Goal: Task Accomplishment & Management: Manage account settings

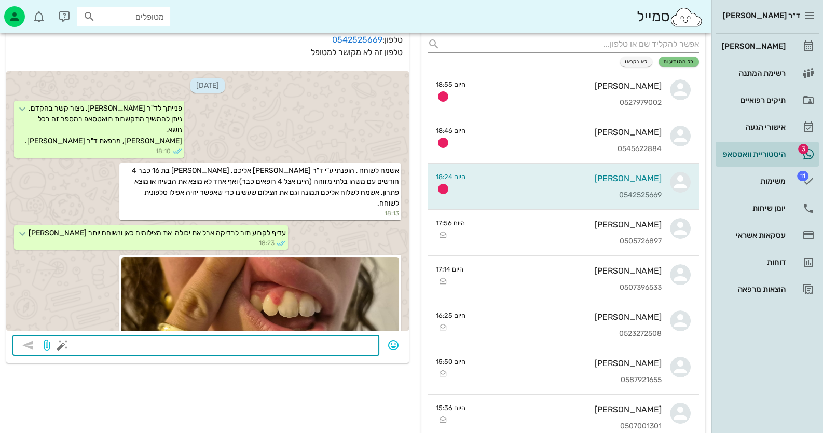
scroll to position [328, 0]
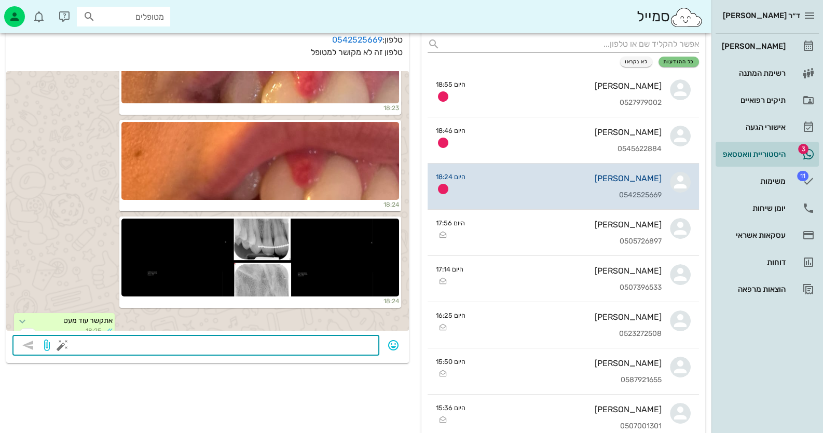
click at [633, 182] on div "[PERSON_NAME]" at bounding box center [568, 178] width 188 height 10
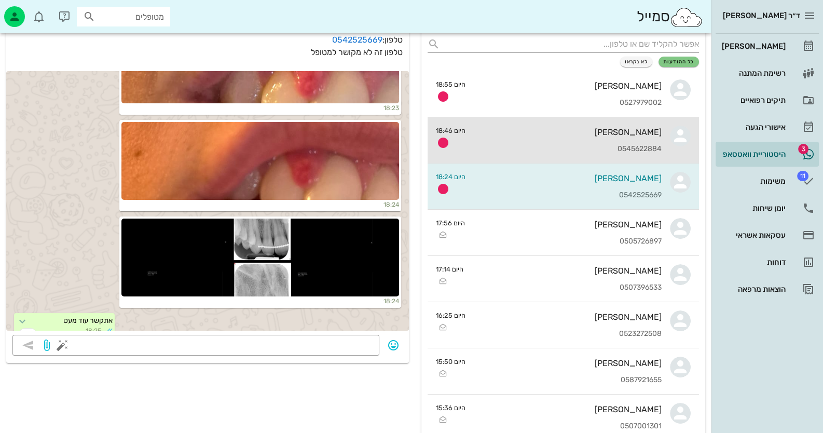
click at [636, 135] on div "[PERSON_NAME]" at bounding box center [568, 132] width 188 height 10
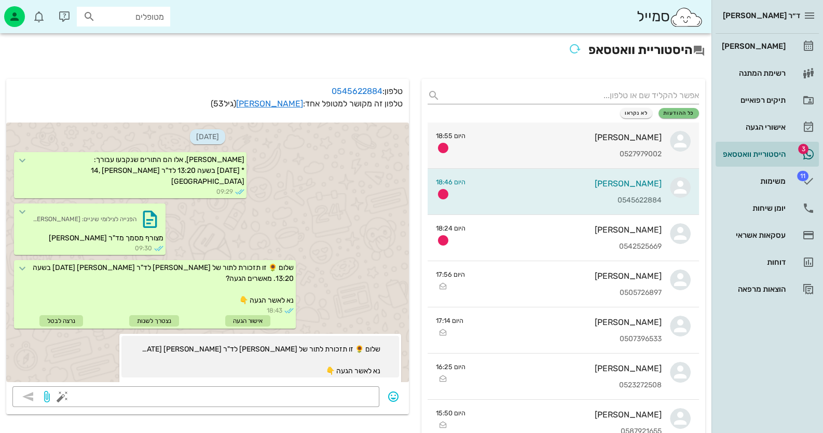
scroll to position [1169, 0]
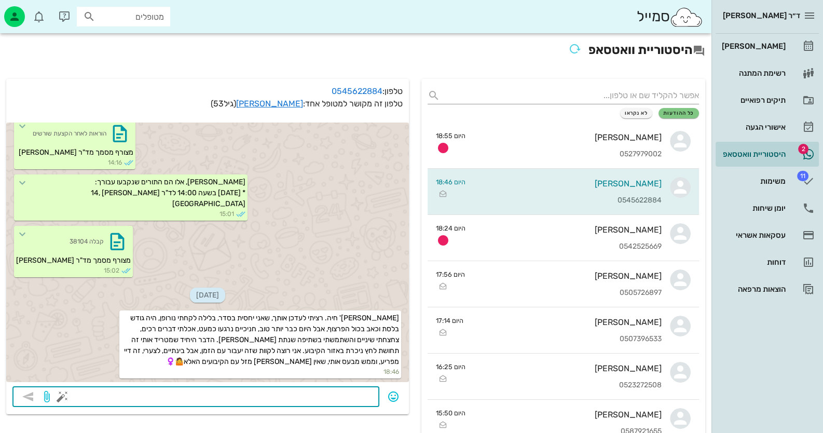
click at [362, 397] on textarea at bounding box center [218, 397] width 309 height 17
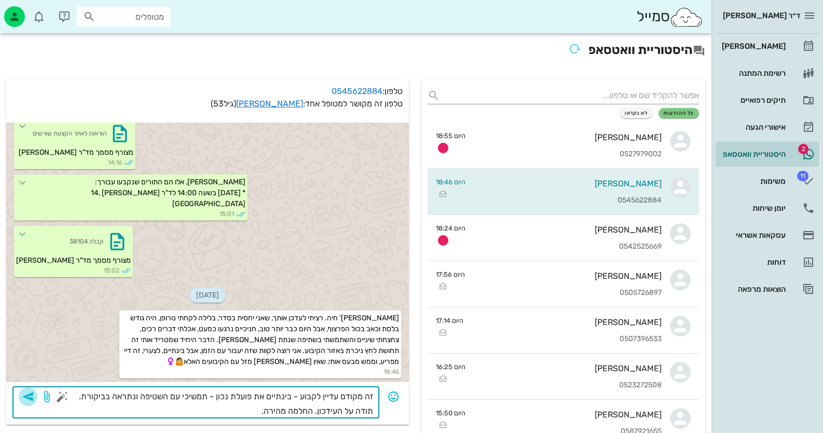
click at [29, 399] on icon "button" at bounding box center [28, 396] width 12 height 12
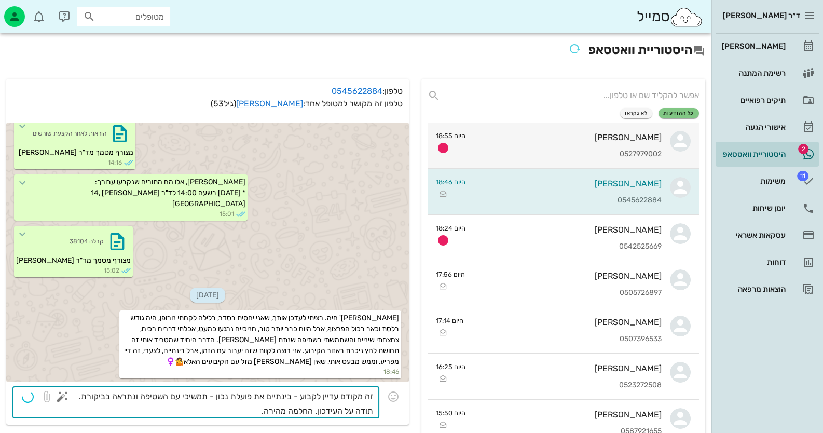
type textarea "זה מקודם עדיין לקבוע - בינתיים את פועלת נכון - תמשיכי עם השטיפה ונתראה בביקורת.…"
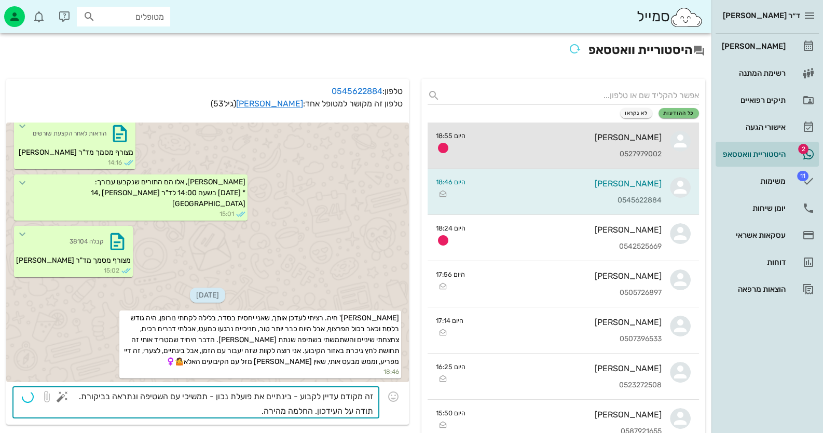
click at [658, 156] on div "0527979002" at bounding box center [568, 154] width 188 height 9
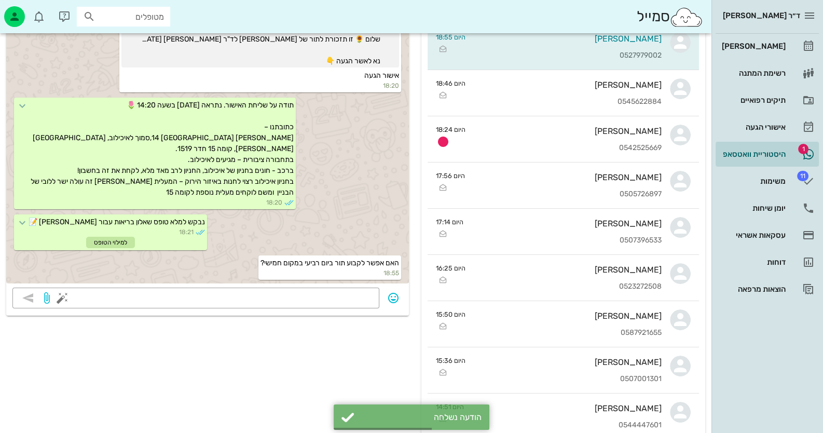
scroll to position [103, 0]
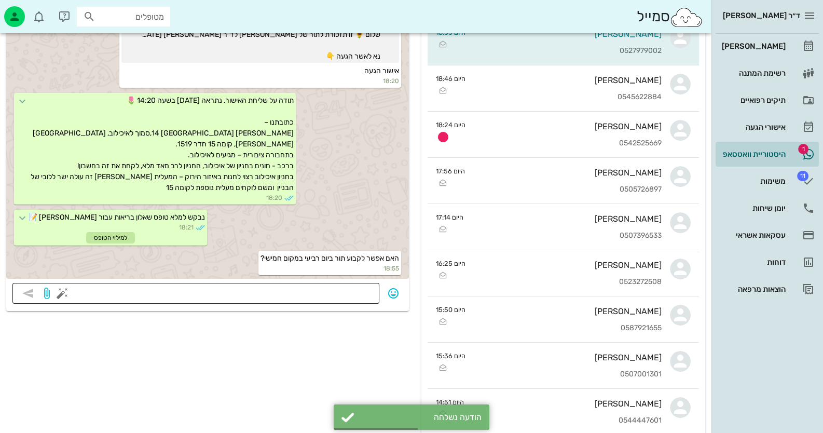
click at [332, 283] on div at bounding box center [218, 293] width 309 height 21
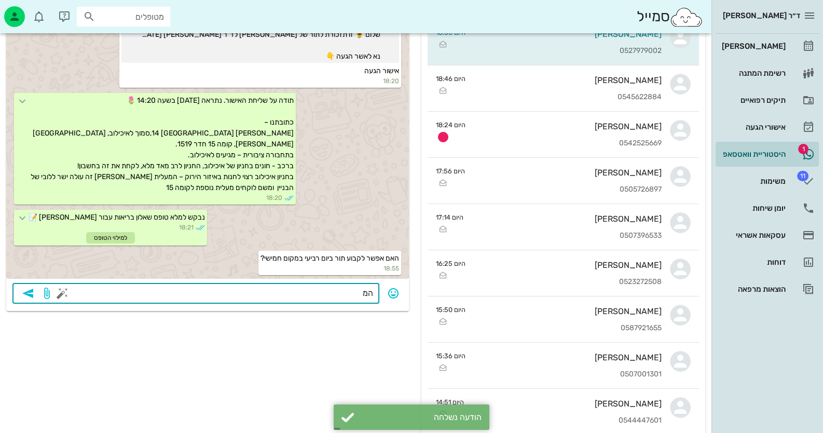
type textarea "ה"
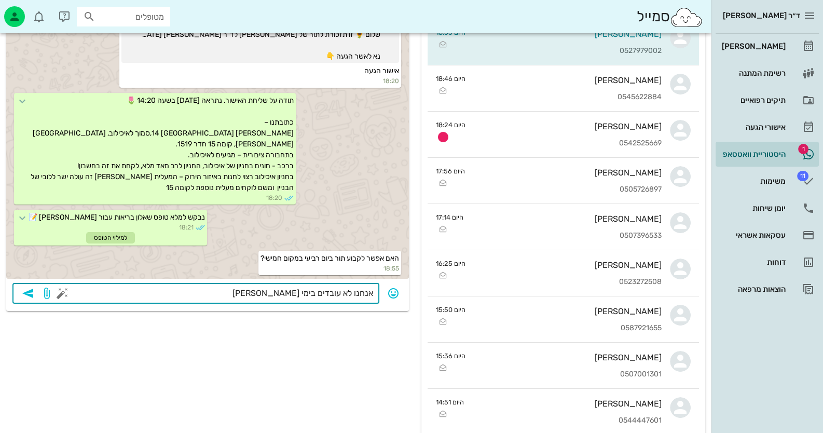
type textarea "אנחנו לא עובדים בימי רביעי"
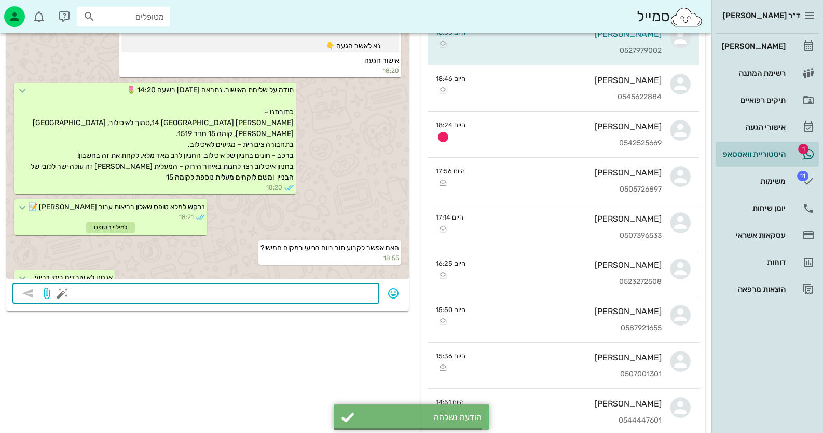
scroll to position [297, 0]
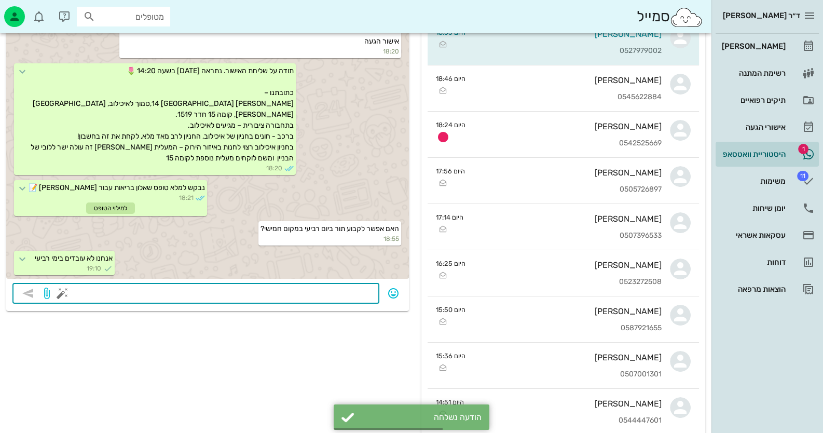
click at [57, 293] on button "button" at bounding box center [62, 293] width 12 height 12
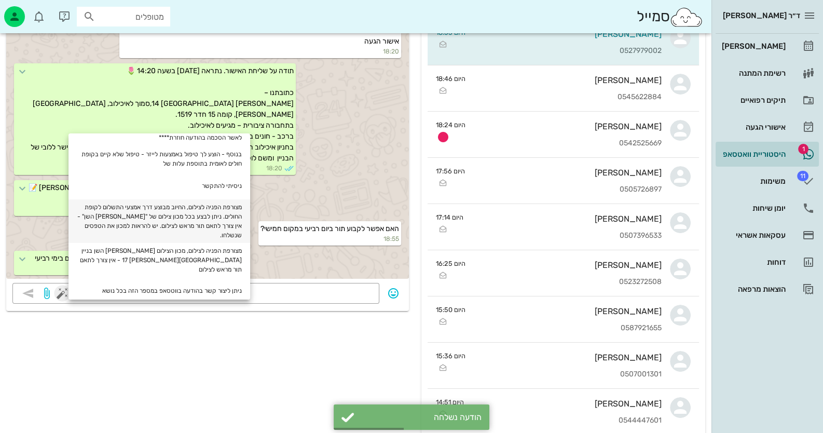
scroll to position [103, 0]
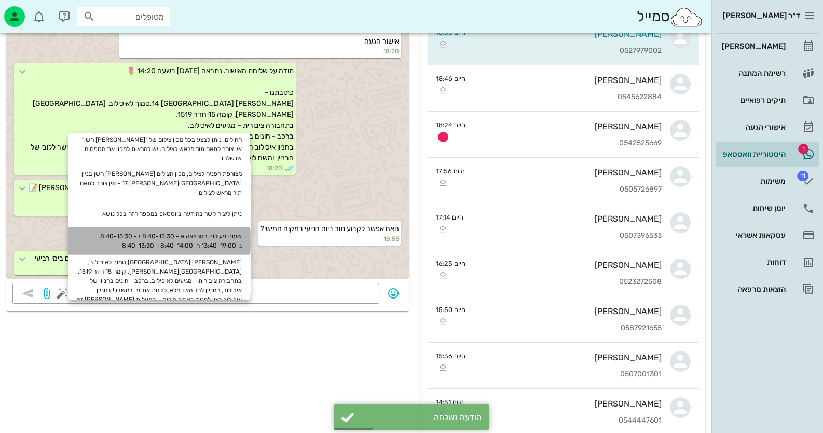
click at [236, 233] on div "שעות פעילות המרפאה א - 8:40-15:30 ב- 8:40-15:30 ג-13:40-19:00 ה-8:40-14:00 ו-8:…" at bounding box center [160, 240] width 182 height 27
type textarea "שעות פעילות המרפאה א - 8:40-15:30 ב- 8:40-15:30 ג-13:40-19:00 ה-8:40-14:00 ו-8:…"
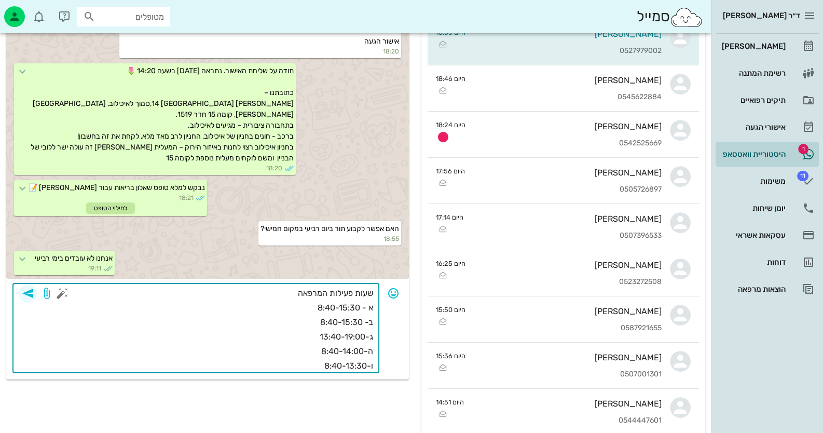
click at [30, 295] on icon "button" at bounding box center [28, 293] width 12 height 12
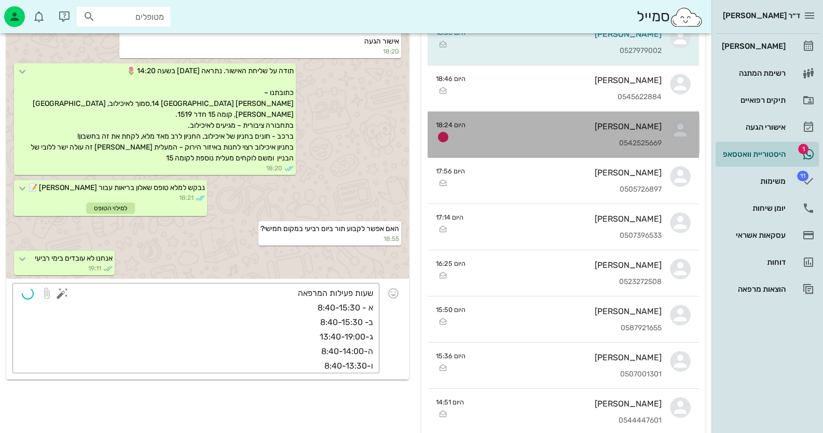
click at [590, 122] on div "[PERSON_NAME]" at bounding box center [568, 126] width 188 height 10
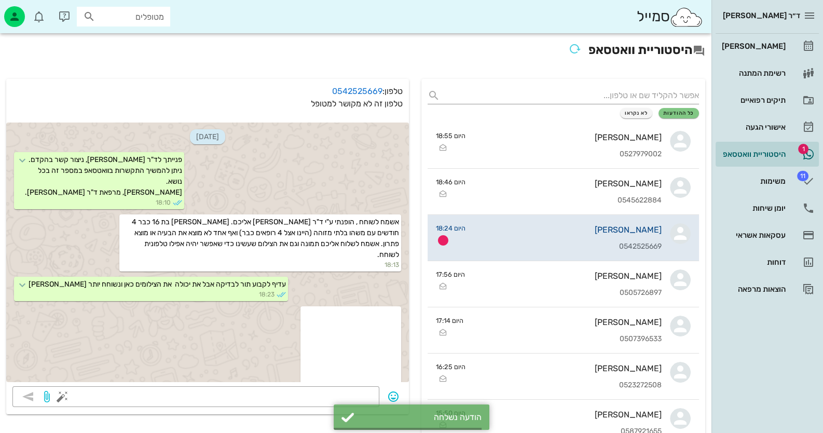
scroll to position [328, 0]
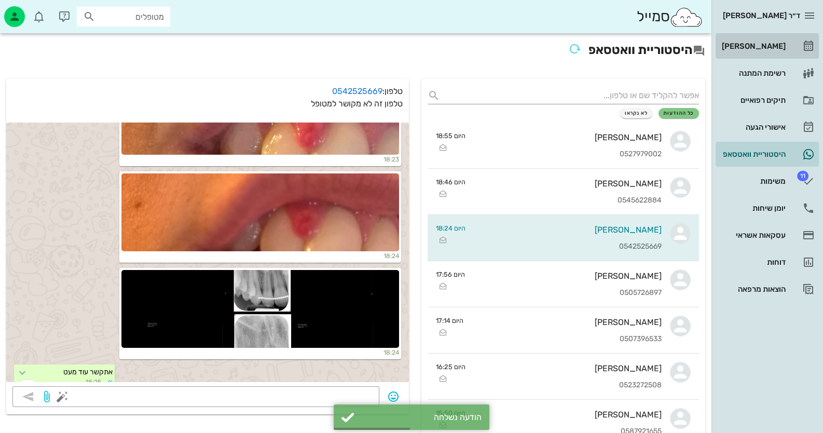
click at [782, 54] on div "[PERSON_NAME]" at bounding box center [753, 46] width 66 height 17
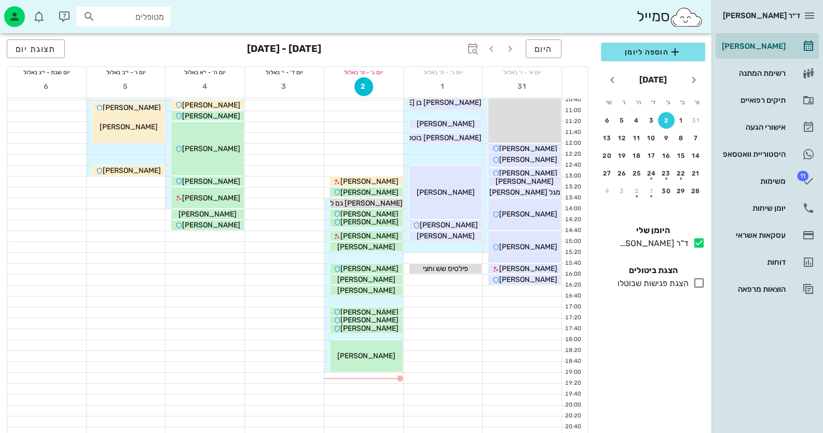
scroll to position [122, 0]
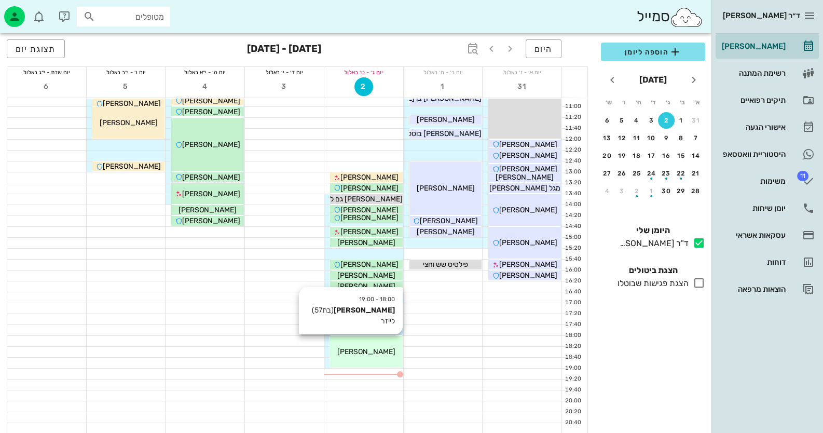
click at [389, 350] on div "[PERSON_NAME]" at bounding box center [366, 351] width 73 height 11
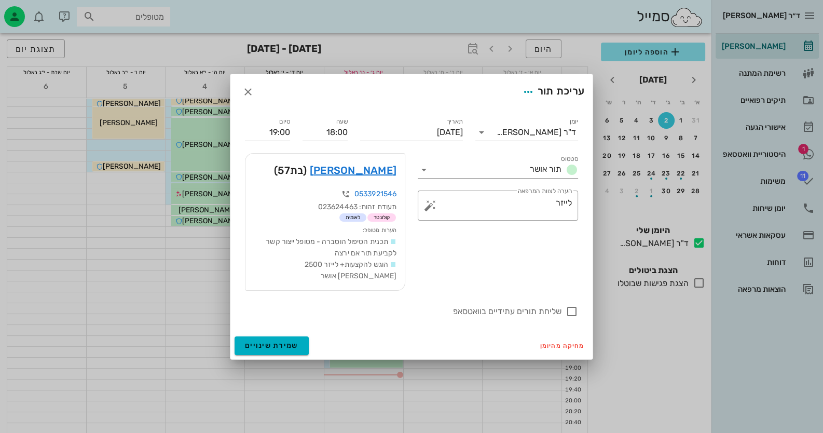
click at [760, 147] on div at bounding box center [411, 216] width 823 height 433
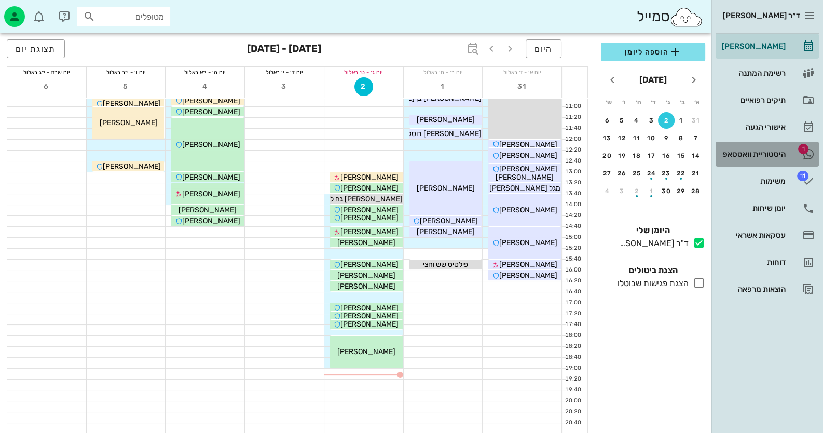
click at [760, 147] on div "היסטוריית וואטסאפ" at bounding box center [753, 154] width 66 height 17
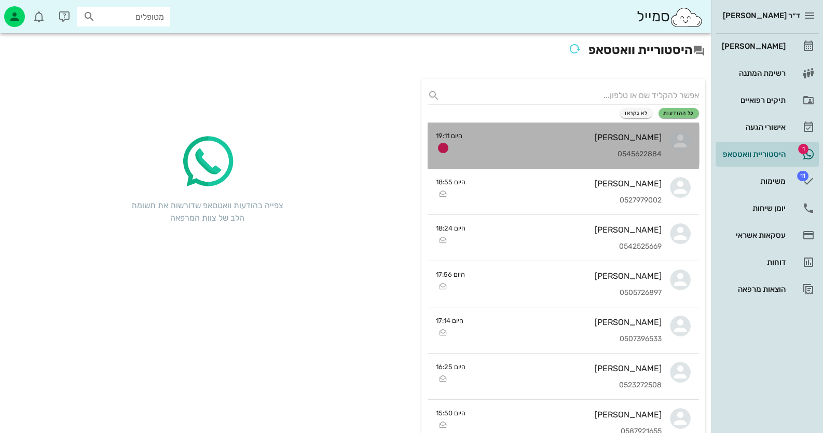
click at [670, 146] on link "[PERSON_NAME] 0545622884 היום 19:11" at bounding box center [563, 145] width 271 height 46
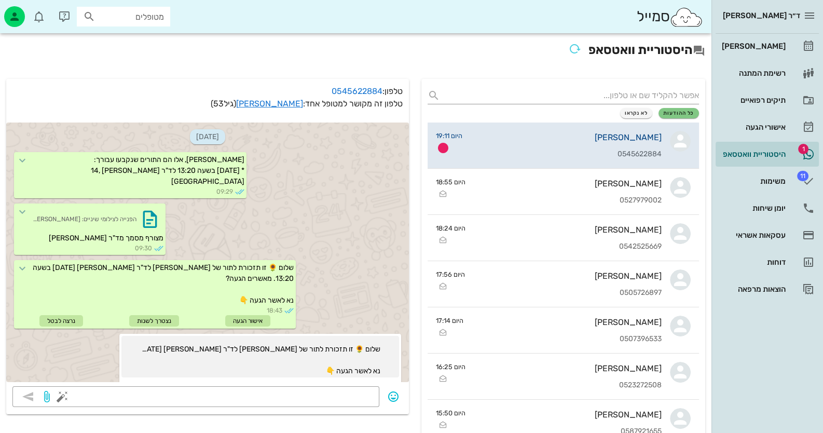
scroll to position [1238, 0]
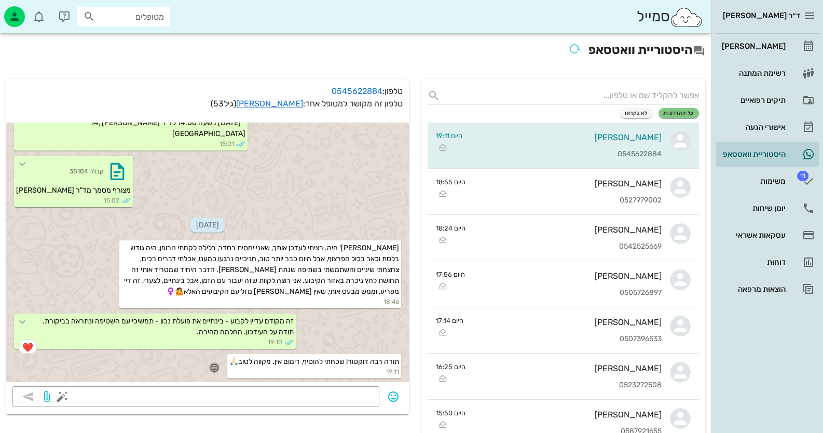
drag, startPoint x: 208, startPoint y: 367, endPoint x: 213, endPoint y: 366, distance: 5.2
click at [210, 367] on icon "button" at bounding box center [214, 367] width 9 height 9
click at [111, 355] on div "🙏" at bounding box center [106, 353] width 19 height 20
click at [773, 51] on div "[PERSON_NAME]" at bounding box center [753, 46] width 66 height 17
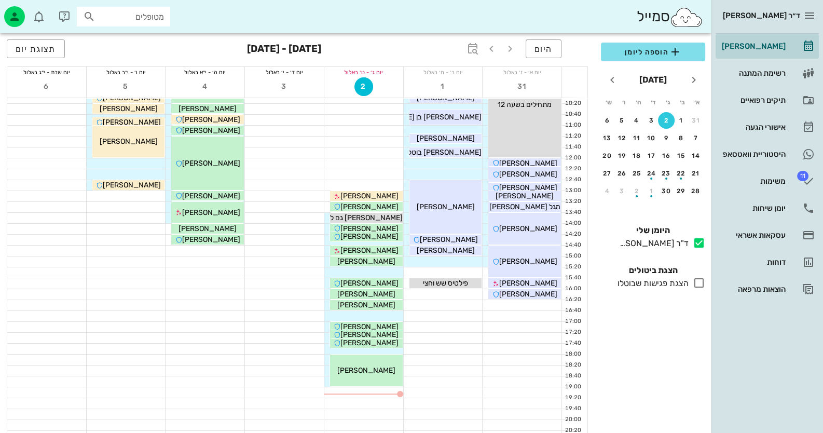
scroll to position [122, 0]
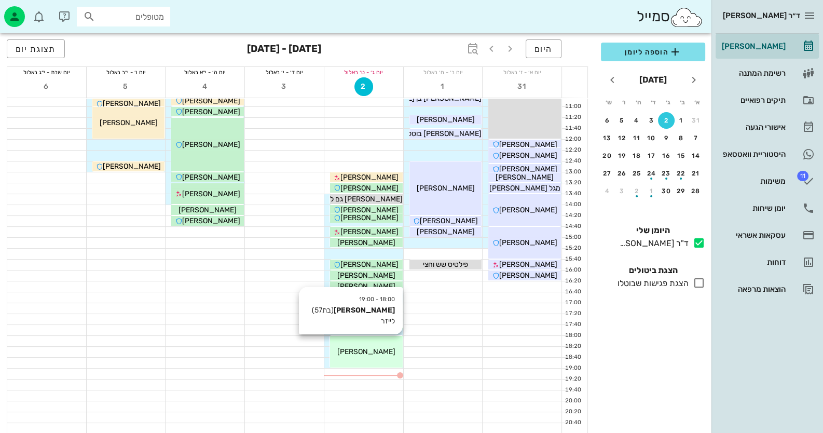
click at [363, 357] on div "18:00 - 19:00 [PERSON_NAME] (בת 57 ) לייזר [PERSON_NAME]" at bounding box center [366, 352] width 73 height 32
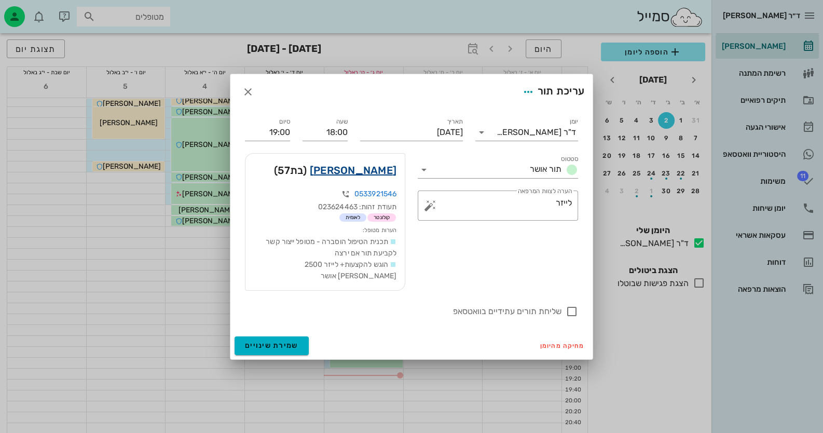
click at [382, 179] on link "[PERSON_NAME]" at bounding box center [353, 170] width 87 height 17
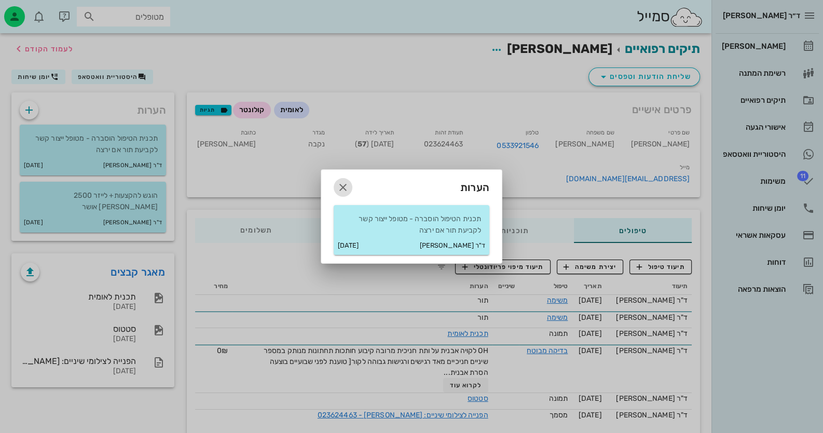
click at [342, 185] on icon "button" at bounding box center [343, 187] width 12 height 12
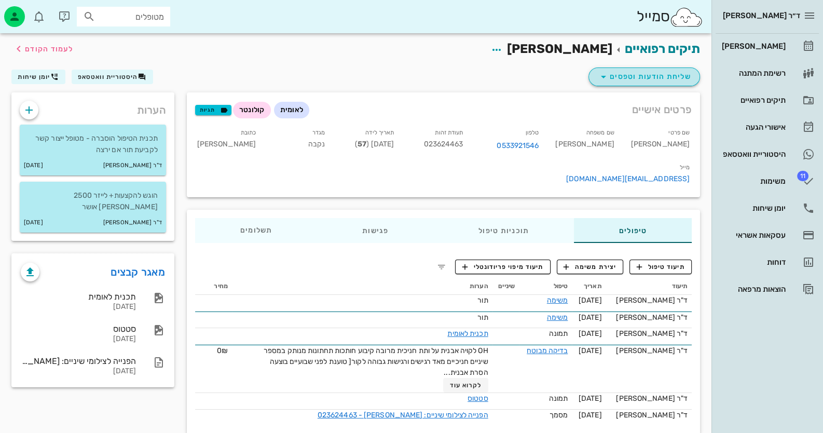
click at [657, 83] on button "שליחת הודעות וטפסים" at bounding box center [645, 76] width 112 height 19
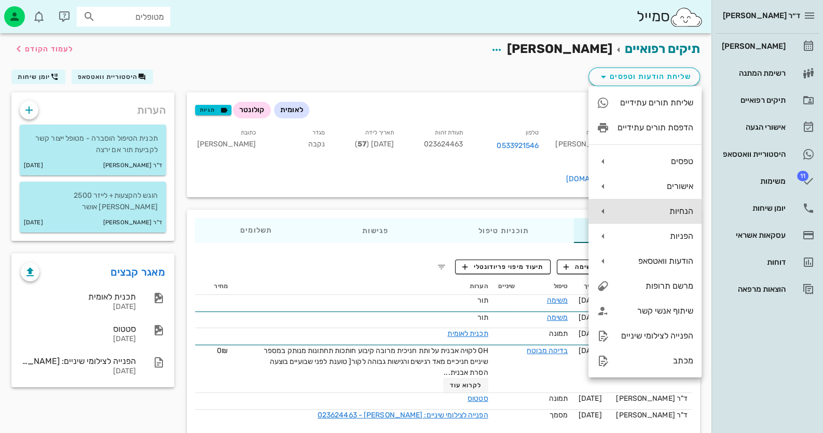
click at [685, 208] on div "הנחיות" at bounding box center [656, 211] width 76 height 10
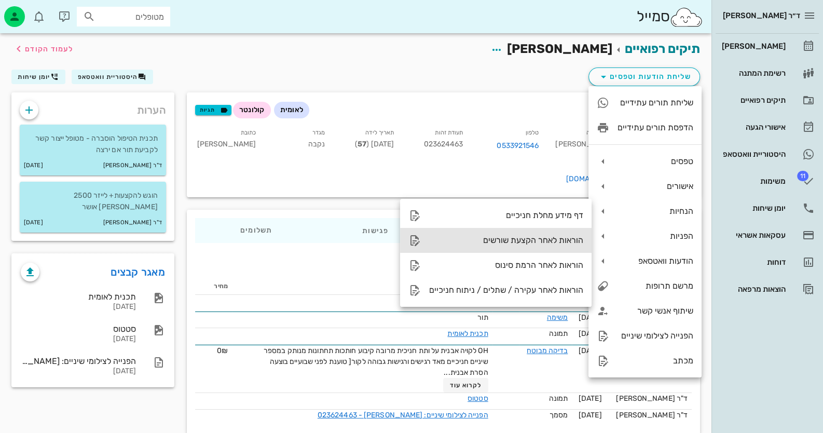
click at [552, 236] on div "הוראות לאחר הקצעת שורשים" at bounding box center [506, 240] width 154 height 10
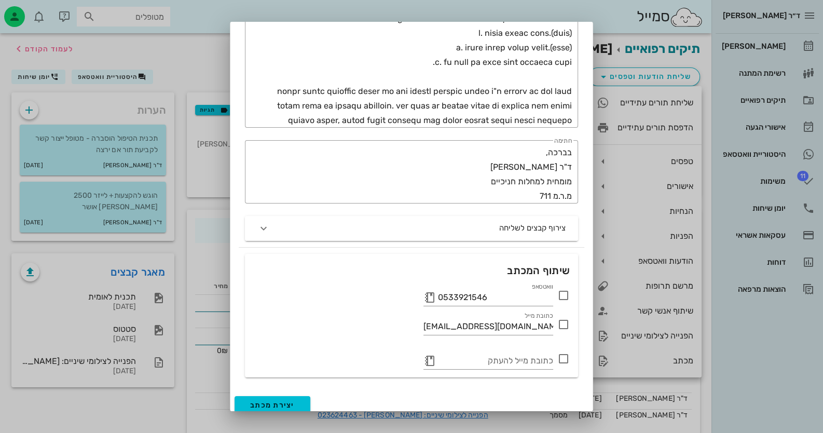
scroll to position [467, 0]
click at [569, 296] on icon at bounding box center [563, 295] width 12 height 12
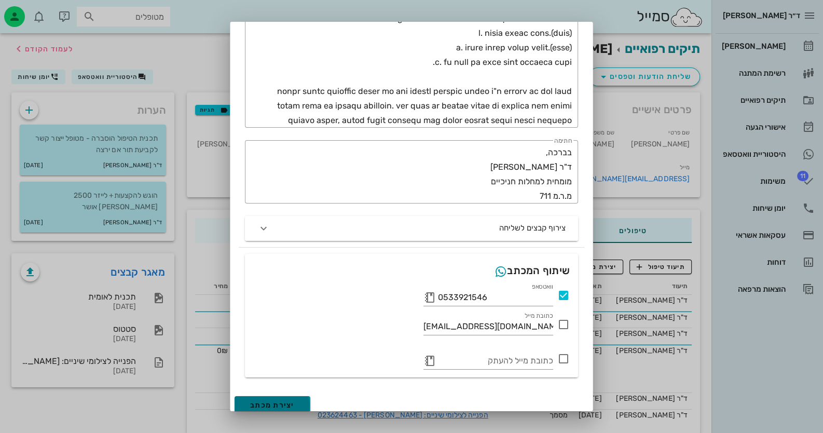
click at [302, 402] on button "יצירת מכתב" at bounding box center [273, 405] width 76 height 19
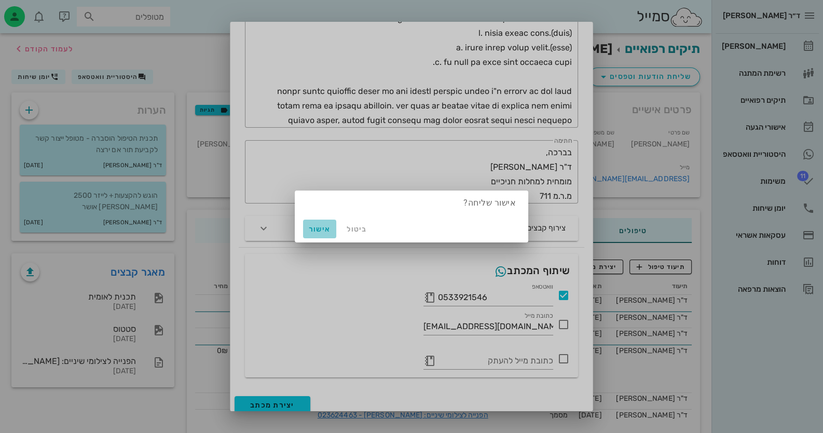
click at [315, 225] on span "אישור" at bounding box center [319, 229] width 25 height 9
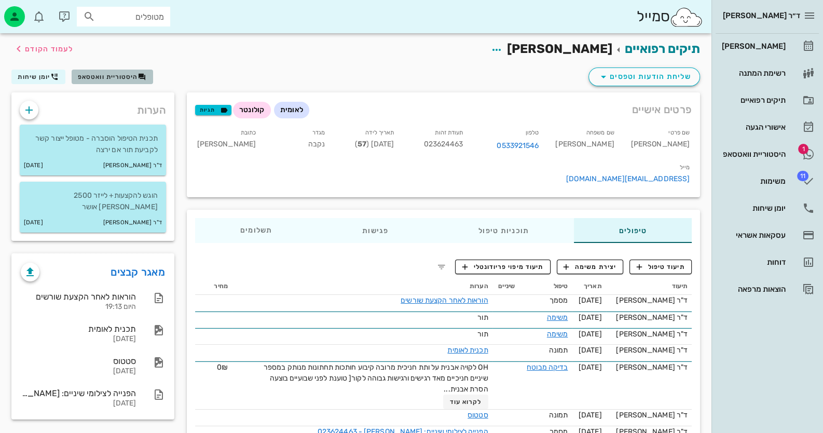
click at [108, 75] on span "היסטוריית וואטסאפ" at bounding box center [108, 76] width 60 height 7
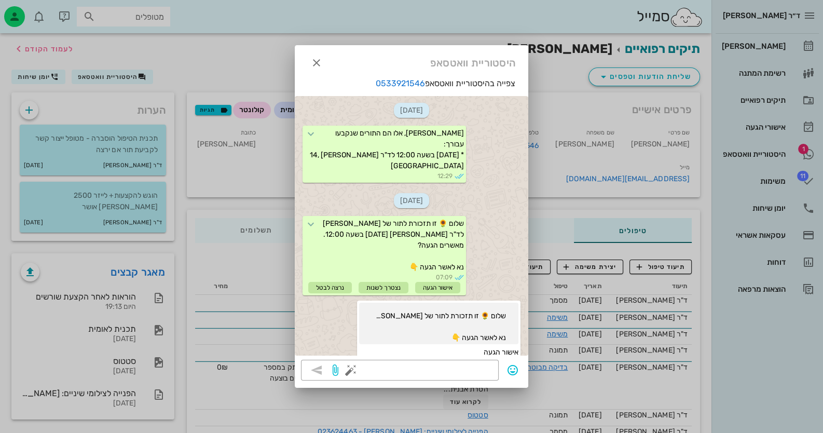
scroll to position [1385, 0]
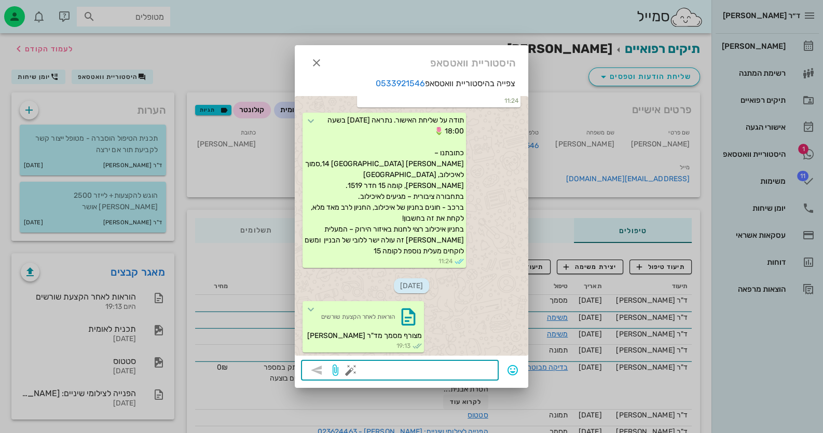
click at [454, 372] on textarea at bounding box center [423, 371] width 140 height 17
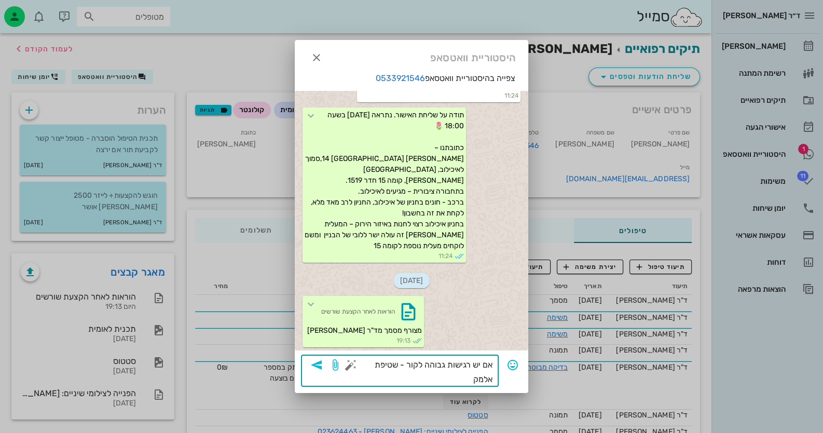
type textarea "אם יש רגישות גבוהה לקור - שטיפת אלמקס"
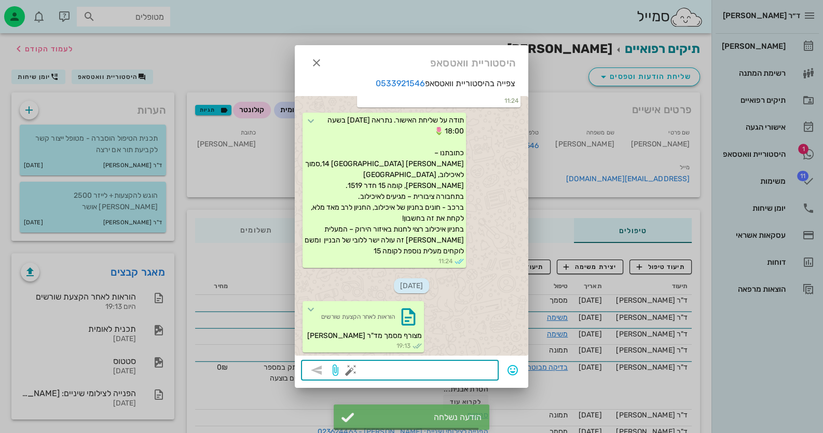
scroll to position [1436, 0]
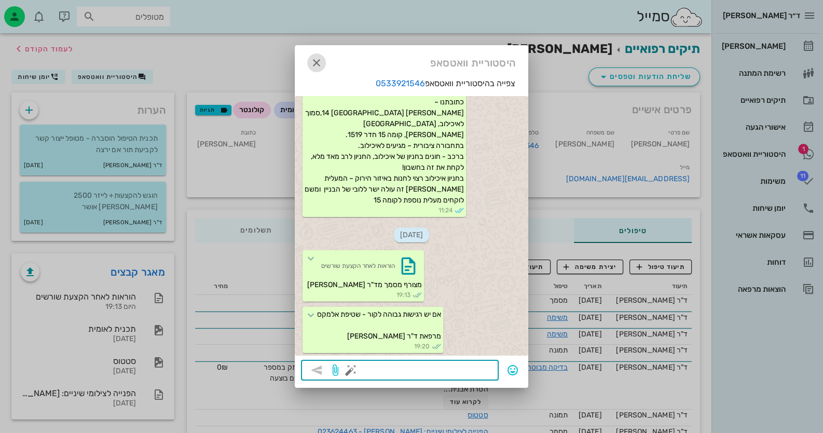
click at [319, 64] on icon "button" at bounding box center [316, 63] width 12 height 12
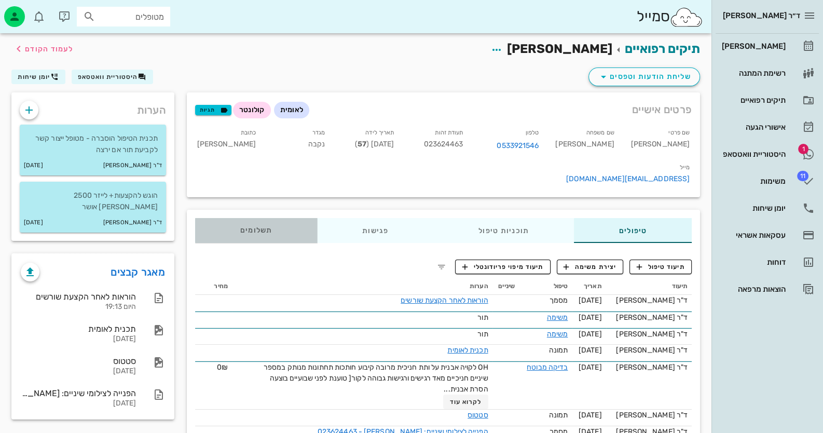
click at [238, 218] on div "תשלומים 0₪" at bounding box center [256, 230] width 122 height 25
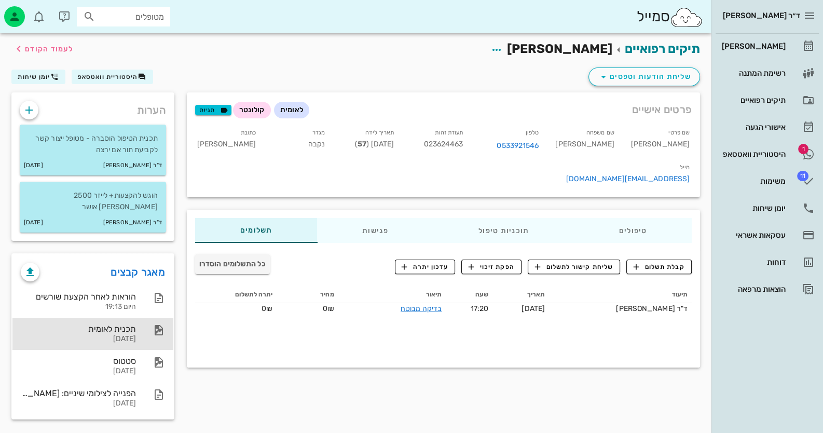
click at [104, 335] on div "[DATE]" at bounding box center [78, 339] width 115 height 9
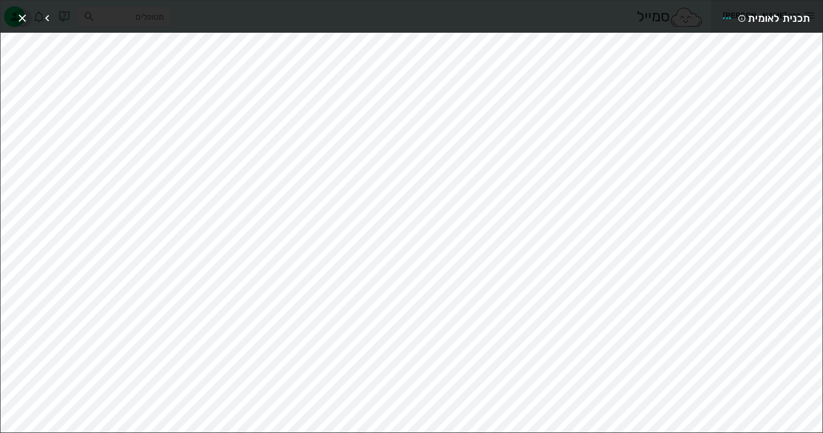
click at [19, 20] on icon "button" at bounding box center [22, 18] width 12 height 12
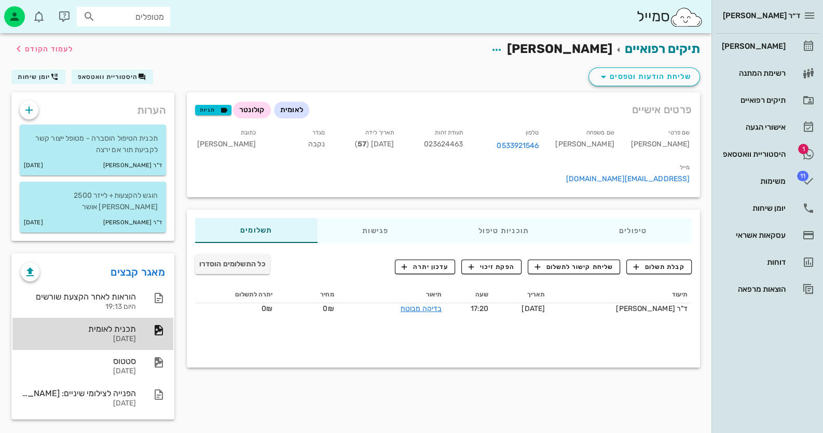
click at [124, 324] on div "תכנית לאומית" at bounding box center [78, 329] width 115 height 10
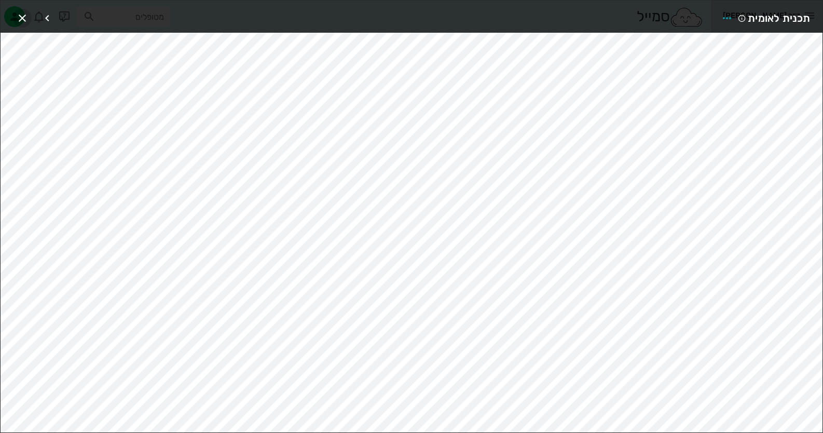
click at [21, 12] on icon "button" at bounding box center [22, 18] width 12 height 12
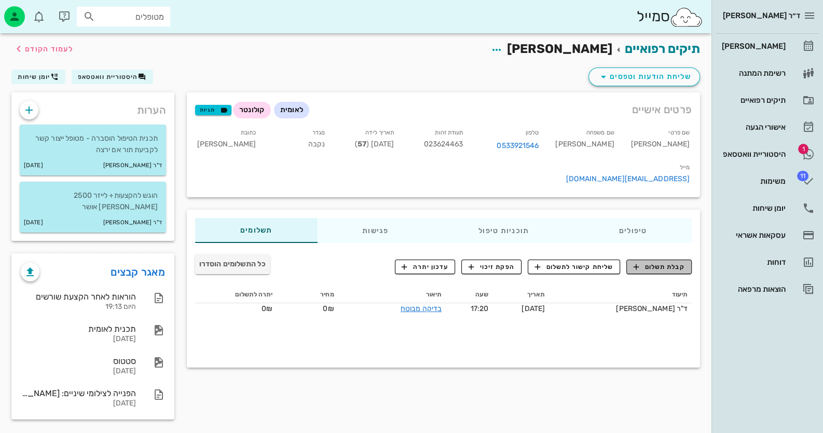
click at [677, 262] on span "קבלת תשלום" at bounding box center [659, 266] width 51 height 9
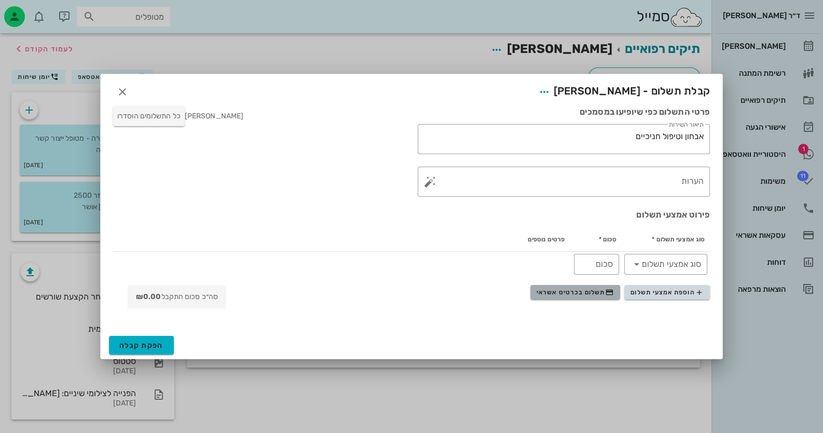
click at [596, 291] on span "תשלום בכרטיס אשראי" at bounding box center [575, 292] width 77 height 8
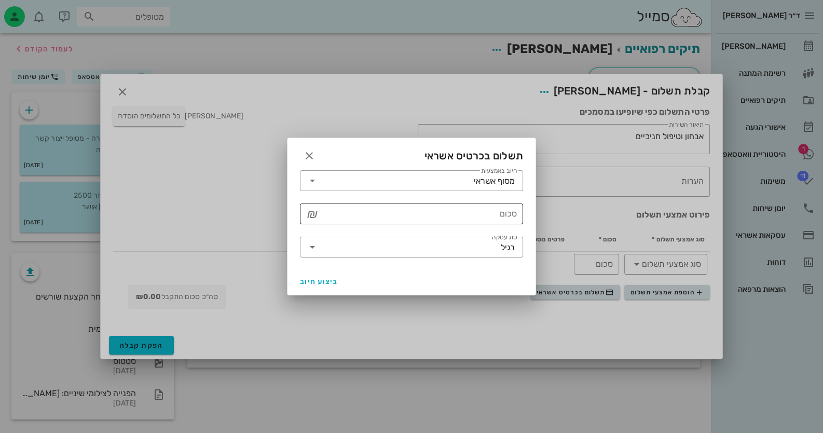
click at [470, 219] on input "סכום" at bounding box center [419, 214] width 196 height 17
click at [484, 243] on input "סוג עסקה" at bounding box center [411, 247] width 180 height 17
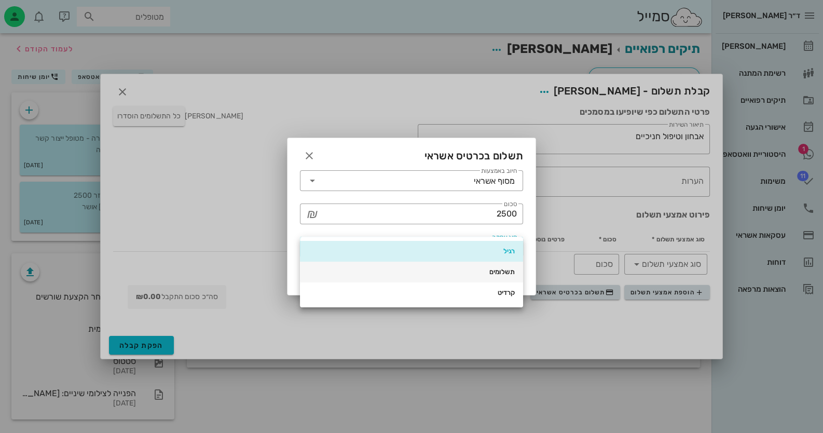
click at [488, 268] on div "תשלומים" at bounding box center [411, 272] width 207 height 8
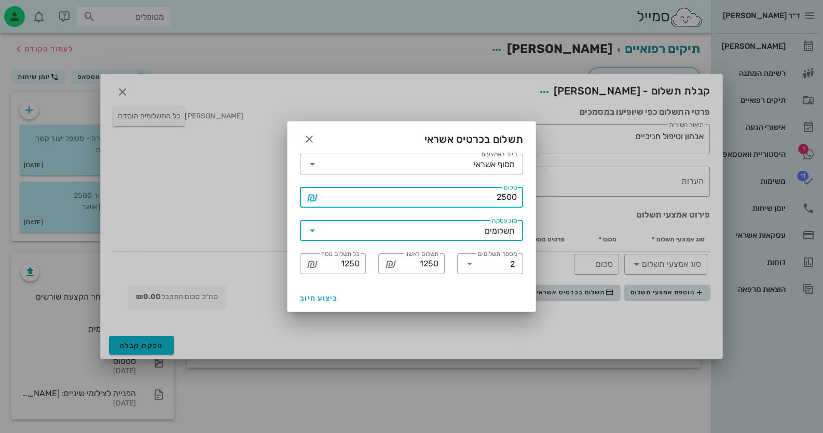
click at [504, 197] on input "2500" at bounding box center [419, 197] width 196 height 17
drag, startPoint x: 516, startPoint y: 197, endPoint x: 508, endPoint y: 198, distance: 8.4
click at [508, 198] on input "2500" at bounding box center [419, 197] width 196 height 17
type input "256"
type input "128"
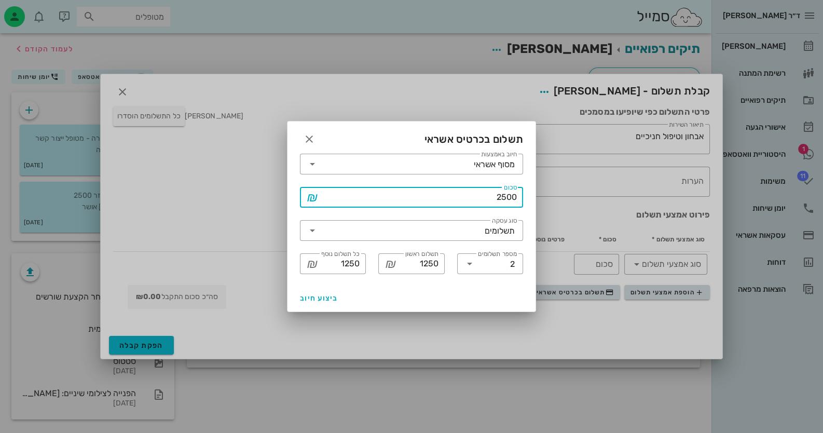
type input "128"
type input "2560"
type input "1280"
click at [459, 202] on input "2560" at bounding box center [419, 197] width 196 height 17
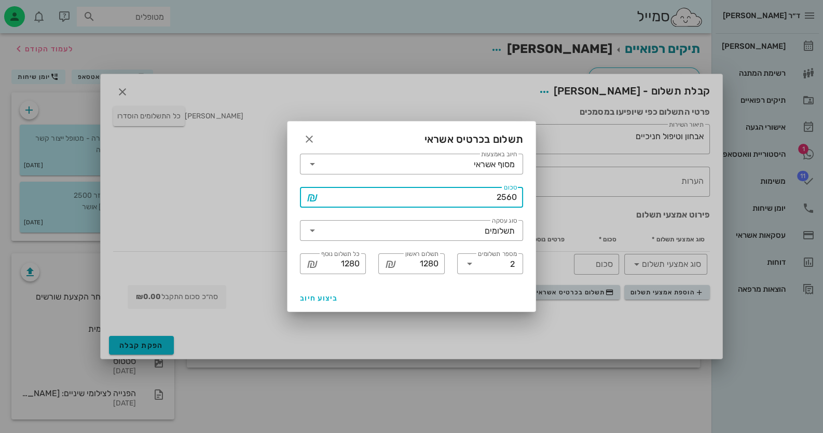
click at [459, 202] on input "2560" at bounding box center [419, 197] width 196 height 17
type input "2560"
click at [325, 296] on span "ביצוע חיוב" at bounding box center [319, 298] width 38 height 9
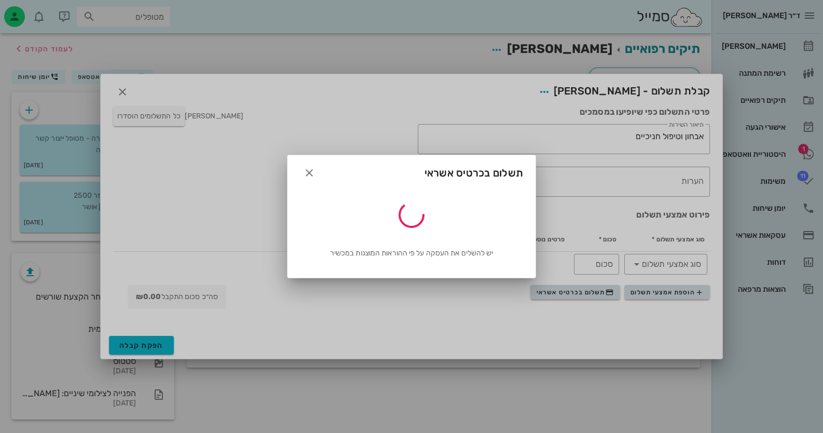
type input "2560"
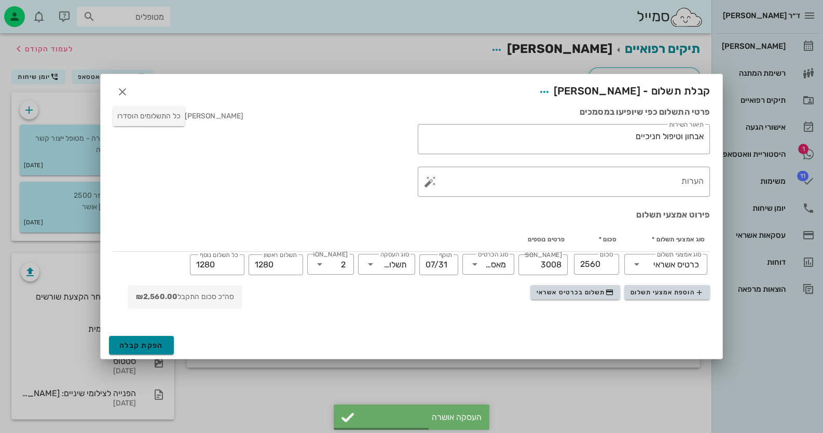
click at [148, 341] on span "הפקת קבלה" at bounding box center [141, 345] width 44 height 9
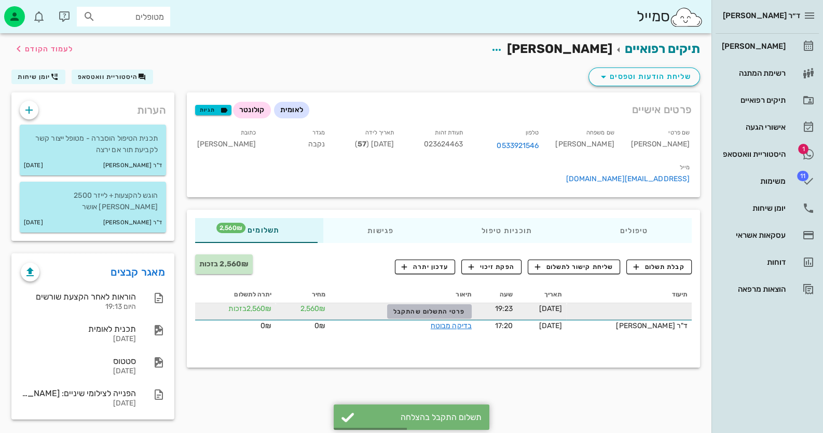
click at [442, 308] on span "פרטי התשלום שהתקבל" at bounding box center [429, 311] width 72 height 7
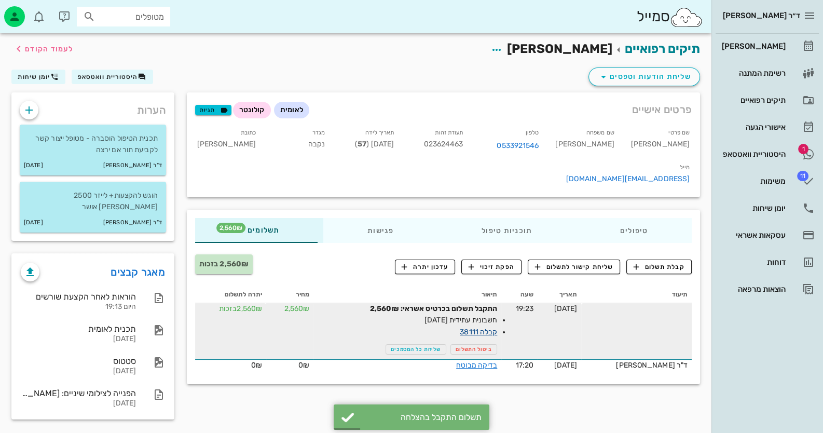
click at [489, 328] on link "קבלה 38111" at bounding box center [478, 332] width 37 height 9
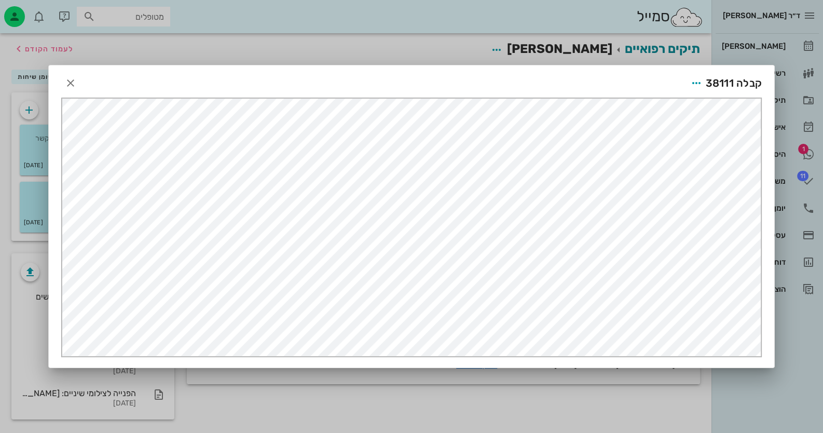
scroll to position [0, 0]
click at [694, 85] on icon "button" at bounding box center [696, 83] width 12 height 12
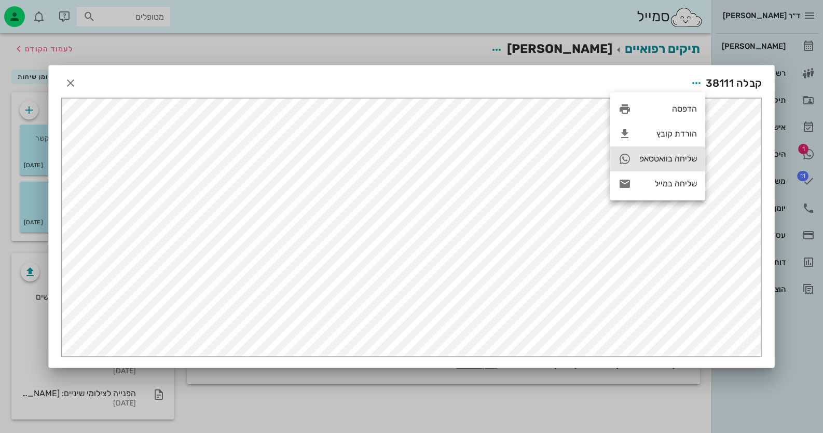
click at [660, 165] on div "שליחה בוואטסאפ" at bounding box center [657, 158] width 95 height 25
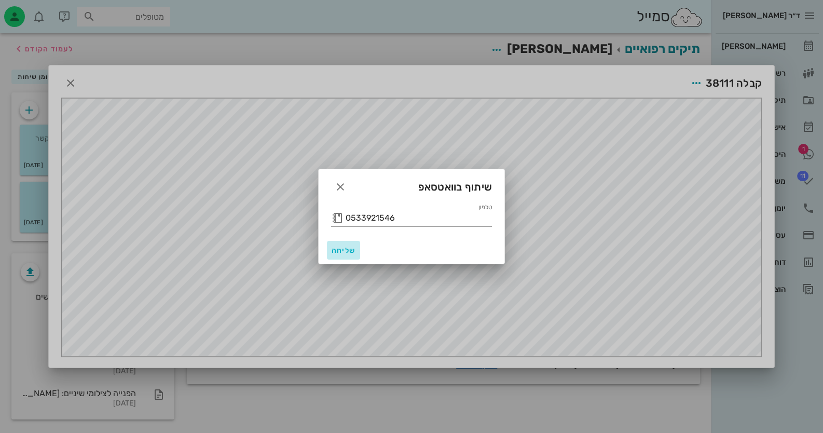
click at [345, 246] on span "שליחה" at bounding box center [343, 250] width 25 height 9
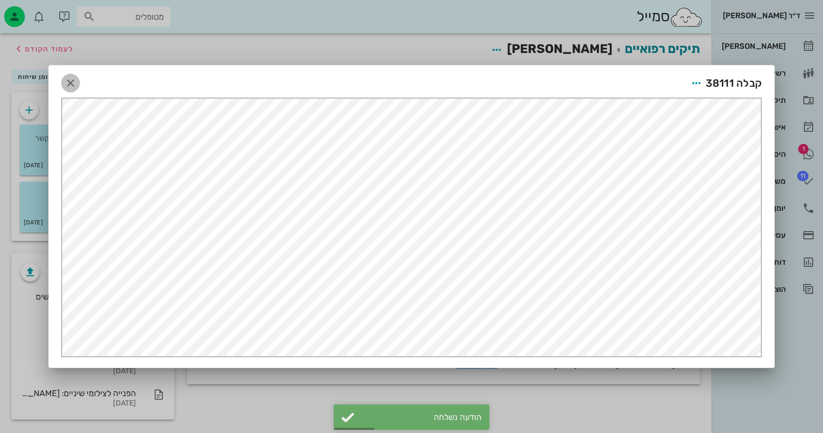
click at [73, 82] on icon "button" at bounding box center [70, 83] width 12 height 12
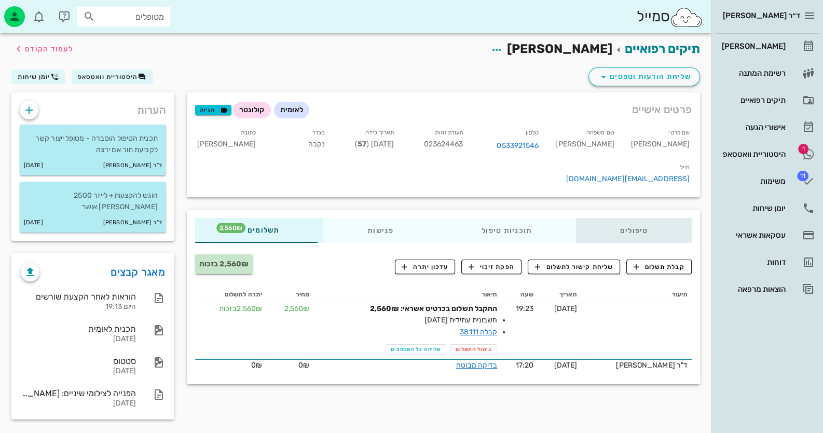
click at [615, 218] on div "טיפולים" at bounding box center [634, 230] width 116 height 25
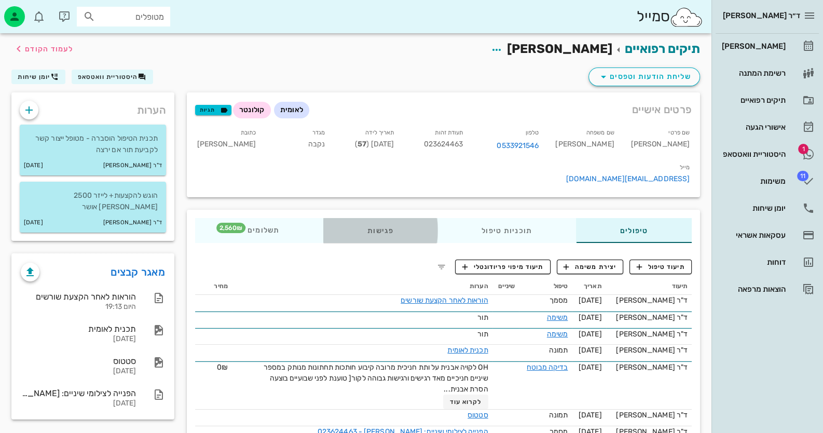
click at [391, 218] on div "פגישות" at bounding box center [380, 230] width 114 height 25
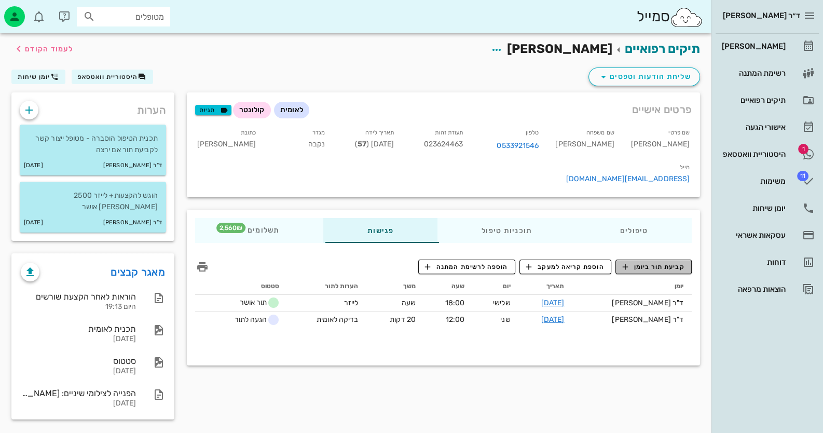
click at [667, 262] on span "קביעת תור ביומן" at bounding box center [653, 266] width 62 height 9
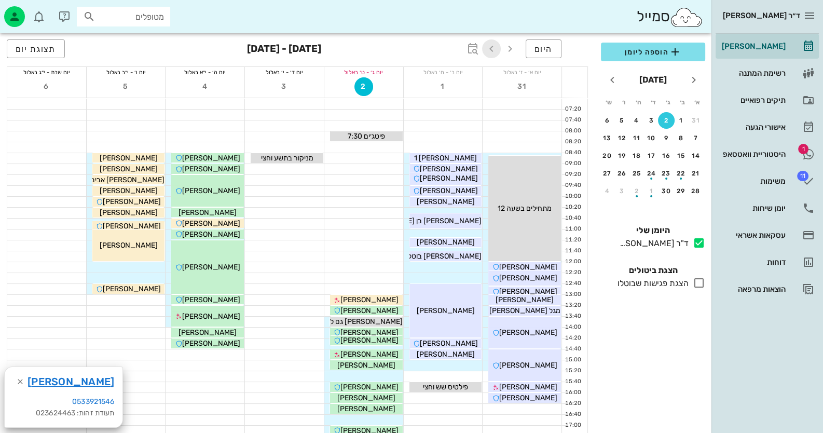
click at [487, 46] on icon "button" at bounding box center [491, 49] width 12 height 12
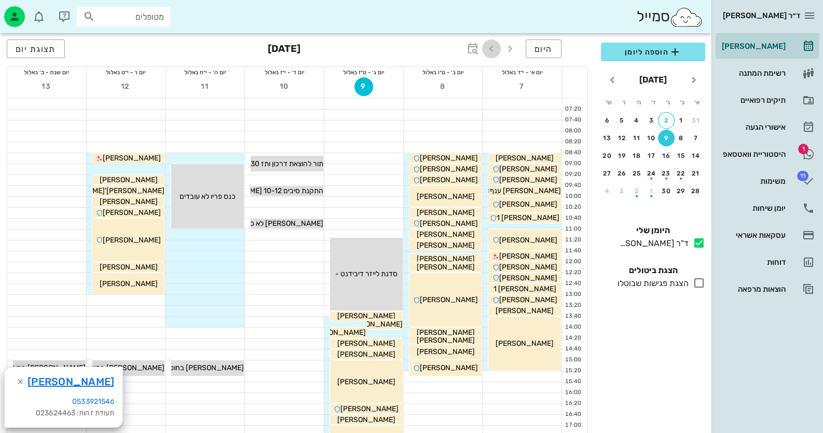
click at [487, 46] on icon "button" at bounding box center [491, 49] width 12 height 12
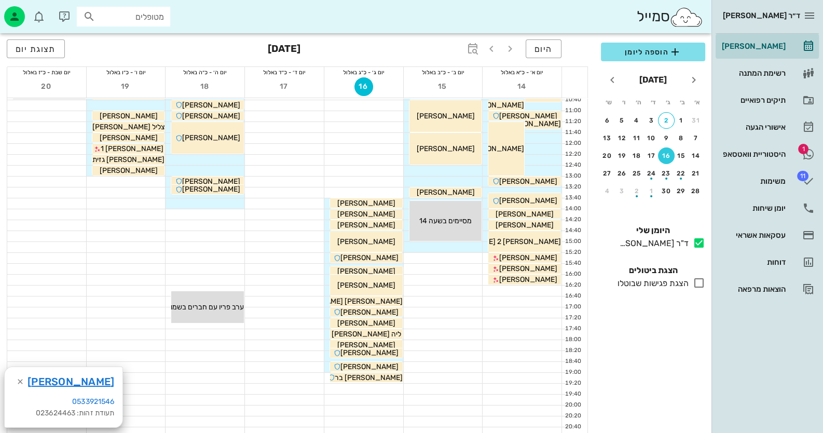
scroll to position [156, 0]
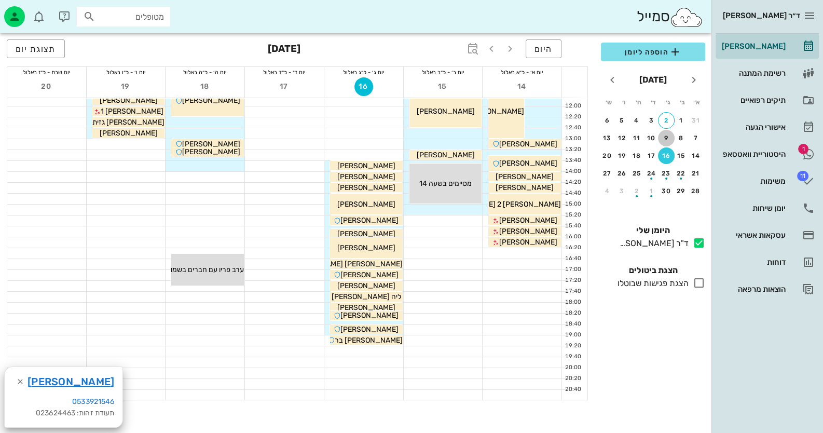
click at [664, 140] on div "9" at bounding box center [666, 137] width 17 height 7
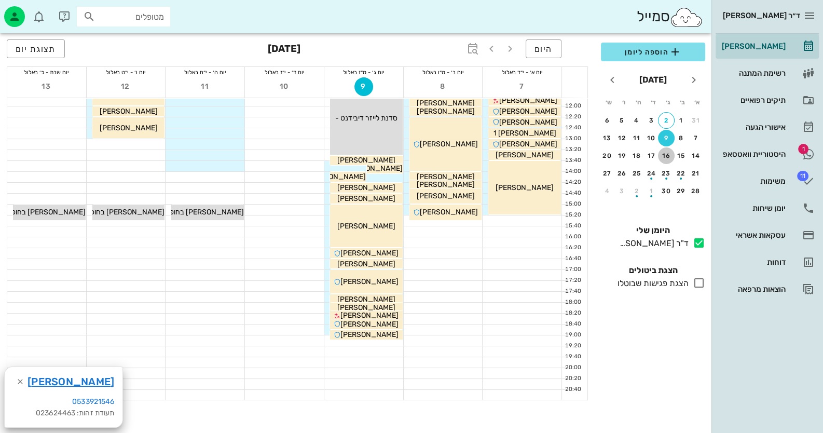
click at [667, 150] on button "16" at bounding box center [666, 155] width 17 height 17
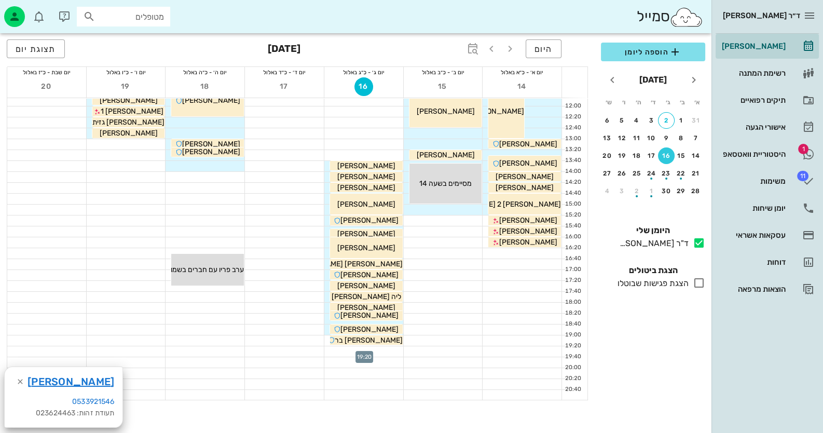
click at [389, 349] on div at bounding box center [363, 351] width 79 height 10
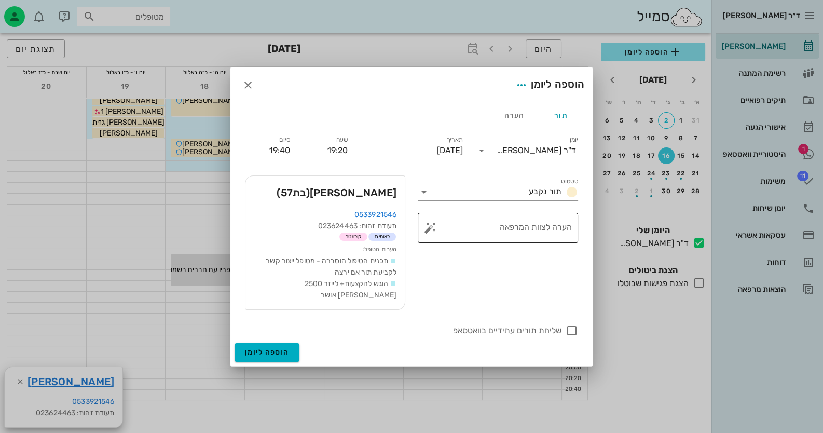
click at [428, 234] on button "button" at bounding box center [430, 228] width 12 height 12
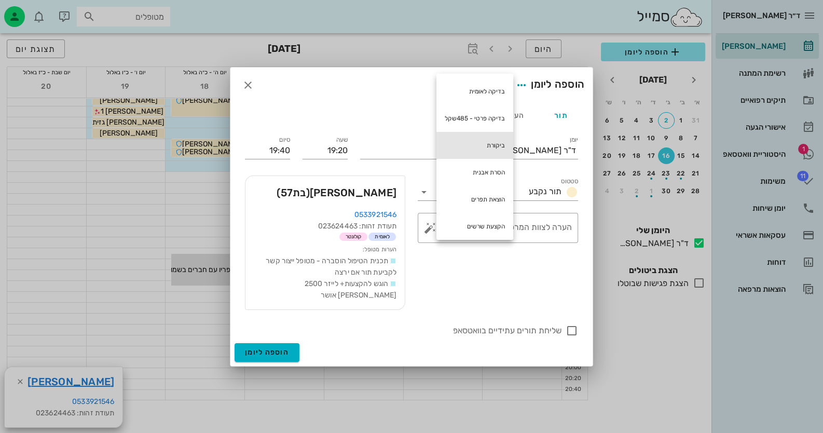
click at [480, 147] on div "ביקורת" at bounding box center [475, 145] width 77 height 27
type textarea "ביקורת"
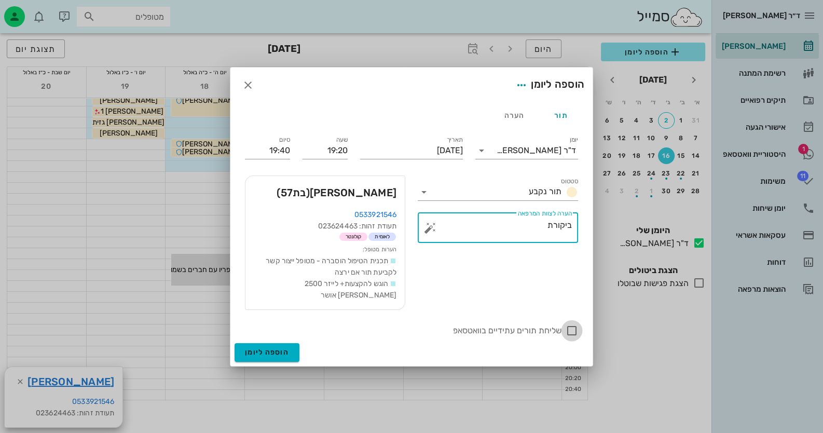
click at [576, 322] on div at bounding box center [572, 331] width 18 height 18
checkbox input "true"
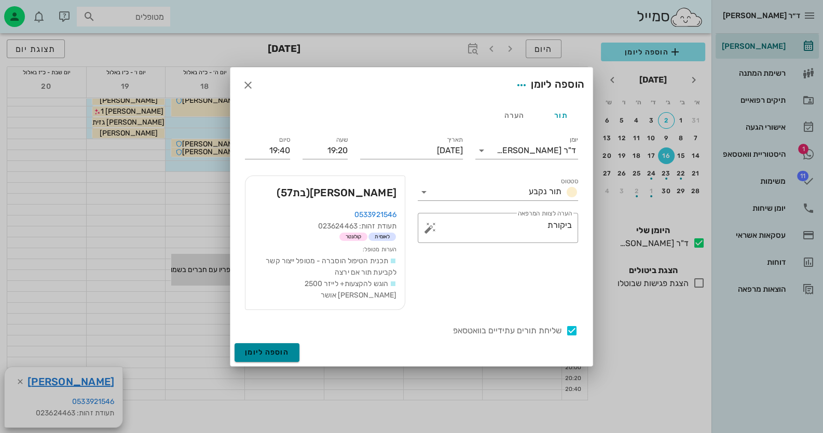
click at [293, 344] on button "הוספה ליומן" at bounding box center [267, 352] width 65 height 19
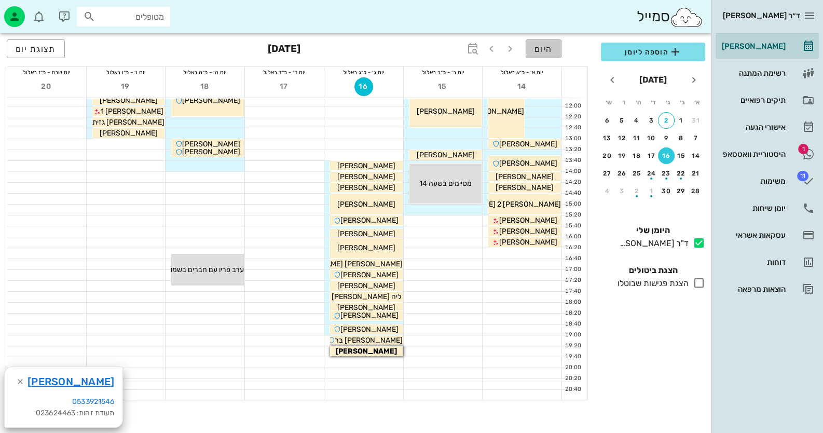
click at [543, 53] on span "היום" at bounding box center [544, 49] width 18 height 10
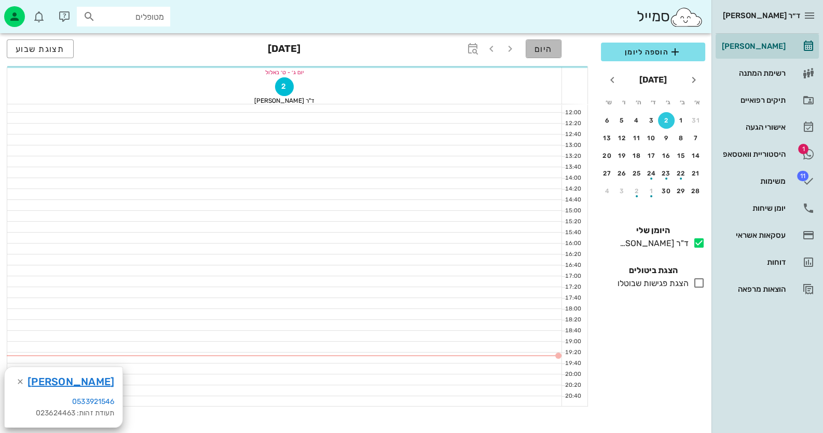
scroll to position [161, 0]
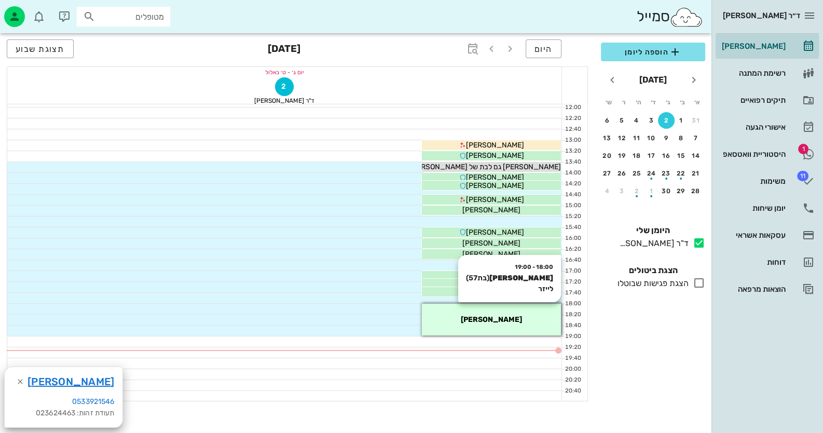
click at [519, 312] on div "18:00 - 19:00 [PERSON_NAME] (בת 57 ) לייזר [PERSON_NAME]" at bounding box center [491, 320] width 139 height 32
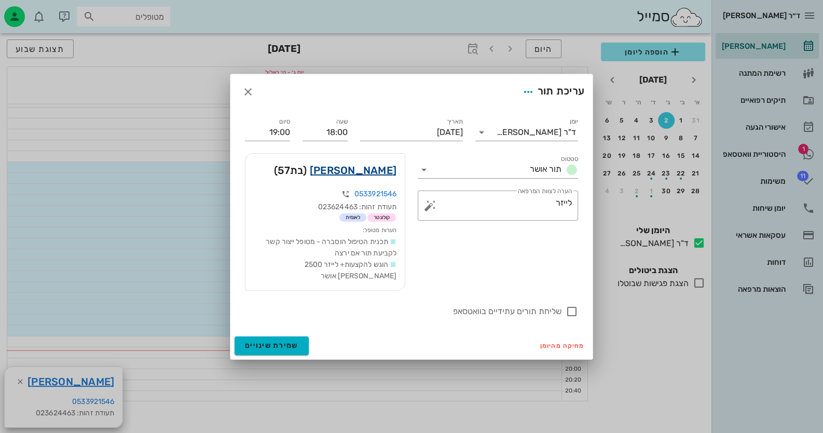
click at [373, 170] on link "[PERSON_NAME]" at bounding box center [353, 170] width 87 height 17
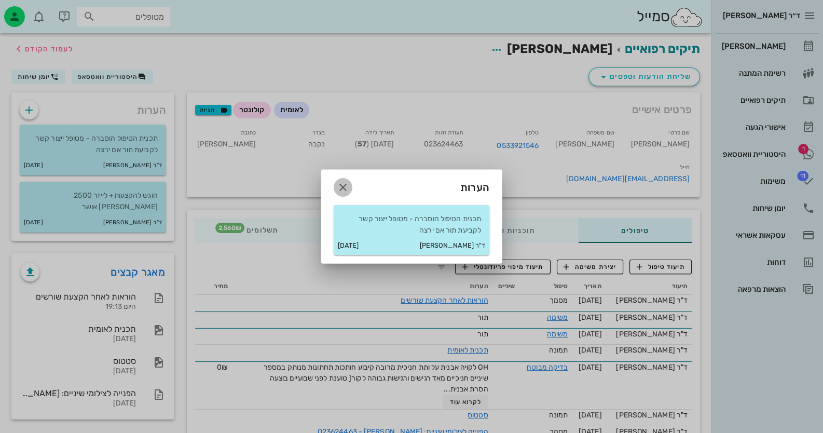
click at [342, 188] on icon "button" at bounding box center [343, 187] width 12 height 12
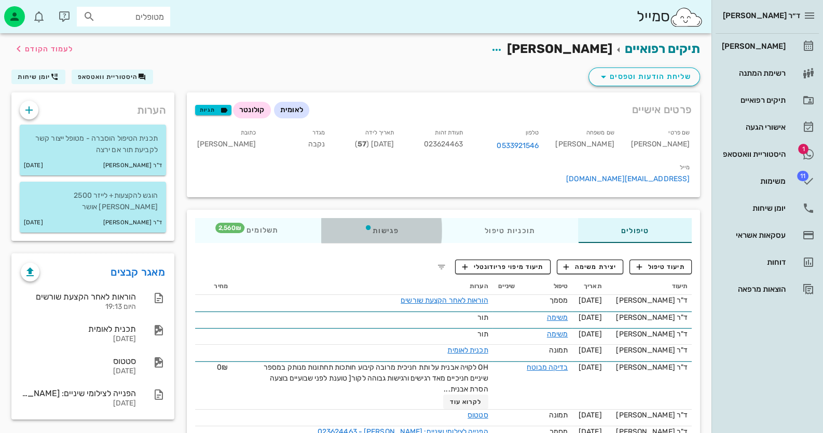
click at [388, 218] on div "פגישות" at bounding box center [381, 230] width 120 height 25
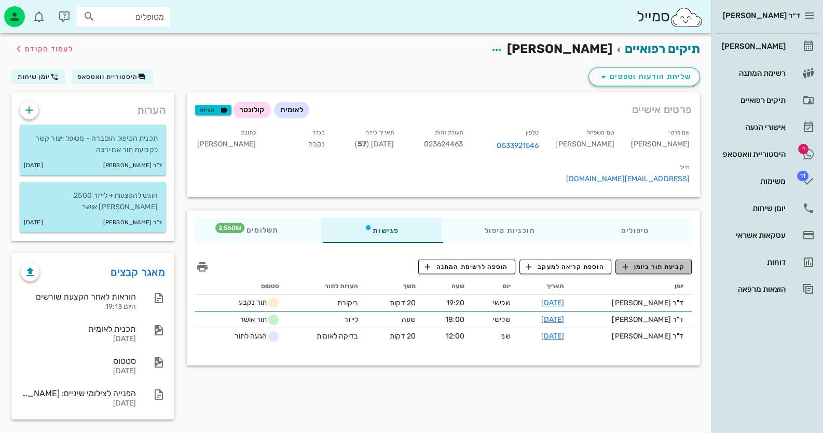
click at [680, 262] on span "קביעת תור ביומן" at bounding box center [653, 266] width 62 height 9
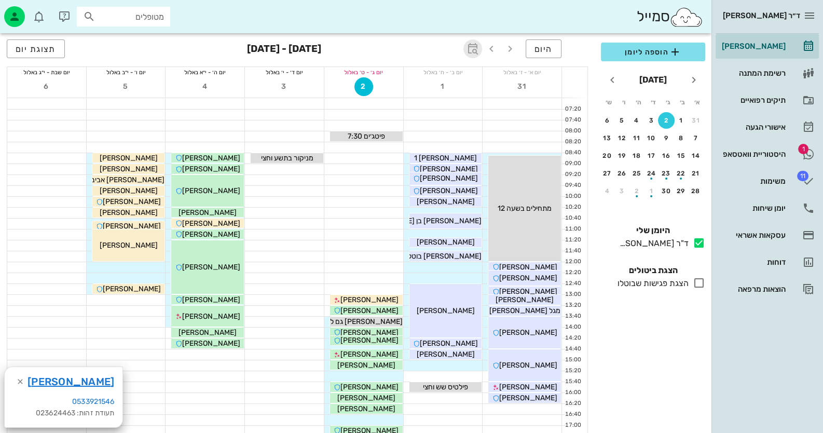
click at [478, 51] on icon "button" at bounding box center [473, 49] width 12 height 12
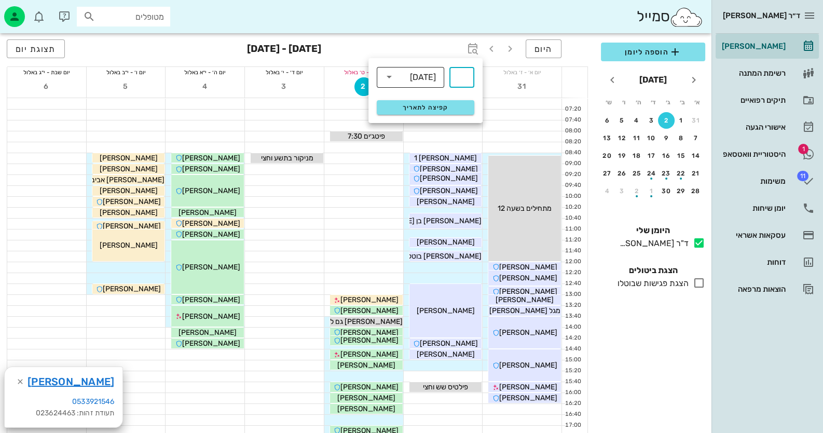
click at [422, 83] on div "[DATE]" at bounding box center [418, 76] width 40 height 21
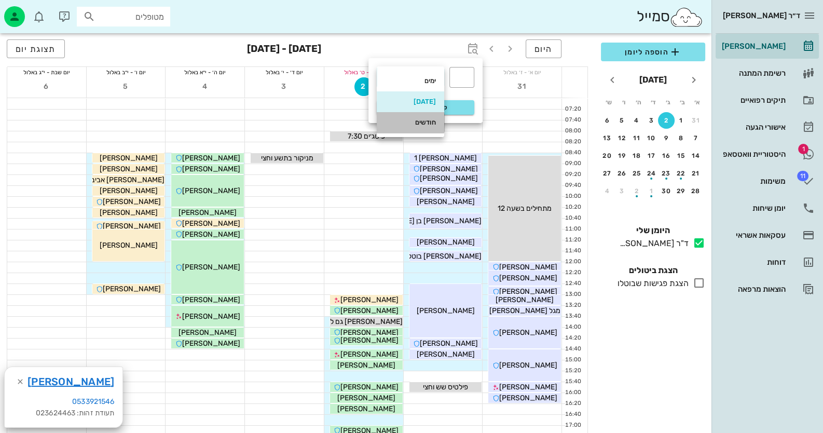
click at [418, 121] on div "חודשים" at bounding box center [410, 122] width 51 height 8
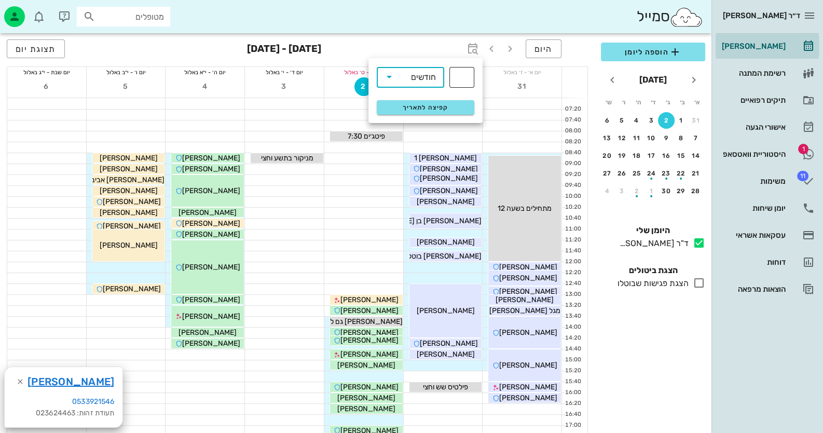
click at [468, 72] on div "​" at bounding box center [461, 77] width 25 height 21
type input "3"
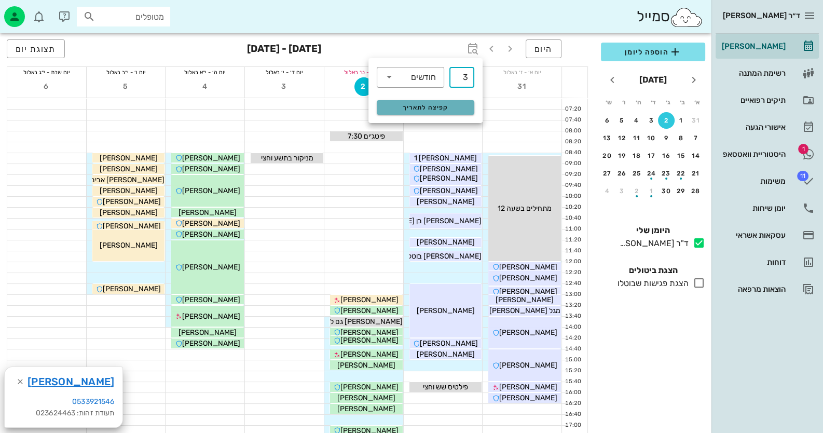
click at [456, 104] on span "קפיצה לתאריך" at bounding box center [425, 107] width 85 height 7
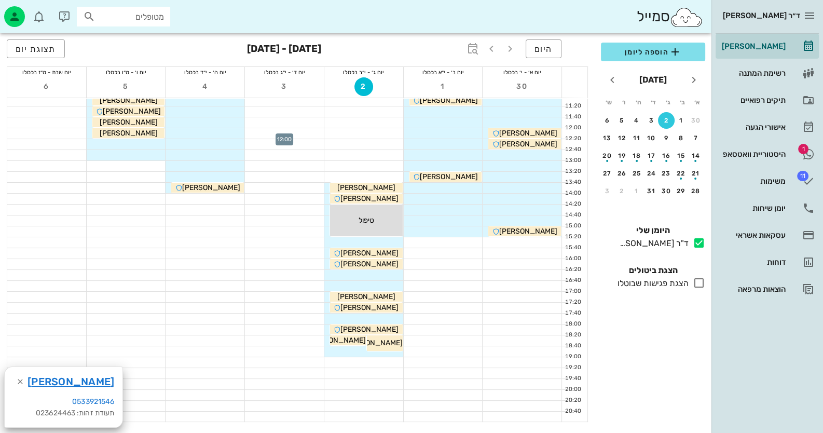
scroll to position [156, 0]
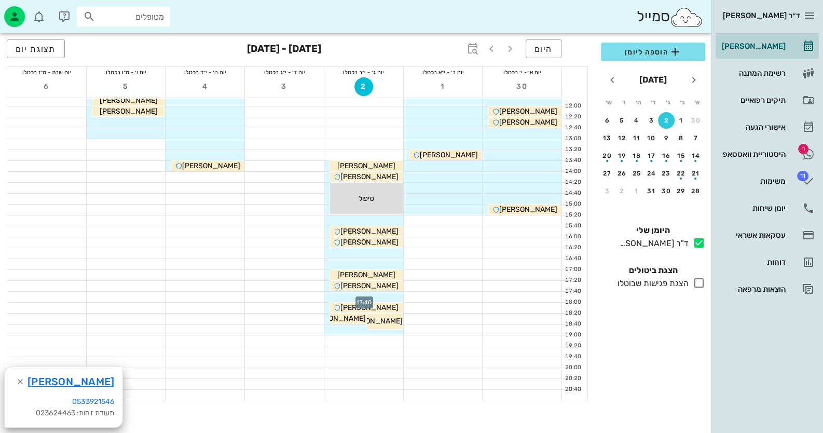
click at [386, 295] on div at bounding box center [363, 297] width 79 height 10
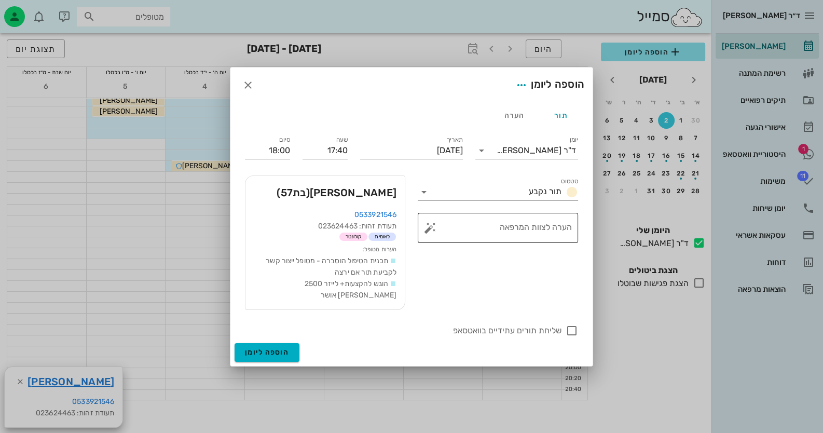
click at [426, 234] on button "button" at bounding box center [430, 228] width 12 height 12
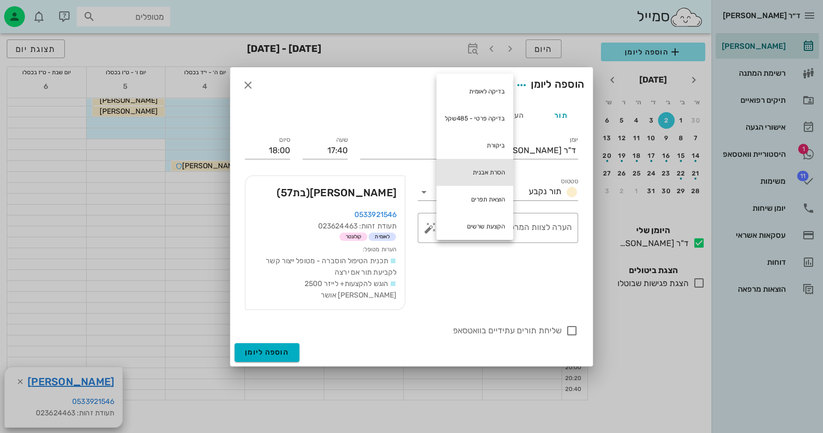
click at [490, 167] on div "הסרת אבנית" at bounding box center [475, 172] width 77 height 27
type textarea "הסרת אבנית"
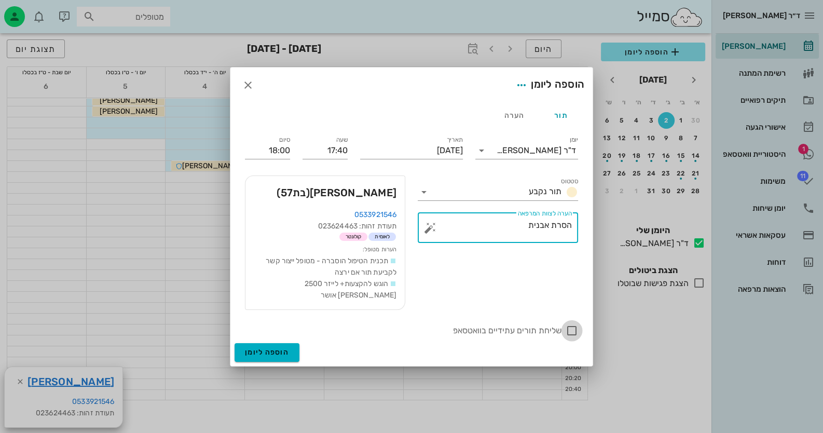
click at [568, 322] on div at bounding box center [572, 331] width 18 height 18
checkbox input "true"
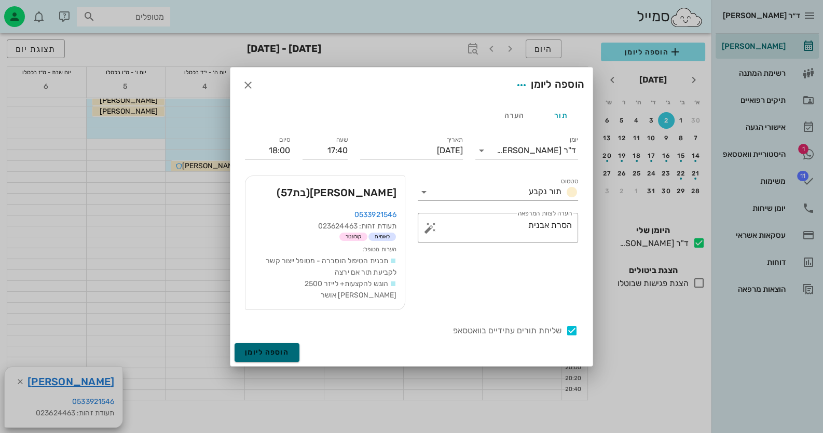
click at [282, 343] on button "הוספה ליומן" at bounding box center [267, 352] width 65 height 19
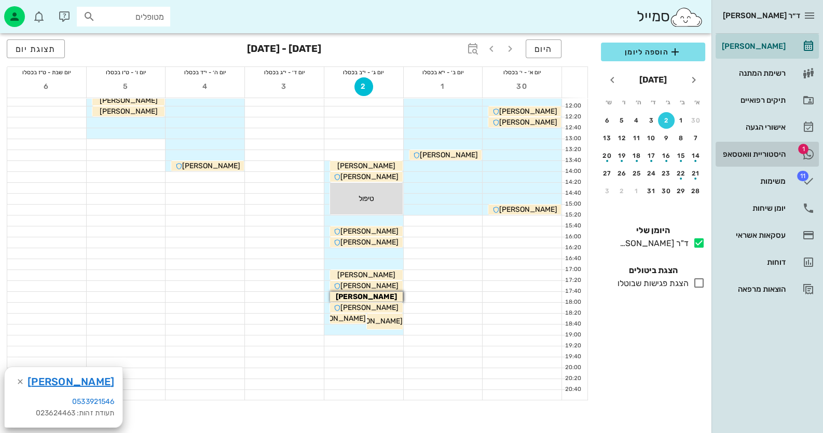
click at [757, 156] on div "היסטוריית וואטסאפ" at bounding box center [753, 154] width 66 height 8
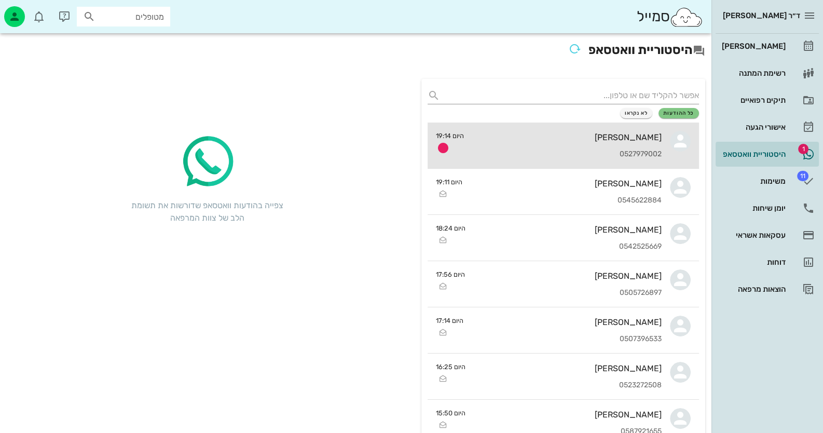
click at [535, 153] on div "0527979002" at bounding box center [566, 154] width 189 height 9
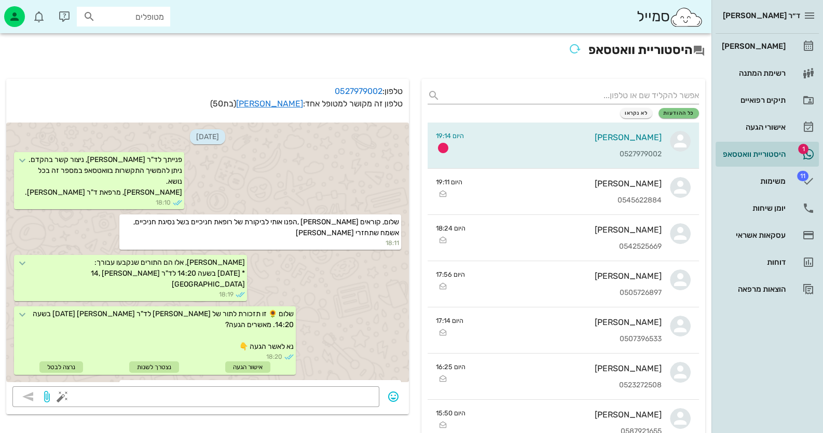
scroll to position [411, 0]
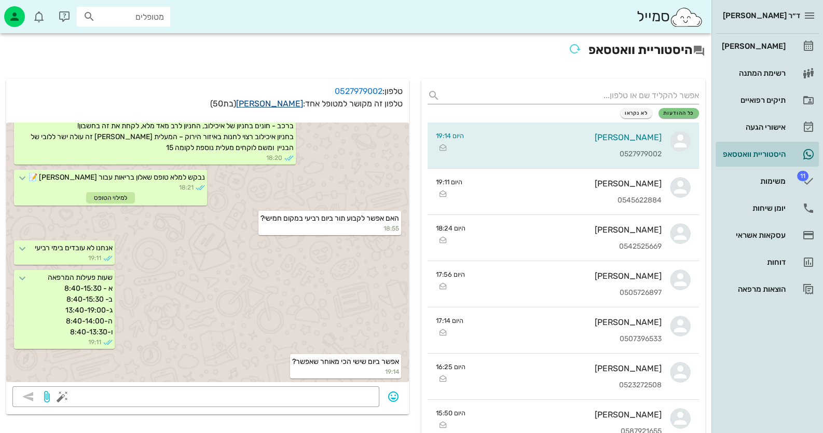
click at [291, 104] on link "[PERSON_NAME]" at bounding box center [269, 104] width 67 height 10
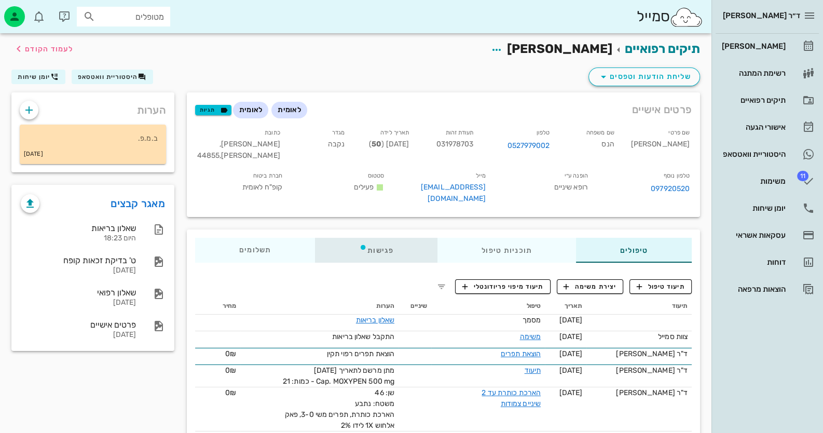
click at [381, 242] on div "פגישות" at bounding box center [376, 250] width 122 height 25
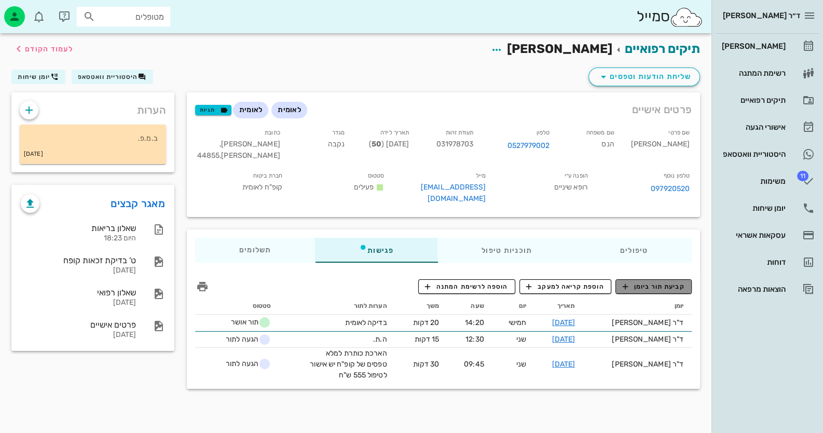
click at [672, 282] on span "קביעת תור ביומן" at bounding box center [653, 286] width 62 height 9
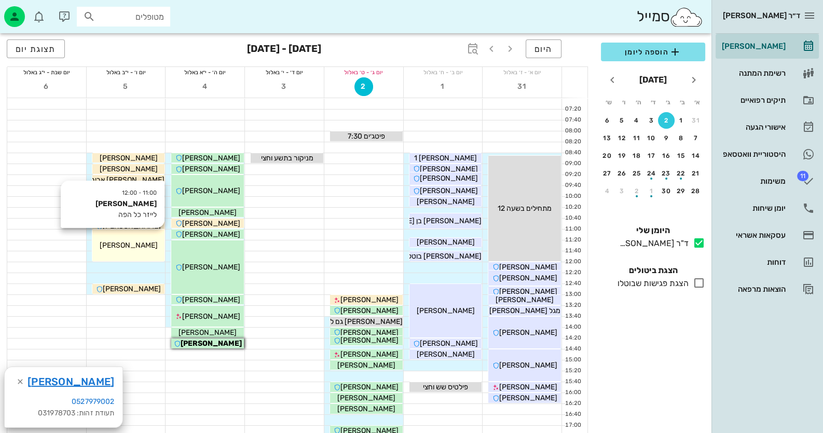
click at [251, 163] on div "[PERSON_NAME]" at bounding box center [287, 158] width 73 height 11
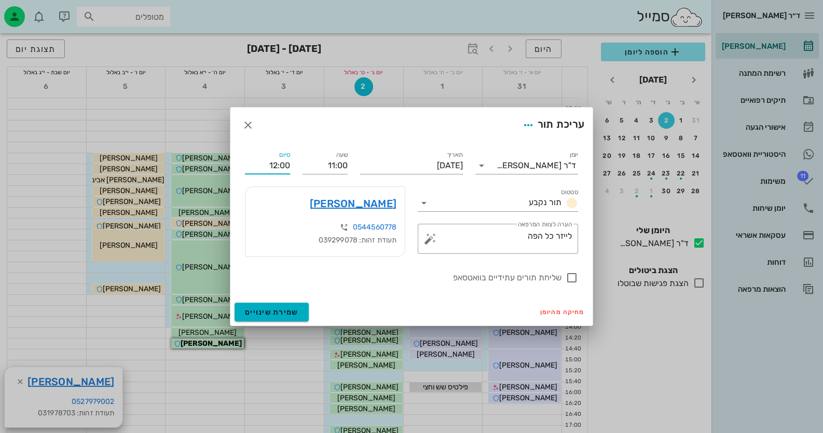
click at [281, 168] on input "12:00" at bounding box center [267, 165] width 45 height 17
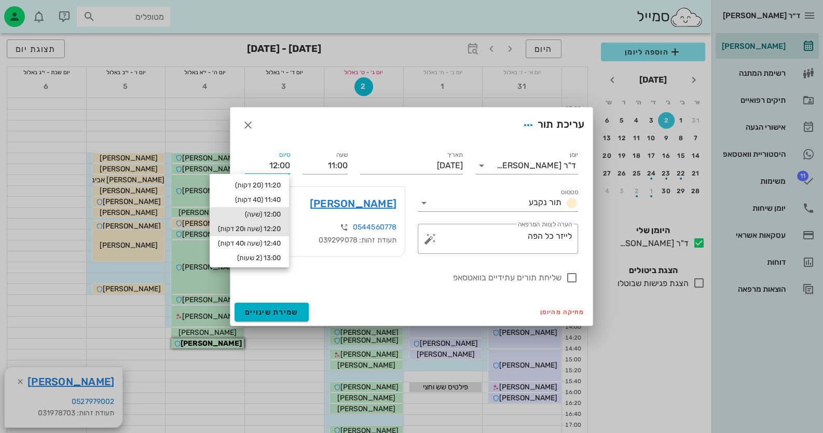
click at [278, 225] on div "12:20 (שעה ו20 דקות)" at bounding box center [249, 229] width 63 height 8
type input "12:20"
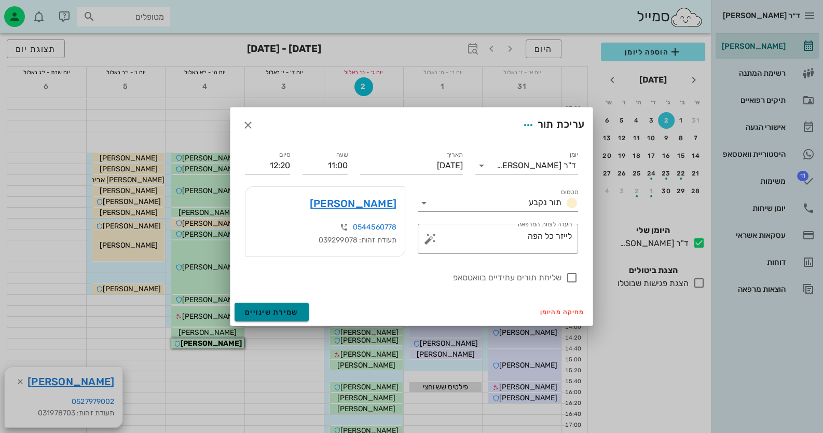
click at [295, 313] on span "שמירת שינויים" at bounding box center [271, 312] width 53 height 9
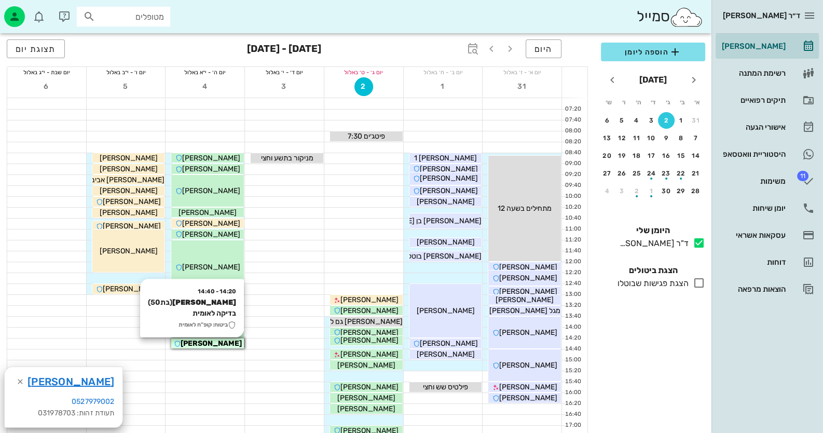
click at [198, 344] on span "[PERSON_NAME]" at bounding box center [211, 343] width 61 height 9
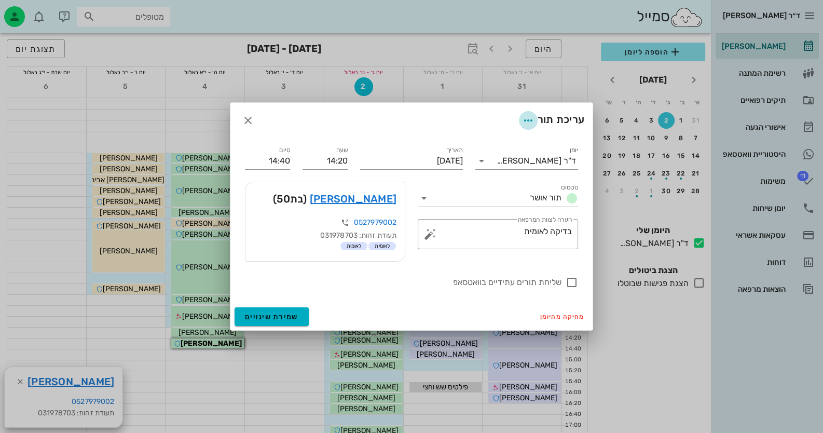
click at [528, 120] on icon "button" at bounding box center [528, 120] width 12 height 12
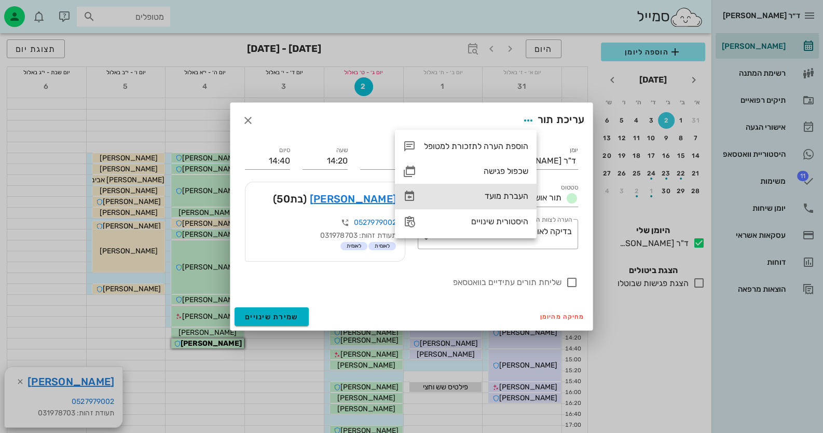
click at [499, 200] on div "העברת מועד" at bounding box center [476, 196] width 104 height 10
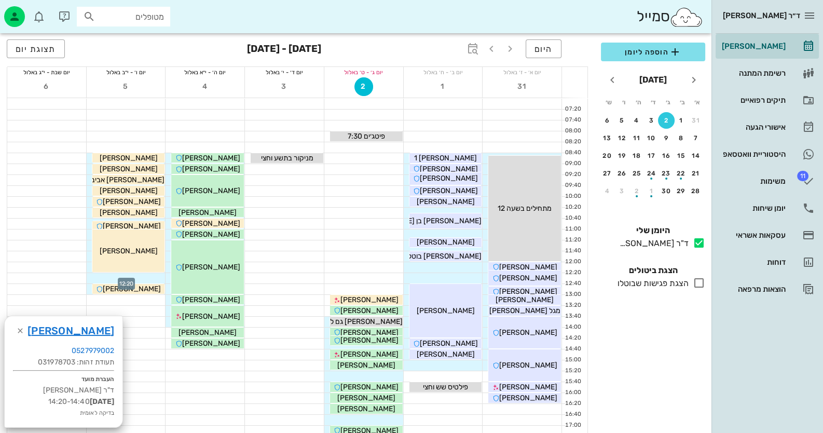
click at [134, 278] on div at bounding box center [126, 278] width 79 height 10
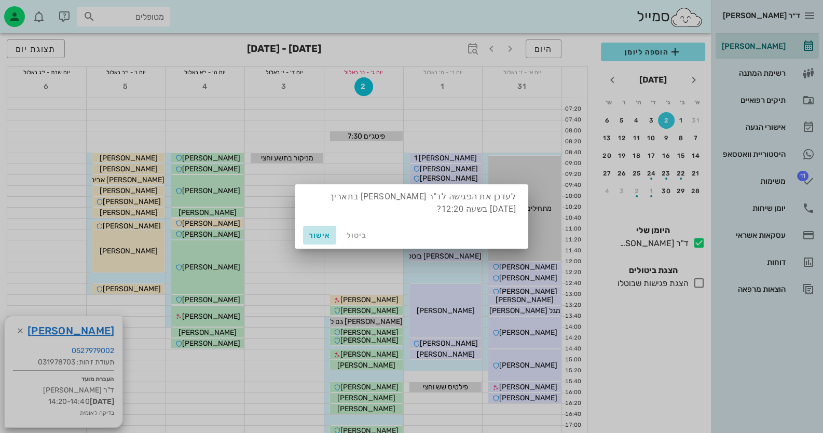
drag, startPoint x: 134, startPoint y: 278, endPoint x: 324, endPoint y: 238, distance: 193.5
click at [324, 238] on span "אישור" at bounding box center [319, 235] width 25 height 9
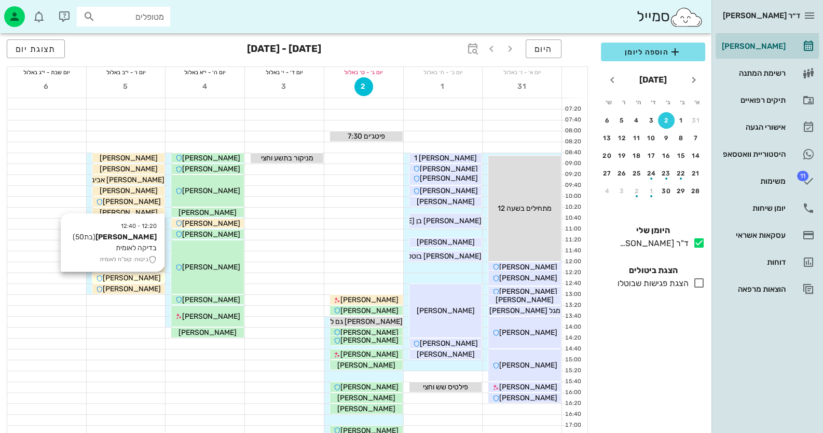
click at [146, 275] on span "[PERSON_NAME]" at bounding box center [132, 278] width 58 height 9
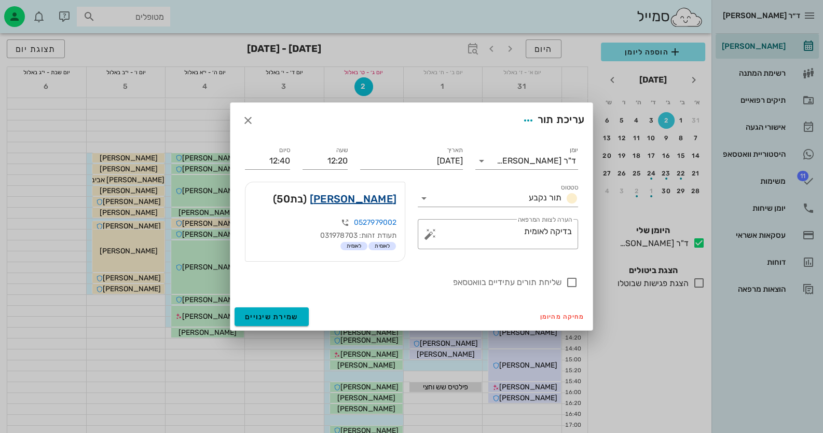
click at [376, 194] on link "[PERSON_NAME]" at bounding box center [353, 198] width 87 height 17
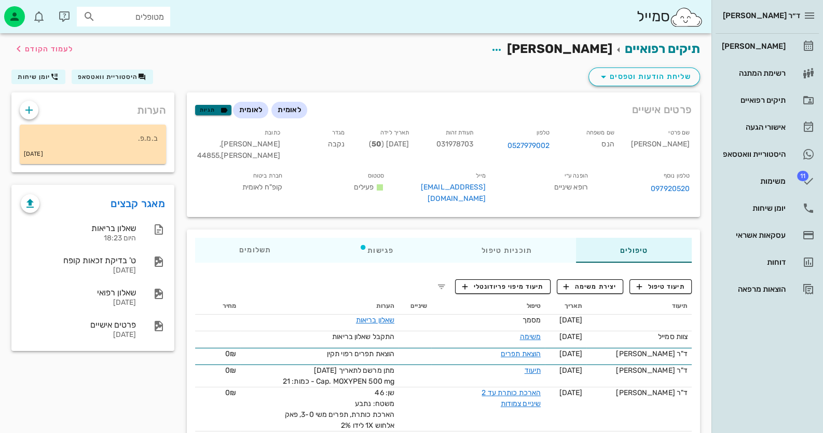
click at [214, 112] on span "תגיות" at bounding box center [213, 109] width 27 height 9
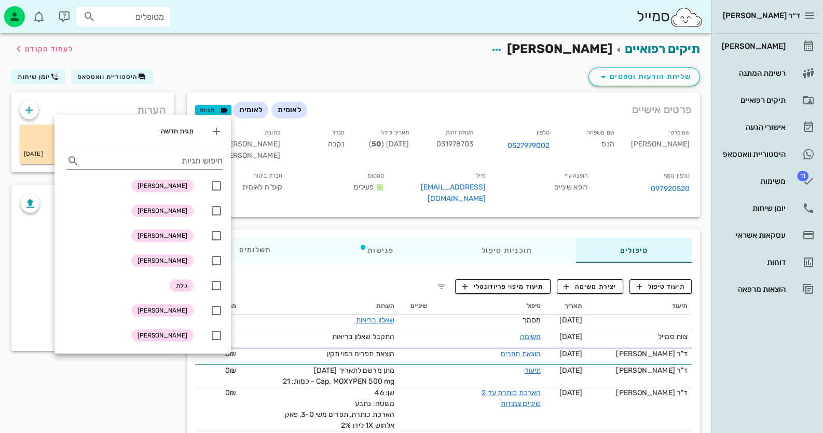
click at [249, 65] on div "שליחת הודעות וטפסים היסטוריית וואטסאפ יומן שיחות" at bounding box center [355, 78] width 701 height 27
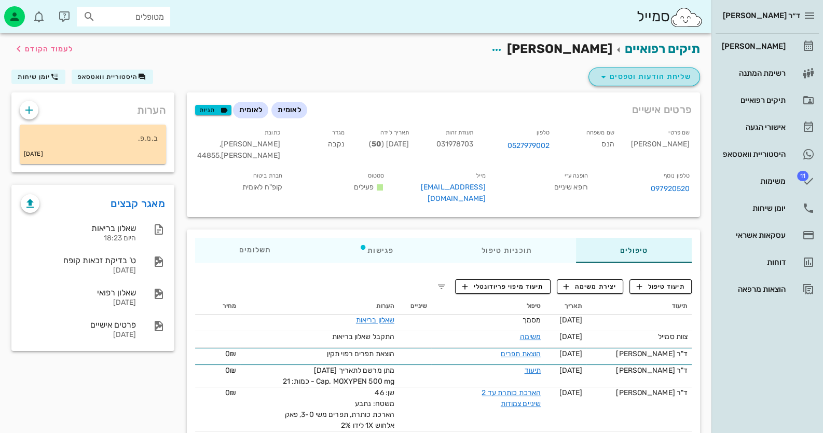
click at [674, 83] on span "שליחת הודעות וטפסים" at bounding box center [644, 77] width 94 height 12
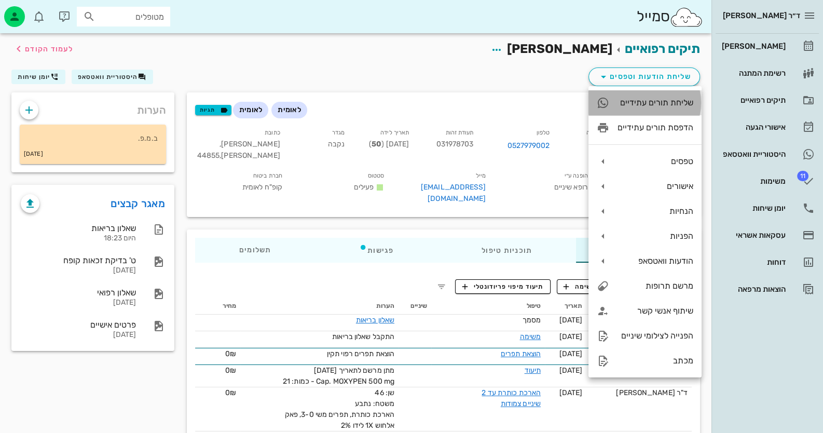
click at [662, 112] on div "שליחת תורים עתידיים" at bounding box center [645, 102] width 113 height 25
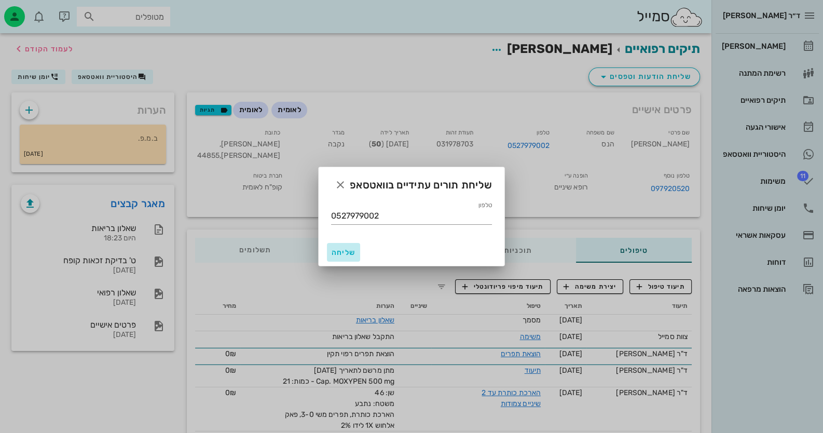
click at [331, 255] on span "שליחה" at bounding box center [343, 252] width 25 height 9
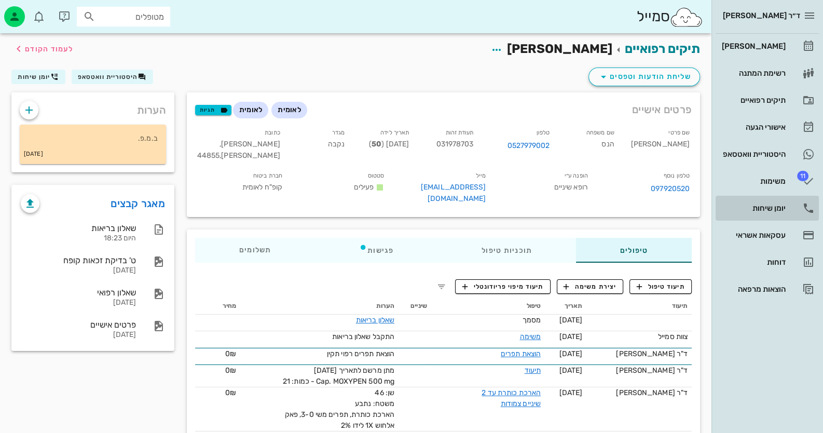
click at [785, 209] on div "יומן שיחות" at bounding box center [753, 208] width 66 height 8
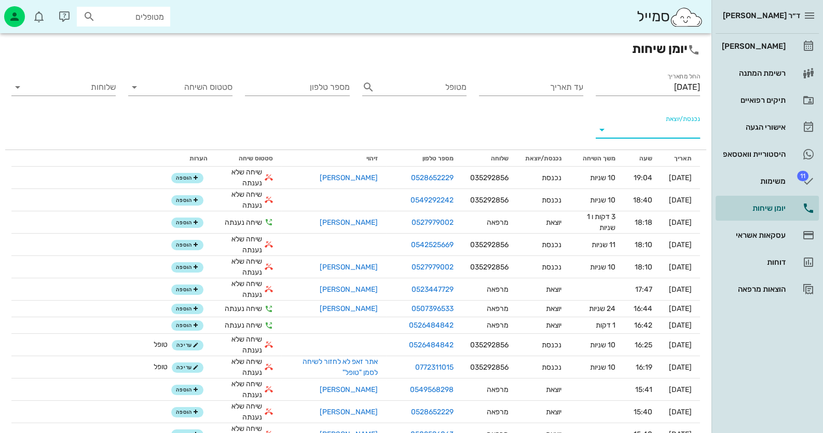
click at [679, 130] on input "נכנסת/יוצאת" at bounding box center [656, 129] width 88 height 17
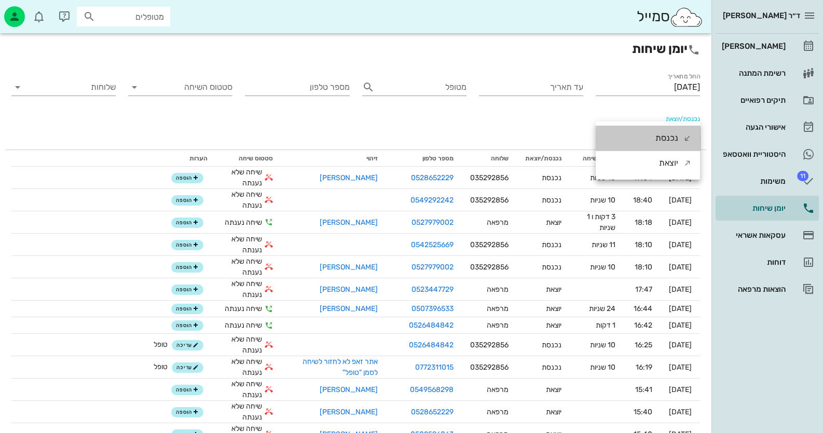
click at [679, 130] on div "נכנסת" at bounding box center [674, 138] width 36 height 25
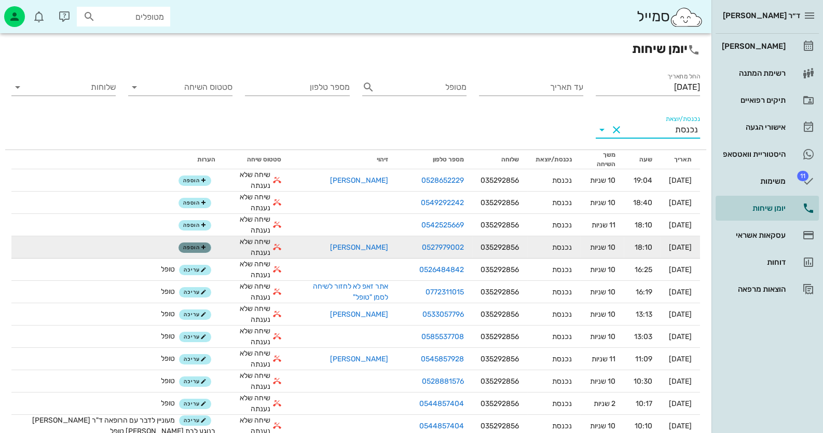
click at [200, 246] on icon "button" at bounding box center [203, 247] width 6 height 6
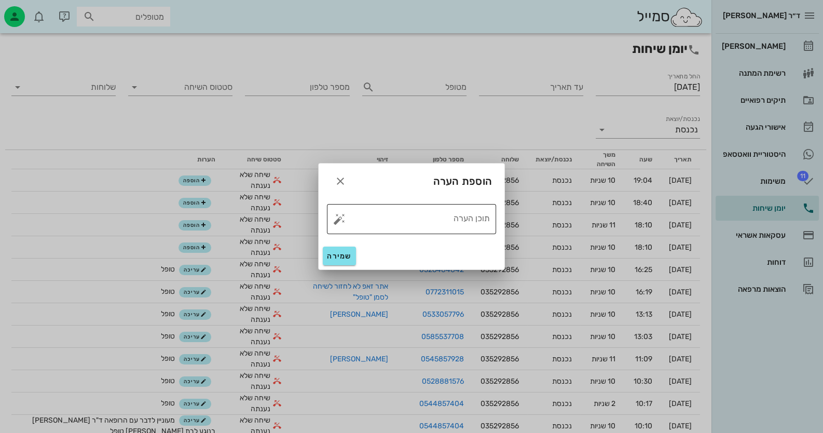
click at [337, 220] on button "button" at bounding box center [339, 219] width 12 height 12
click at [384, 207] on div "טופל" at bounding box center [384, 207] width 77 height 27
type textarea "טופל"
click at [352, 255] on button "שמירה" at bounding box center [339, 256] width 33 height 19
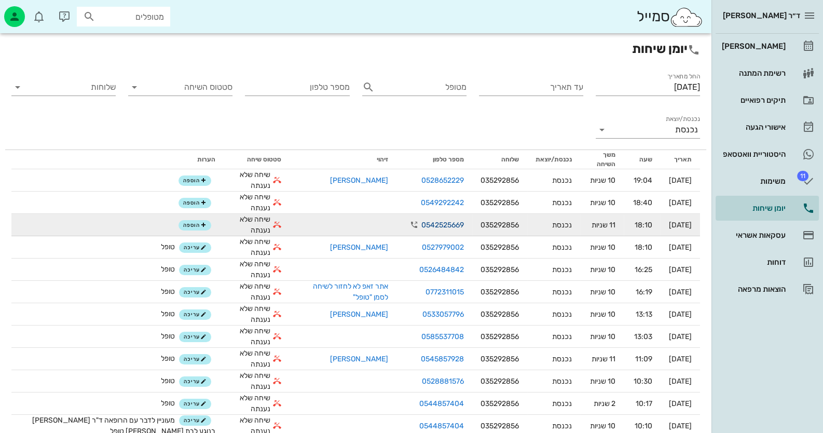
click at [421, 225] on link "0542525669" at bounding box center [442, 225] width 43 height 11
click at [408, 222] on icon "button" at bounding box center [414, 225] width 12 height 12
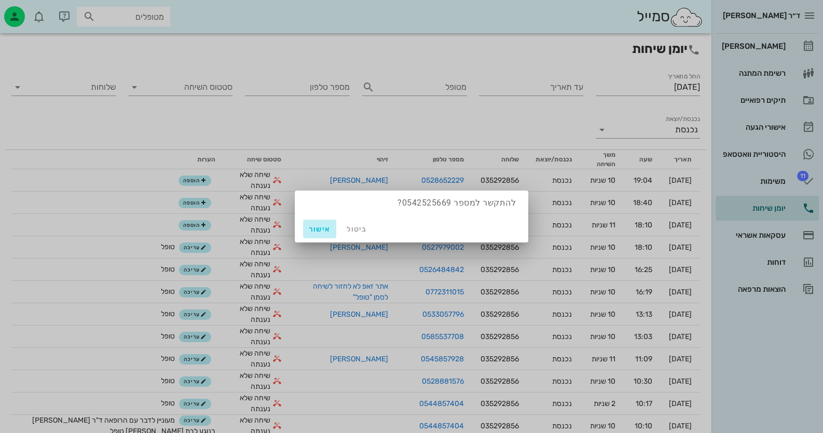
click at [325, 227] on span "אישור" at bounding box center [319, 229] width 25 height 9
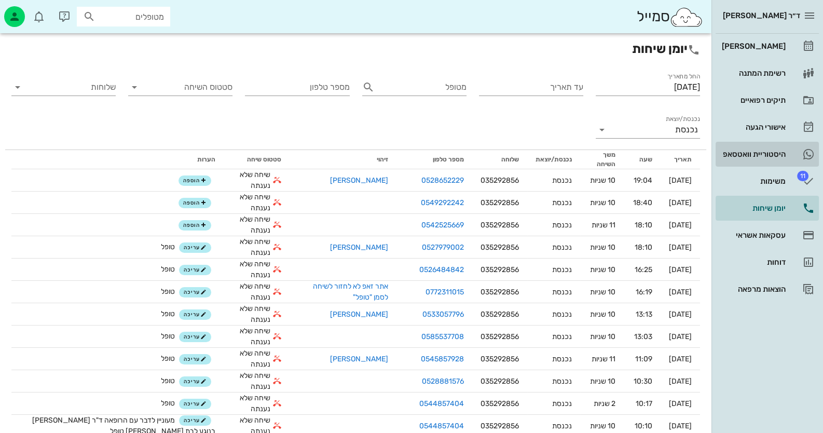
click at [774, 153] on div "היסטוריית וואטסאפ" at bounding box center [753, 154] width 66 height 8
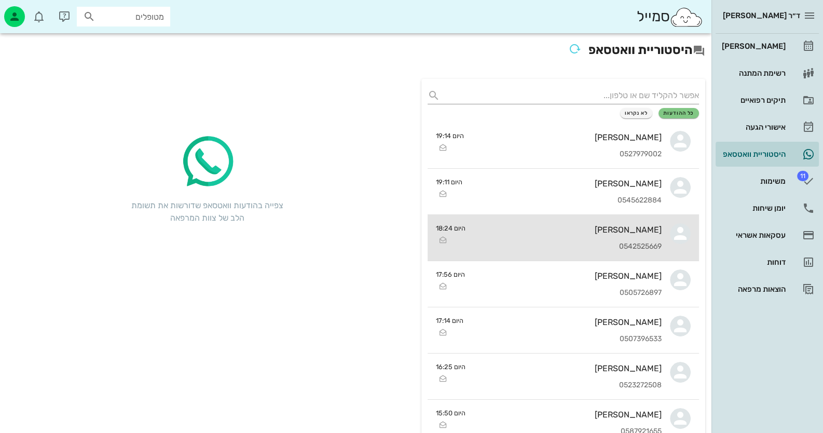
click at [647, 226] on div "[PERSON_NAME]" at bounding box center [568, 230] width 188 height 10
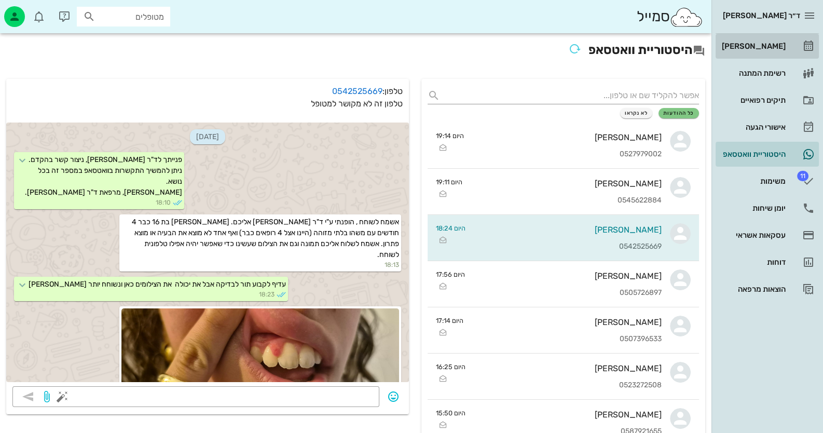
click at [792, 53] on link "[PERSON_NAME]" at bounding box center [767, 46] width 103 height 25
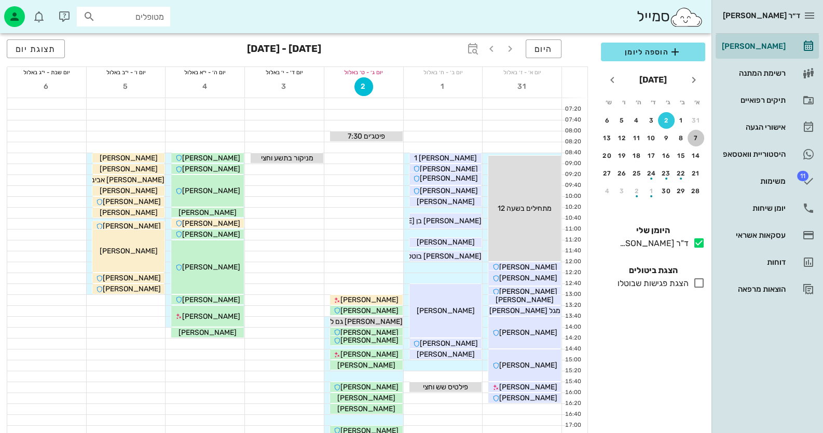
click at [690, 136] on div "7" at bounding box center [696, 137] width 17 height 7
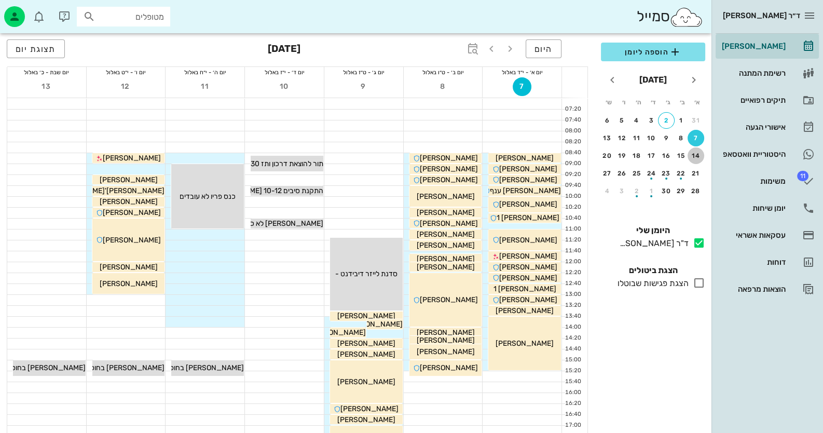
click at [695, 150] on button "14" at bounding box center [696, 155] width 17 height 17
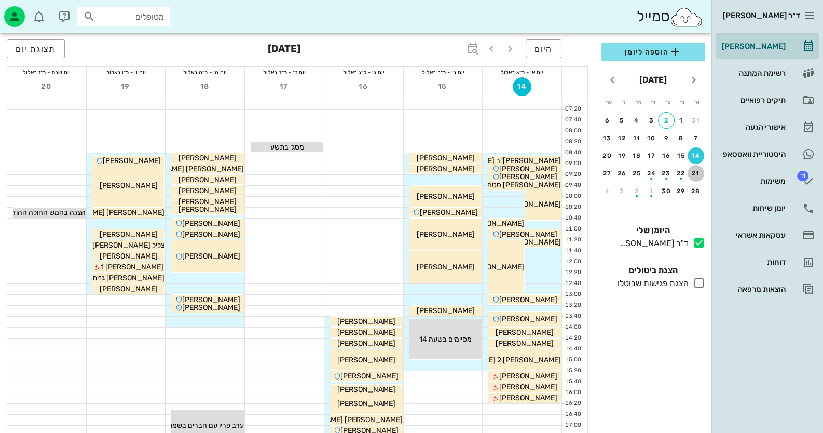
click at [693, 170] on div "21" at bounding box center [696, 173] width 17 height 7
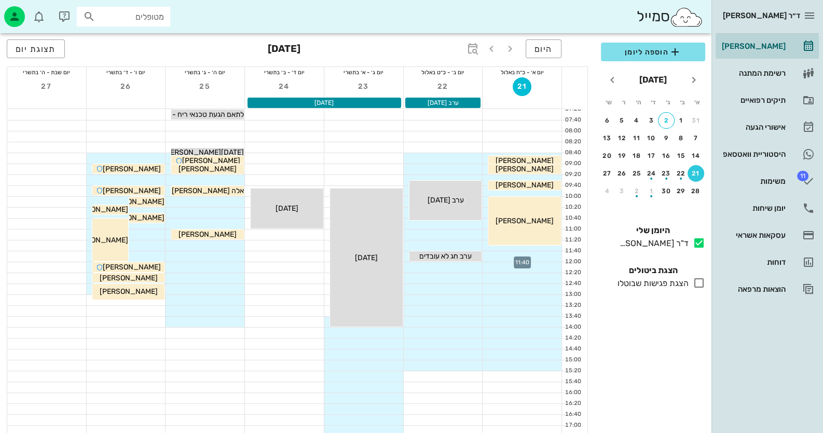
click at [535, 256] on div at bounding box center [522, 256] width 79 height 10
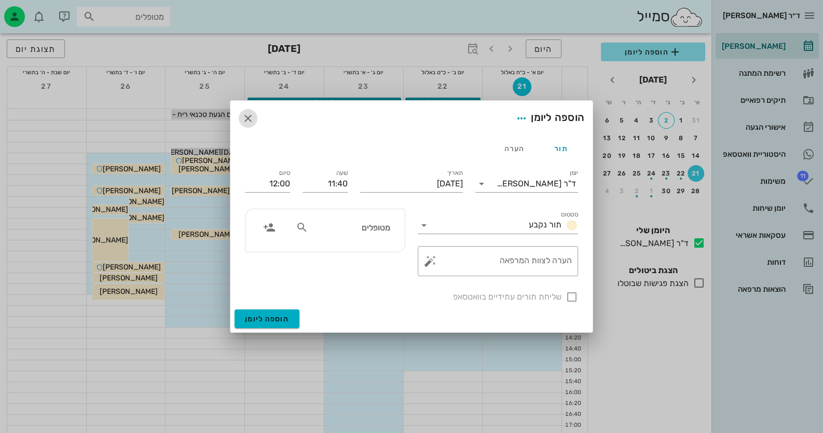
click at [246, 119] on icon "button" at bounding box center [248, 118] width 12 height 12
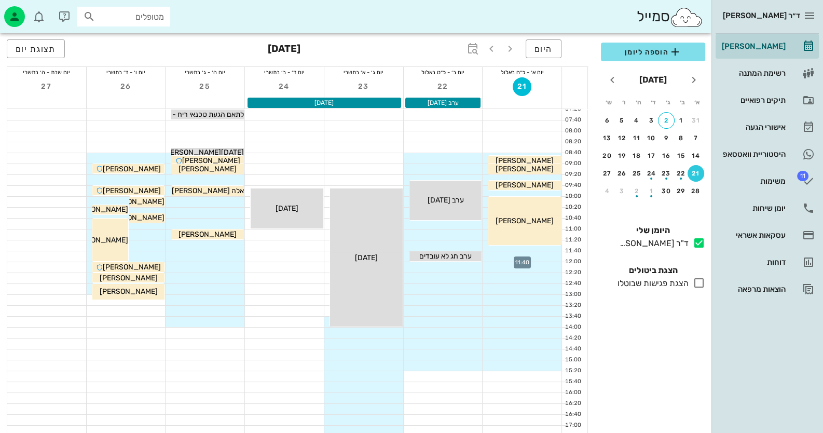
click at [537, 256] on div at bounding box center [522, 256] width 79 height 10
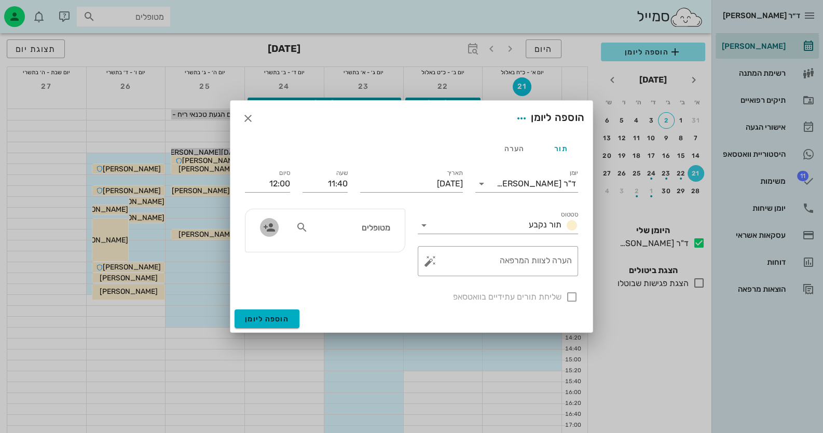
click at [275, 225] on span "button" at bounding box center [269, 227] width 19 height 12
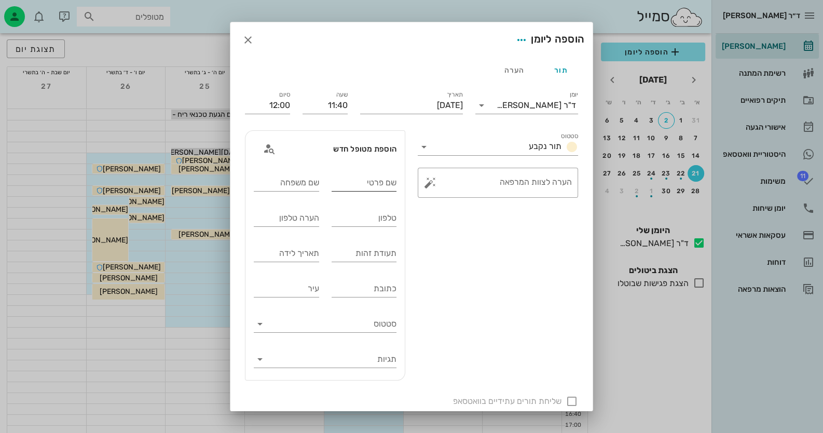
click at [388, 186] on input "שם פרטי" at bounding box center [364, 182] width 65 height 17
type input "[PERSON_NAME]"
click at [373, 219] on input "טלפון" at bounding box center [364, 218] width 65 height 17
type input "0542525669"
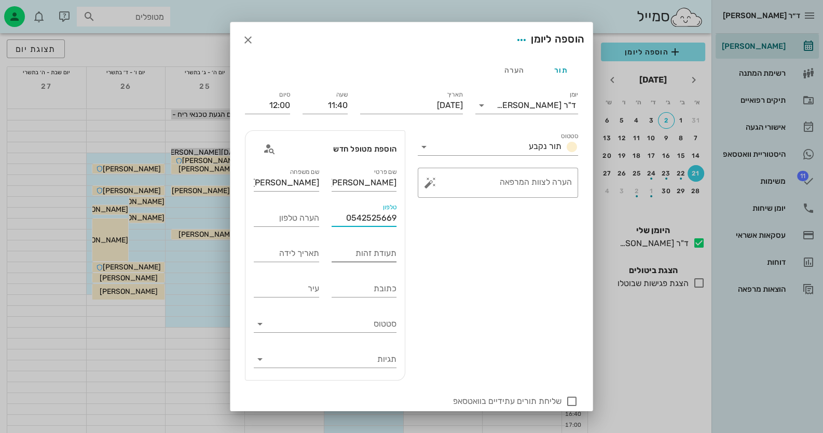
click at [383, 261] on div "תעודת זהות" at bounding box center [364, 253] width 65 height 17
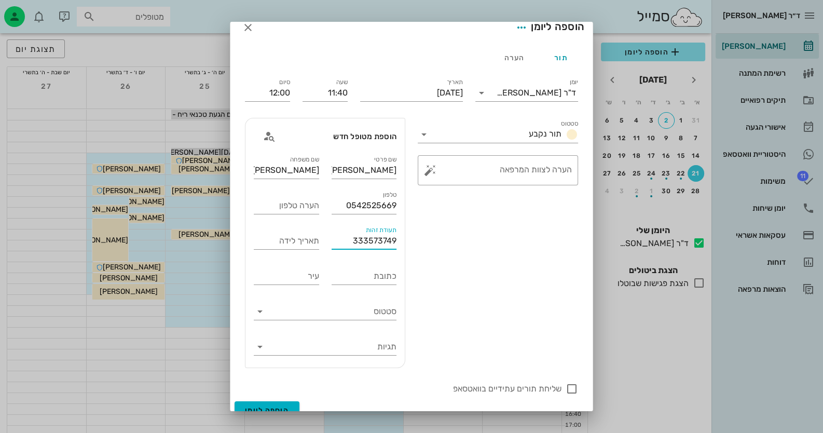
scroll to position [25, 0]
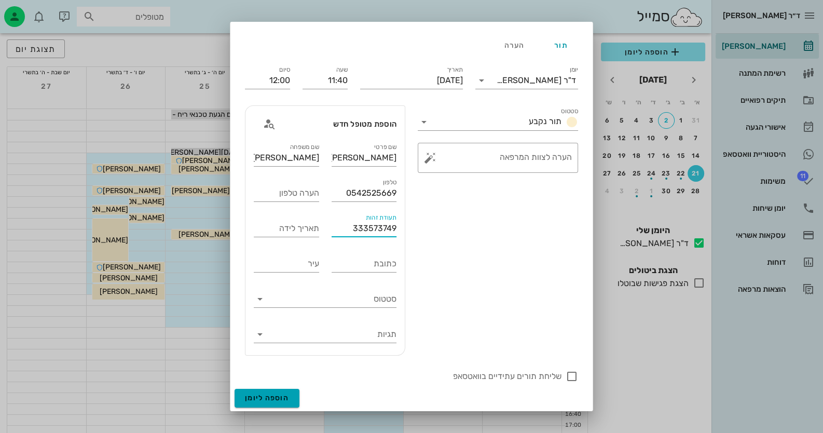
type input "333573749"
click at [254, 394] on span "הוספה ליומן" at bounding box center [267, 397] width 44 height 9
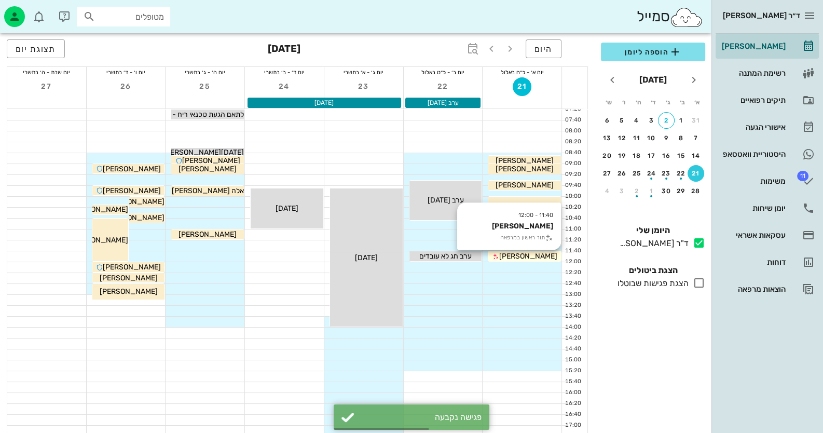
click at [556, 254] on div "[PERSON_NAME]" at bounding box center [524, 256] width 73 height 11
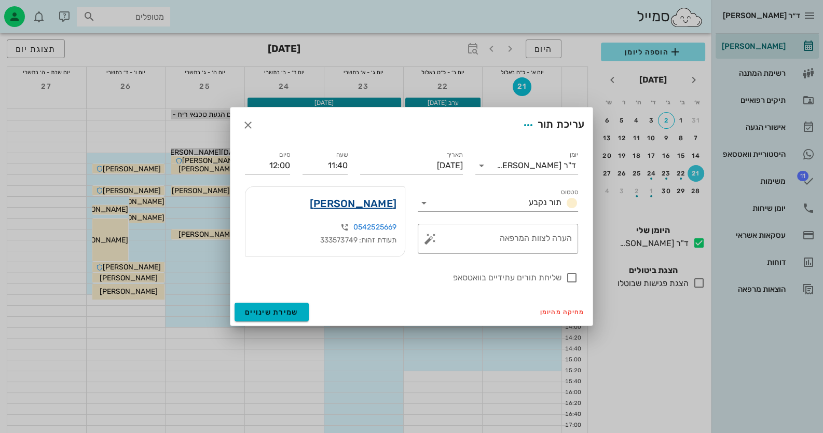
click at [387, 207] on link "[PERSON_NAME]" at bounding box center [353, 203] width 87 height 17
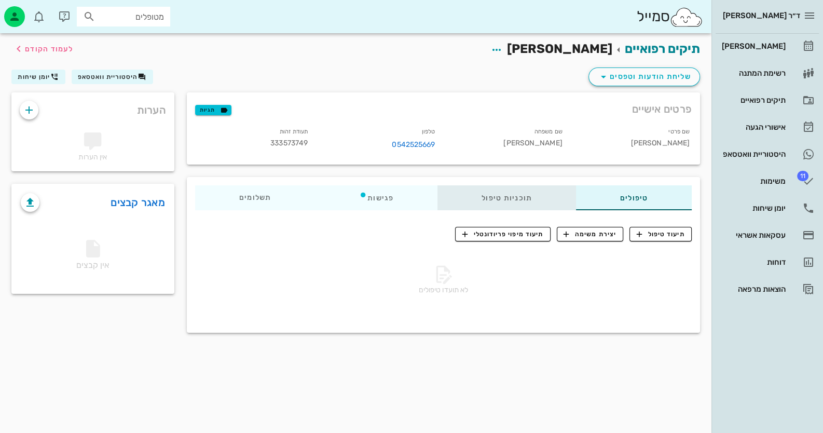
click at [499, 203] on div "תוכניות טיפול" at bounding box center [507, 197] width 139 height 25
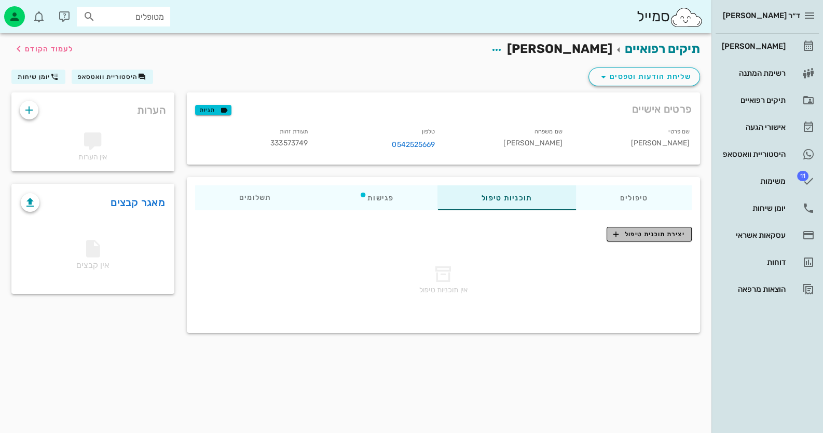
click at [652, 237] on span "יצירת תוכנית טיפול" at bounding box center [648, 233] width 71 height 9
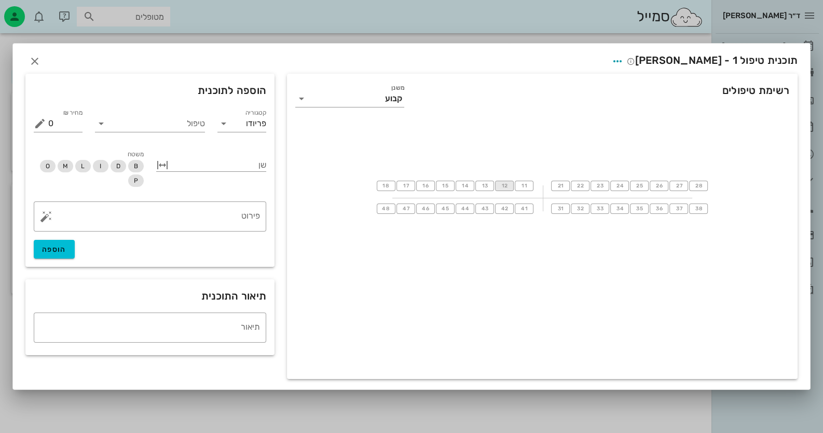
click at [506, 187] on span "12" at bounding box center [504, 186] width 8 height 6
click at [522, 187] on span "11" at bounding box center [524, 186] width 8 height 6
click at [178, 123] on input "טיפול" at bounding box center [158, 123] width 96 height 17
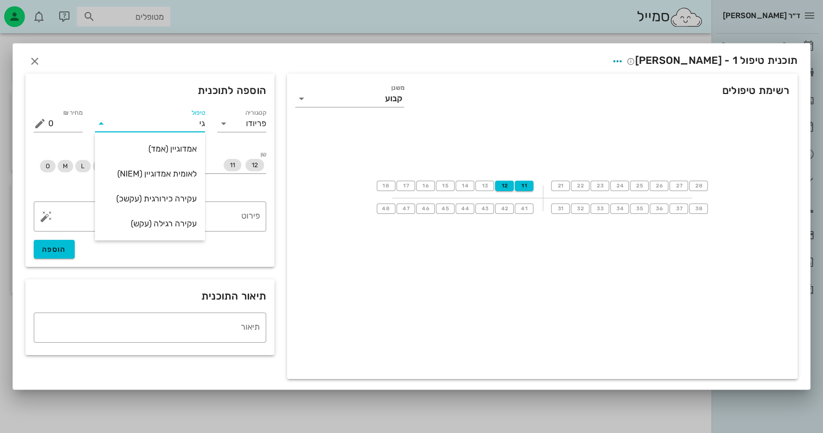
type input "ג"
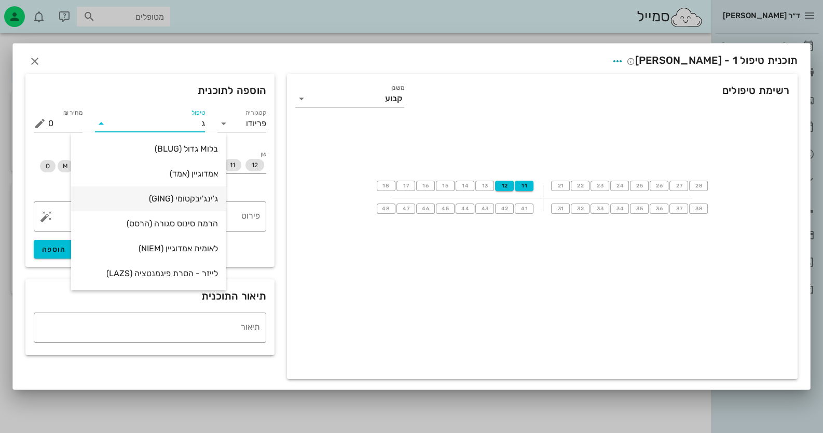
click at [141, 195] on div "ג'ינג'יבקטומי (GING)" at bounding box center [148, 199] width 139 height 10
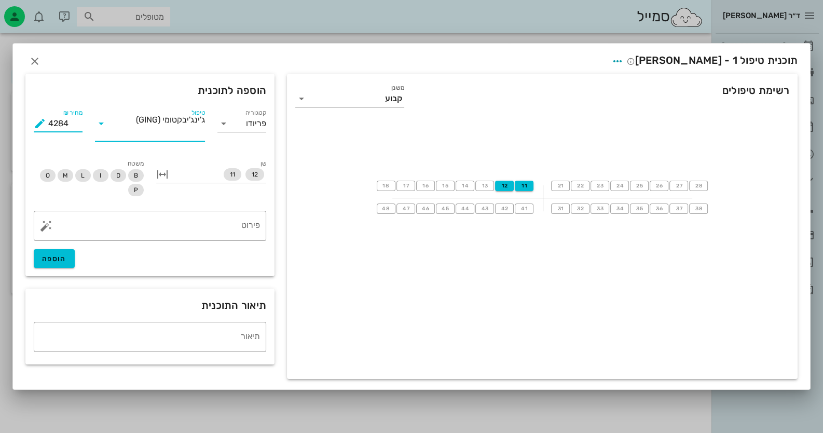
drag, startPoint x: 73, startPoint y: 124, endPoint x: 46, endPoint y: 126, distance: 26.5
click at [46, 126] on div "מחיר ₪ 4284" at bounding box center [58, 123] width 49 height 17
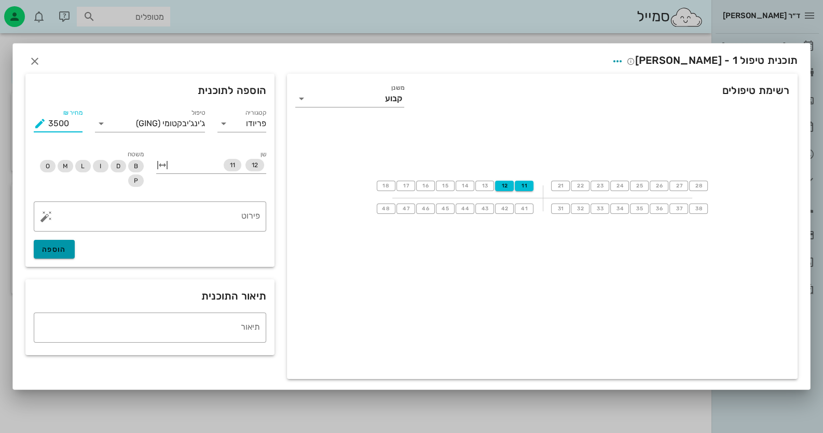
click at [53, 251] on span "הוספה" at bounding box center [54, 249] width 24 height 9
type input "0"
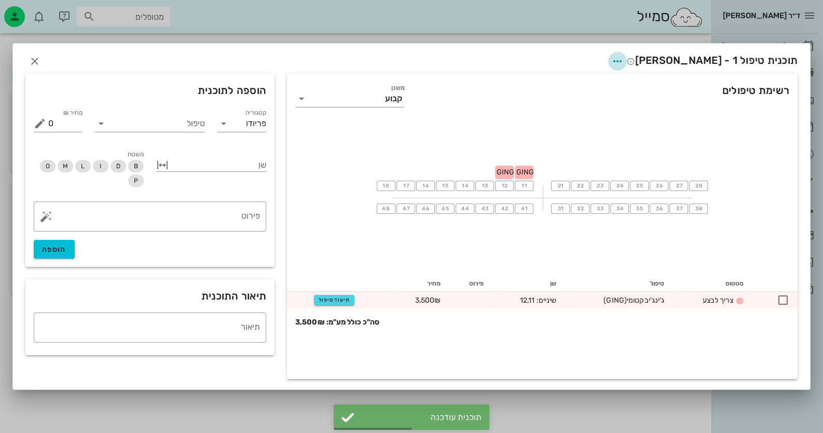
click at [627, 58] on span "button" at bounding box center [617, 61] width 19 height 12
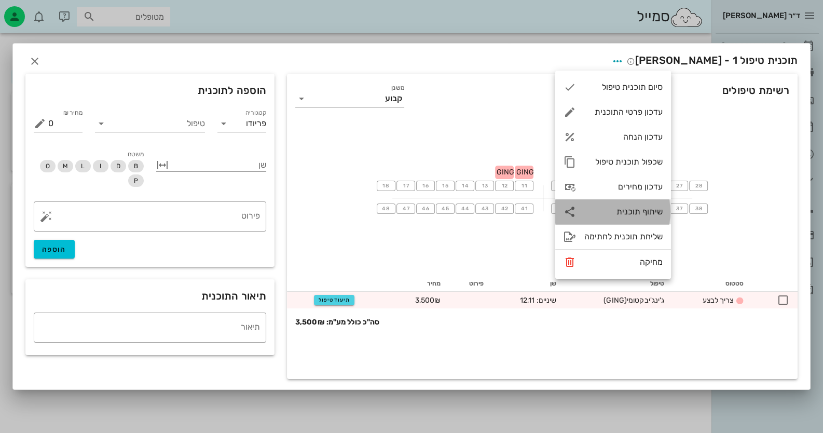
click at [651, 208] on div "שיתוף תוכנית" at bounding box center [623, 212] width 78 height 10
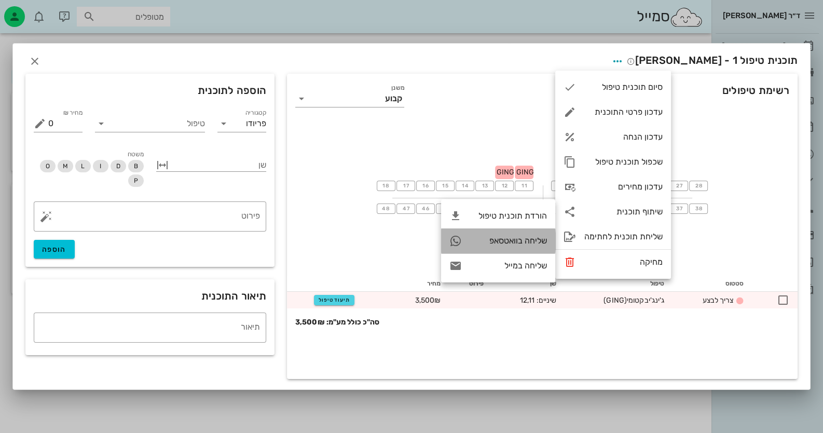
click at [530, 244] on div "שליחה בוואטסאפ" at bounding box center [508, 241] width 77 height 10
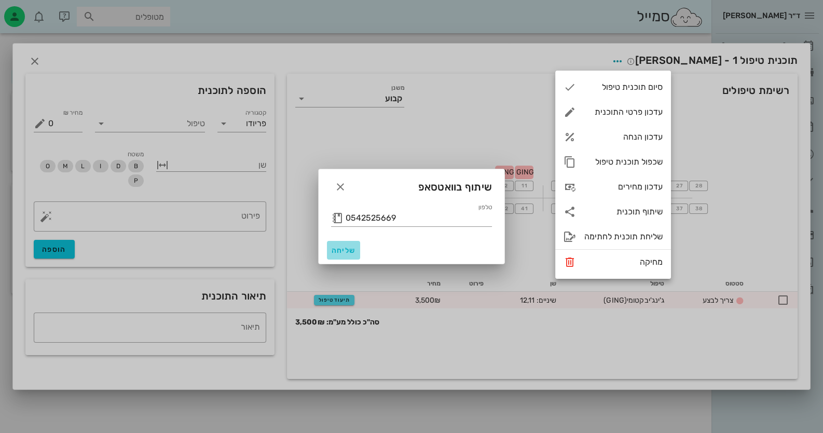
click at [350, 252] on span "שליחה" at bounding box center [343, 250] width 25 height 9
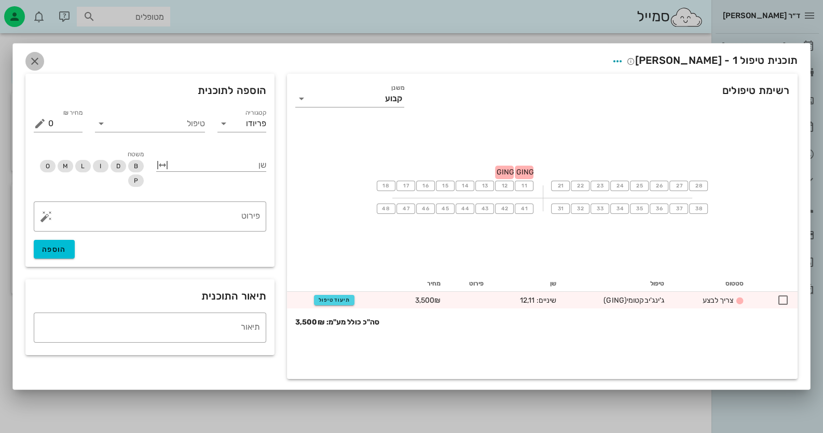
click at [39, 61] on icon "button" at bounding box center [35, 61] width 12 height 12
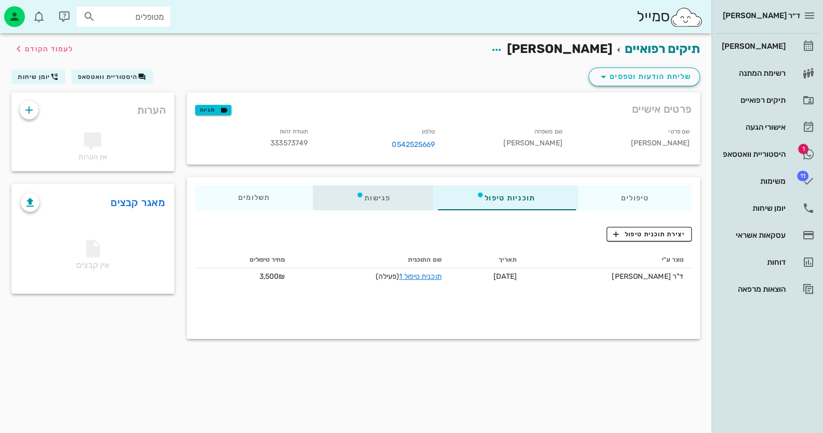
click at [356, 192] on div "פגישות" at bounding box center [373, 197] width 120 height 25
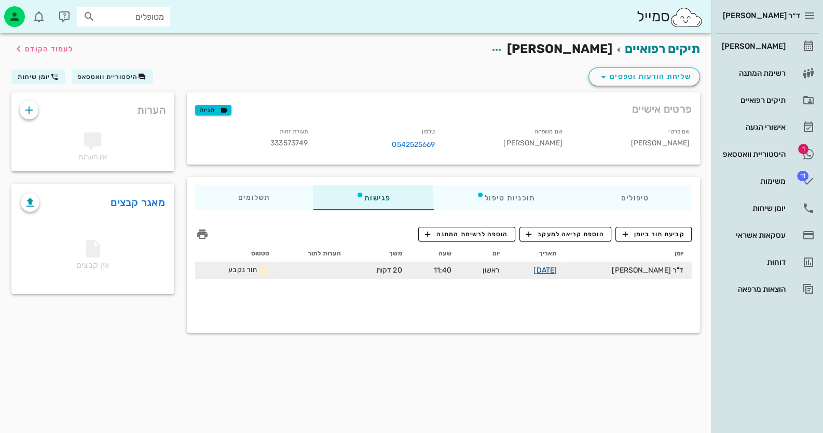
click at [557, 266] on link "[DATE]" at bounding box center [545, 270] width 23 height 9
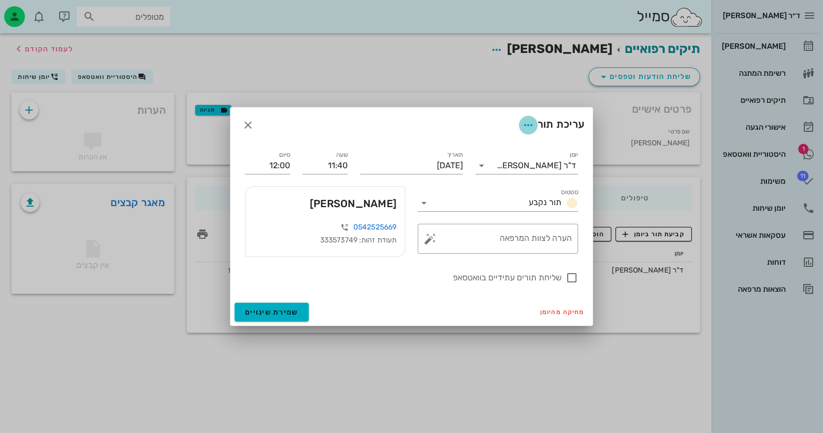
click at [525, 127] on icon "button" at bounding box center [528, 125] width 12 height 12
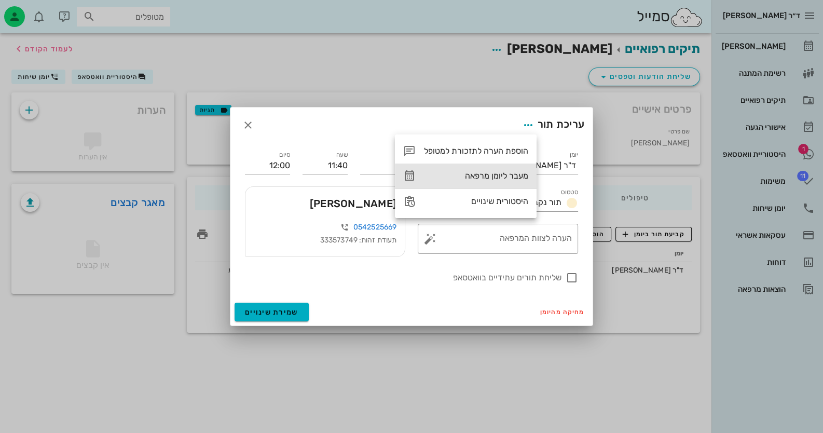
click at [503, 176] on div "מעבר ליומן מרפאה" at bounding box center [476, 176] width 104 height 10
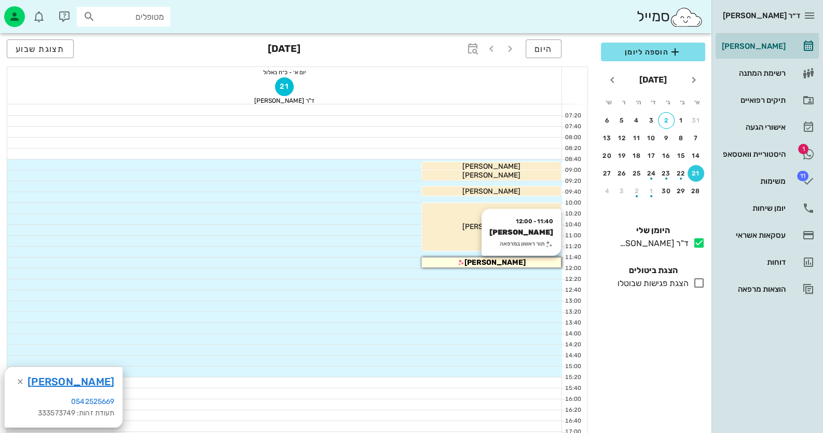
click at [529, 260] on div "[PERSON_NAME]" at bounding box center [491, 262] width 139 height 11
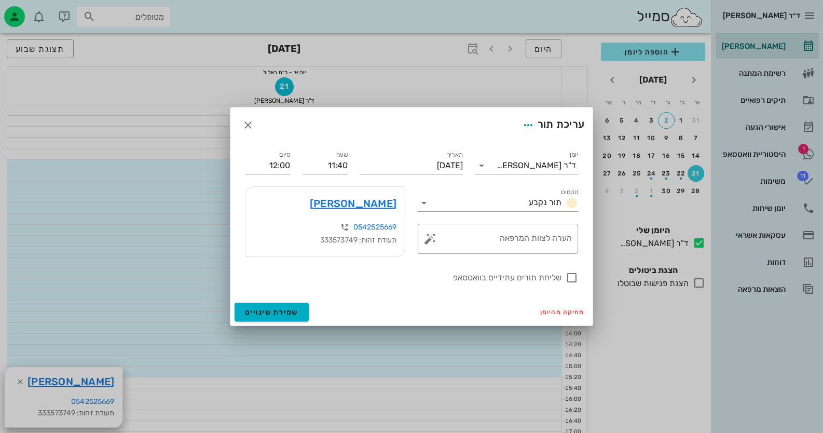
click at [291, 164] on div "סיום 12:00" at bounding box center [268, 161] width 58 height 37
click at [281, 168] on input "12:00" at bounding box center [267, 165] width 45 height 17
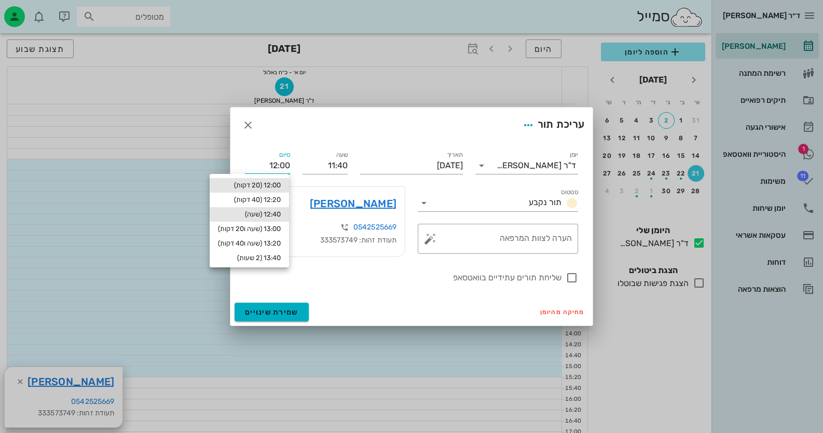
click at [272, 210] on div "12:40 (שעה)" at bounding box center [249, 214] width 63 height 8
type input "12:40"
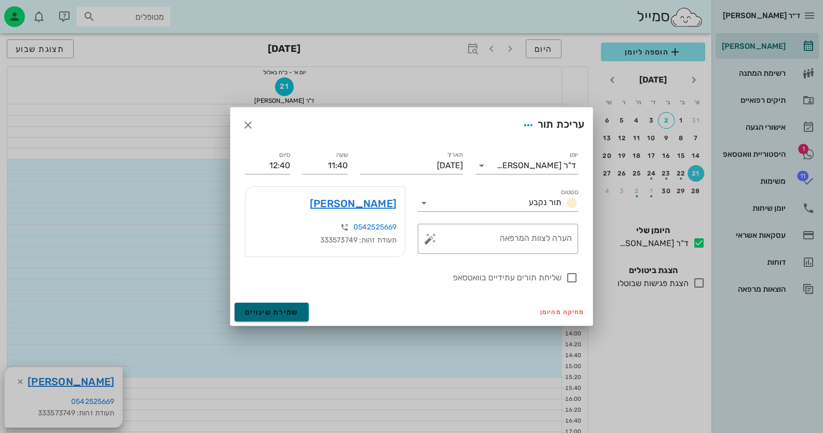
click at [293, 309] on span "שמירת שינויים" at bounding box center [271, 312] width 53 height 9
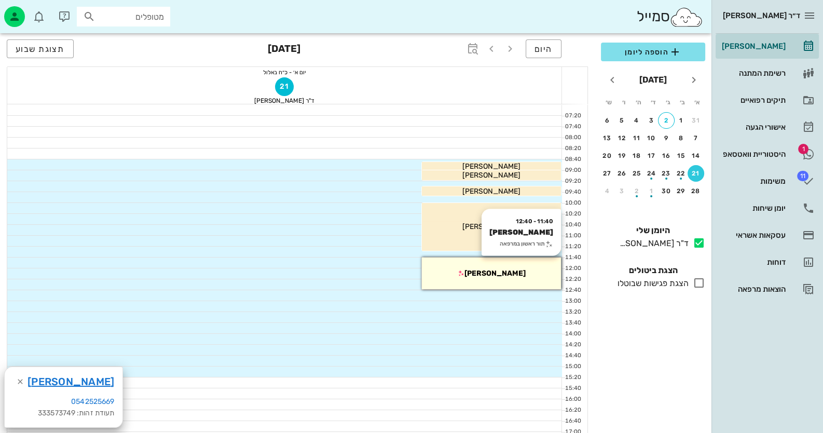
click at [515, 263] on div "11:40 - 12:40 [PERSON_NAME] תור ראשון במרפאה [PERSON_NAME]" at bounding box center [491, 273] width 139 height 32
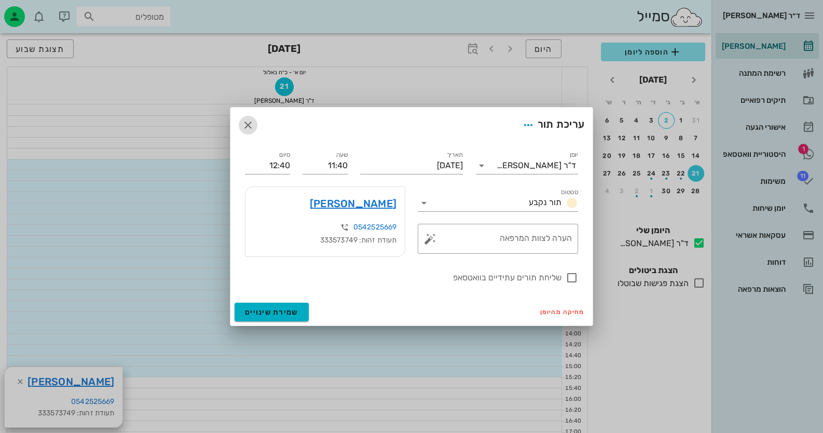
click at [254, 126] on span "button" at bounding box center [248, 125] width 19 height 12
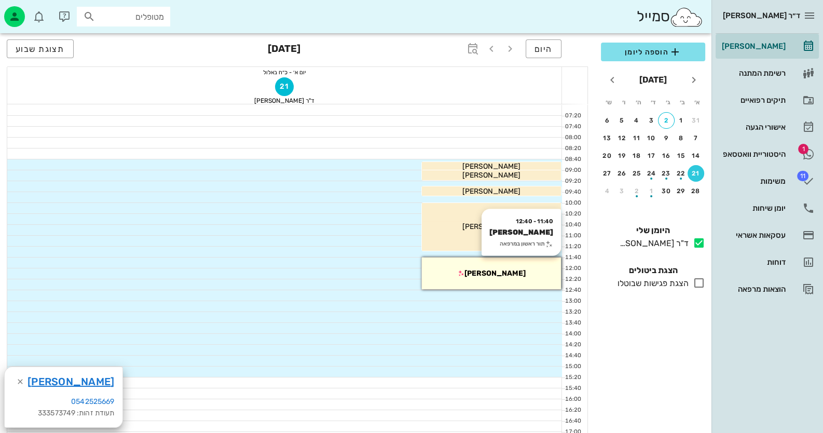
click at [524, 271] on div "[PERSON_NAME]" at bounding box center [491, 273] width 139 height 11
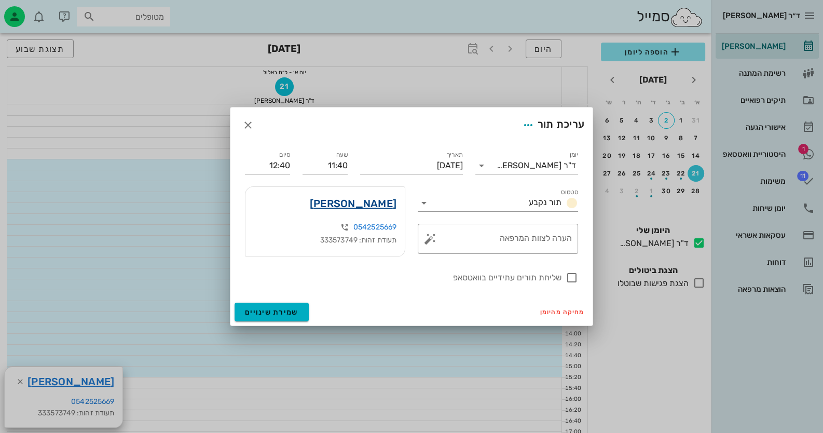
click at [380, 200] on link "[PERSON_NAME]" at bounding box center [353, 203] width 87 height 17
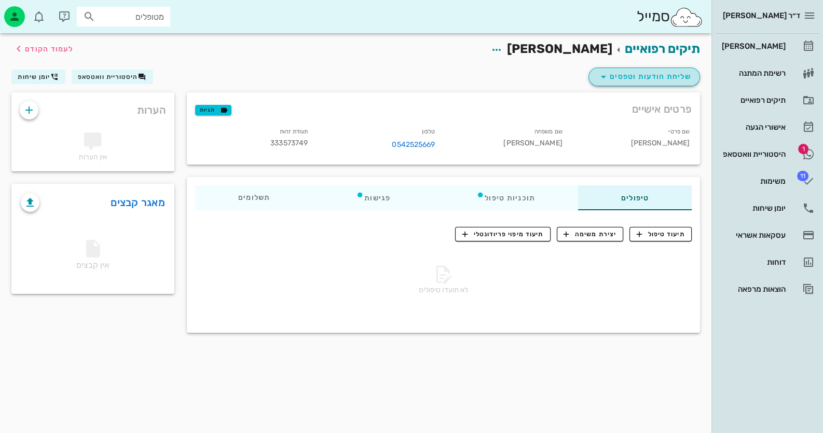
click at [630, 76] on span "שליחת הודעות וטפסים" at bounding box center [644, 77] width 94 height 12
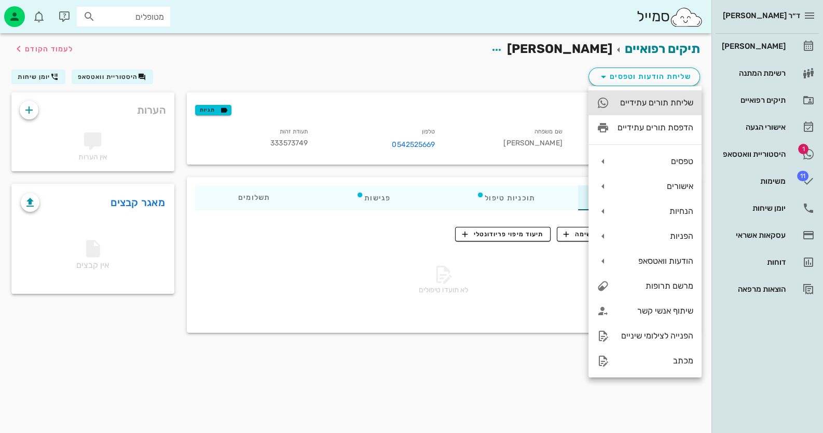
click at [639, 106] on div "שליחת תורים עתידיים" at bounding box center [656, 103] width 76 height 10
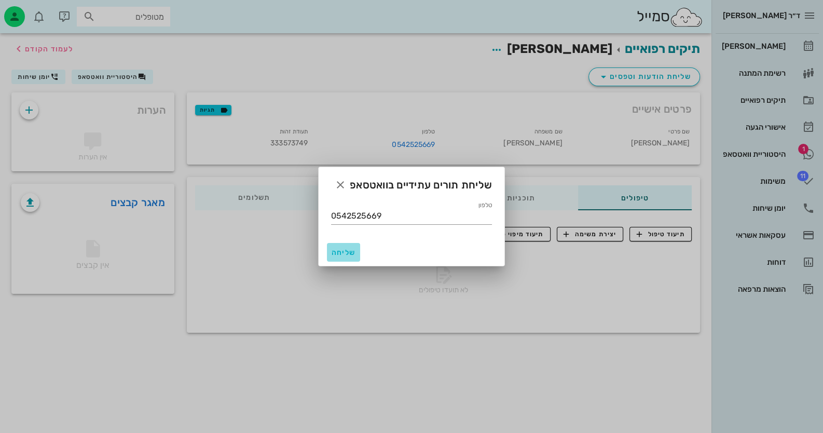
click at [335, 251] on span "שליחה" at bounding box center [343, 252] width 25 height 9
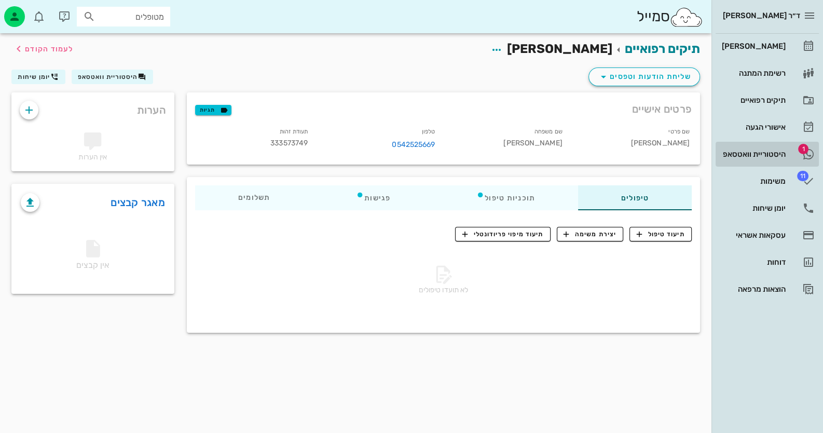
click at [738, 158] on div "היסטוריית וואטסאפ" at bounding box center [753, 154] width 66 height 17
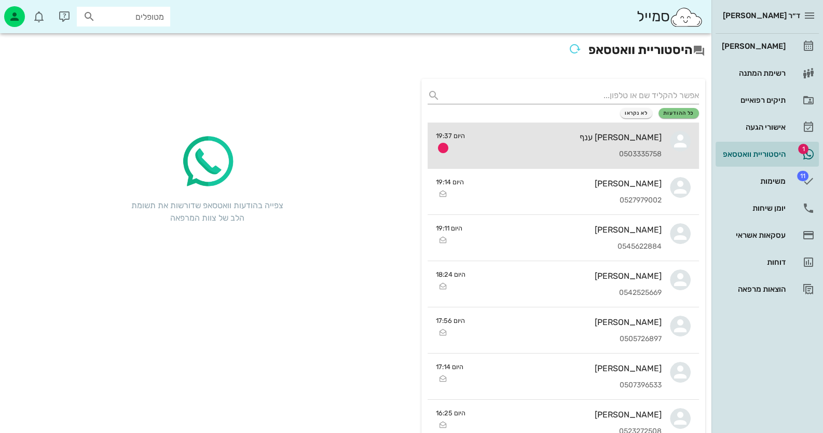
click at [532, 137] on div "[PERSON_NAME] ענף" at bounding box center [567, 137] width 188 height 10
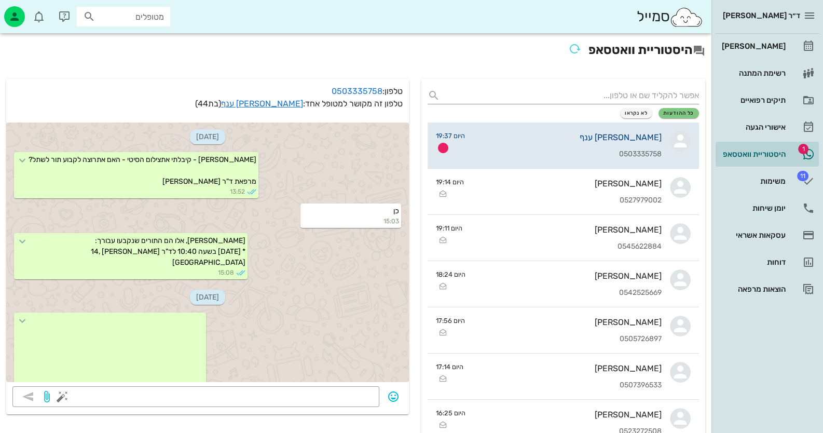
scroll to position [1099, 0]
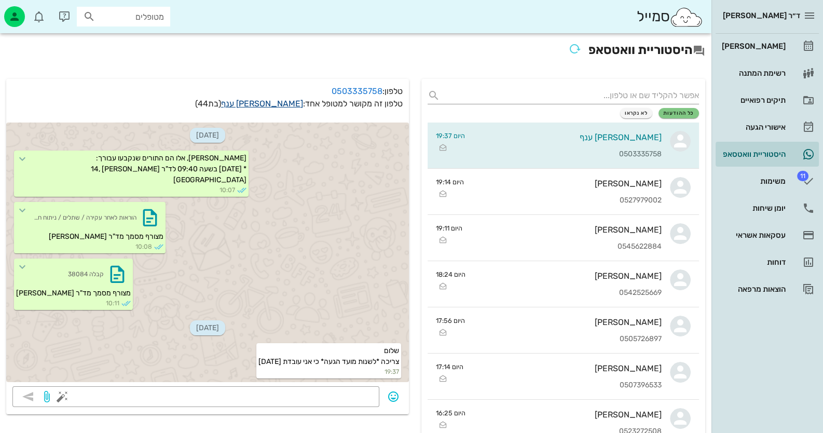
click at [285, 101] on link "[PERSON_NAME] ענף" at bounding box center [262, 104] width 82 height 10
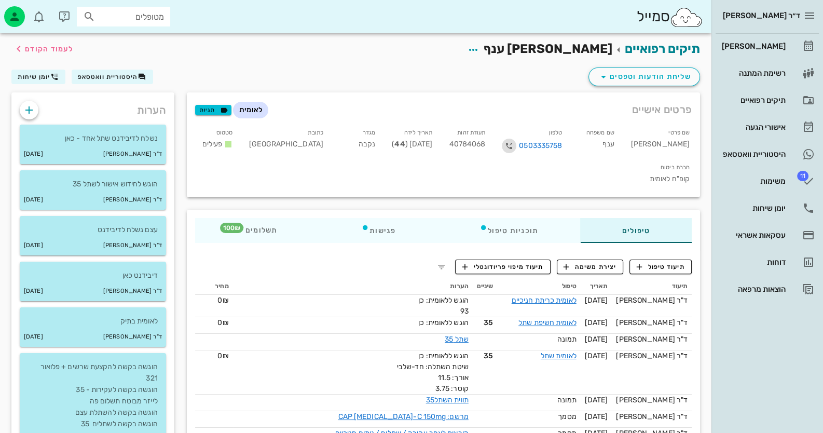
click at [515, 145] on icon "button" at bounding box center [509, 146] width 12 height 12
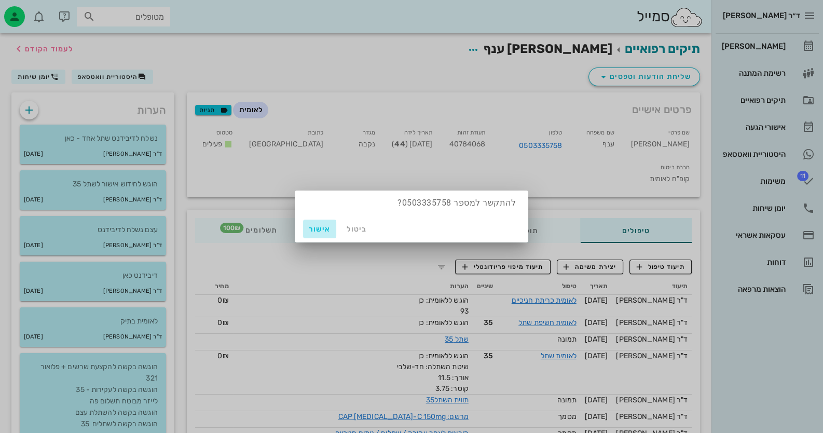
click at [314, 225] on span "אישור" at bounding box center [319, 229] width 25 height 9
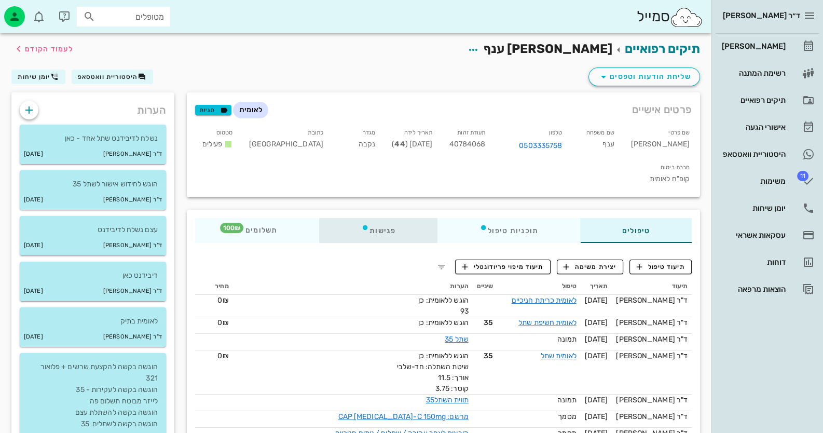
click at [383, 218] on div "פגישות" at bounding box center [378, 230] width 118 height 25
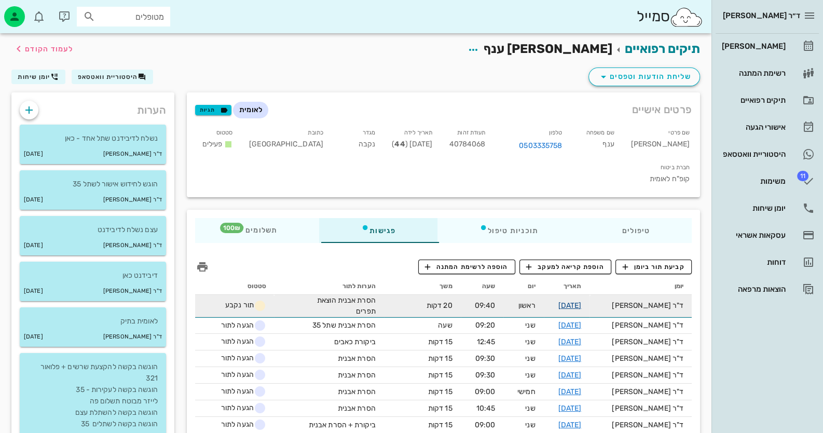
click at [582, 301] on link "[DATE]" at bounding box center [569, 305] width 23 height 9
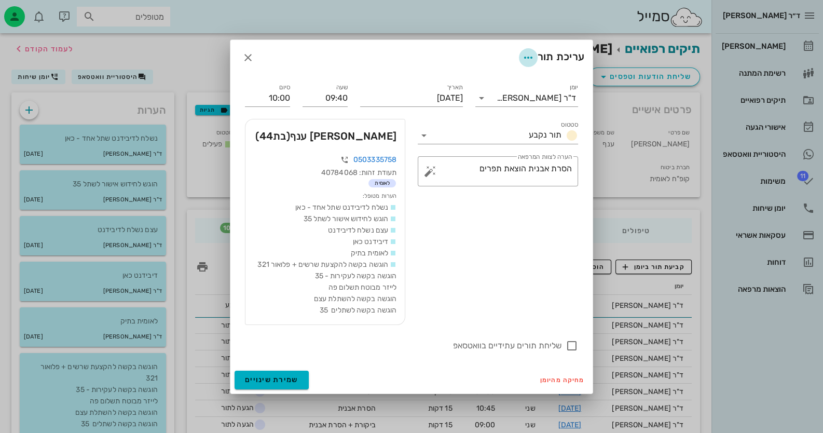
click at [527, 59] on icon "button" at bounding box center [528, 57] width 12 height 12
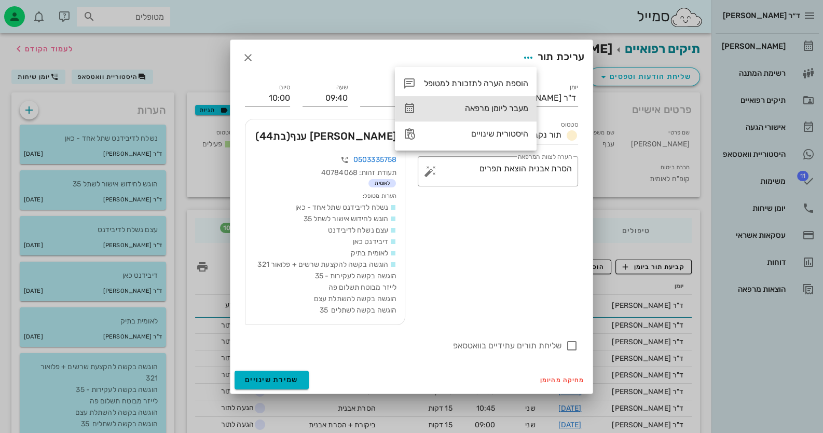
click at [498, 110] on div "מעבר ליומן מרפאה" at bounding box center [476, 108] width 104 height 10
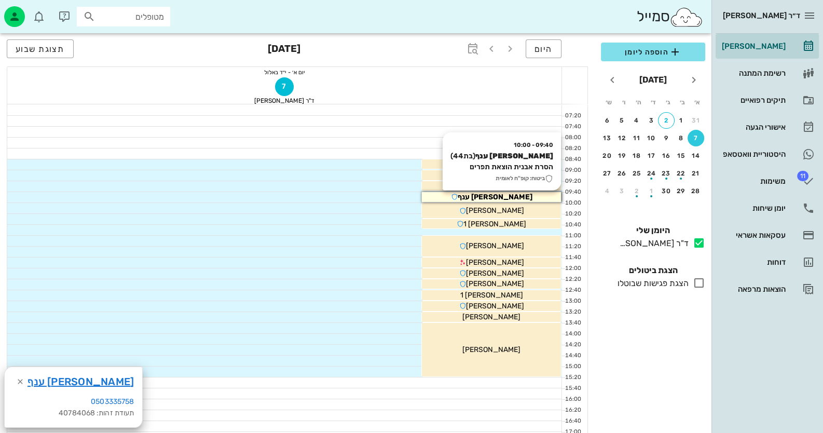
click at [515, 195] on div "[PERSON_NAME] ענף" at bounding box center [491, 197] width 139 height 11
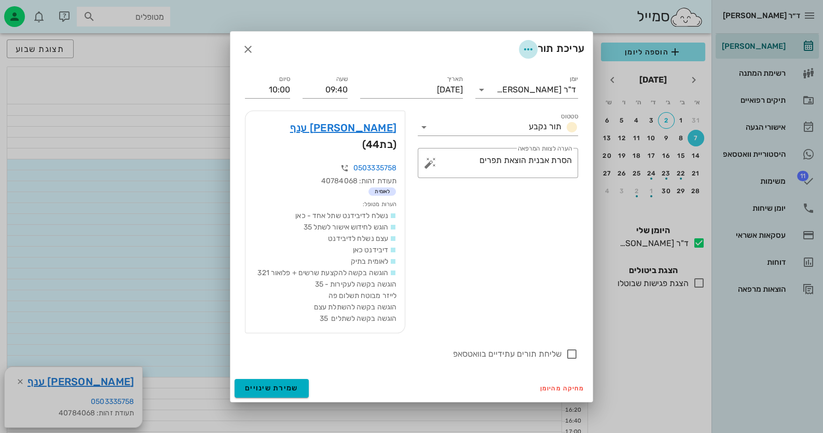
click at [528, 56] on icon "button" at bounding box center [528, 49] width 12 height 12
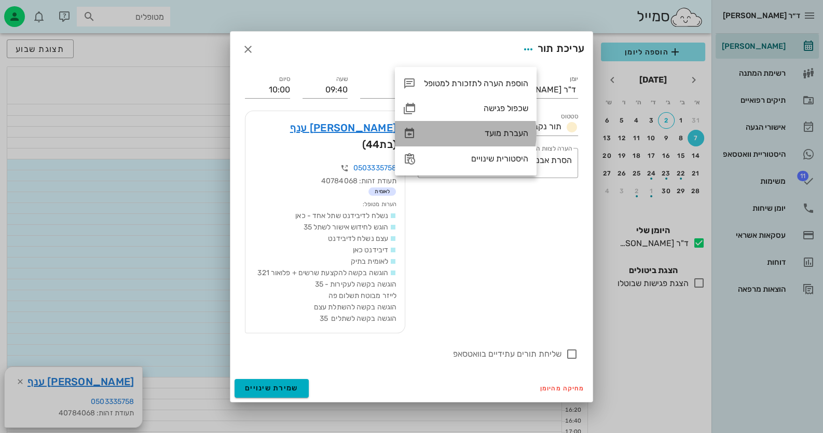
click at [516, 133] on div "העברת מועד" at bounding box center [476, 133] width 104 height 10
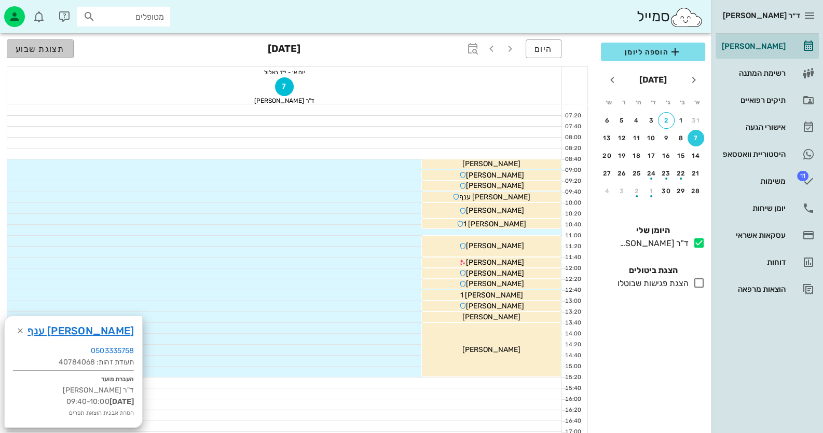
click at [29, 42] on button "תצוגת שבוע" at bounding box center [40, 48] width 67 height 19
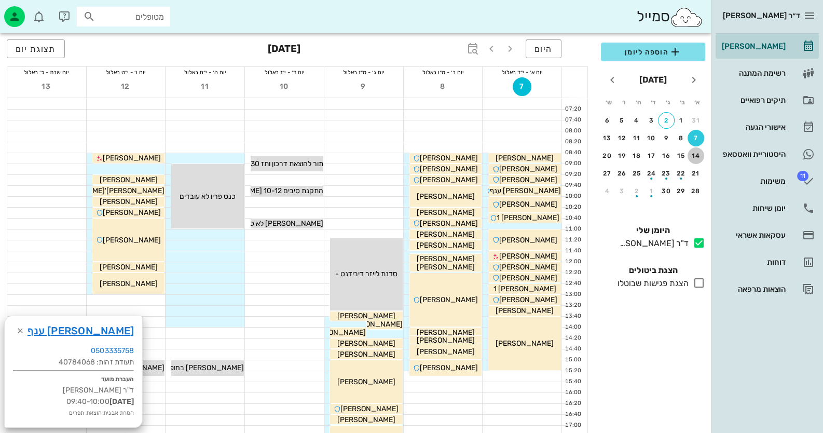
click at [700, 154] on div "14" at bounding box center [696, 155] width 17 height 7
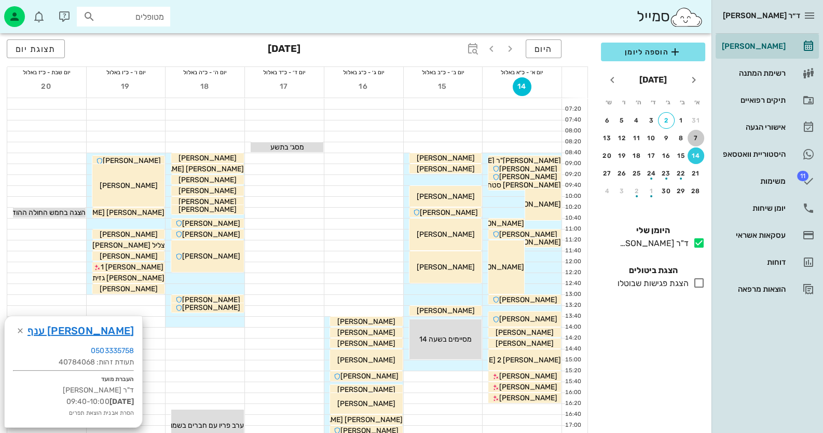
click at [693, 137] on div "7" at bounding box center [696, 137] width 17 height 7
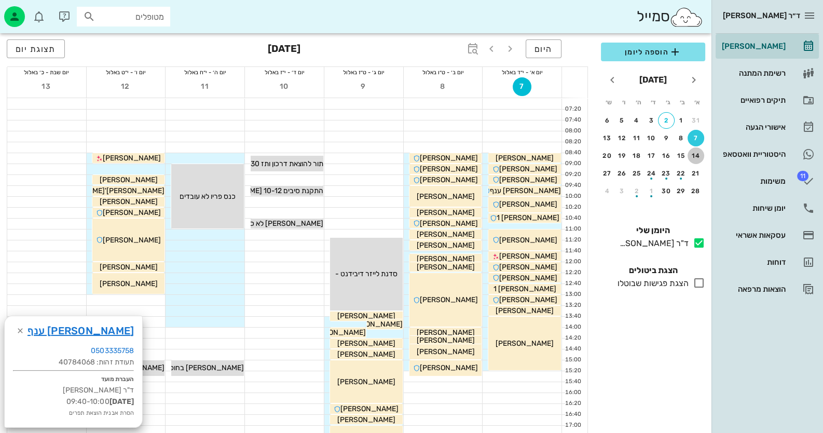
click at [698, 149] on button "14" at bounding box center [696, 155] width 17 height 17
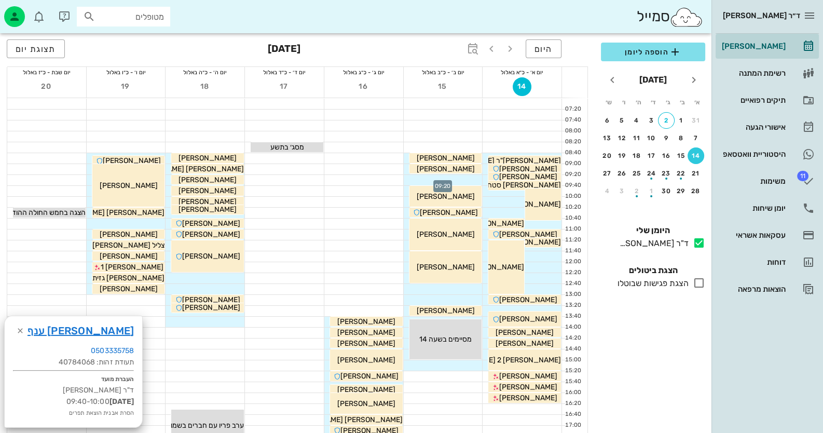
click at [457, 178] on div at bounding box center [443, 180] width 79 height 10
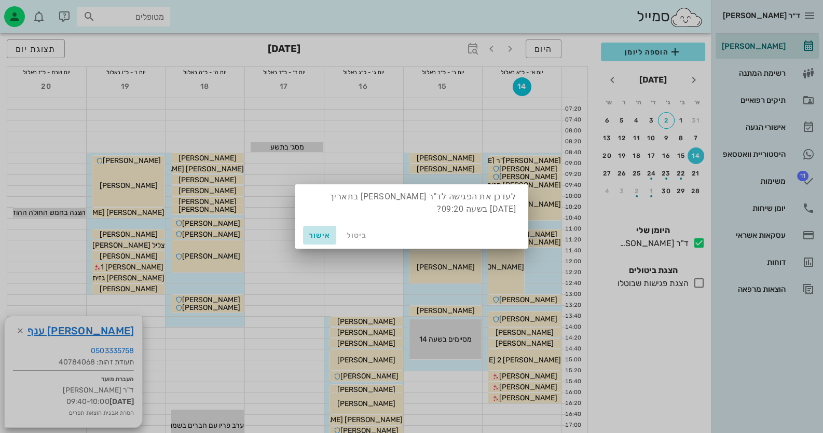
click at [317, 232] on span "אישור" at bounding box center [319, 235] width 25 height 9
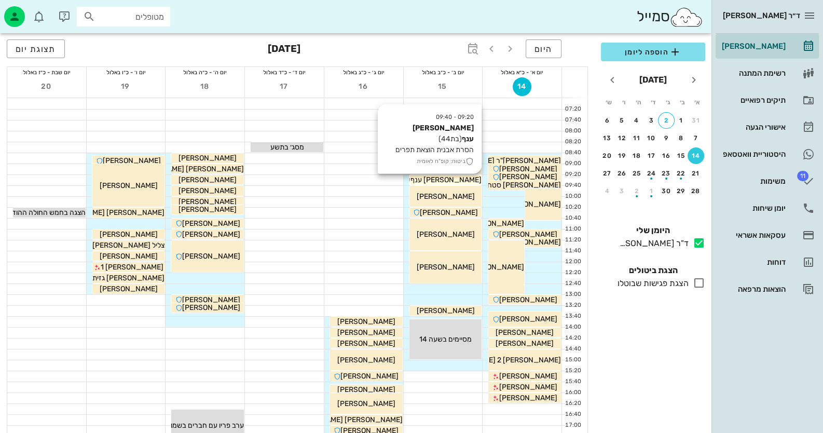
click at [460, 182] on span "[PERSON_NAME] ענף" at bounding box center [446, 179] width 71 height 9
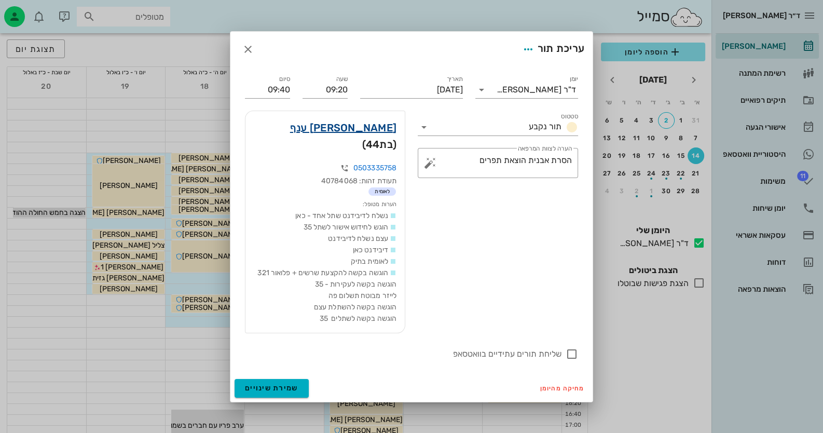
click at [386, 132] on link "[PERSON_NAME] ענף" at bounding box center [343, 127] width 106 height 17
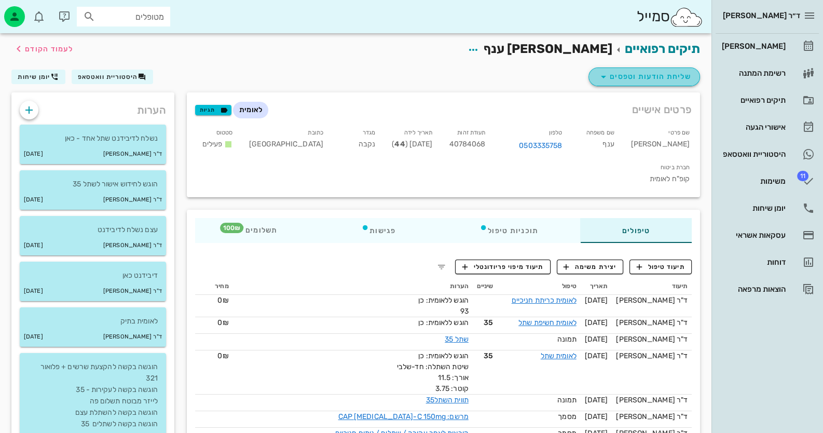
click at [645, 75] on span "שליחת הודעות וטפסים" at bounding box center [644, 77] width 94 height 12
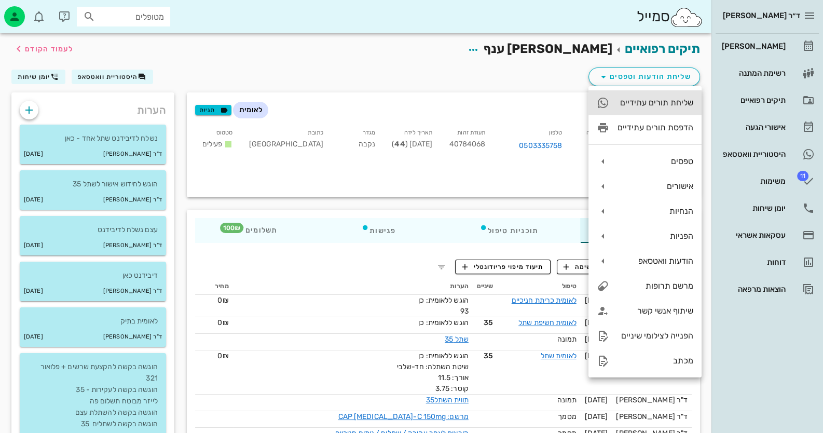
click at [670, 103] on div "שליחת תורים עתידיים" at bounding box center [656, 103] width 76 height 10
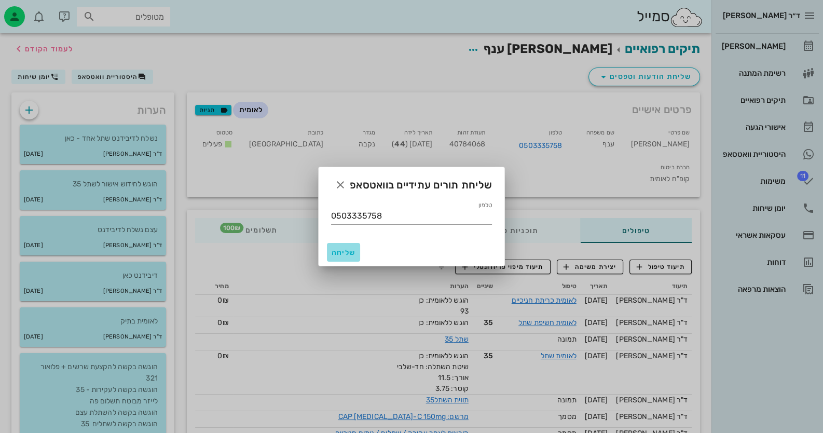
click at [350, 253] on span "שליחה" at bounding box center [343, 252] width 25 height 9
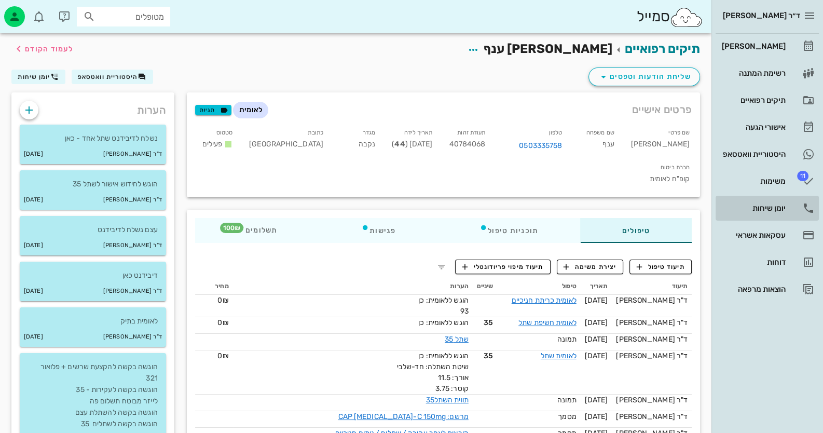
click at [800, 215] on link "יומן שיחות" at bounding box center [767, 208] width 103 height 25
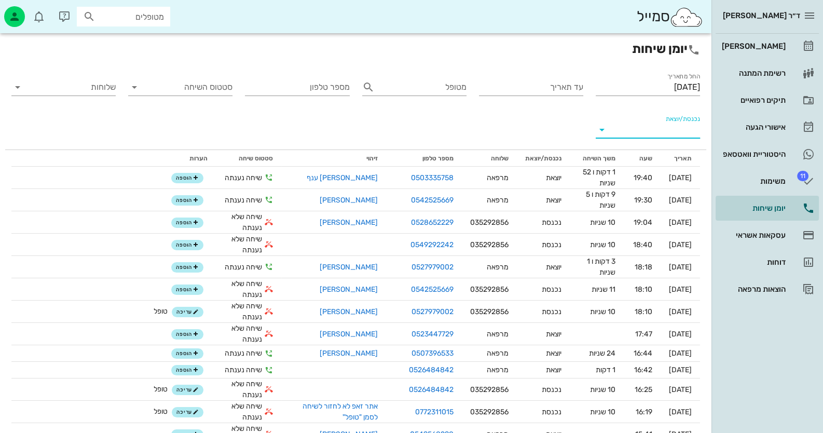
click at [669, 129] on input "נכנסת/יוצאת" at bounding box center [656, 129] width 88 height 17
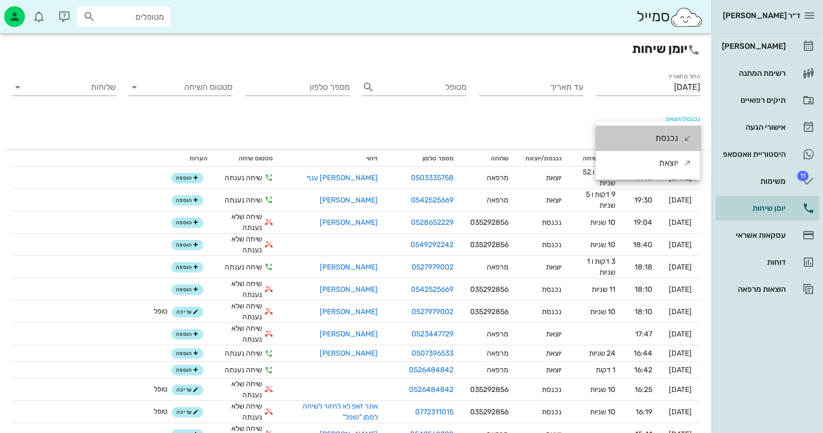
click at [669, 129] on div "נכנסת" at bounding box center [667, 138] width 23 height 25
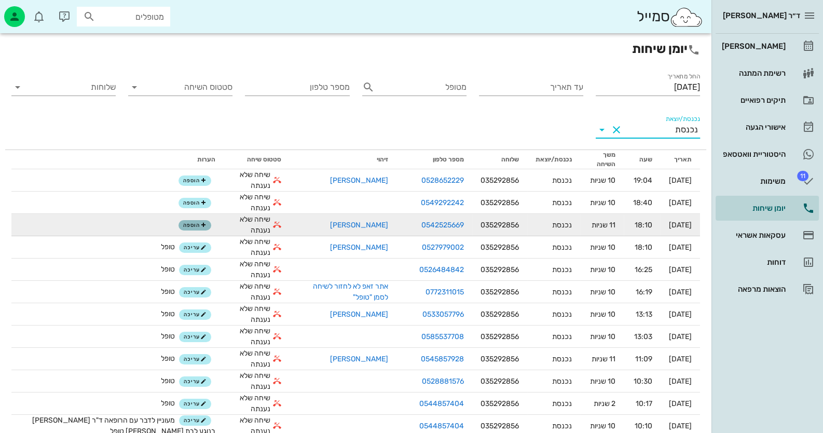
click at [200, 223] on icon "button" at bounding box center [203, 225] width 6 height 6
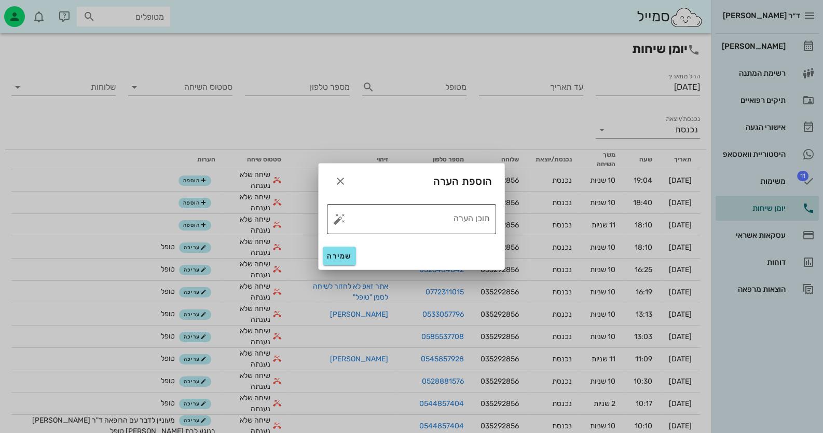
click at [336, 221] on button "button" at bounding box center [339, 219] width 12 height 12
click at [407, 207] on div "טופל" at bounding box center [384, 207] width 77 height 27
type textarea "טופל"
click at [345, 251] on button "שמירה" at bounding box center [339, 256] width 33 height 19
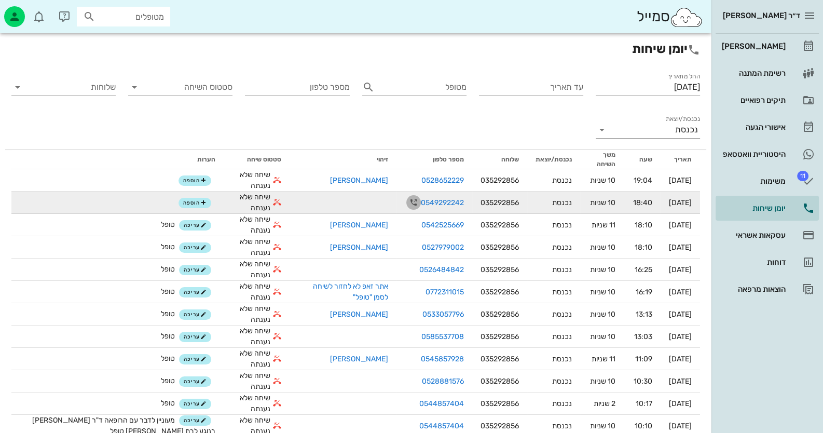
click at [407, 201] on icon "button" at bounding box center [413, 202] width 12 height 12
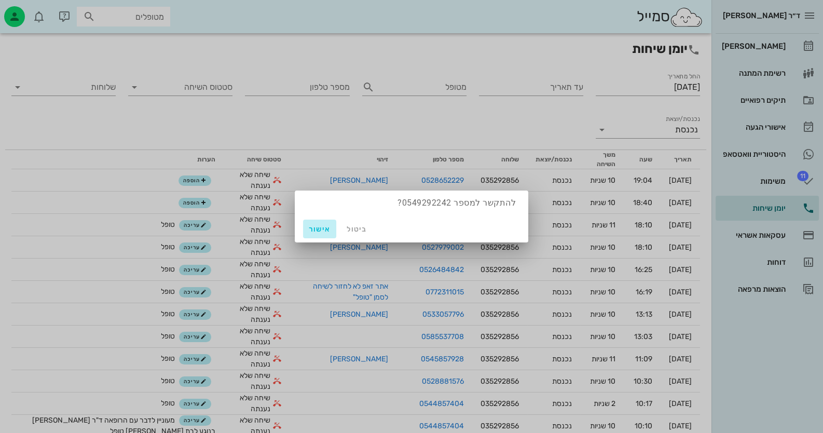
click at [320, 225] on span "אישור" at bounding box center [319, 229] width 25 height 9
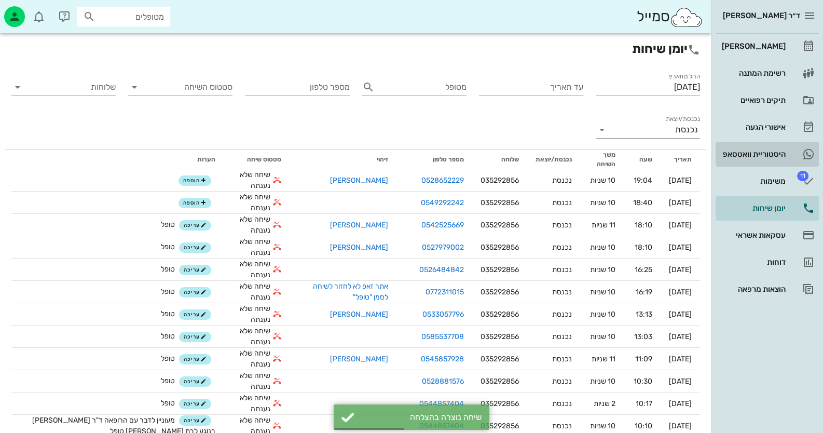
click at [776, 155] on div "היסטוריית וואטסאפ" at bounding box center [753, 154] width 66 height 8
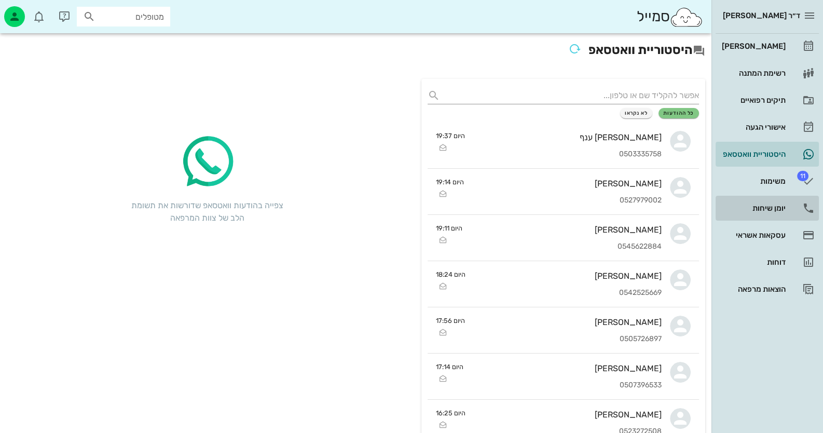
click at [777, 208] on div "יומן שיחות" at bounding box center [753, 208] width 66 height 8
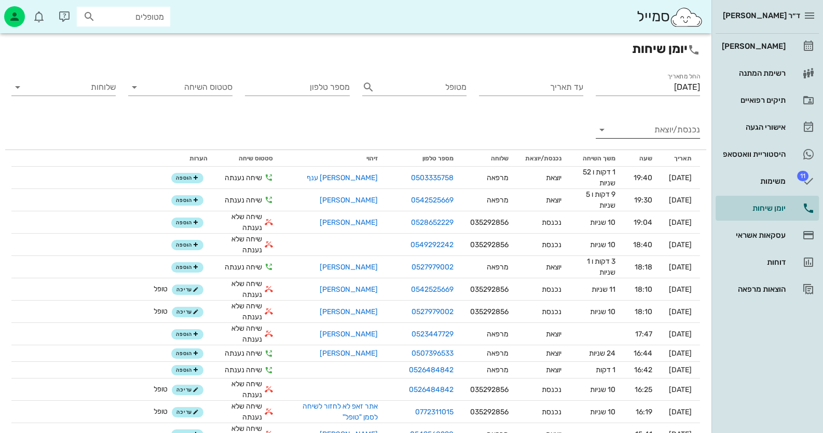
click at [642, 127] on input "נכנסת/יוצאת" at bounding box center [656, 129] width 88 height 17
click at [651, 145] on div "נכנסת" at bounding box center [648, 138] width 104 height 25
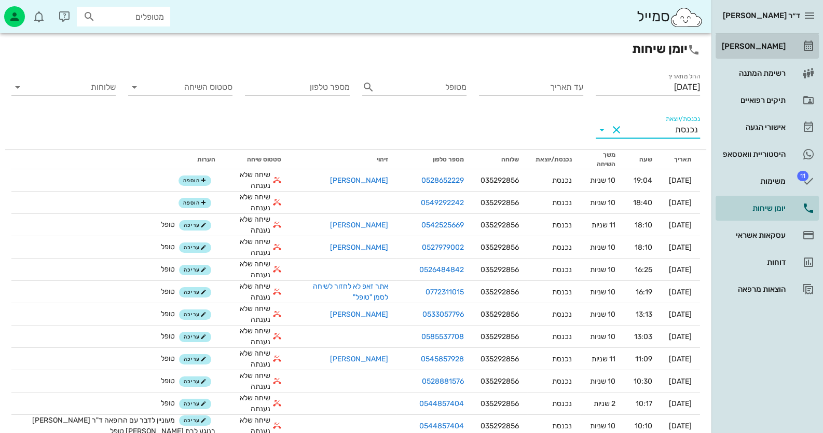
click at [794, 47] on link "[PERSON_NAME]" at bounding box center [767, 46] width 103 height 25
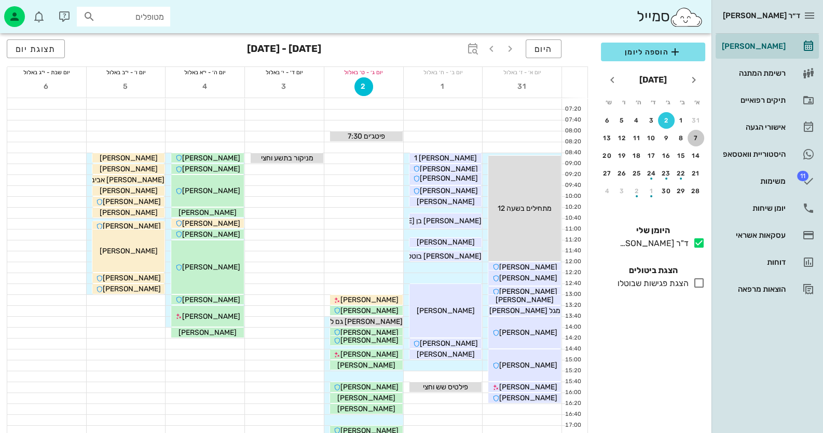
click at [693, 140] on div "7" at bounding box center [696, 137] width 17 height 7
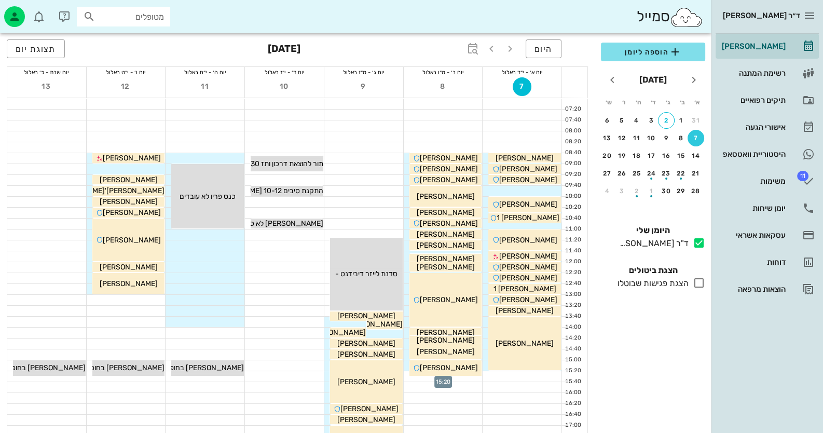
click at [471, 378] on div at bounding box center [443, 376] width 79 height 10
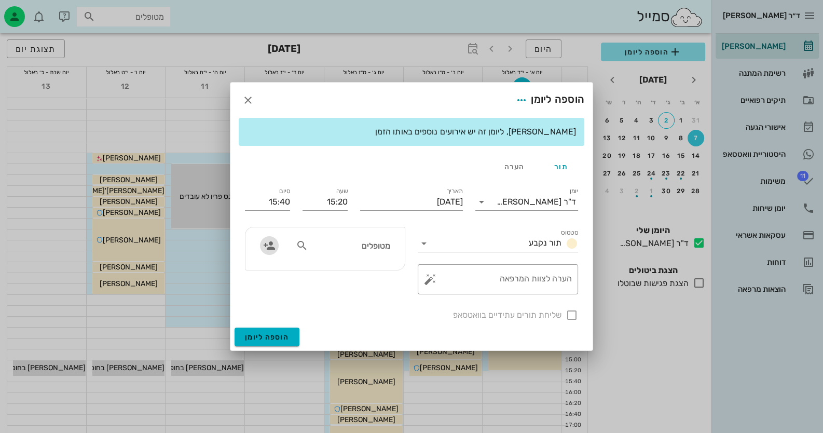
click at [270, 243] on icon "button" at bounding box center [269, 245] width 12 height 12
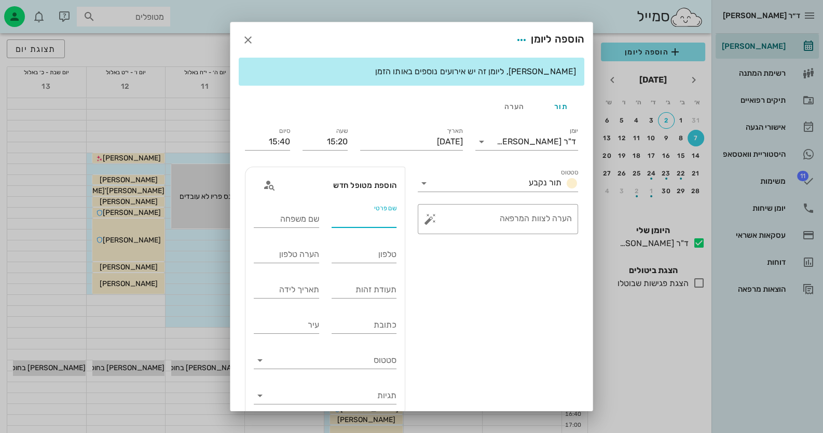
click at [369, 217] on input "שם פרטי" at bounding box center [364, 219] width 65 height 17
type input "[PERSON_NAME]"
click at [380, 250] on input "טלפון" at bounding box center [364, 254] width 65 height 17
type input "0549292242"
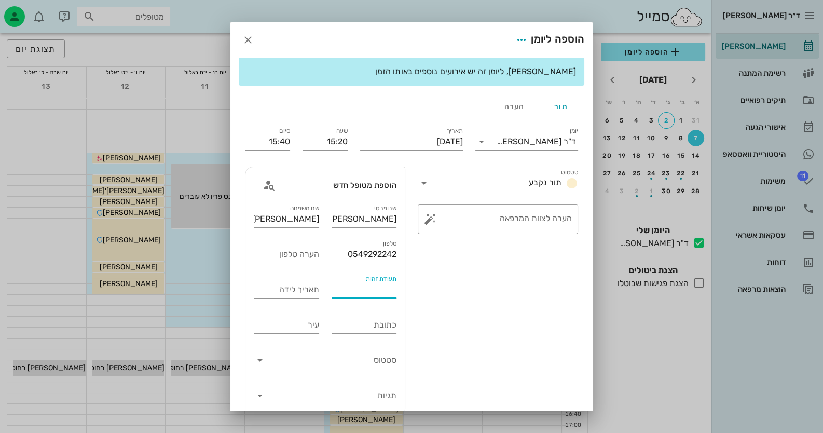
click at [373, 282] on div "תעודת זהות" at bounding box center [364, 289] width 65 height 17
type input "203692884"
click at [437, 219] on button "button" at bounding box center [430, 219] width 12 height 12
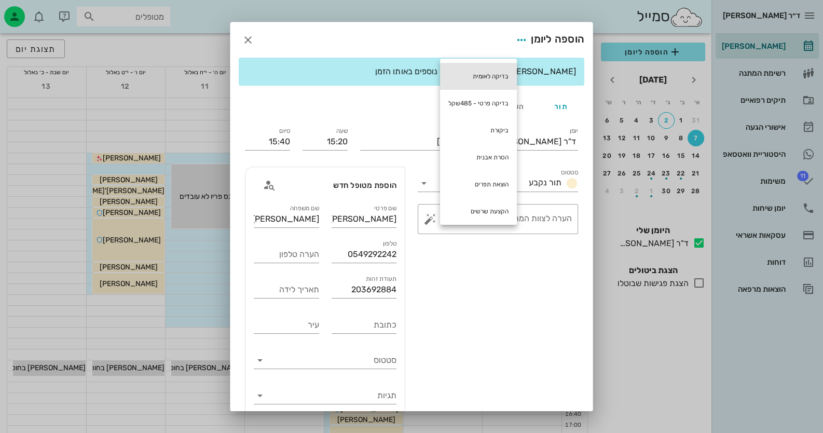
click at [500, 79] on div "בדיקה לאומית" at bounding box center [478, 76] width 77 height 27
type textarea "בדיקה לאומית"
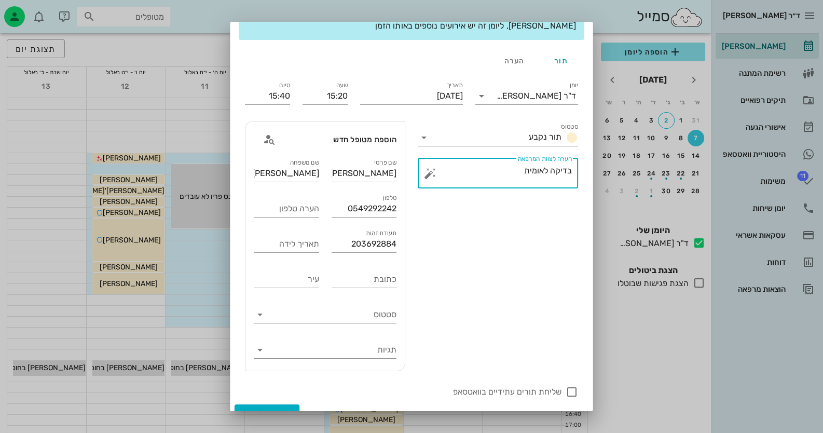
scroll to position [61, 0]
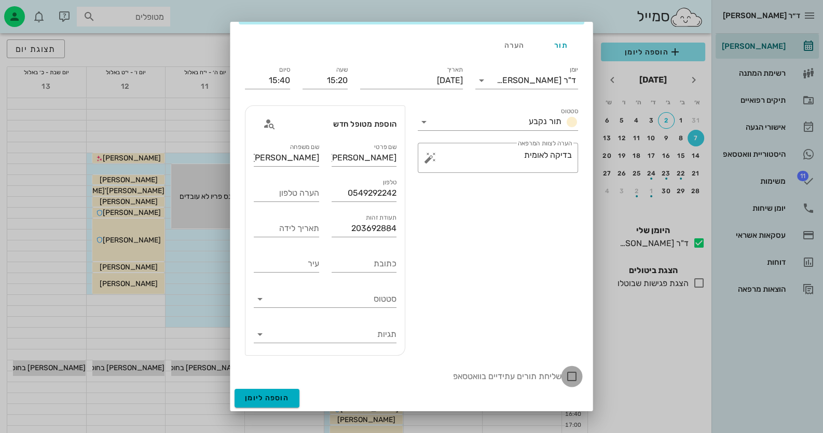
click at [566, 373] on div at bounding box center [572, 376] width 18 height 18
checkbox input "true"
click at [283, 401] on span "הוספה ליומן" at bounding box center [267, 397] width 44 height 9
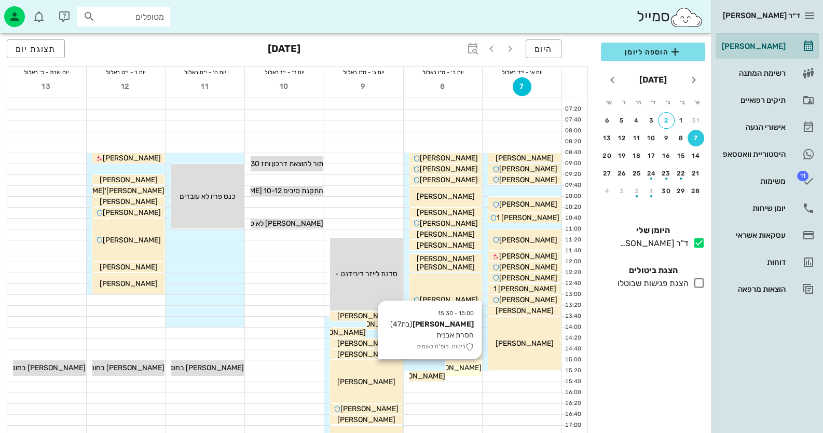
click at [467, 367] on span "[PERSON_NAME]" at bounding box center [453, 367] width 58 height 9
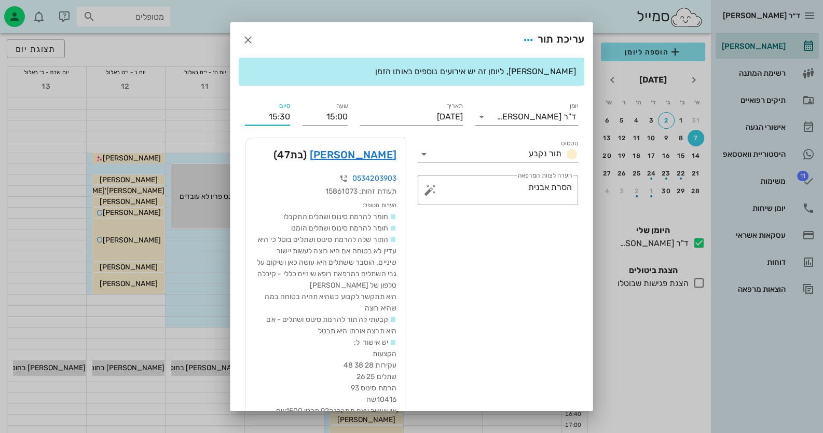
click at [290, 117] on input "15:30" at bounding box center [267, 116] width 45 height 17
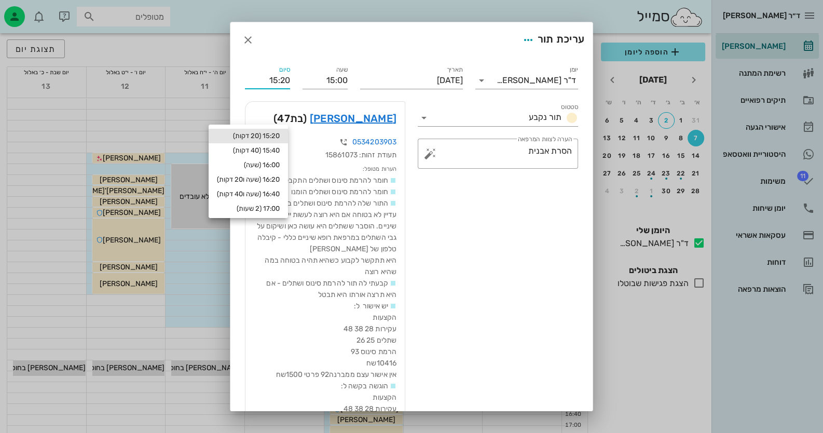
type input "15:20"
click at [275, 134] on div "15:20 (20 דקות)" at bounding box center [248, 136] width 63 height 8
type input "15:20"
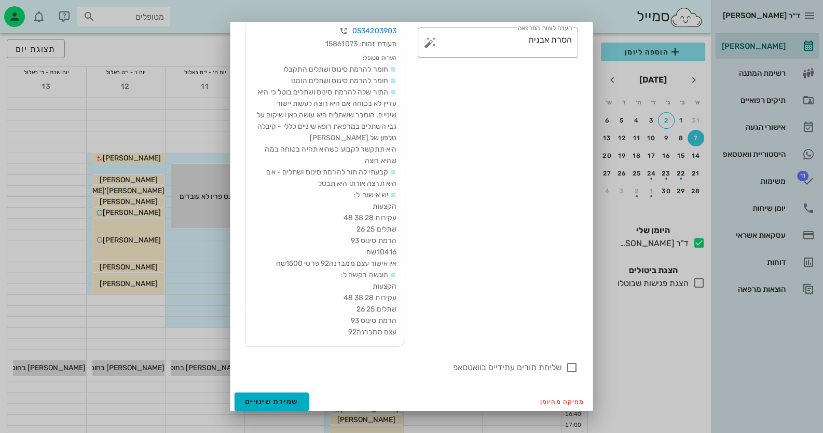
scroll to position [115, 0]
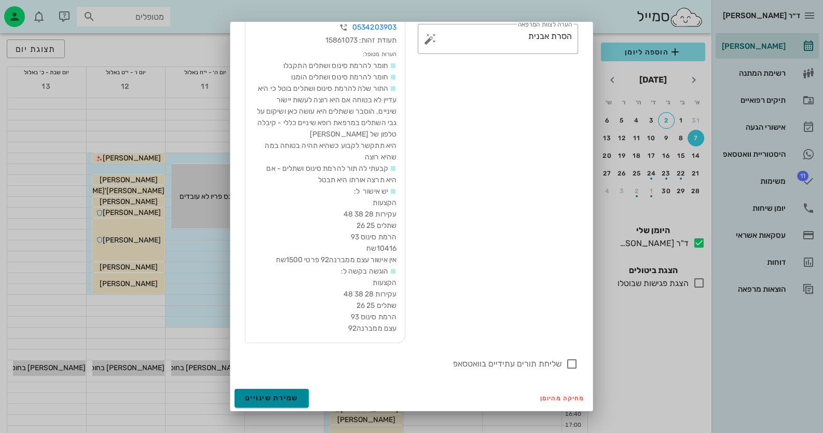
click at [298, 400] on span "שמירת שינויים" at bounding box center [271, 397] width 53 height 9
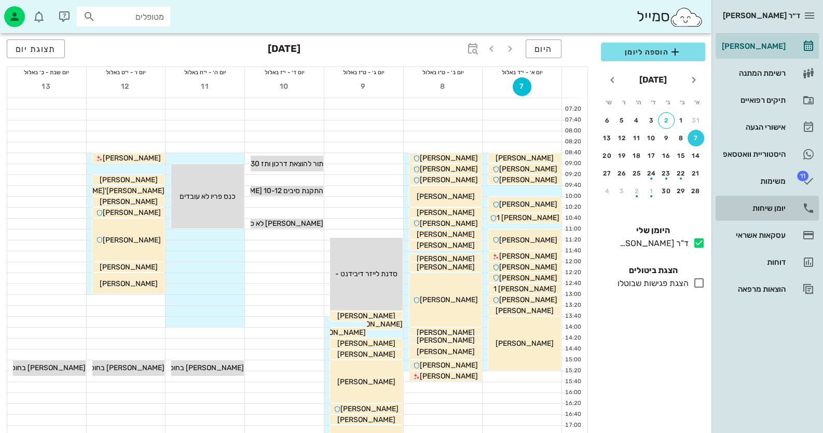
click at [781, 202] on div "יומן שיחות" at bounding box center [753, 208] width 66 height 17
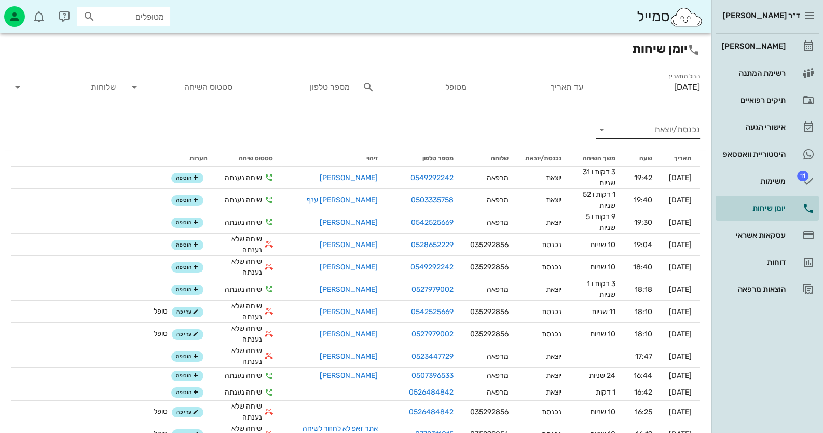
click at [648, 129] on input "נכנסת/יוצאת" at bounding box center [656, 129] width 88 height 17
click at [649, 129] on div "נכנסת" at bounding box center [648, 138] width 104 height 25
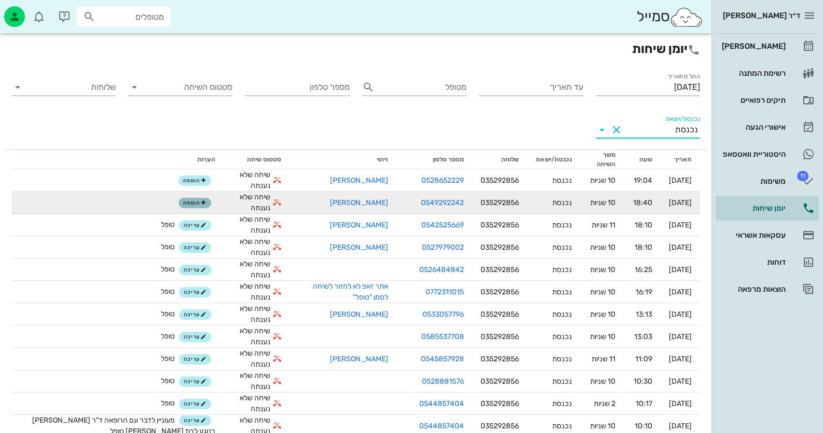
click at [183, 203] on span "הוספה" at bounding box center [194, 203] width 23 height 6
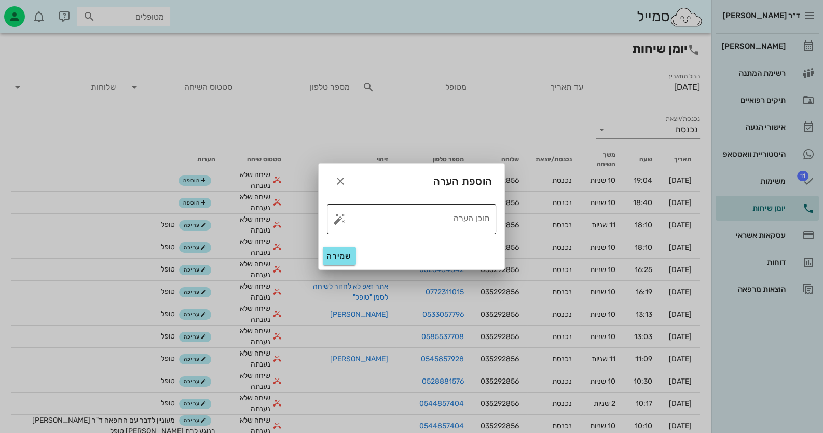
click at [336, 222] on button "button" at bounding box center [339, 219] width 12 height 12
click at [394, 204] on div "טופל" at bounding box center [384, 207] width 77 height 27
type textarea "טופל"
click at [344, 252] on span "שמירה" at bounding box center [339, 256] width 25 height 9
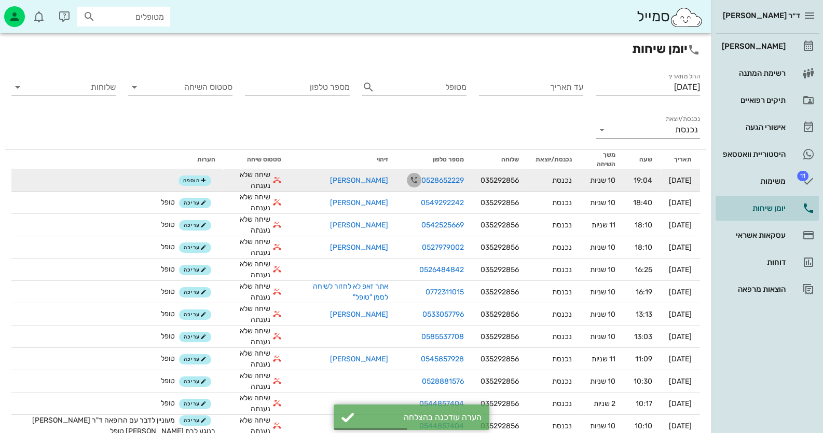
click at [408, 176] on icon "button" at bounding box center [414, 180] width 12 height 12
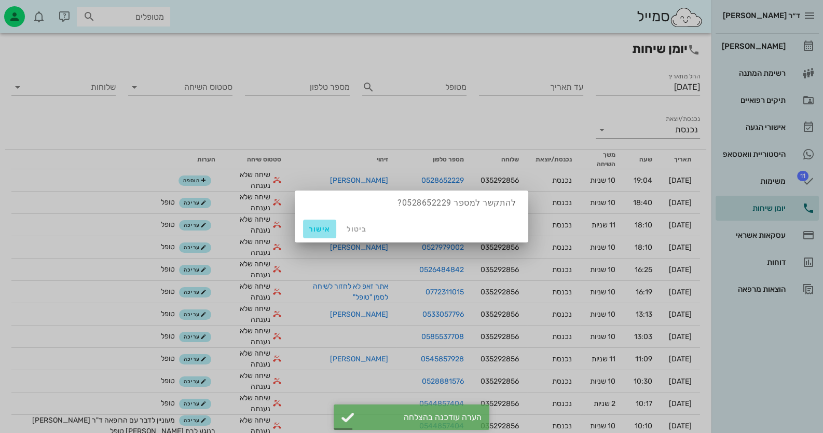
click at [313, 229] on span "אישור" at bounding box center [319, 229] width 25 height 9
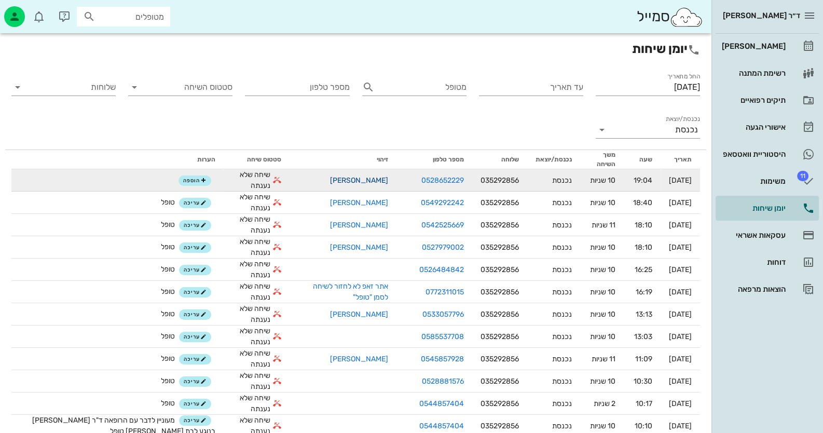
click at [343, 178] on link "[PERSON_NAME]" at bounding box center [359, 180] width 58 height 9
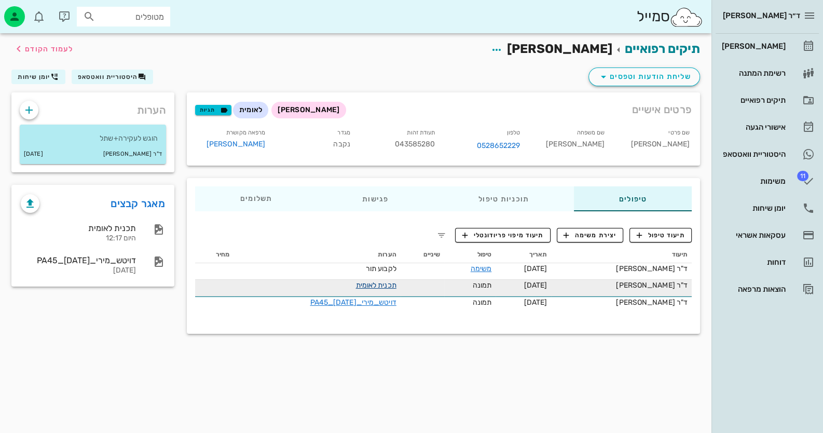
click at [372, 283] on link "תכנית לאומית" at bounding box center [376, 285] width 40 height 9
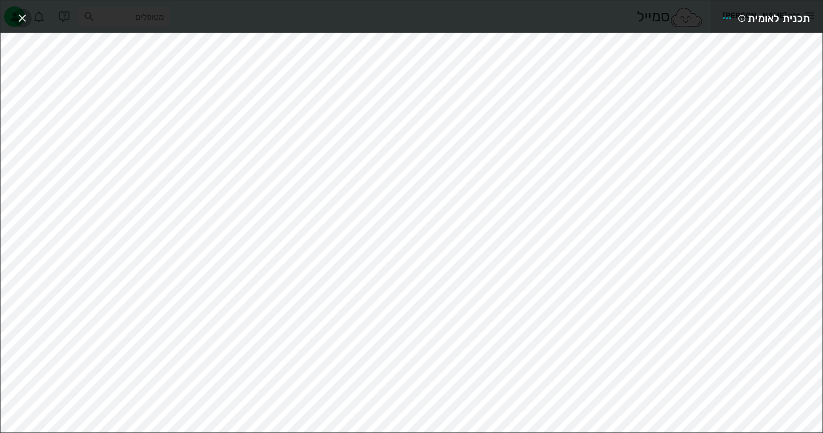
click at [29, 20] on span "button" at bounding box center [22, 18] width 19 height 12
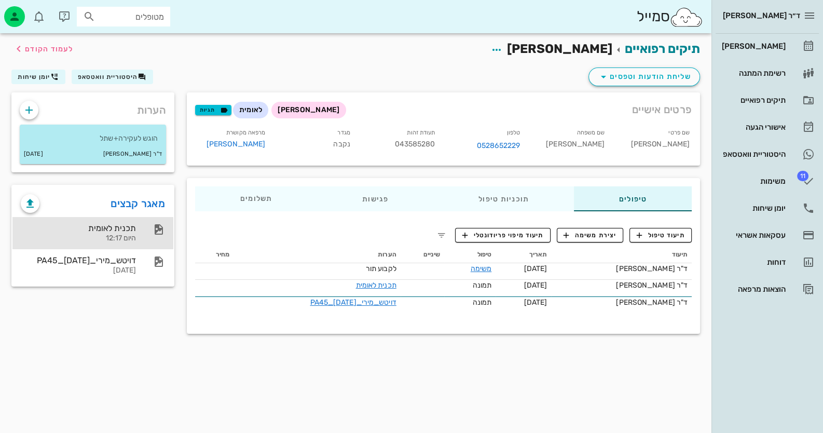
click at [136, 242] on div "תכנית לאומית היום 12:17" at bounding box center [92, 233] width 161 height 32
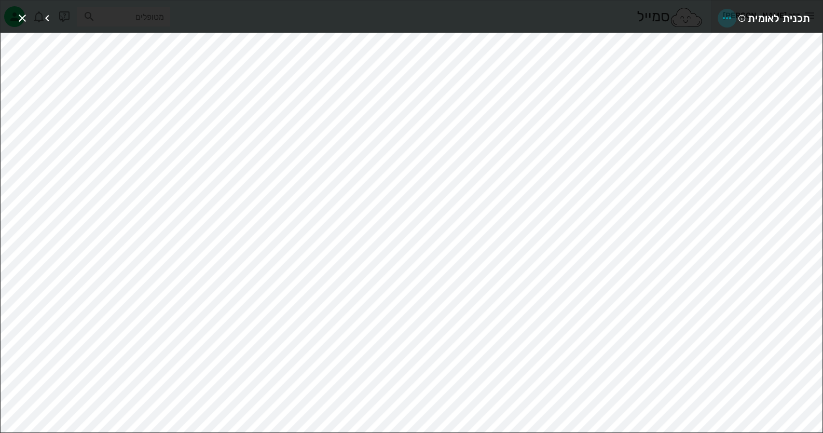
click at [732, 16] on icon "button" at bounding box center [727, 18] width 12 height 12
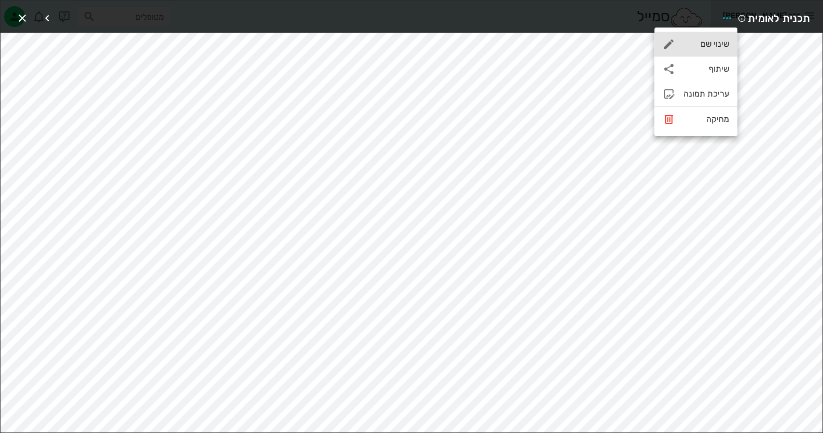
click at [712, 43] on div "שינוי שם" at bounding box center [707, 44] width 46 height 10
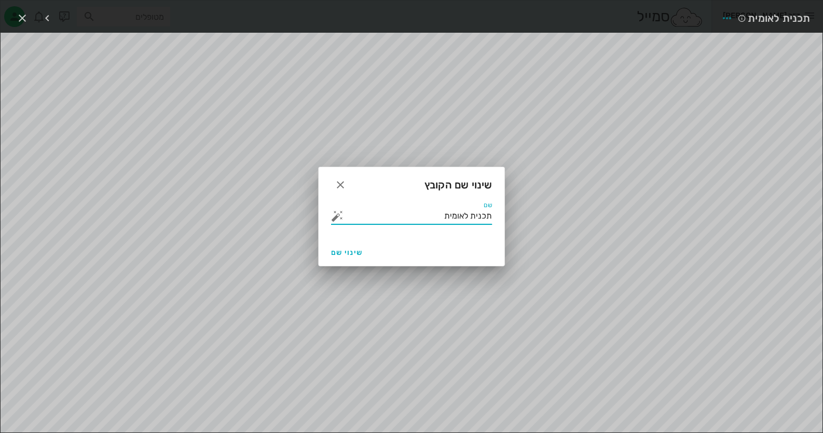
click at [379, 215] on input "תכנית לאומית" at bounding box center [419, 216] width 146 height 17
click at [335, 219] on button "button" at bounding box center [337, 216] width 12 height 12
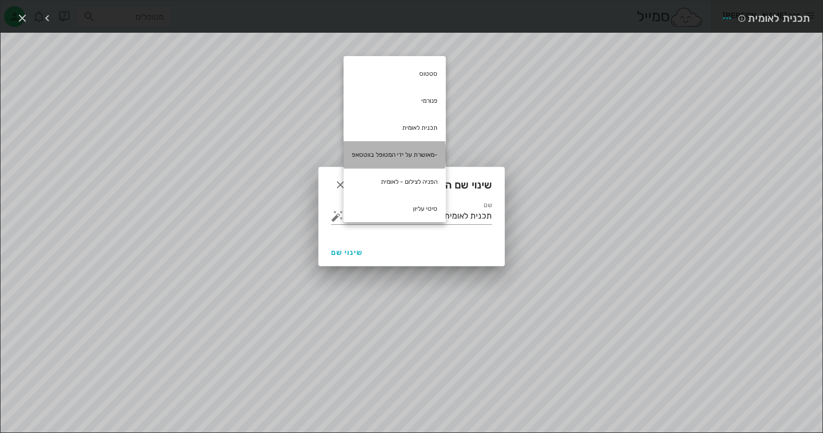
click at [397, 155] on div "-מאושרת על ידי המטופל בווטסאפ" at bounding box center [395, 154] width 102 height 27
type input "תכנית לאומית -מאושרת על ידי המטופל בווטסאפ"
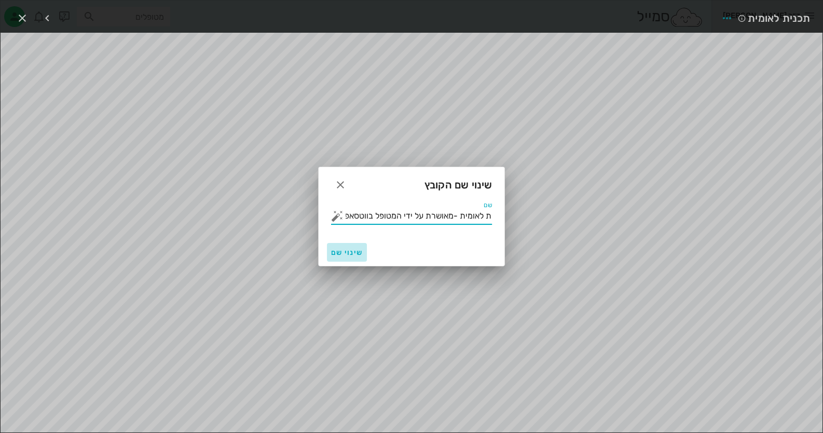
click at [358, 255] on span "שינוי שם" at bounding box center [347, 252] width 32 height 9
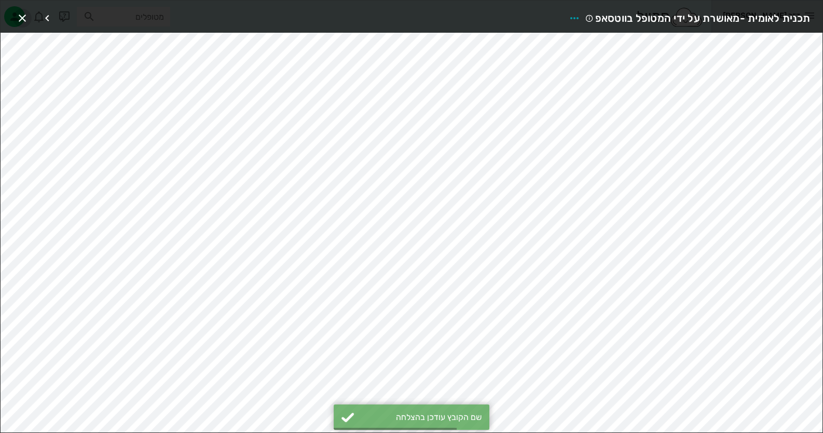
click at [18, 16] on icon "button" at bounding box center [22, 18] width 12 height 12
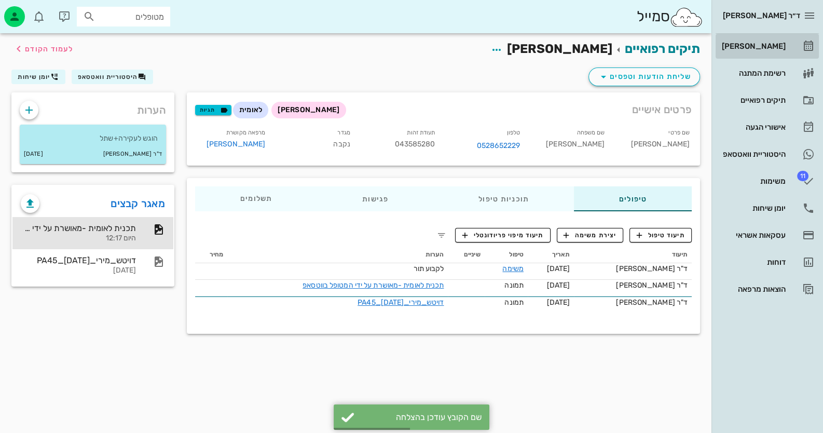
click at [786, 46] on link "[PERSON_NAME]" at bounding box center [767, 46] width 103 height 25
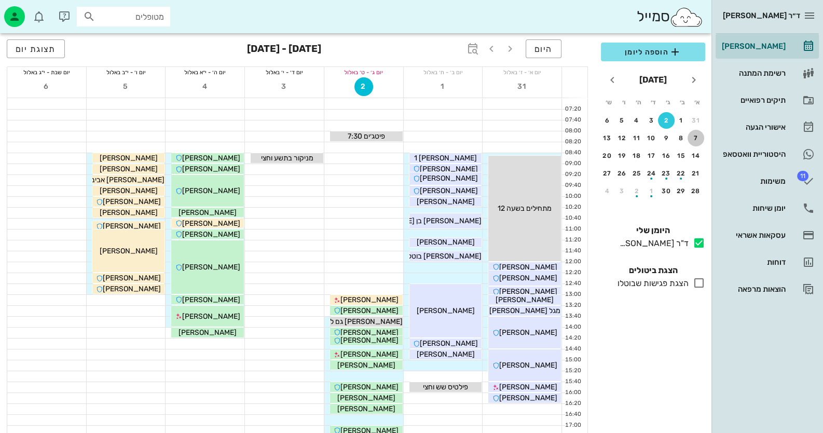
click at [695, 131] on button "7" at bounding box center [696, 138] width 17 height 17
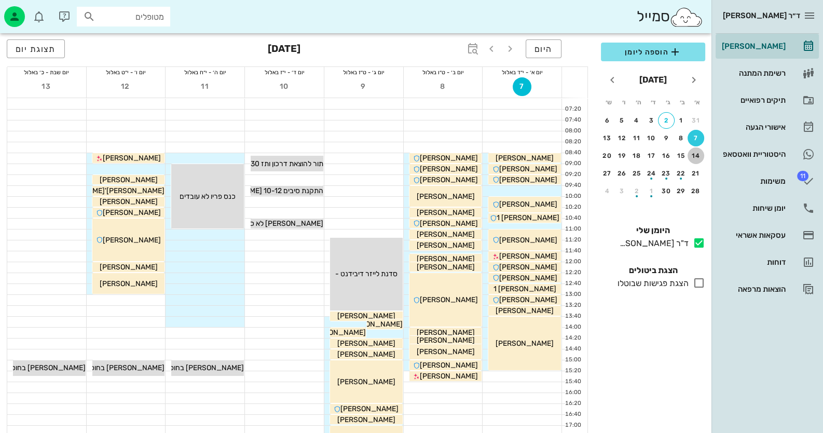
click at [696, 155] on div "14" at bounding box center [696, 155] width 17 height 7
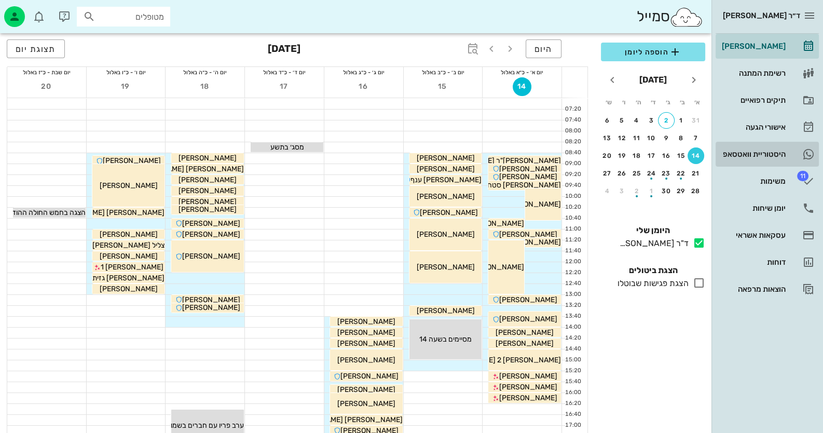
click at [788, 151] on link "היסטוריית וואטסאפ" at bounding box center [767, 154] width 103 height 25
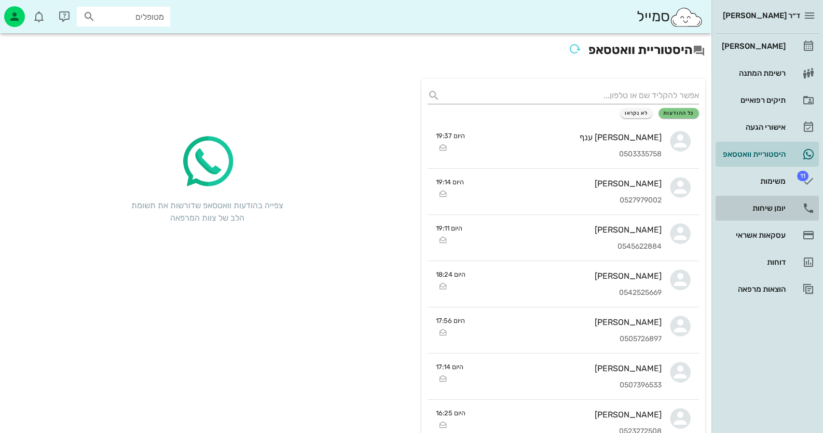
click at [771, 212] on div "יומן שיחות" at bounding box center [753, 208] width 66 height 17
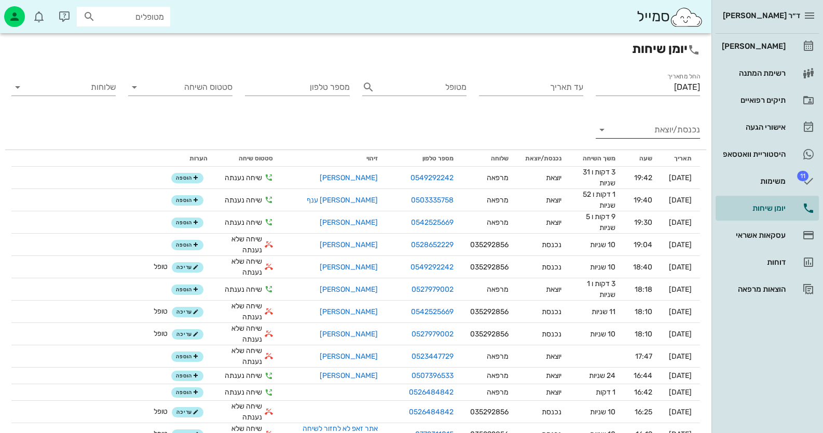
click at [653, 140] on div "נכנסת/יוצאת" at bounding box center [648, 135] width 104 height 28
click at [653, 137] on input "נכנסת/יוצאת" at bounding box center [656, 129] width 88 height 17
click at [653, 140] on div "נכנסת" at bounding box center [648, 138] width 104 height 25
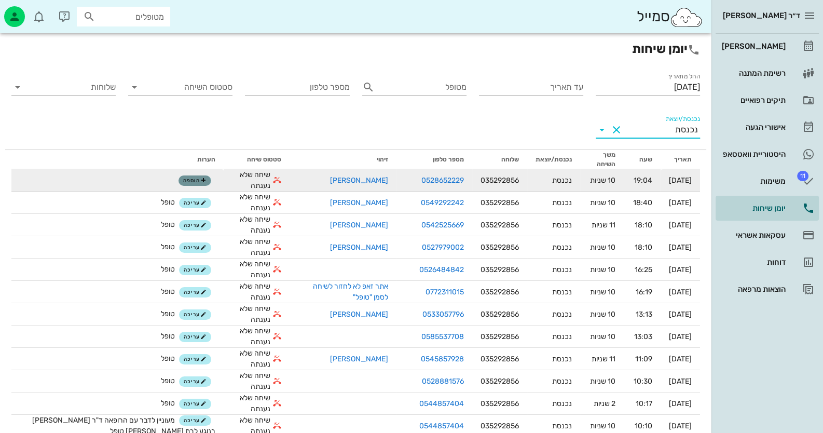
click at [200, 181] on icon "button" at bounding box center [203, 181] width 6 height 6
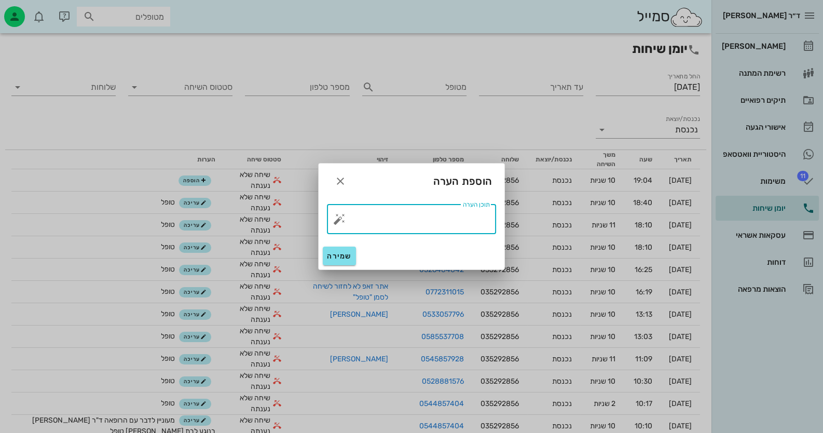
click at [472, 214] on textarea "תוכן הערה" at bounding box center [416, 221] width 148 height 25
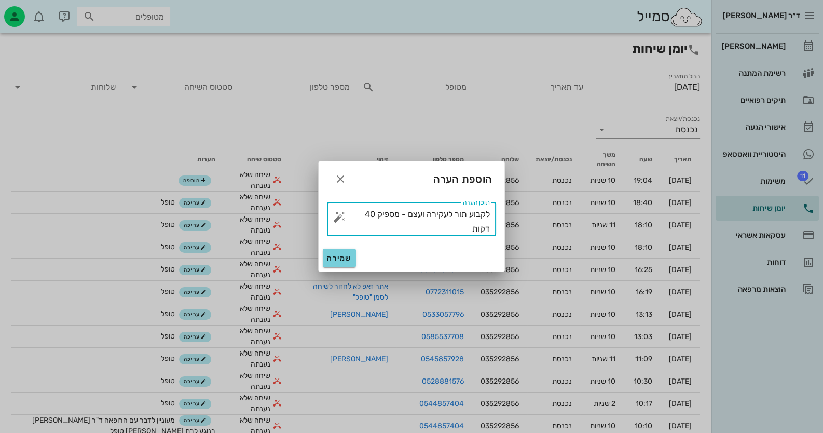
type textarea "לקבוע תור לעקירה ועצם - מספיק 40 דקות"
click at [331, 262] on span "שמירה" at bounding box center [339, 258] width 25 height 9
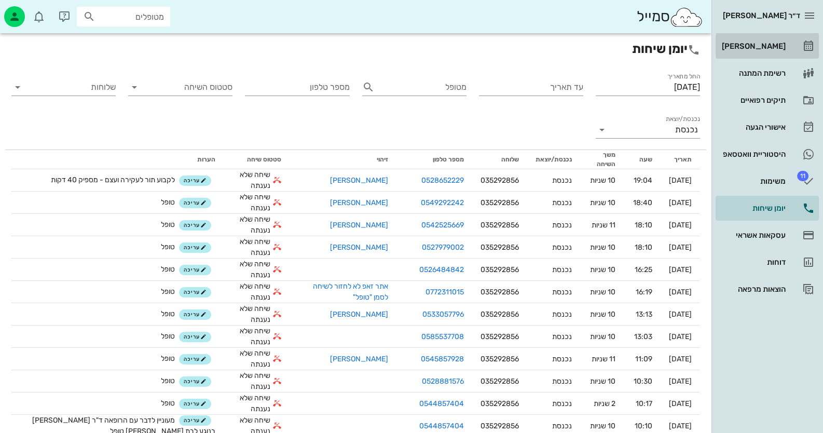
click at [790, 52] on link "[PERSON_NAME]" at bounding box center [767, 46] width 103 height 25
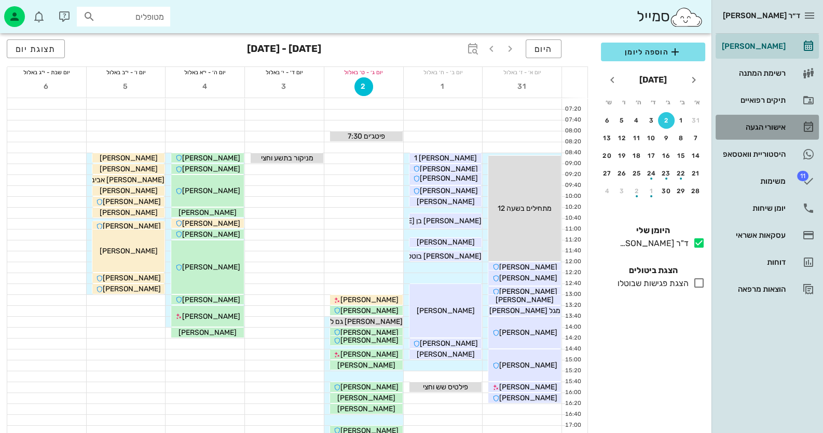
click at [777, 137] on link "אישורי הגעה" at bounding box center [767, 127] width 103 height 25
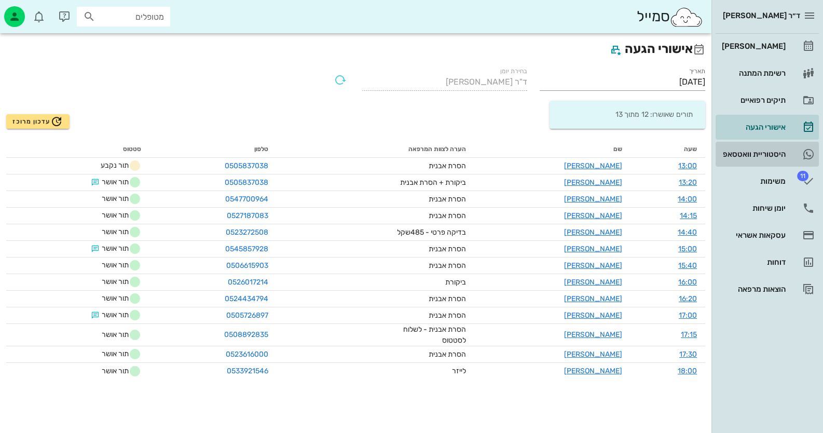
click at [778, 150] on div "היסטוריית וואטסאפ" at bounding box center [753, 154] width 66 height 8
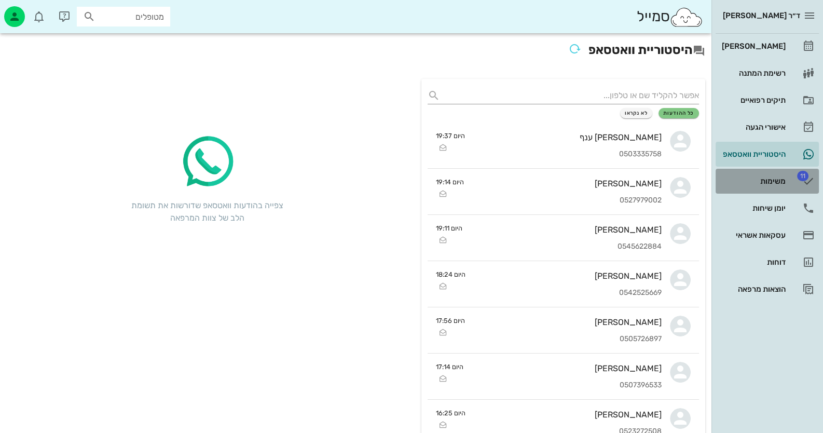
click at [760, 183] on div "משימות" at bounding box center [753, 181] width 66 height 8
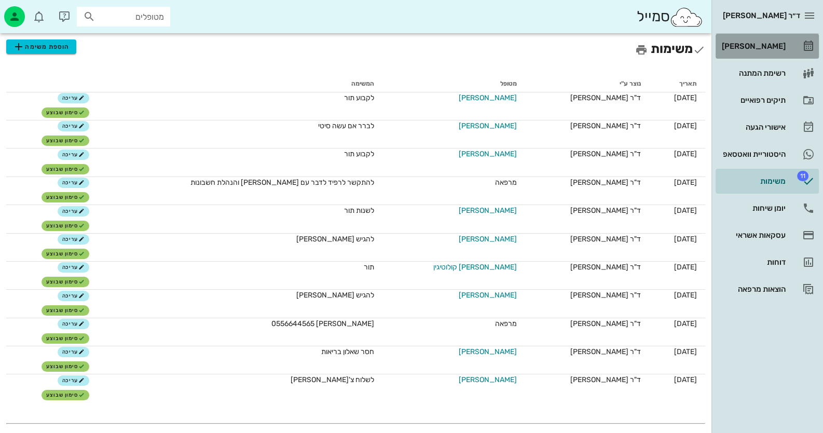
click at [790, 42] on link "[PERSON_NAME]" at bounding box center [767, 46] width 103 height 25
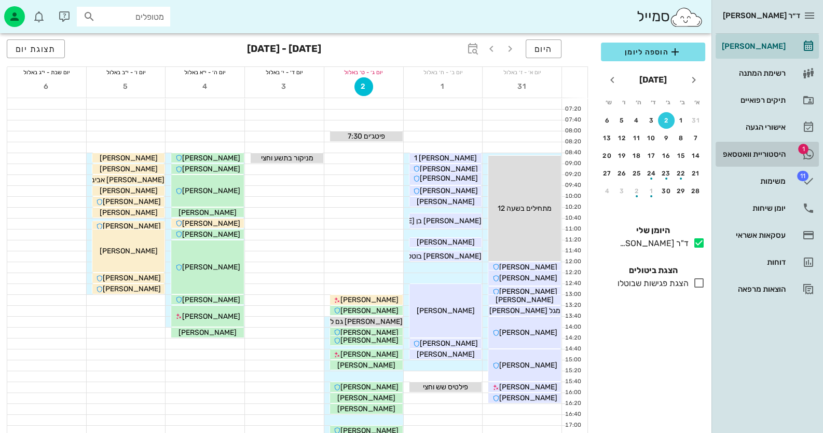
click at [769, 155] on div "היסטוריית וואטסאפ" at bounding box center [753, 154] width 66 height 8
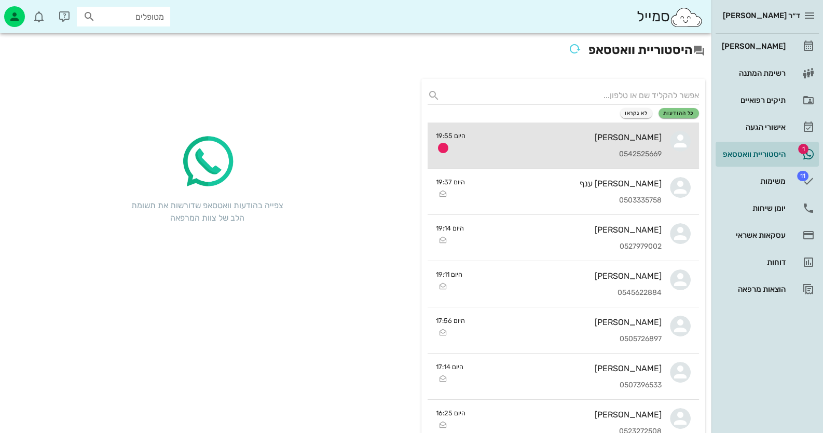
click at [621, 155] on div "0542525669" at bounding box center [568, 154] width 188 height 9
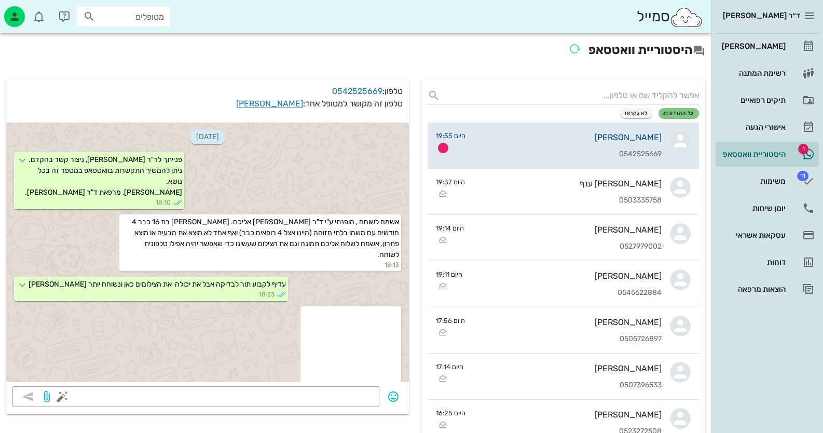
scroll to position [486, 0]
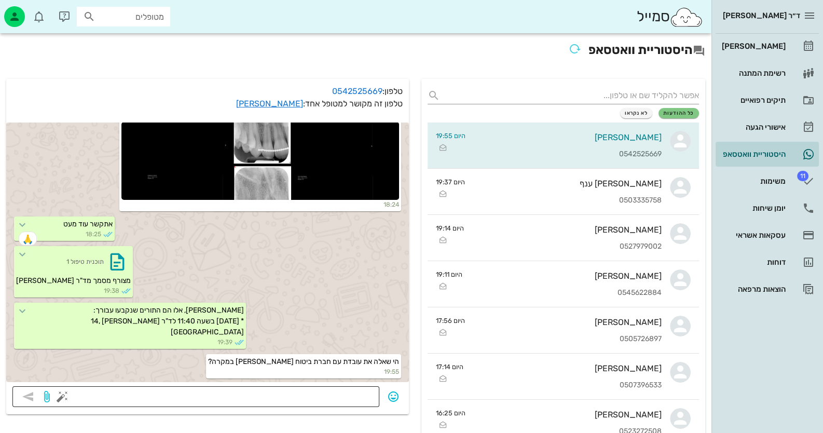
click at [332, 398] on textarea at bounding box center [218, 397] width 309 height 17
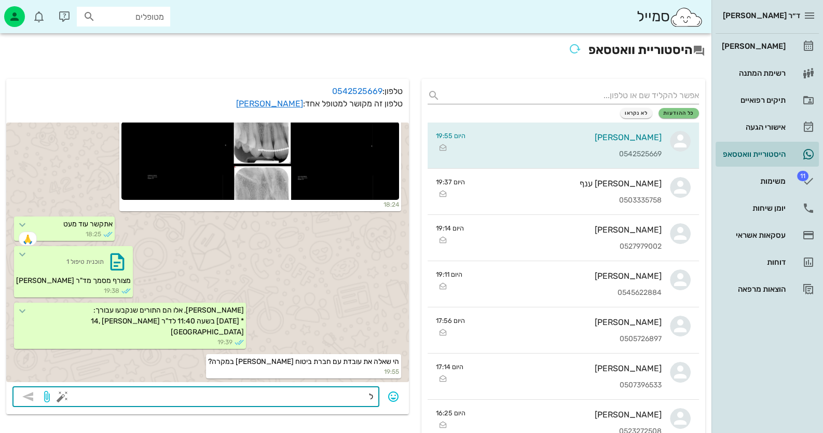
type textarea "לא"
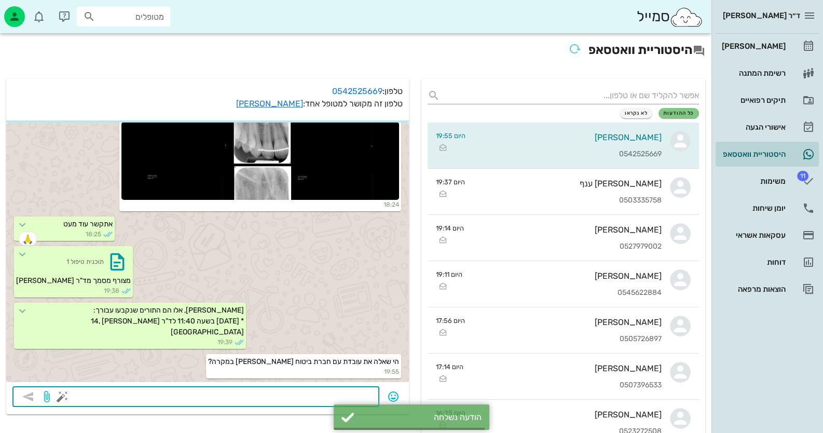
scroll to position [516, 0]
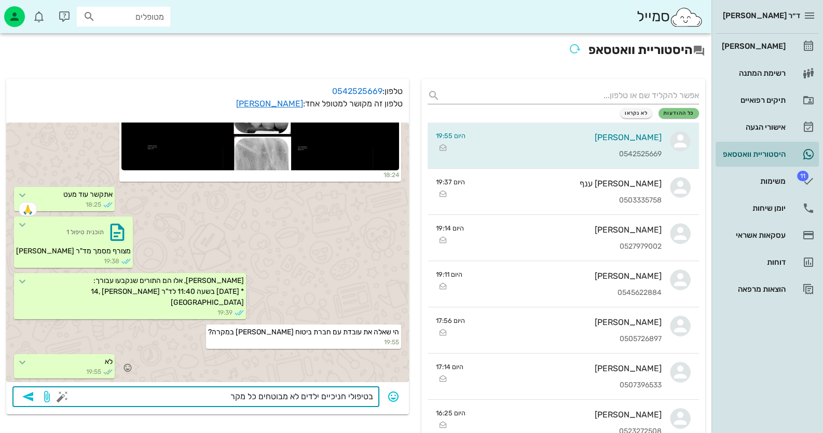
type textarea "בטיפולי חניכיים ילדים לא מבוטחים כל מקרה"
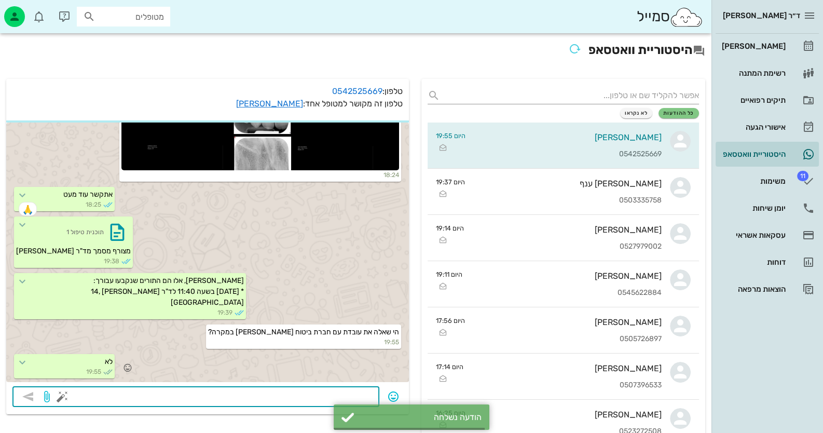
scroll to position [545, 0]
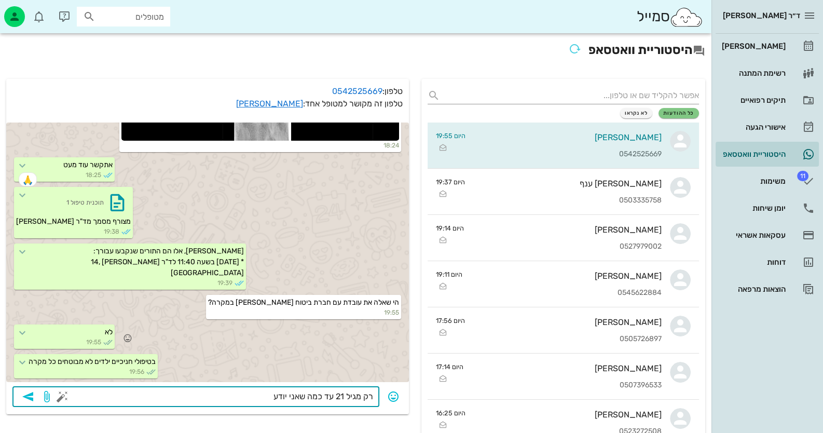
type textarea "רק מגיל 21 עד כמה שאני יודעת"
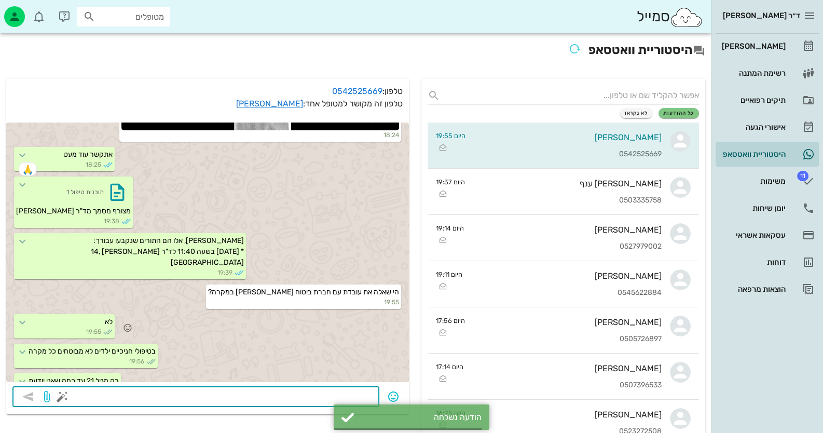
scroll to position [575, 0]
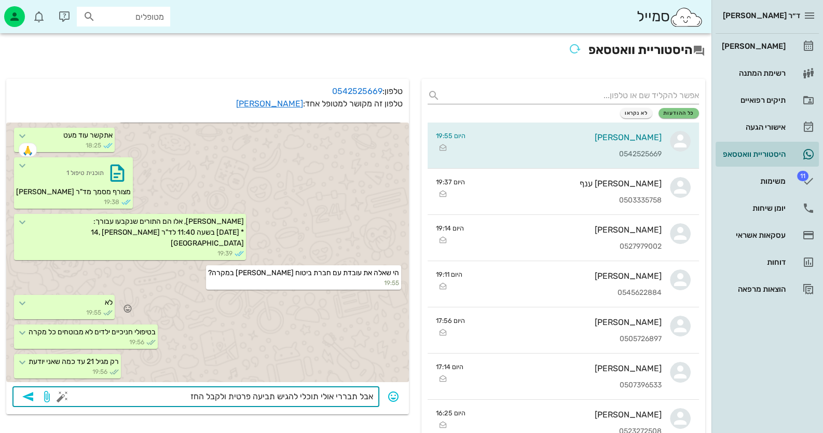
type textarea "אבל תבררי אולי תוכלי להגיש תביעה פרטית ולקבל החזר"
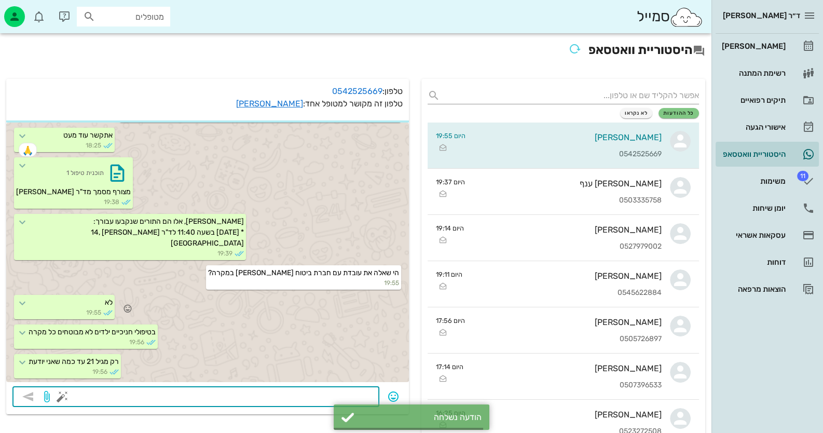
scroll to position [605, 0]
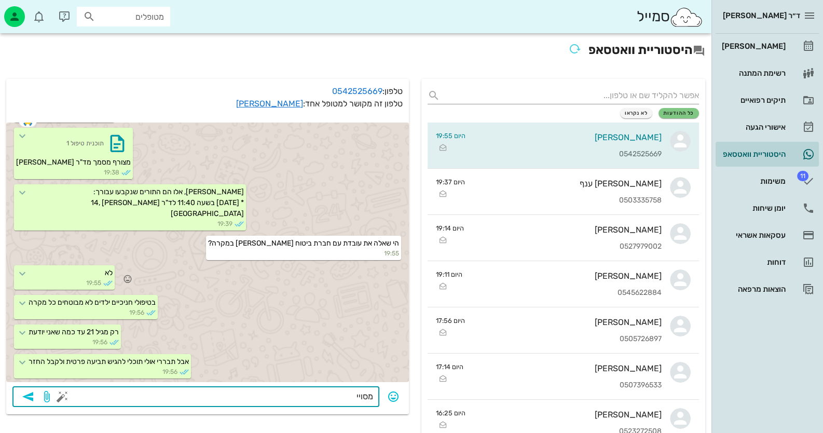
type textarea "מסויים"
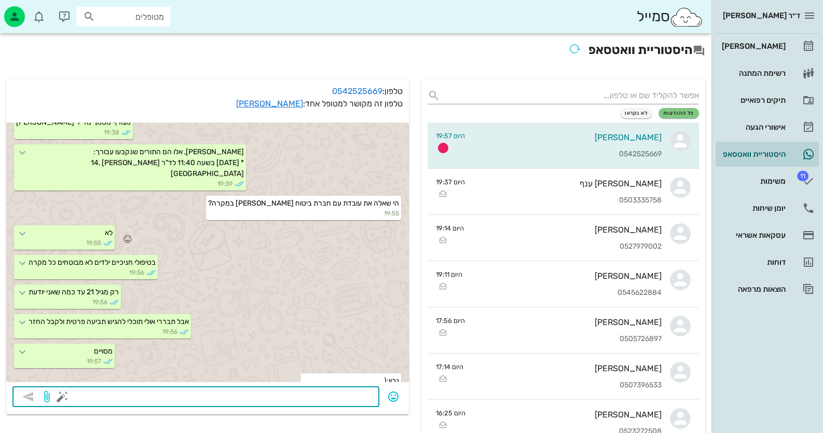
scroll to position [664, 0]
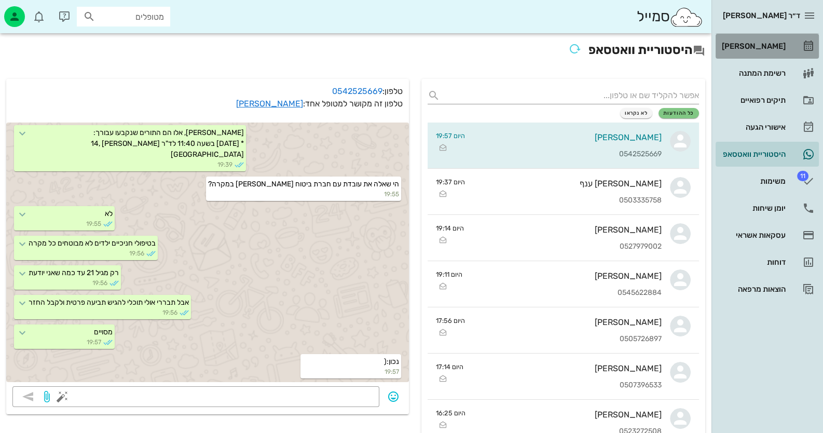
click at [793, 49] on link "[PERSON_NAME]" at bounding box center [767, 46] width 103 height 25
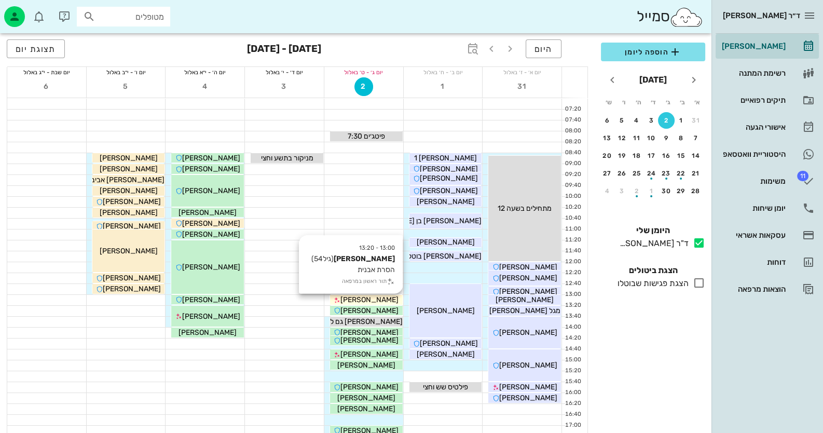
click at [391, 296] on div "[PERSON_NAME]" at bounding box center [366, 299] width 73 height 11
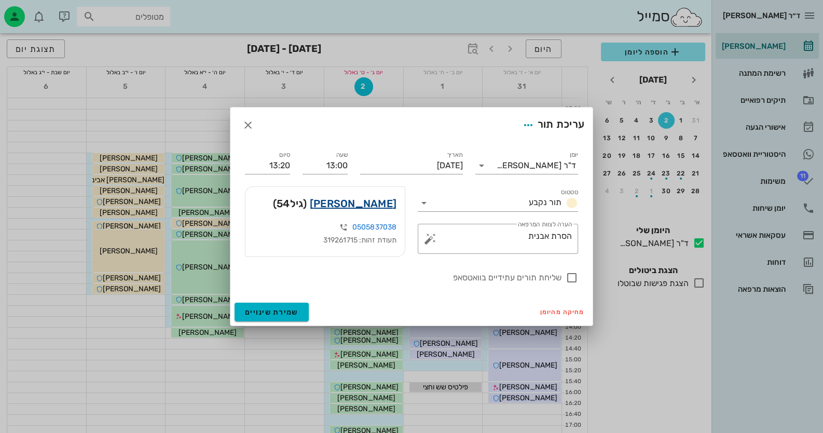
click at [389, 208] on link "[PERSON_NAME]" at bounding box center [353, 203] width 87 height 17
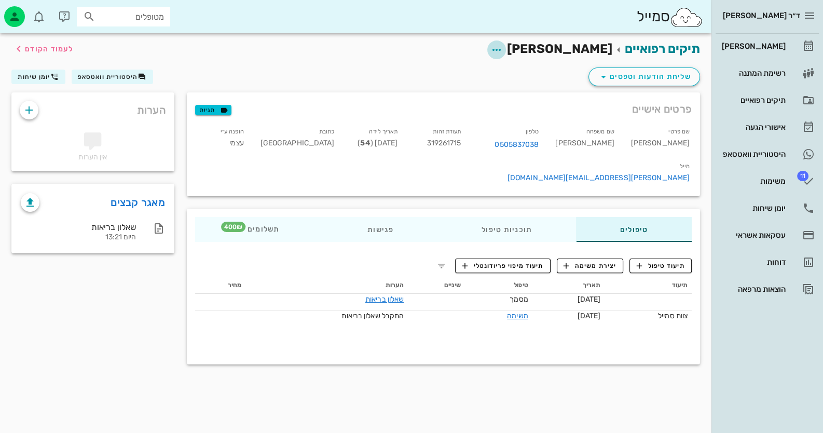
click at [503, 48] on icon "button" at bounding box center [496, 50] width 12 height 12
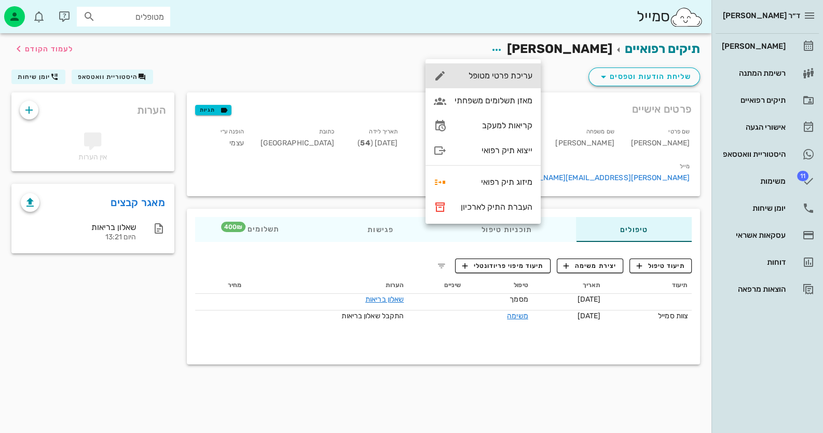
click at [515, 71] on div "עריכת פרטי מטופל" at bounding box center [494, 76] width 78 height 10
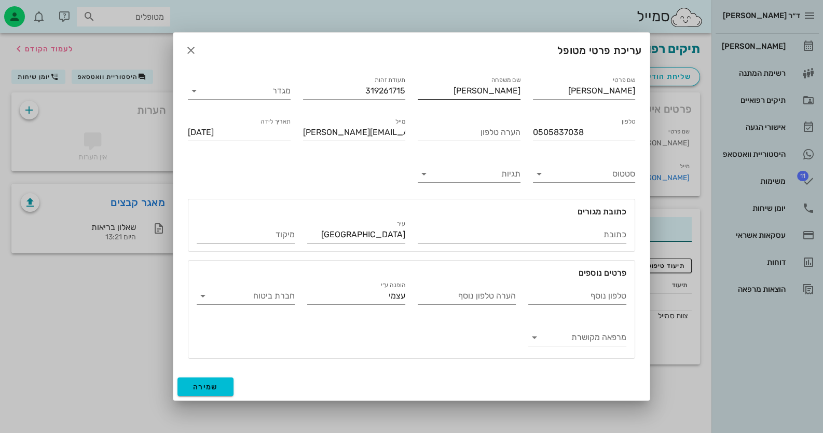
click at [511, 92] on input "[PERSON_NAME]" at bounding box center [469, 91] width 103 height 17
type input "[PERSON_NAME]"
click at [563, 134] on input "0505837038" at bounding box center [584, 132] width 103 height 17
click at [189, 388] on button "שמירה" at bounding box center [206, 386] width 56 height 19
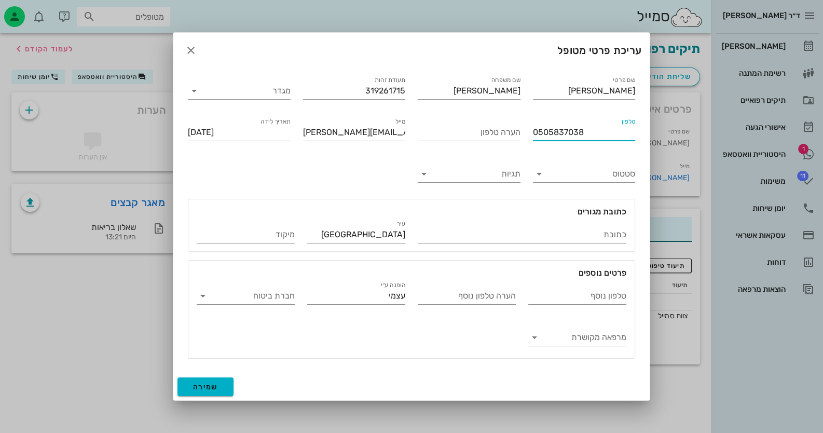
type input "[DATE]"
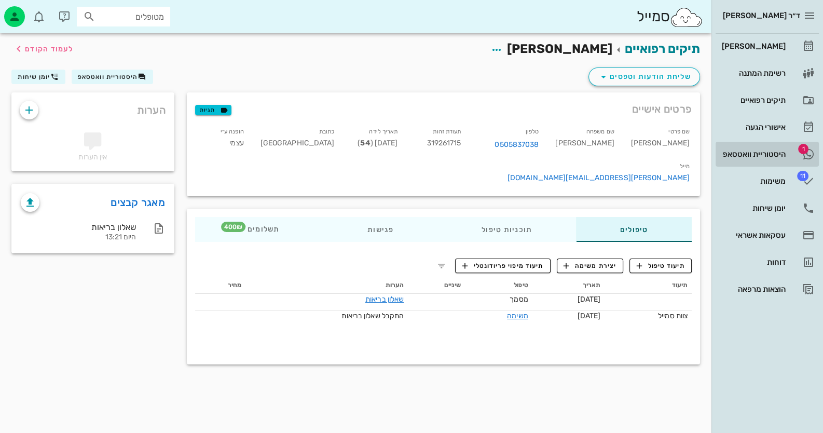
click at [746, 160] on div "היסטוריית וואטסאפ" at bounding box center [753, 154] width 66 height 17
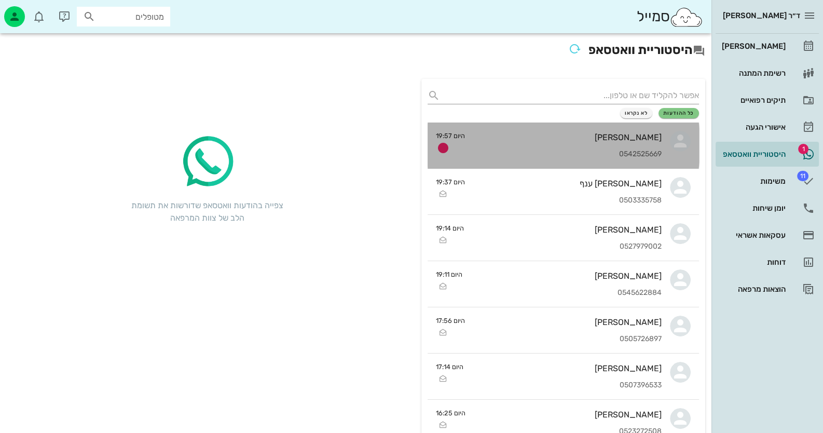
click at [520, 155] on div "0542525669" at bounding box center [567, 154] width 188 height 9
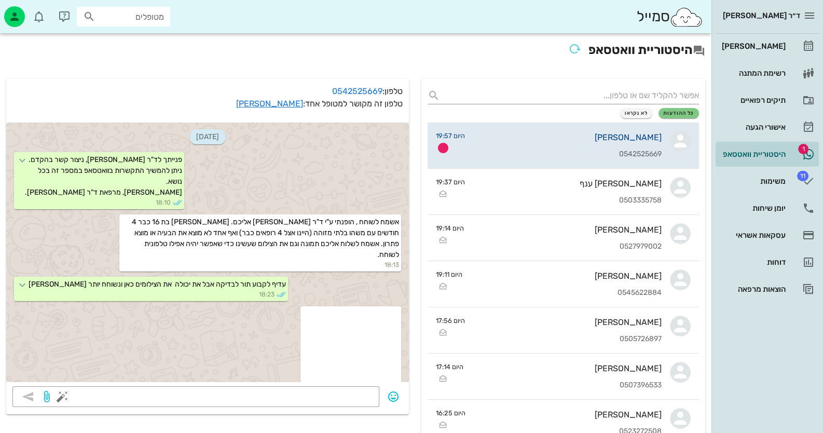
scroll to position [693, 0]
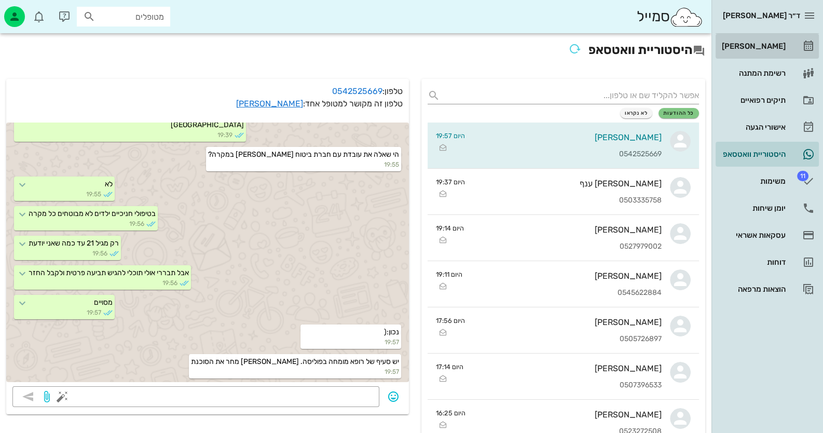
click at [765, 45] on div "[PERSON_NAME]" at bounding box center [753, 46] width 66 height 8
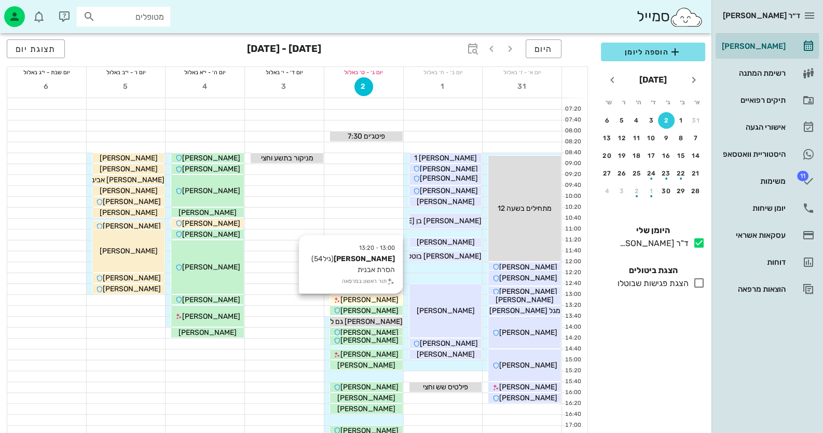
click at [387, 299] on span "[PERSON_NAME]" at bounding box center [369, 299] width 58 height 9
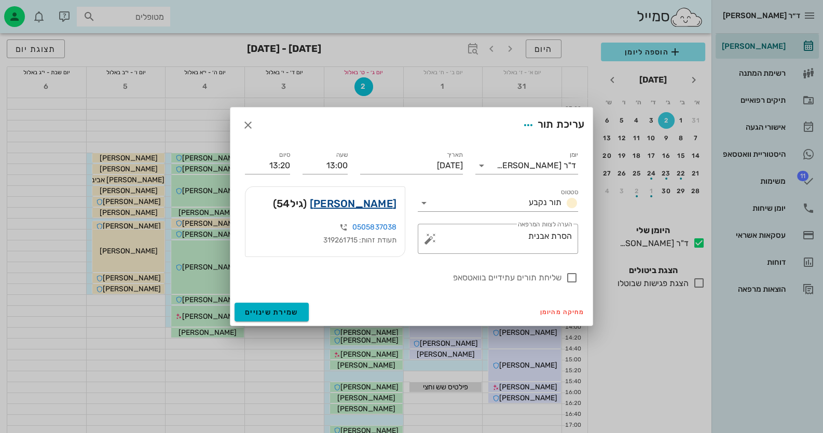
click at [376, 207] on link "[PERSON_NAME]" at bounding box center [353, 203] width 87 height 17
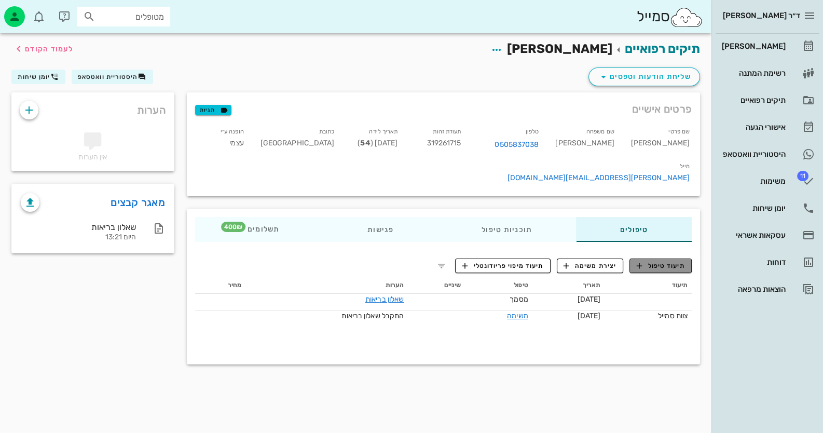
click at [666, 261] on span "תיעוד טיפול" at bounding box center [661, 265] width 48 height 9
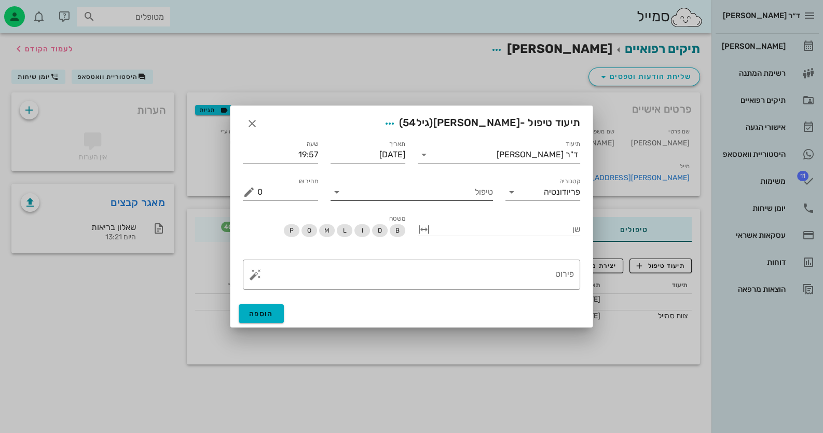
click at [435, 199] on div "טיפול" at bounding box center [412, 192] width 162 height 17
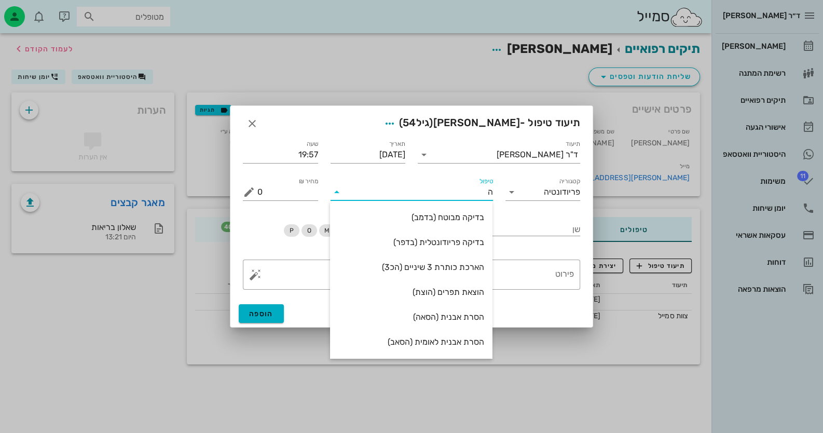
type input "[PERSON_NAME]"
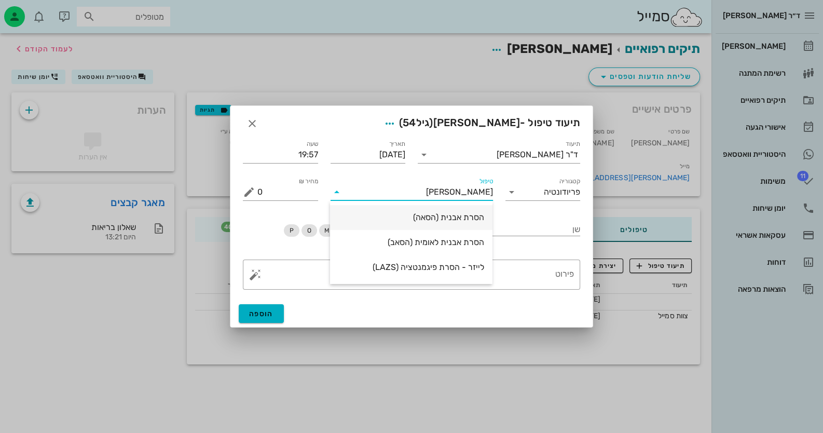
click at [453, 220] on div "הסרת אבנית (הסאה)" at bounding box center [411, 217] width 146 height 10
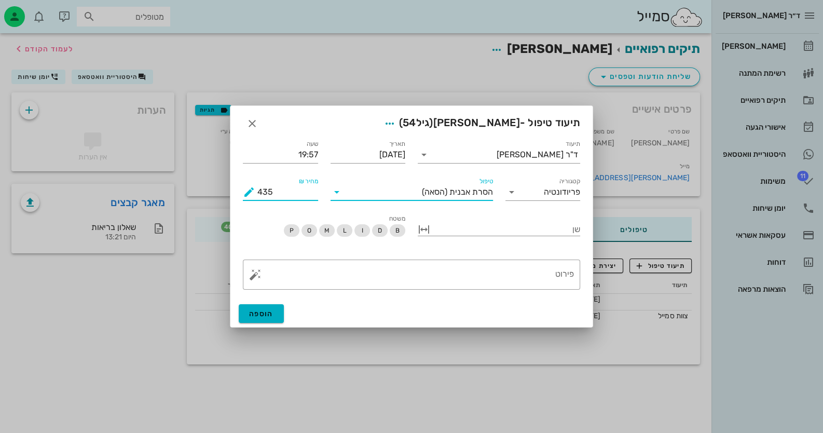
drag, startPoint x: 274, startPoint y: 192, endPoint x: 240, endPoint y: 192, distance: 33.7
click at [240, 192] on div "מחיר ₪ 435" at bounding box center [281, 187] width 88 height 37
type input "400"
click at [402, 282] on textarea "פירוט" at bounding box center [415, 277] width 317 height 25
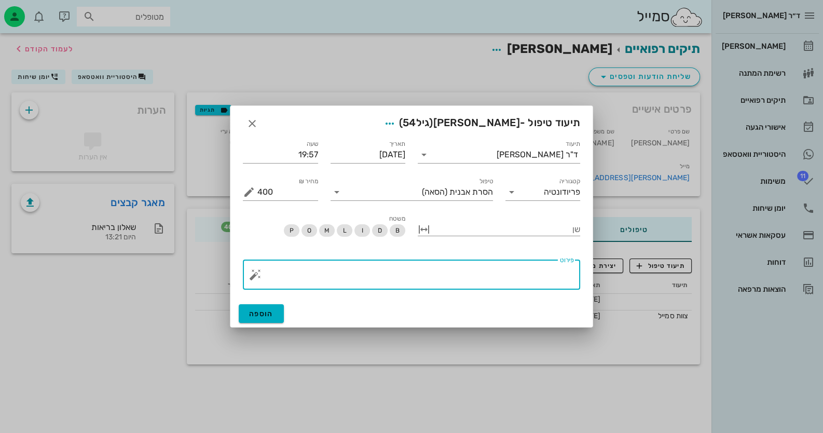
click at [256, 274] on button "button" at bounding box center [255, 274] width 12 height 12
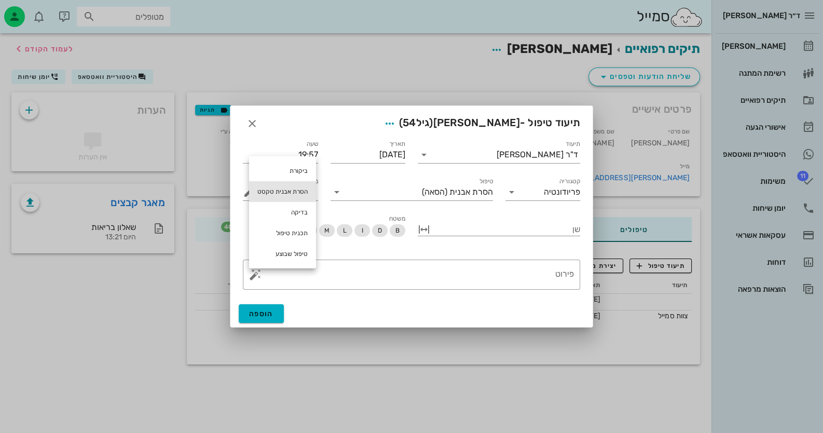
click at [295, 184] on div "הסרת אבנית טקסט" at bounding box center [282, 191] width 67 height 21
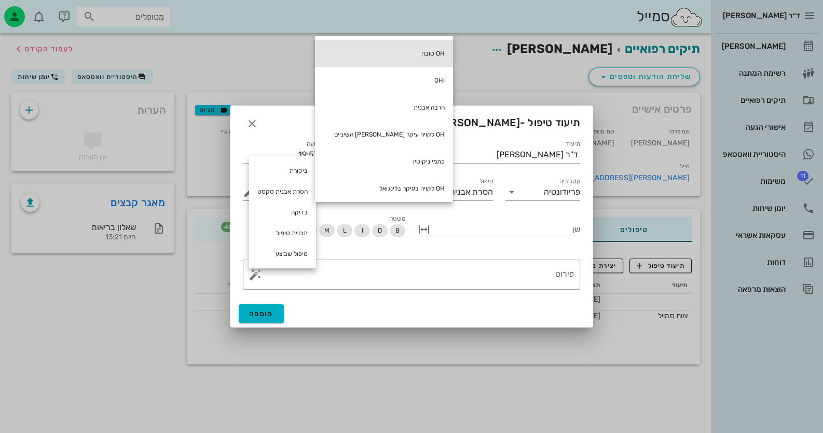
click at [387, 54] on div "OH טובה" at bounding box center [384, 53] width 138 height 27
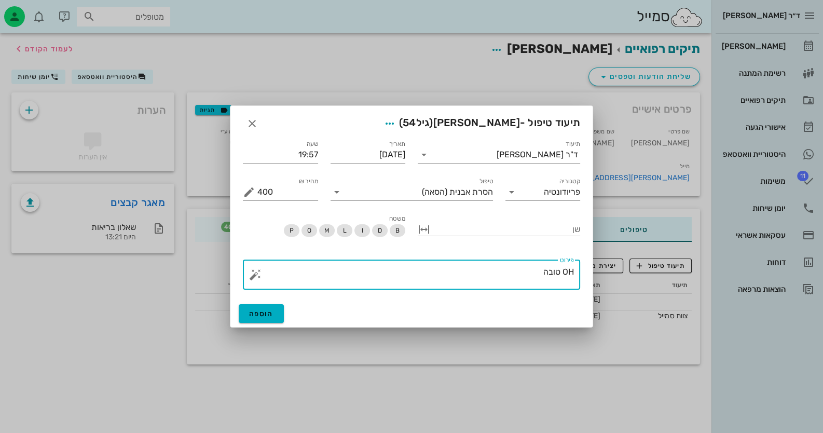
click at [255, 277] on button "button" at bounding box center [255, 274] width 12 height 12
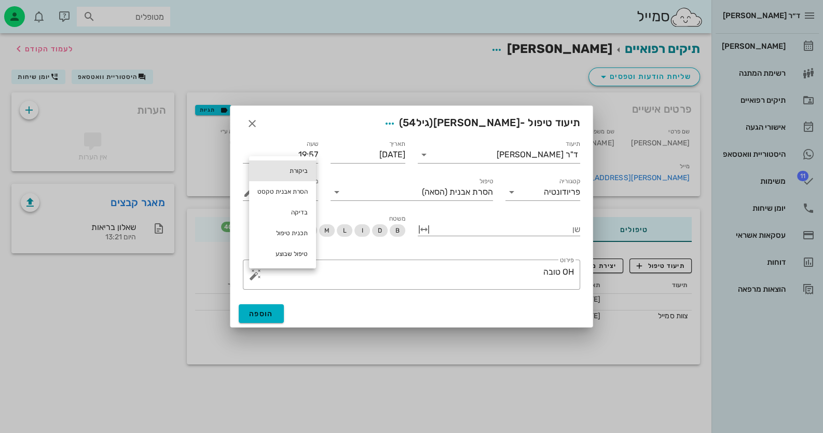
click at [292, 169] on div "ביקורת" at bounding box center [282, 170] width 67 height 21
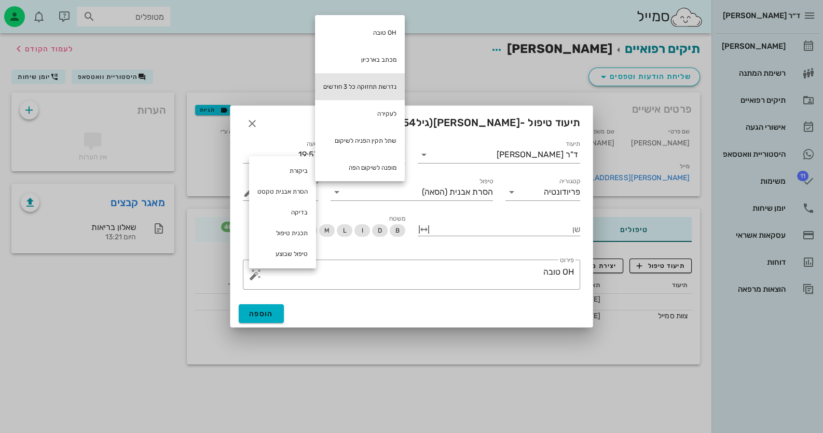
click at [395, 80] on div "נדרשת תחזוקה כל 3 חודשים" at bounding box center [360, 86] width 90 height 27
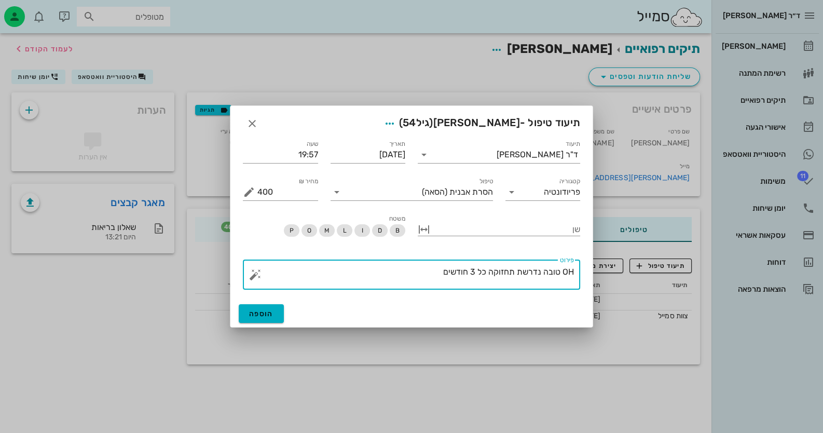
drag, startPoint x: 476, startPoint y: 270, endPoint x: 471, endPoint y: 271, distance: 5.2
click at [471, 271] on textarea "OH טובה נדרשת תחזוקה כל 3 חודשים" at bounding box center [415, 277] width 317 height 25
type textarea "OH טובה נדרשת תחזוקה כל 6 חודשים"
click at [256, 310] on span "הוספה" at bounding box center [261, 313] width 24 height 9
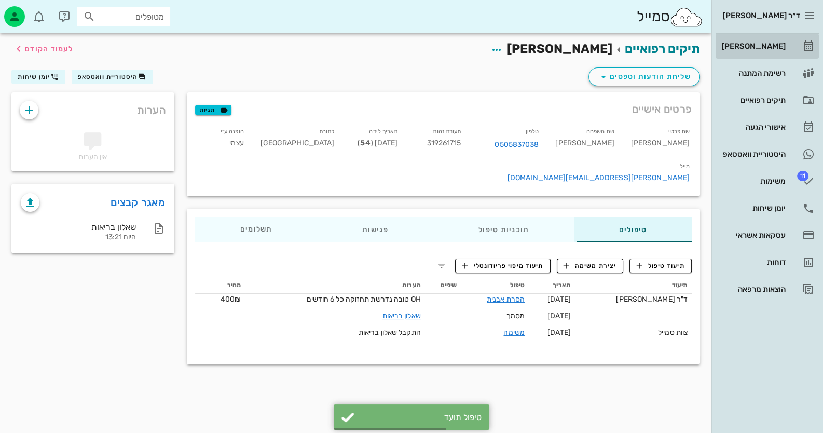
click at [769, 47] on div "[PERSON_NAME]" at bounding box center [753, 46] width 66 height 8
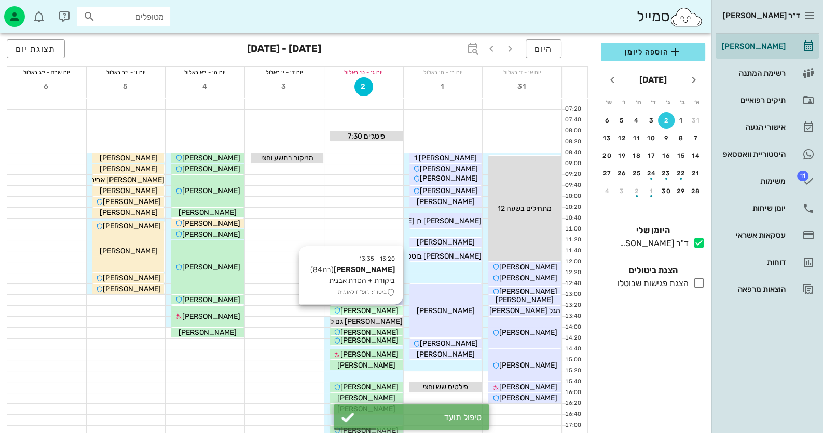
click at [359, 309] on span "[PERSON_NAME]" at bounding box center [369, 310] width 58 height 9
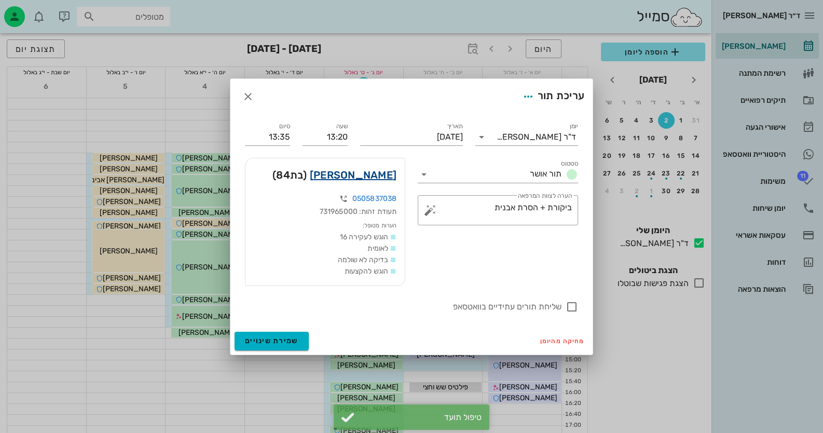
click at [392, 180] on link "[PERSON_NAME]" at bounding box center [353, 175] width 87 height 17
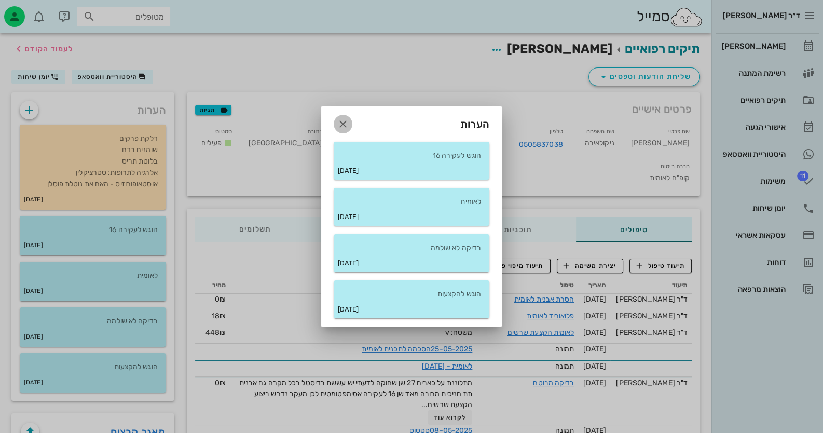
click at [351, 120] on span "button" at bounding box center [343, 124] width 19 height 12
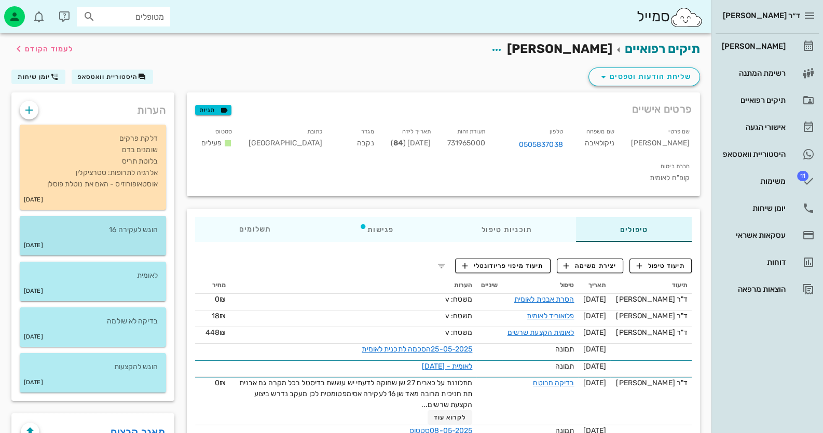
click at [140, 231] on p "הוגש לעקירה 16" at bounding box center [93, 229] width 130 height 11
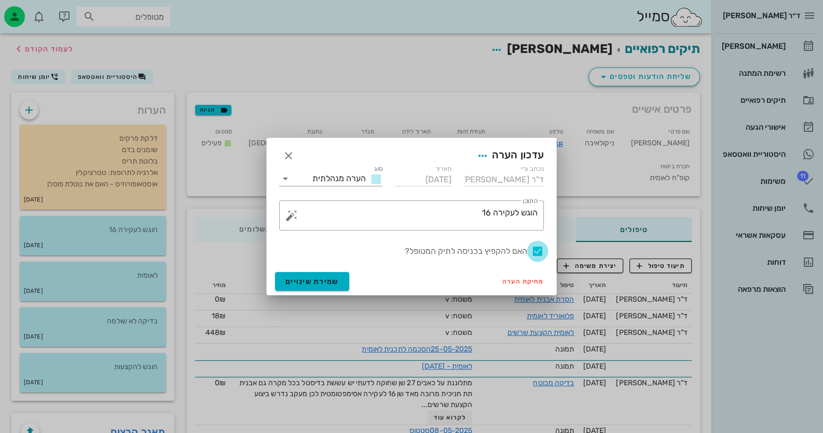
click at [534, 251] on div at bounding box center [538, 251] width 18 height 18
checkbox input "false"
click at [281, 282] on button "שמירת שינויים" at bounding box center [312, 281] width 74 height 19
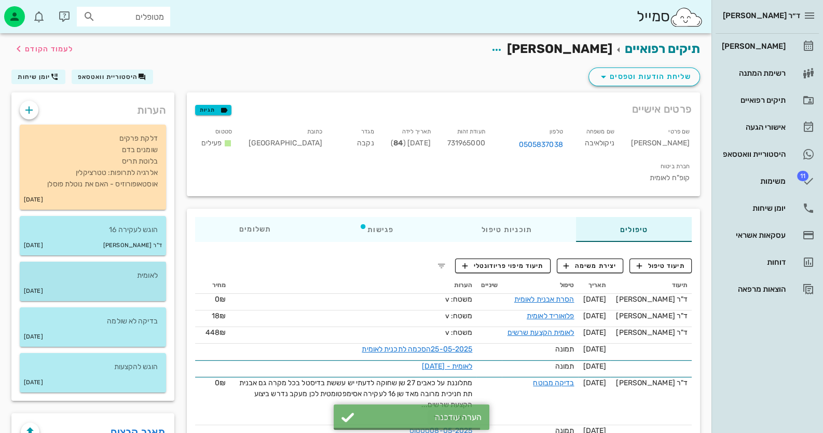
click at [135, 279] on p "לאומית" at bounding box center [93, 275] width 130 height 11
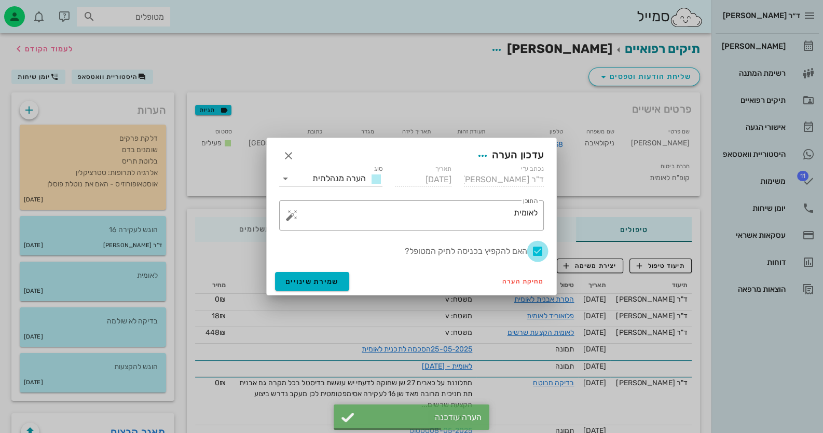
click at [537, 252] on div at bounding box center [538, 251] width 18 height 18
checkbox input "false"
click at [298, 282] on span "שמירת שינויים" at bounding box center [311, 281] width 53 height 9
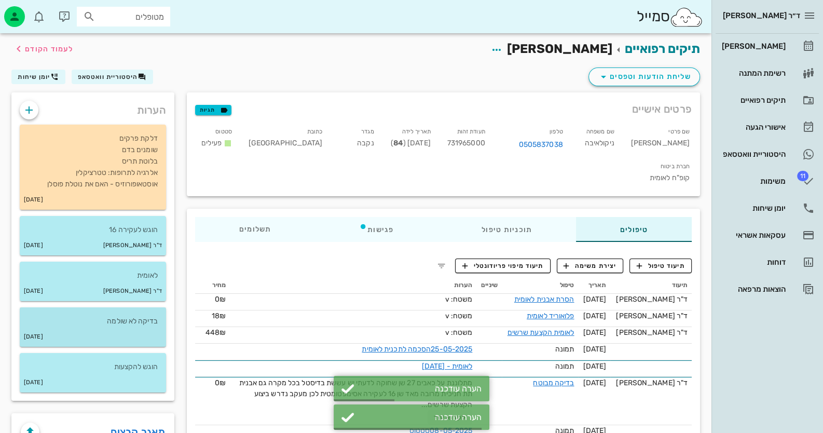
click at [138, 319] on p "בדיקה לא שולמה" at bounding box center [93, 321] width 130 height 11
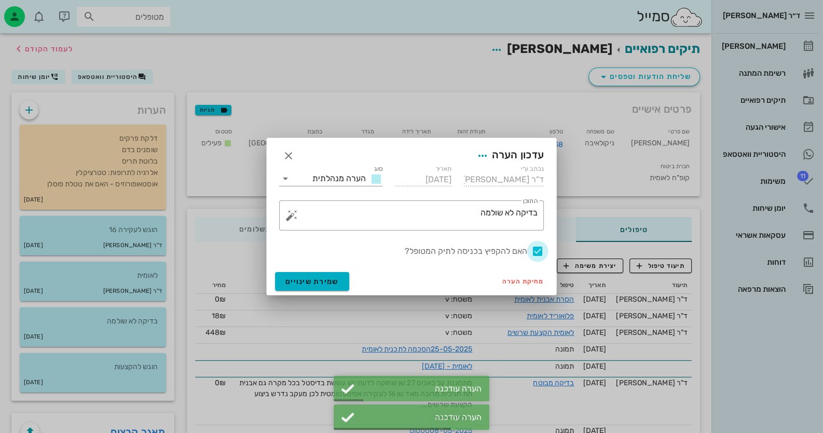
click at [533, 250] on div at bounding box center [538, 251] width 18 height 18
checkbox input "false"
click at [330, 279] on span "שמירת שינויים" at bounding box center [311, 281] width 53 height 9
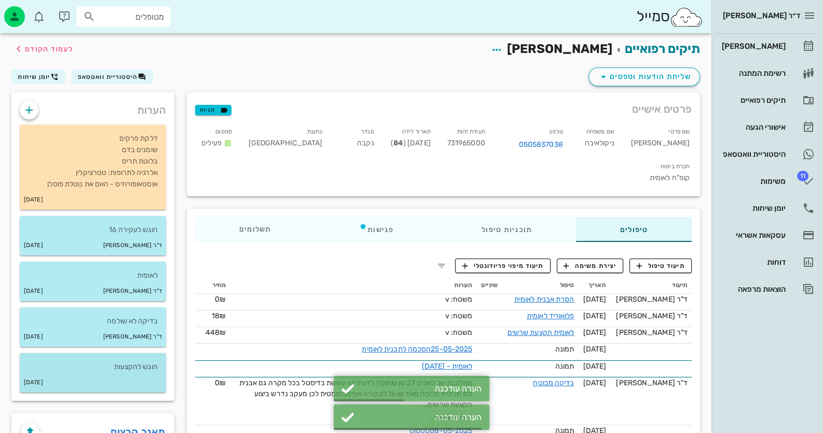
click at [151, 376] on div "[DATE]" at bounding box center [93, 383] width 146 height 20
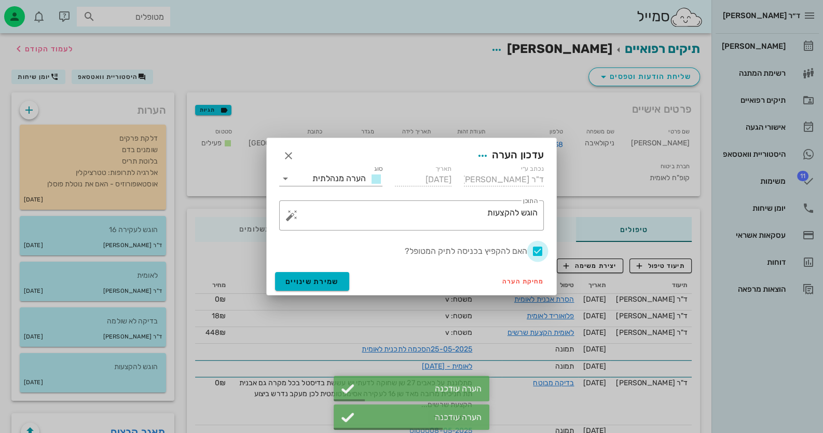
click at [543, 250] on div at bounding box center [538, 251] width 18 height 18
checkbox input "false"
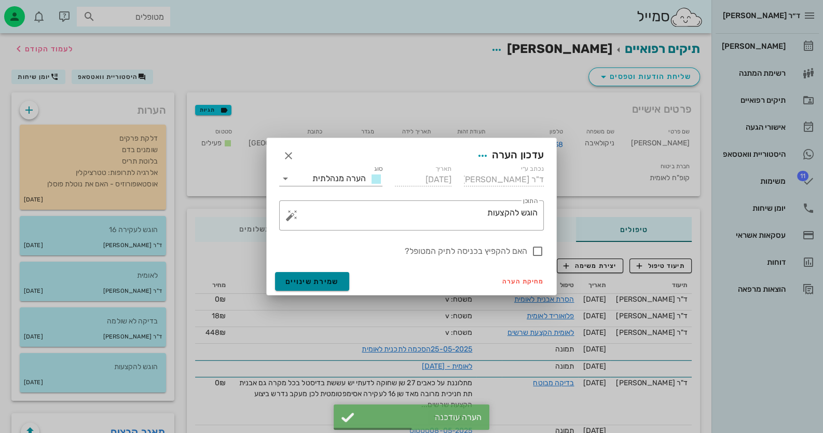
click at [314, 284] on span "שמירת שינויים" at bounding box center [311, 281] width 53 height 9
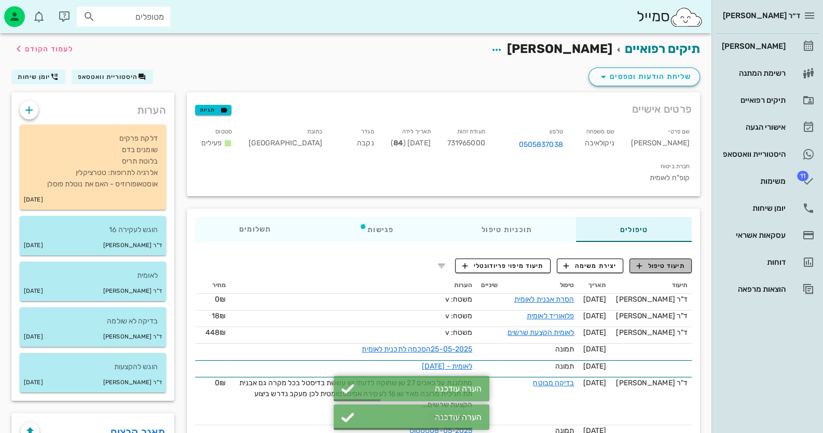
click at [660, 261] on span "תיעוד טיפול" at bounding box center [661, 265] width 48 height 9
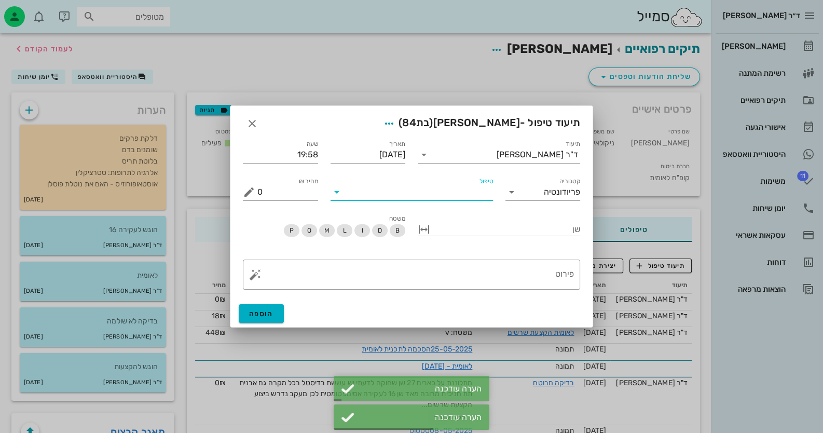
click at [478, 198] on input "טיפול" at bounding box center [419, 192] width 148 height 17
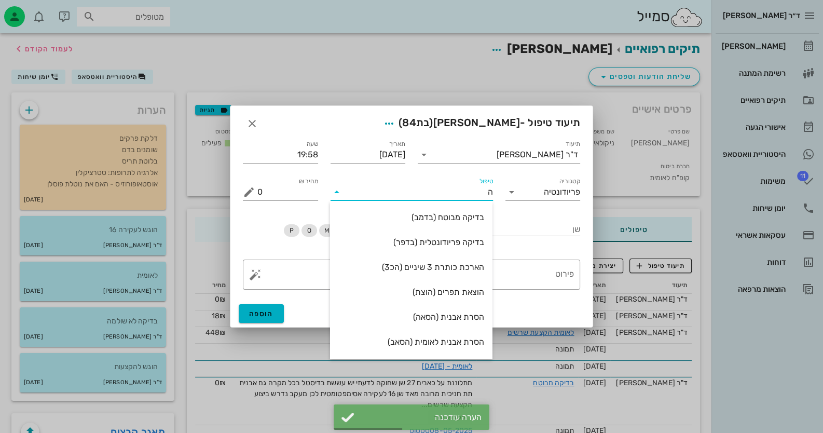
type input "[PERSON_NAME]"
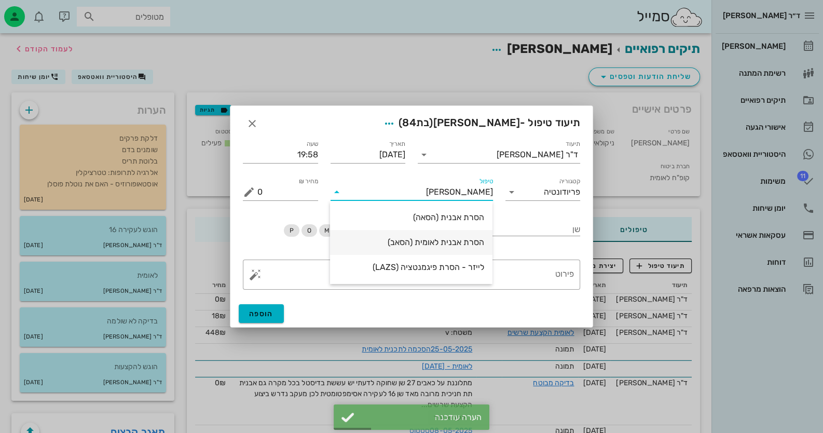
click at [461, 235] on div "הסרת אבנית לאומית (הסאב)" at bounding box center [411, 242] width 146 height 22
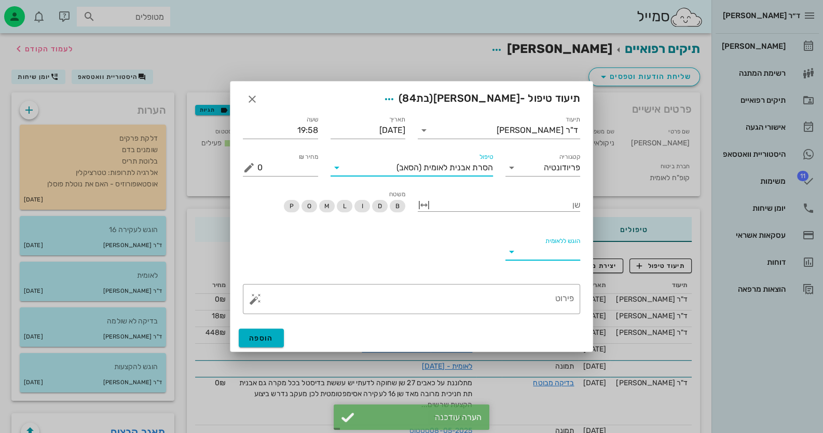
click at [545, 252] on input "הוגש ללאומית" at bounding box center [551, 251] width 59 height 17
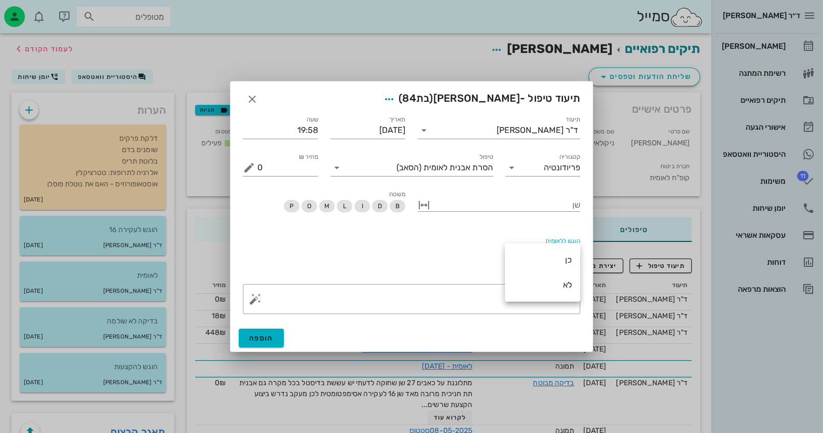
click at [546, 251] on div "כן" at bounding box center [542, 260] width 59 height 22
click at [251, 300] on button "button" at bounding box center [255, 299] width 12 height 12
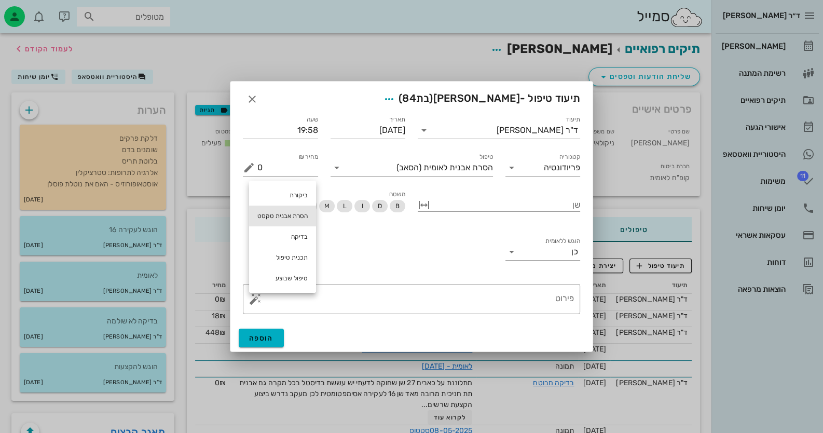
click at [288, 216] on div "הסרת אבנית טקסט" at bounding box center [282, 216] width 67 height 21
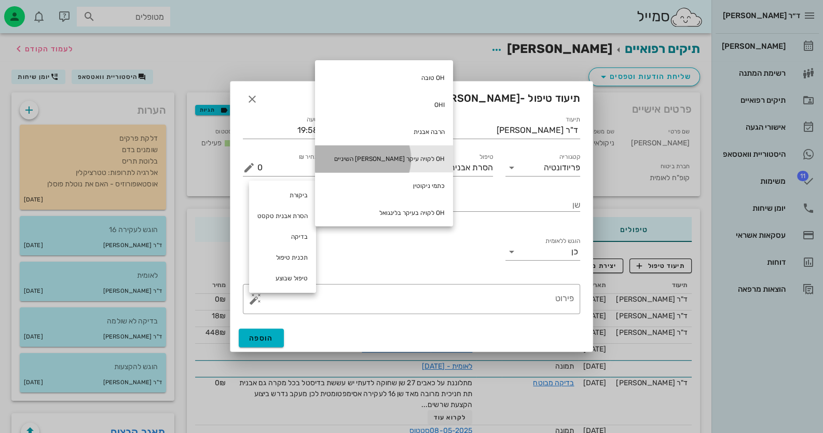
click at [369, 156] on div "OH לקויה עיקר [PERSON_NAME] השיניים" at bounding box center [384, 158] width 138 height 27
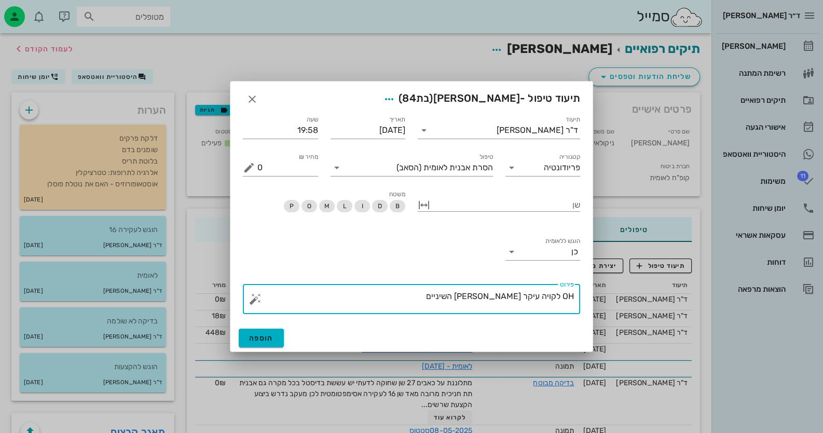
click at [259, 296] on button "button" at bounding box center [255, 299] width 12 height 12
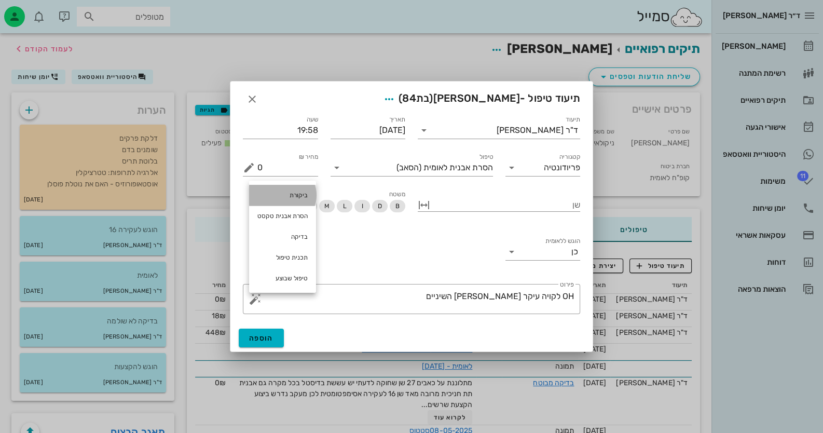
click at [298, 188] on div "ביקורת" at bounding box center [282, 195] width 67 height 21
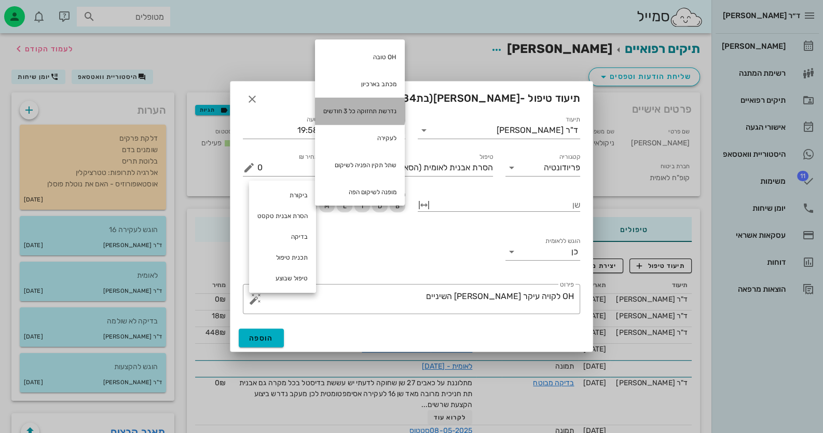
click at [371, 112] on div "נדרשת תחזוקה כל 3 חודשים" at bounding box center [360, 111] width 90 height 27
type textarea "OH לקויה עיקר [PERSON_NAME] השיניים נדרשת תחזוקה כל 3 חודשים"
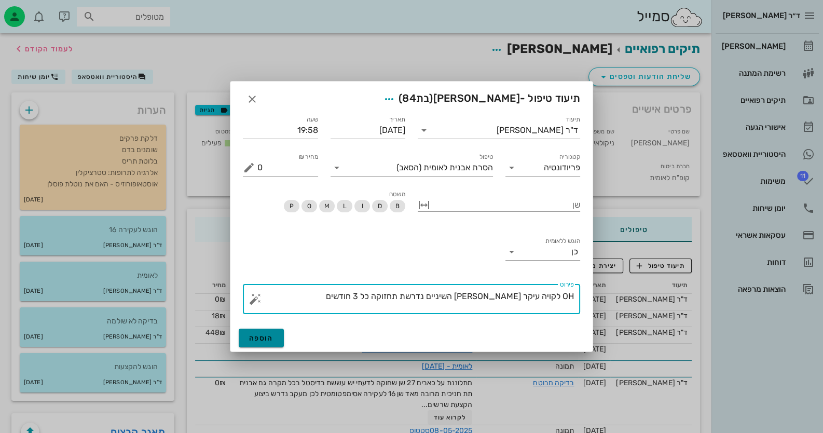
click at [255, 335] on span "הוספה" at bounding box center [261, 338] width 24 height 9
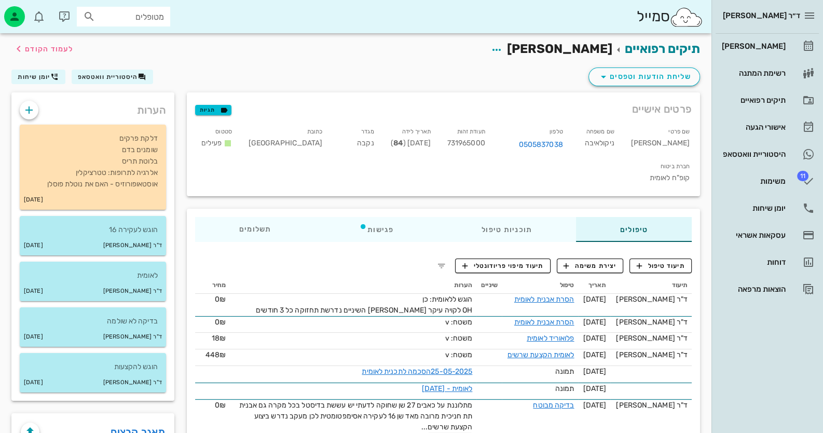
click at [485, 145] on span "731965000" at bounding box center [466, 143] width 38 height 9
copy span "731965000"
click at [758, 52] on div "[PERSON_NAME]" at bounding box center [753, 46] width 66 height 17
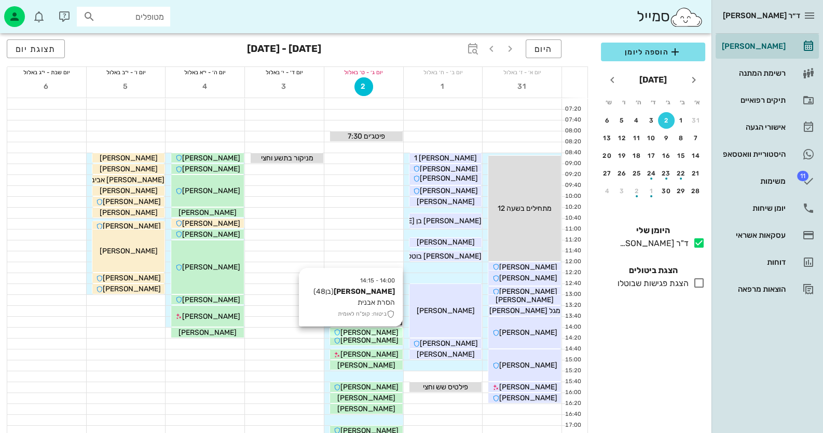
click at [394, 332] on div "[PERSON_NAME]" at bounding box center [366, 332] width 73 height 11
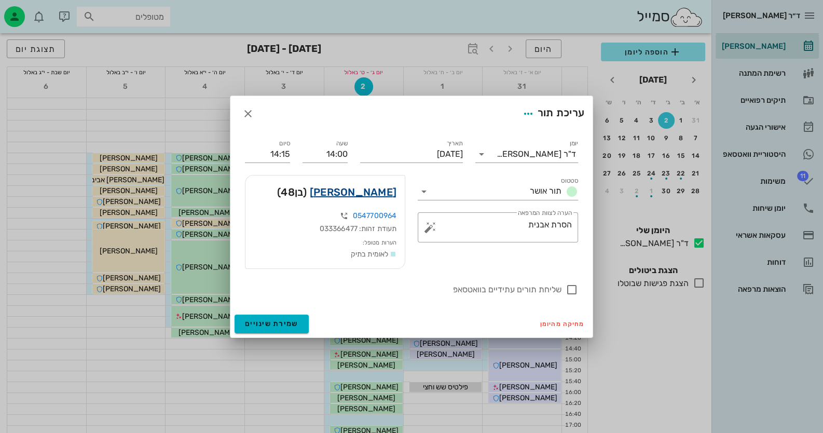
click at [370, 187] on link "[PERSON_NAME]" at bounding box center [353, 192] width 87 height 17
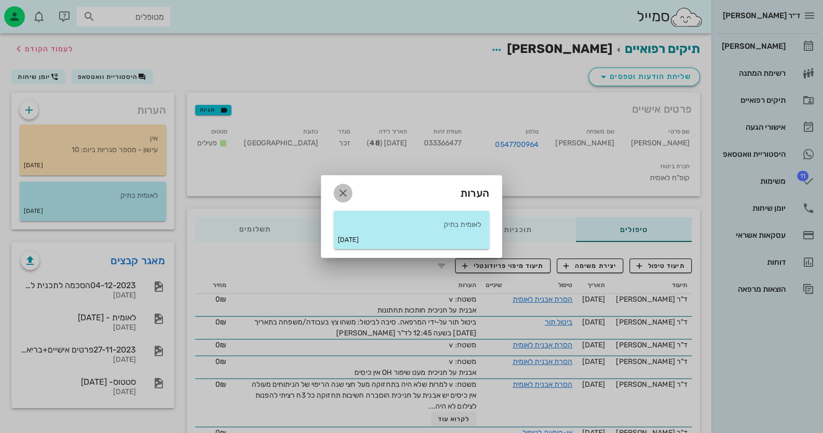
click at [345, 194] on icon "button" at bounding box center [343, 193] width 12 height 12
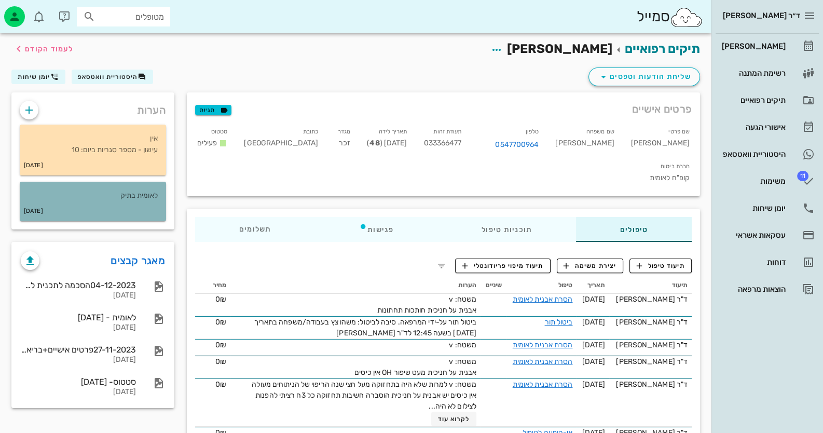
click at [100, 202] on div "[DATE]" at bounding box center [93, 211] width 146 height 20
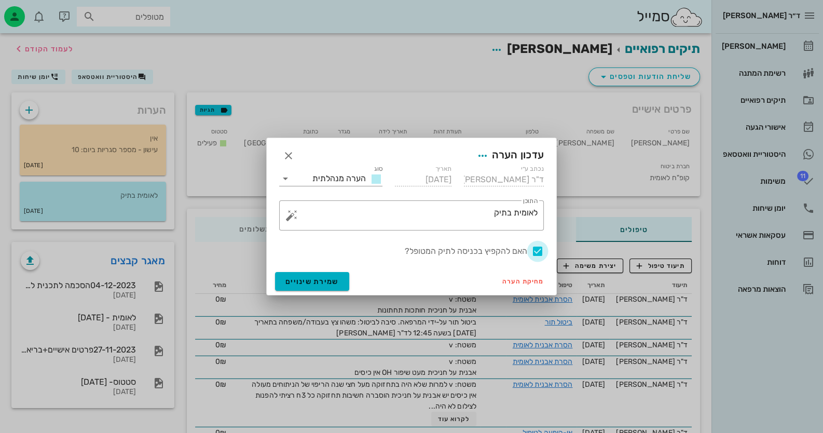
click at [540, 249] on div at bounding box center [538, 251] width 18 height 18
checkbox input "false"
click at [322, 283] on span "שמירת שינויים" at bounding box center [311, 281] width 53 height 9
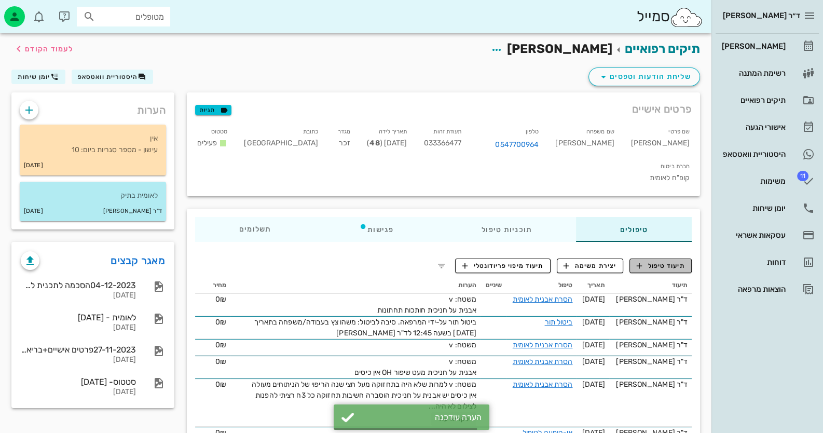
click at [662, 261] on span "תיעוד טיפול" at bounding box center [661, 265] width 48 height 9
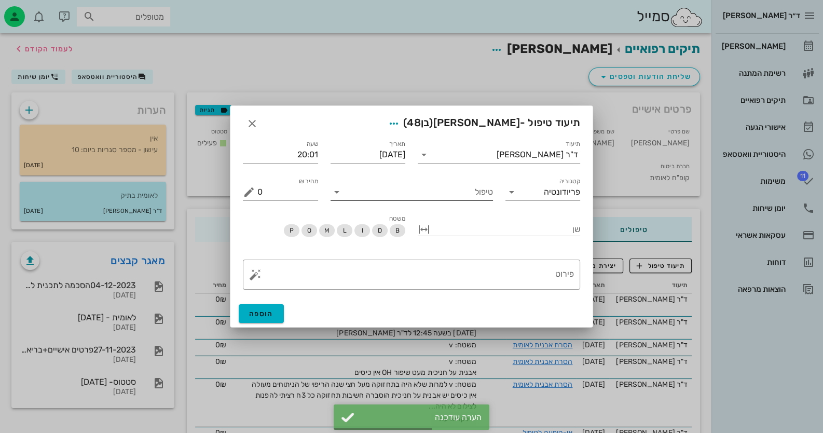
click at [470, 197] on input "טיפול" at bounding box center [419, 192] width 148 height 17
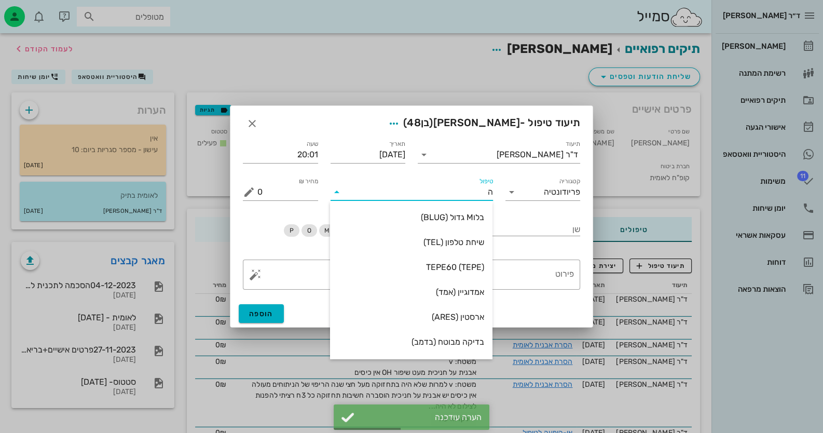
type input "[PERSON_NAME]"
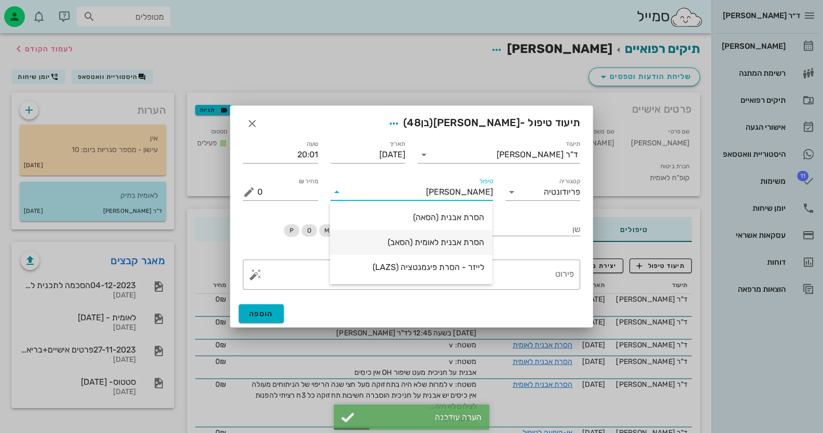
click at [475, 240] on div "הסרת אבנית לאומית (הסאב)" at bounding box center [411, 242] width 146 height 10
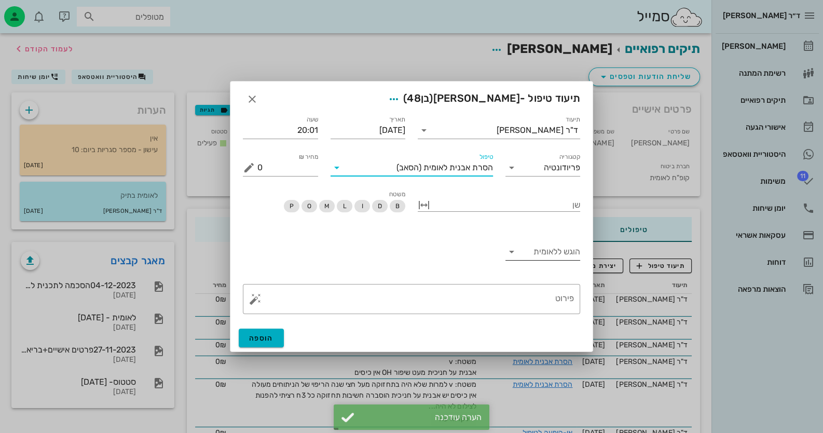
click at [553, 248] on input "הוגש ללאומית" at bounding box center [551, 251] width 59 height 17
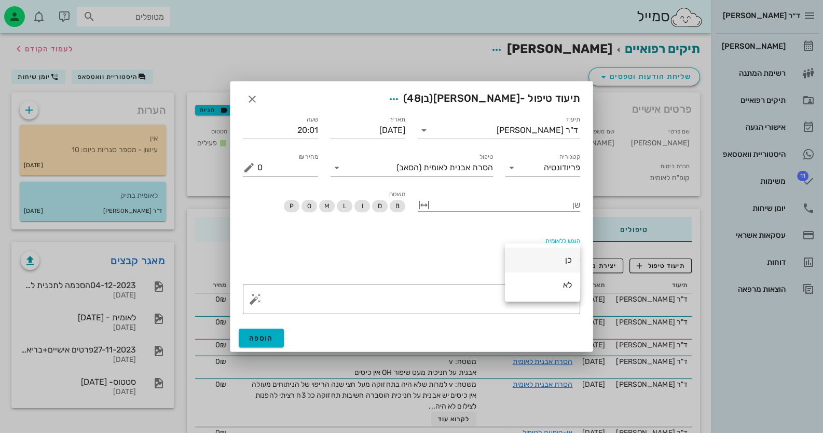
click at [565, 263] on div "כן" at bounding box center [542, 260] width 59 height 10
click at [484, 302] on textarea "פירוט" at bounding box center [415, 301] width 317 height 25
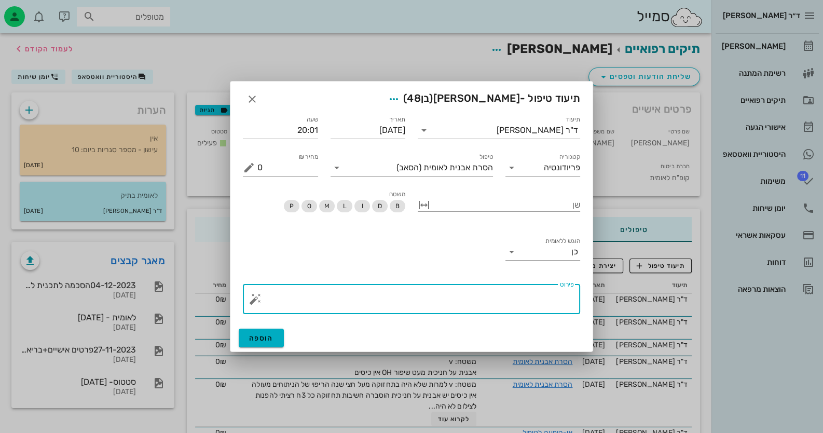
click at [258, 300] on button "button" at bounding box center [255, 299] width 12 height 12
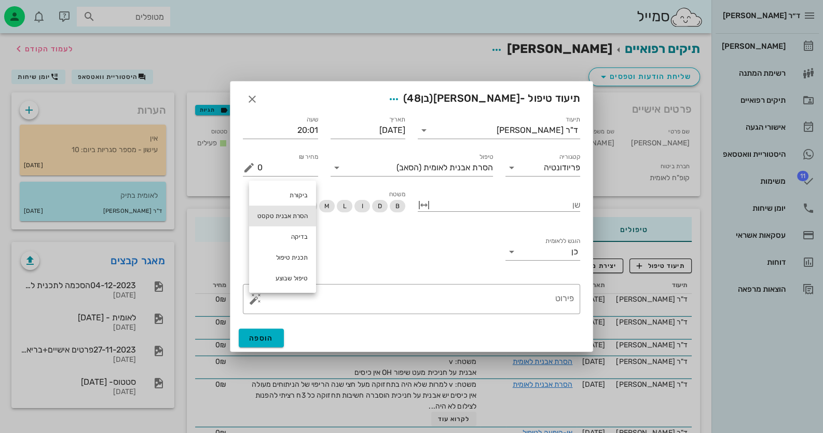
click at [284, 210] on div "הסרת אבנית טקסט" at bounding box center [282, 216] width 67 height 21
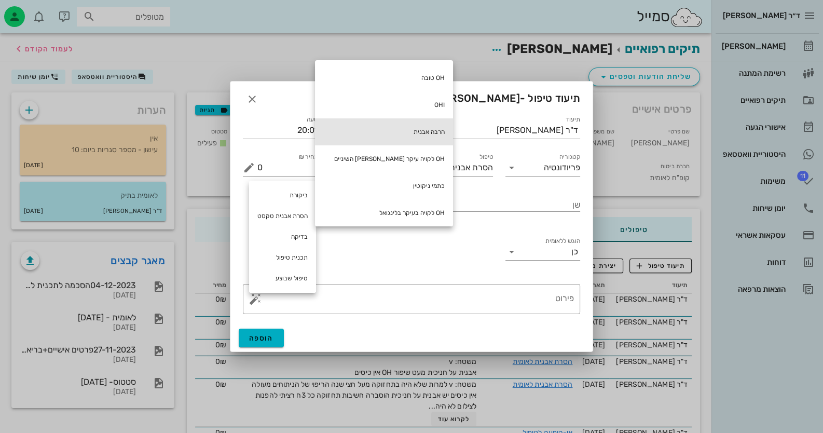
click at [395, 132] on div "הרבה אבנית" at bounding box center [384, 131] width 138 height 27
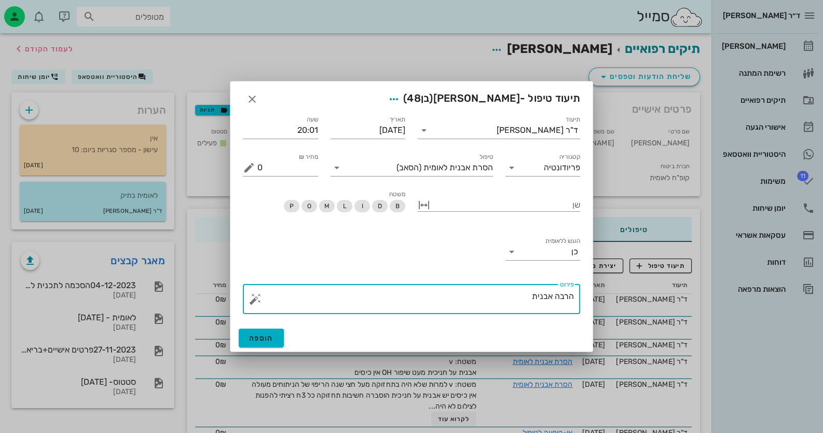
click at [566, 299] on textarea "הרבה אבנית" at bounding box center [415, 301] width 317 height 25
click at [449, 312] on textarea "אבנית" at bounding box center [415, 301] width 317 height 25
type textarea "אבנית"
click at [268, 338] on span "הוספה" at bounding box center [261, 338] width 24 height 9
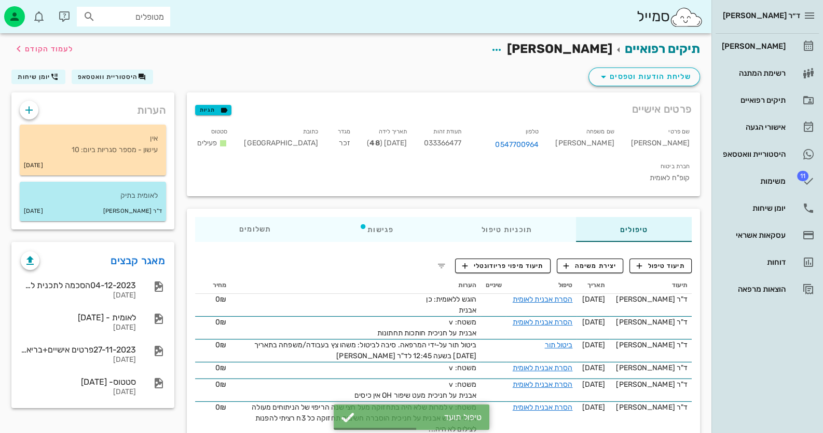
click at [461, 141] on span "033366477" at bounding box center [443, 143] width 38 height 9
copy span "033366477"
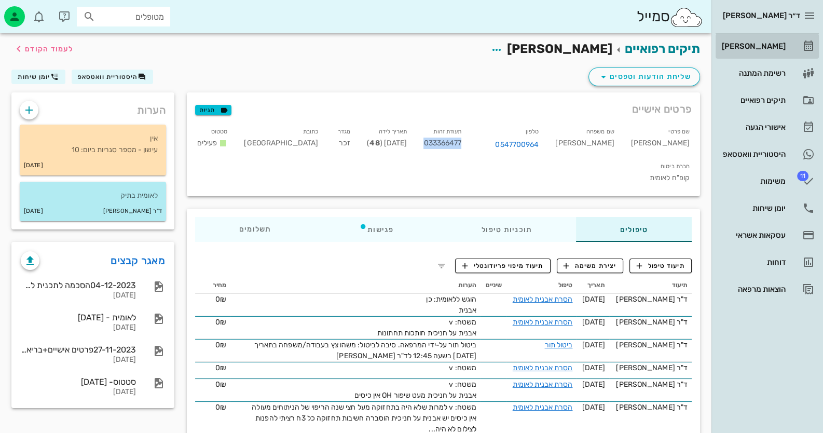
click at [781, 42] on div "[PERSON_NAME]" at bounding box center [753, 46] width 66 height 8
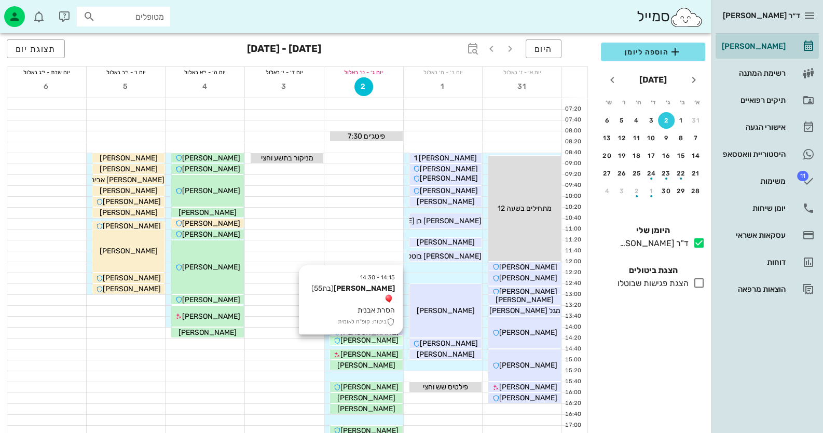
click at [364, 340] on span "[PERSON_NAME]" at bounding box center [369, 340] width 58 height 9
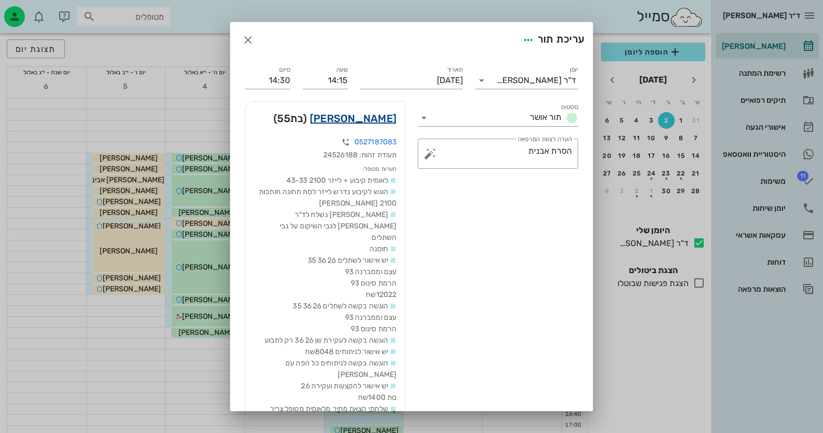
click at [364, 115] on link "[PERSON_NAME]" at bounding box center [353, 118] width 87 height 17
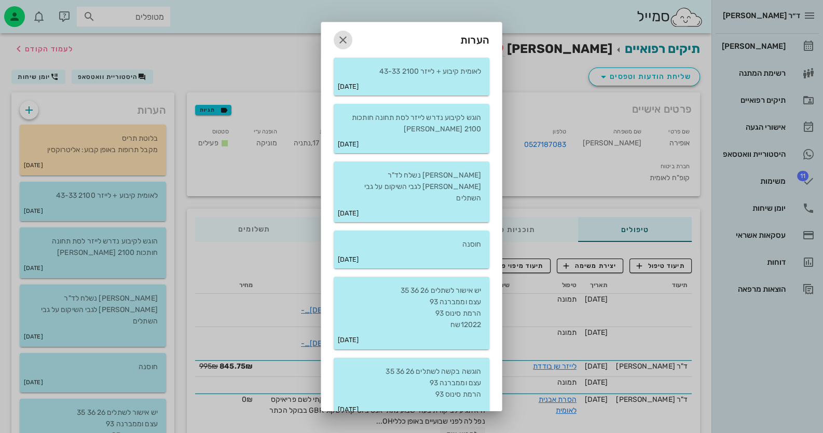
click at [349, 40] on icon "button" at bounding box center [343, 40] width 12 height 12
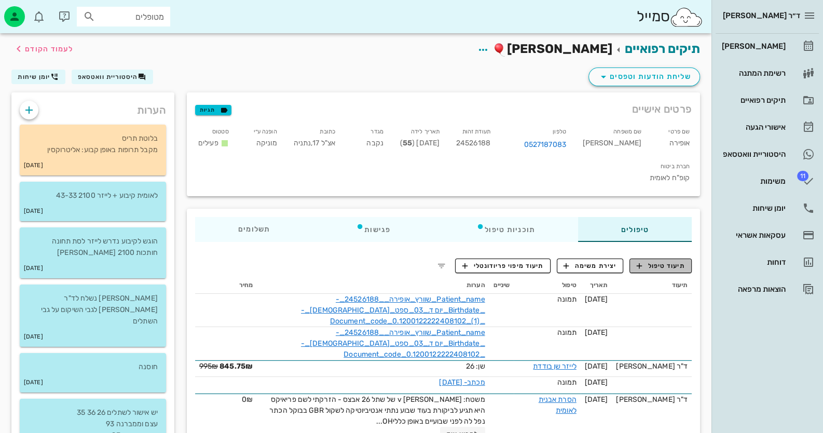
click at [667, 268] on span "תיעוד טיפול" at bounding box center [661, 265] width 48 height 9
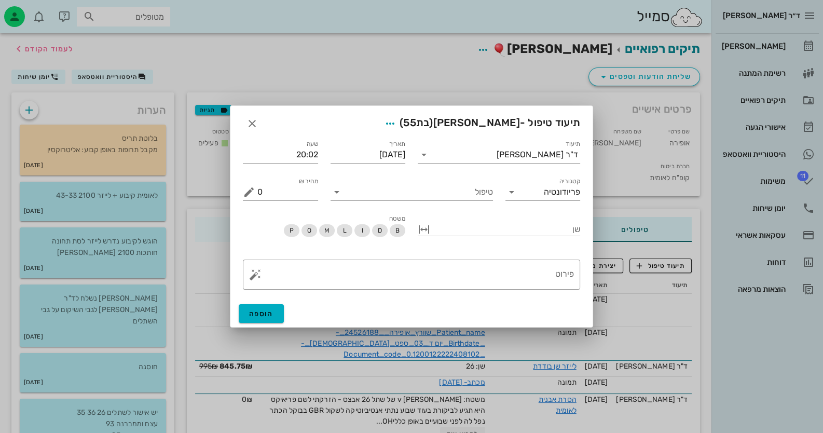
click at [496, 198] on div "טיפול" at bounding box center [411, 187] width 175 height 37
click at [492, 198] on input "טיפול" at bounding box center [419, 192] width 148 height 17
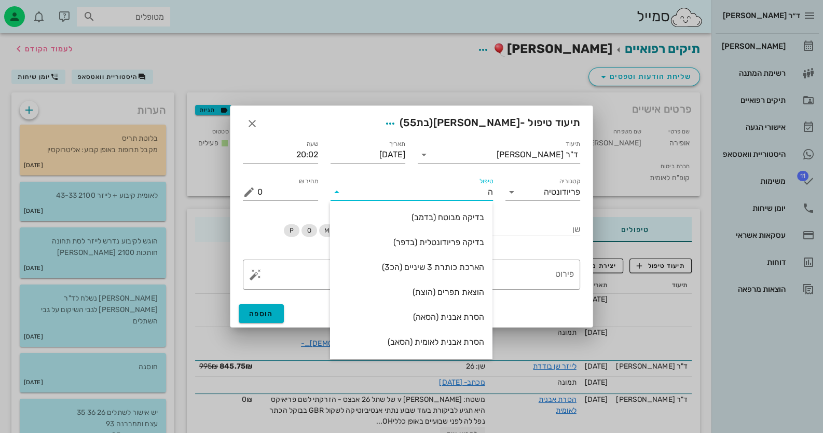
type input "[PERSON_NAME]"
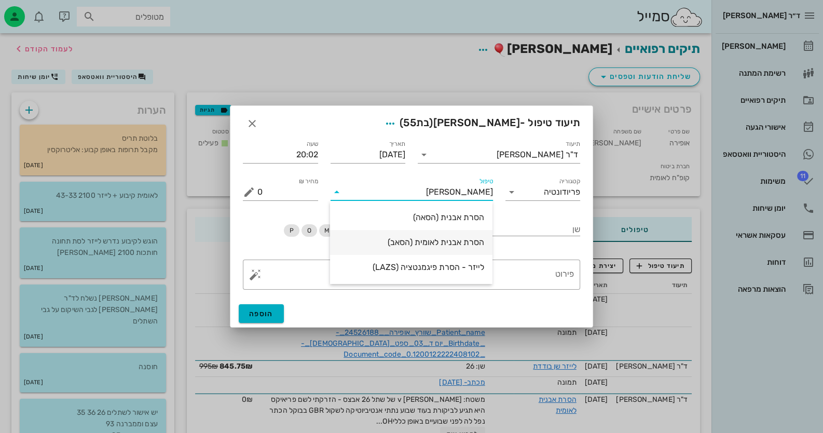
click at [474, 242] on div "הסרת אבנית לאומית (הסאב)" at bounding box center [411, 242] width 146 height 10
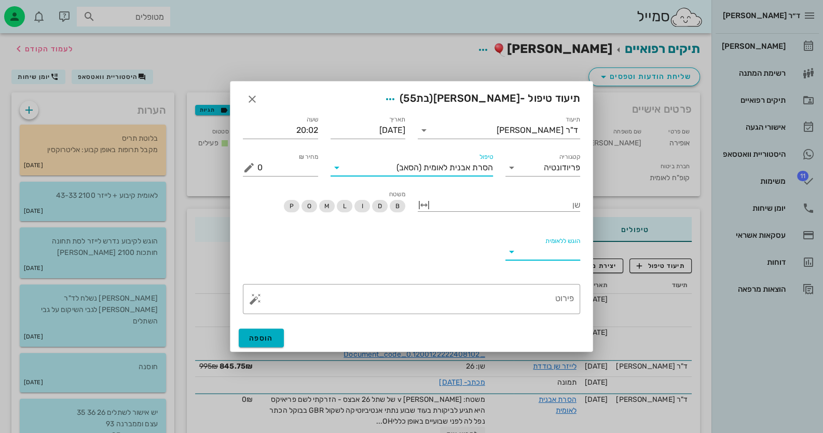
click at [558, 258] on input "הוגש ללאומית" at bounding box center [551, 251] width 59 height 17
click at [558, 258] on div "כן" at bounding box center [542, 260] width 59 height 10
click at [539, 306] on textarea "פירוט" at bounding box center [415, 301] width 317 height 25
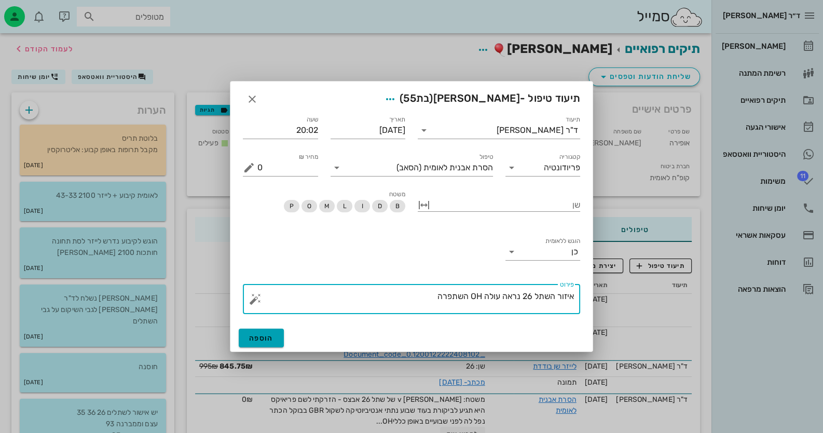
type textarea "איזור השתל 26 נראה עולה OH השתפרה"
click at [280, 336] on button "הוספה" at bounding box center [261, 338] width 45 height 19
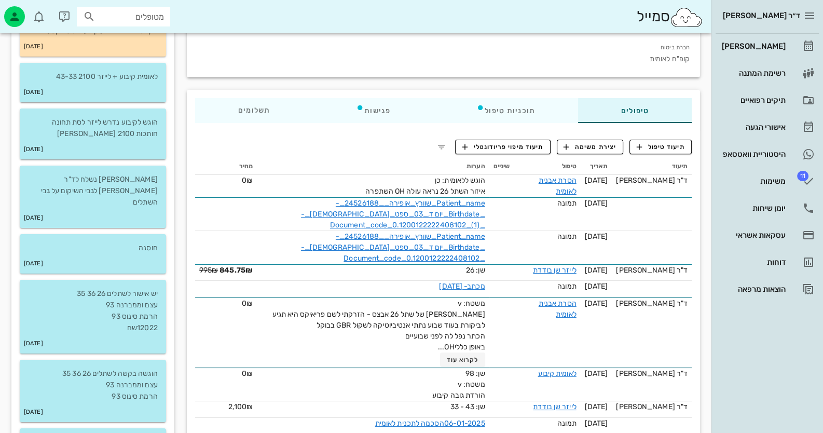
scroll to position [51, 0]
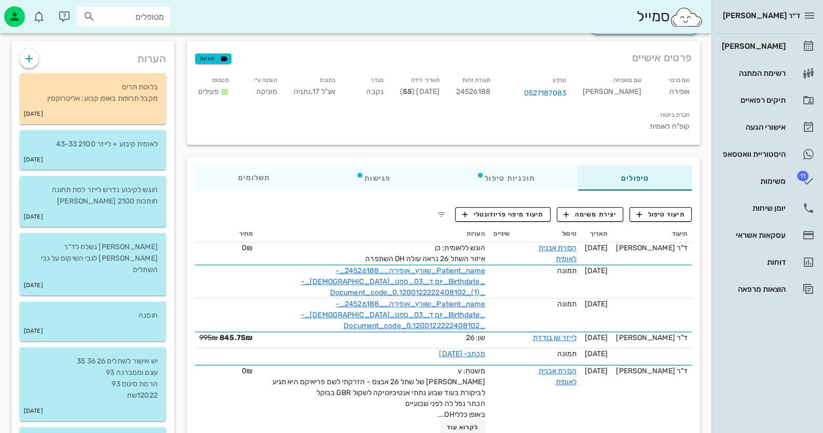
click at [490, 90] on span "24526188" at bounding box center [473, 91] width 34 height 9
copy span "24526188"
click at [781, 38] on div "[PERSON_NAME]" at bounding box center [753, 46] width 66 height 17
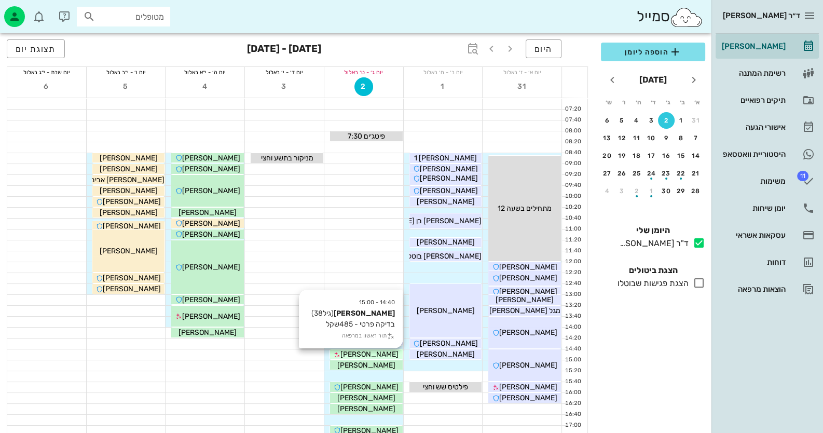
click at [340, 352] on icon at bounding box center [337, 354] width 7 height 7
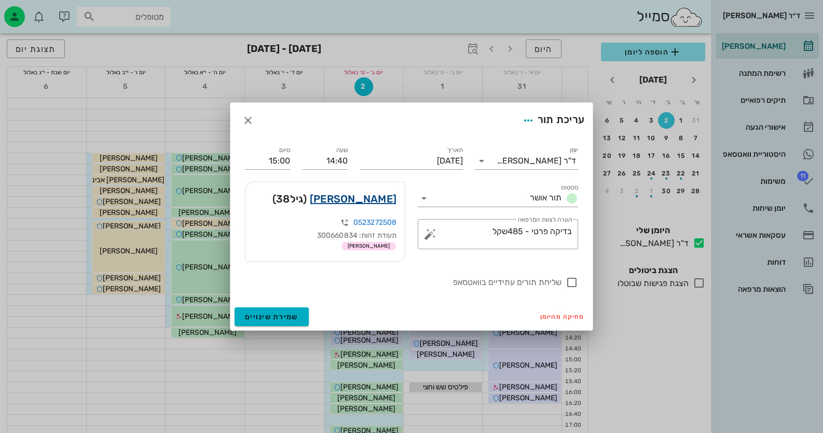
click at [373, 194] on link "[PERSON_NAME]" at bounding box center [353, 198] width 87 height 17
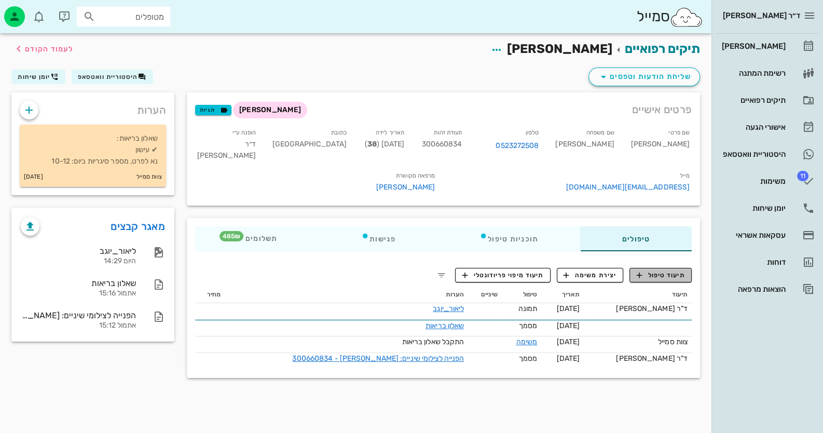
click at [653, 270] on span "תיעוד טיפול" at bounding box center [661, 274] width 48 height 9
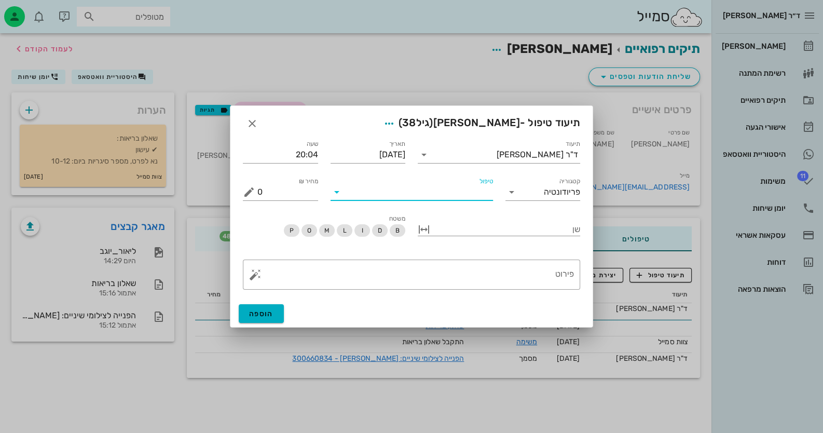
click at [435, 196] on input "טיפול" at bounding box center [419, 192] width 148 height 17
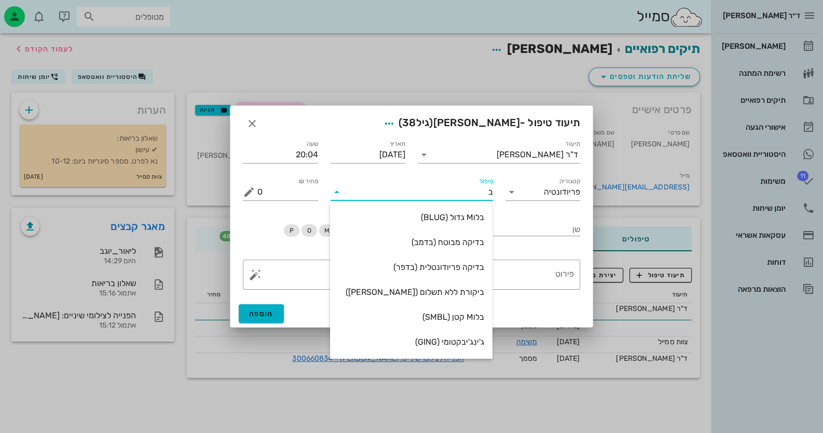
type input "בד"
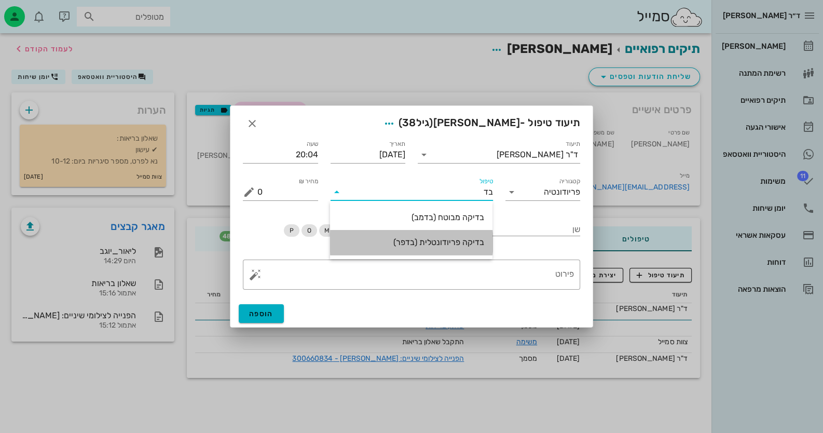
click at [448, 249] on div "בדיקה פריודונטלית (בדפר)" at bounding box center [411, 242] width 146 height 22
type input "485"
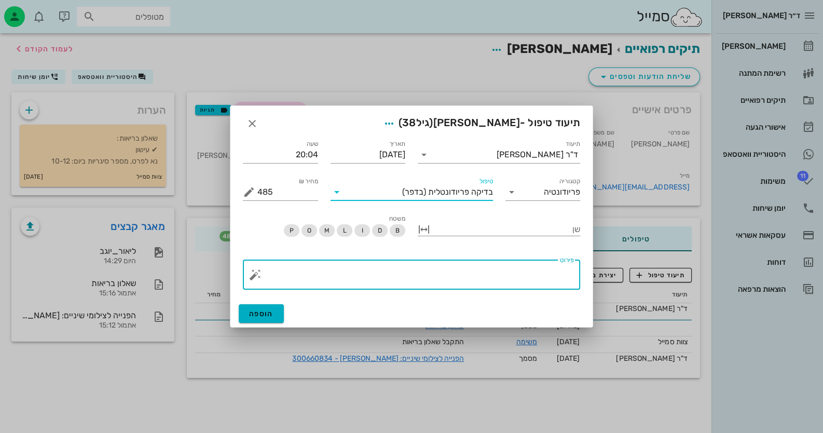
click at [496, 267] on textarea "פירוט" at bounding box center [415, 277] width 317 height 25
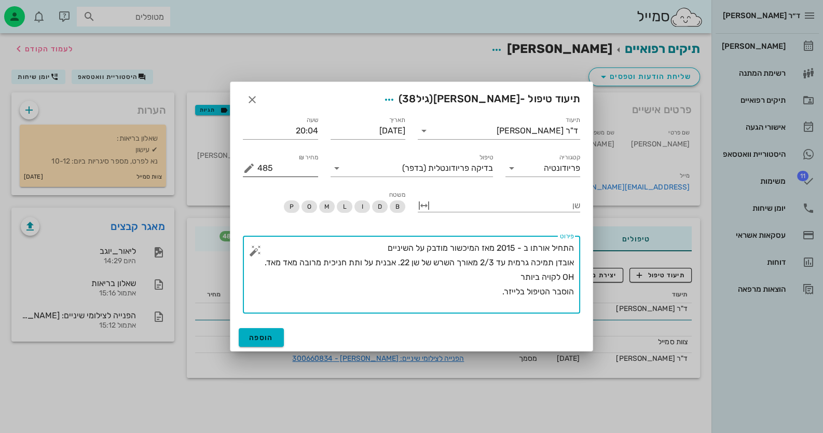
type textarea "התחיל אורתו ב - 2015 מאז המיכשור מודבק על השיניים אובדן תמיכה גרמית עד 2/3 מאור…"
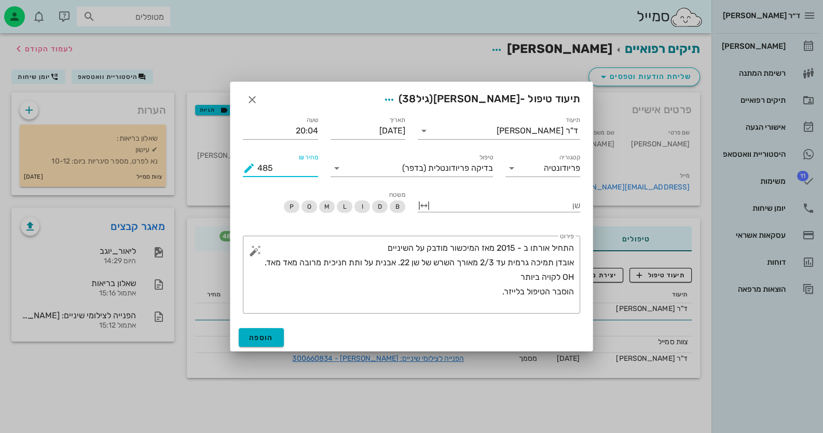
drag, startPoint x: 290, startPoint y: 167, endPoint x: 239, endPoint y: 171, distance: 51.0
click at [239, 171] on div "מחיר ₪ 485" at bounding box center [281, 163] width 88 height 37
click at [336, 169] on icon at bounding box center [337, 168] width 12 height 12
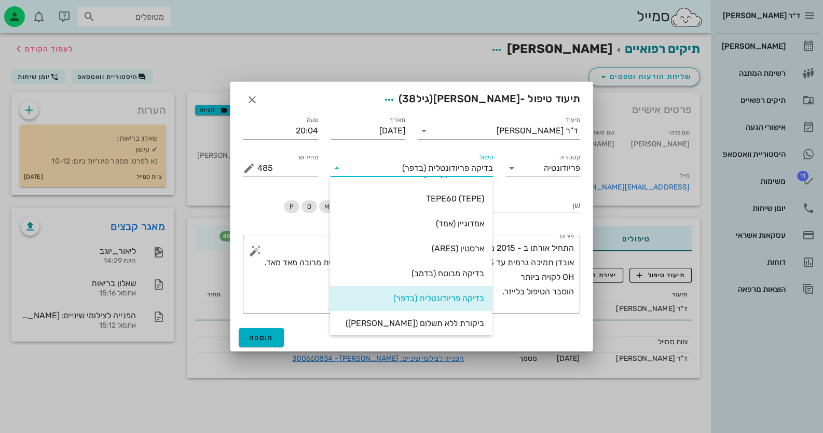
scroll to position [46, 0]
click at [336, 169] on icon at bounding box center [337, 168] width 12 height 12
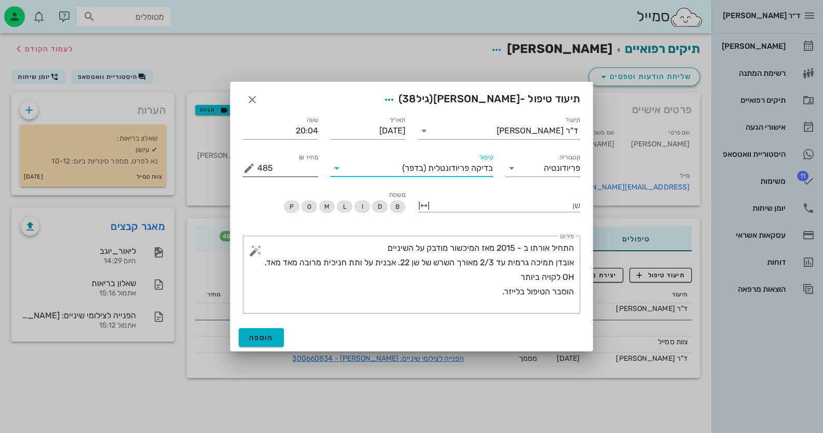
click at [304, 171] on input "485" at bounding box center [287, 168] width 61 height 17
click at [248, 169] on button "מחיר ₪ appended action" at bounding box center [249, 168] width 12 height 12
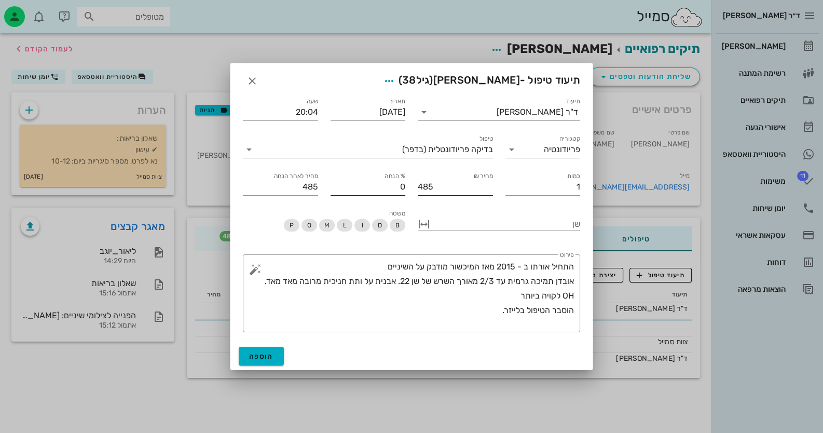
click at [403, 187] on div "% הנחה 0" at bounding box center [368, 182] width 88 height 37
drag, startPoint x: 403, startPoint y: 187, endPoint x: 395, endPoint y: 188, distance: 7.9
click at [395, 188] on input "0" at bounding box center [368, 187] width 75 height 17
type input "1"
type input "481"
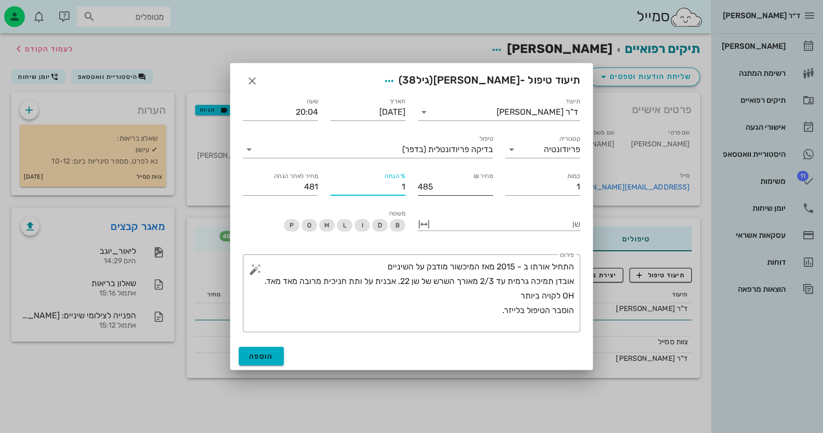
type input "10"
type input "437"
type input "100"
type input "0"
type input "100"
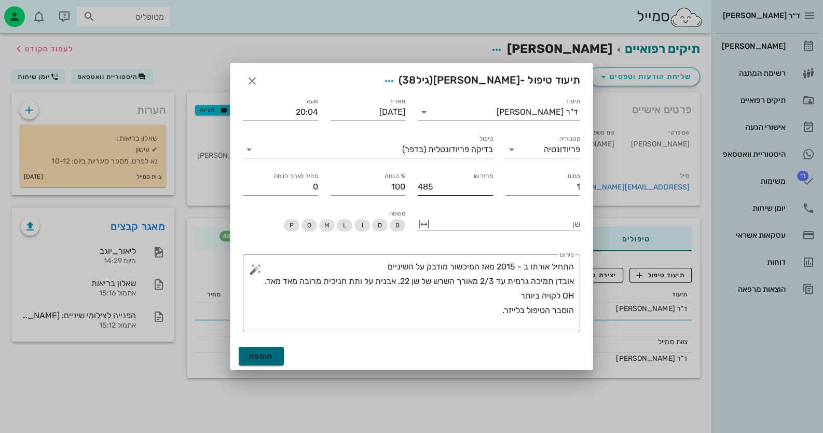
click at [280, 358] on button "הוספה" at bounding box center [261, 356] width 45 height 19
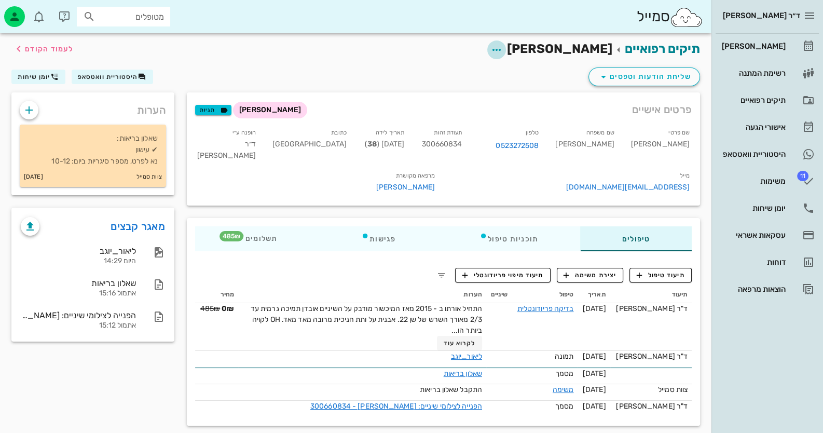
click at [503, 50] on icon "button" at bounding box center [496, 50] width 12 height 12
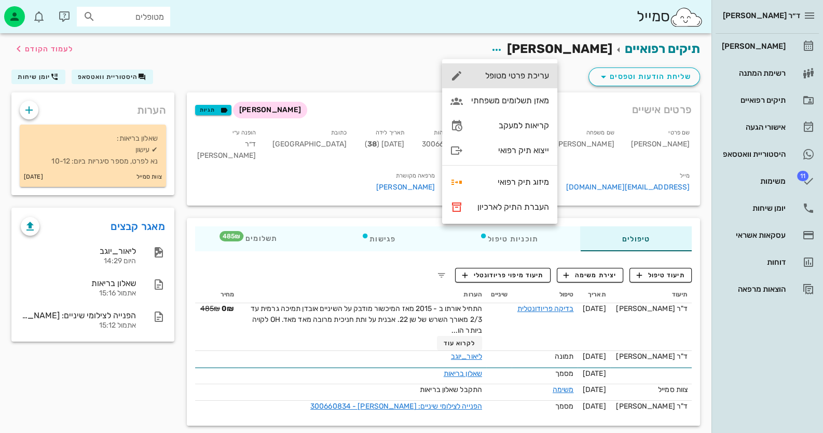
click at [532, 78] on div "עריכת פרטי מטופל" at bounding box center [510, 76] width 78 height 10
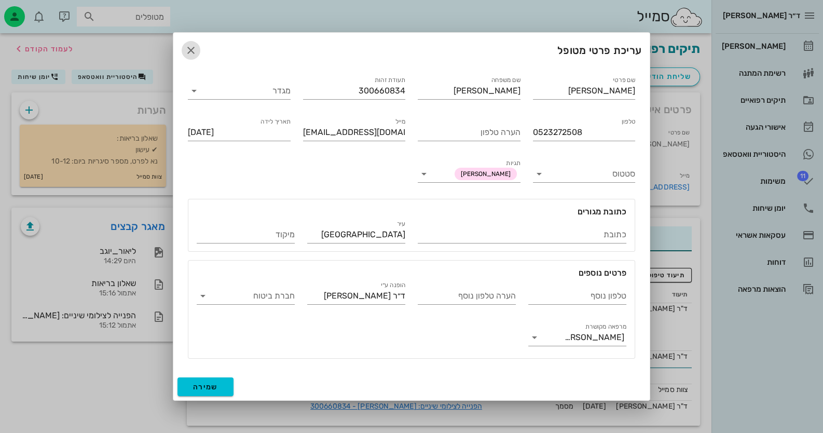
click at [192, 53] on icon "button" at bounding box center [191, 50] width 12 height 12
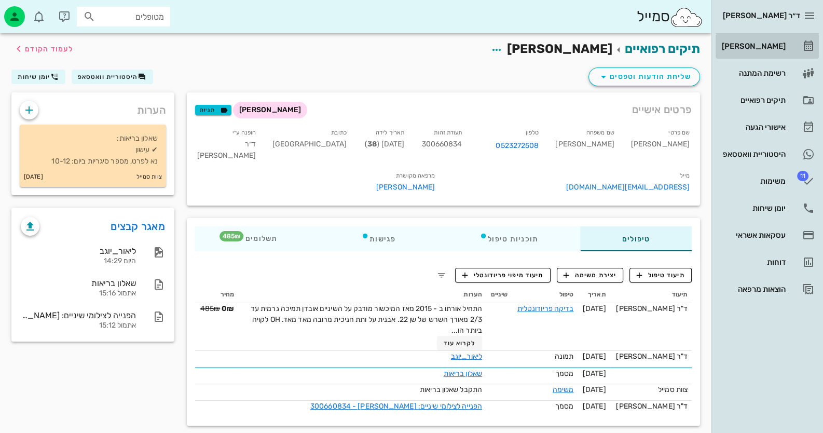
click at [773, 50] on div "[PERSON_NAME]" at bounding box center [753, 46] width 66 height 8
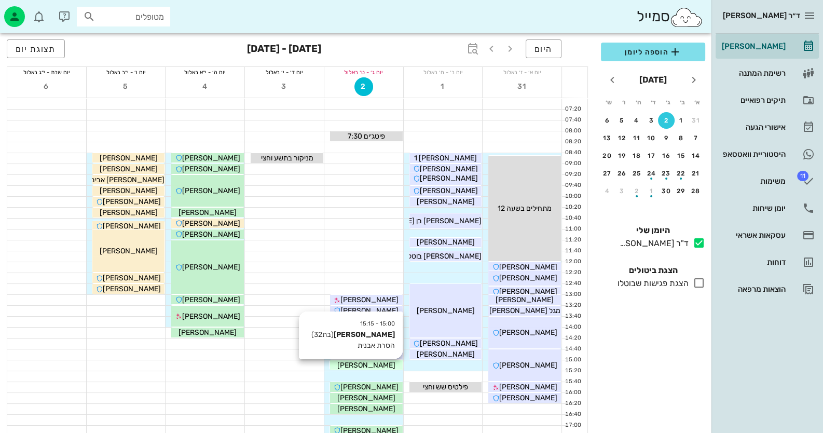
click at [373, 367] on span "[PERSON_NAME]" at bounding box center [366, 365] width 58 height 9
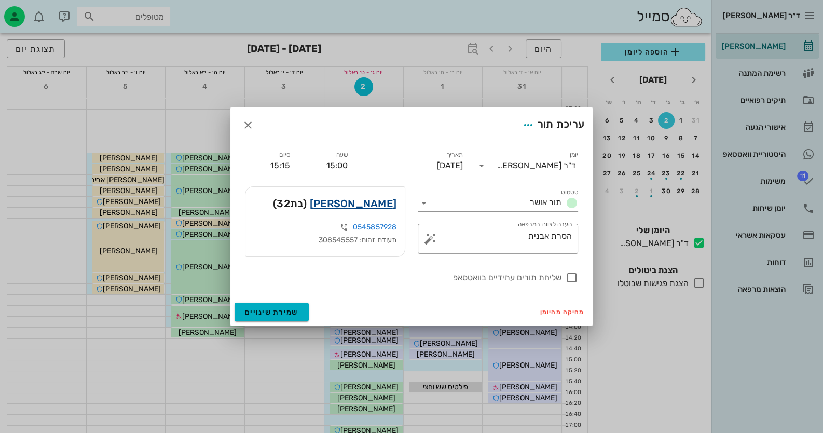
click at [368, 199] on link "[PERSON_NAME]" at bounding box center [353, 203] width 87 height 17
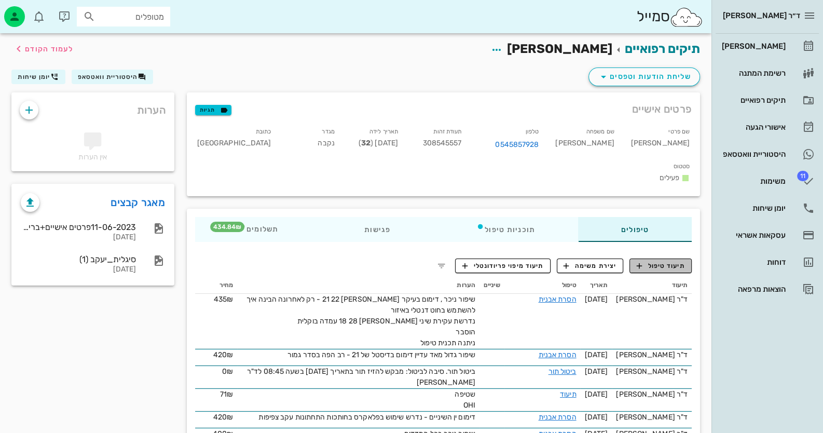
click at [657, 261] on span "תיעוד טיפול" at bounding box center [661, 265] width 48 height 9
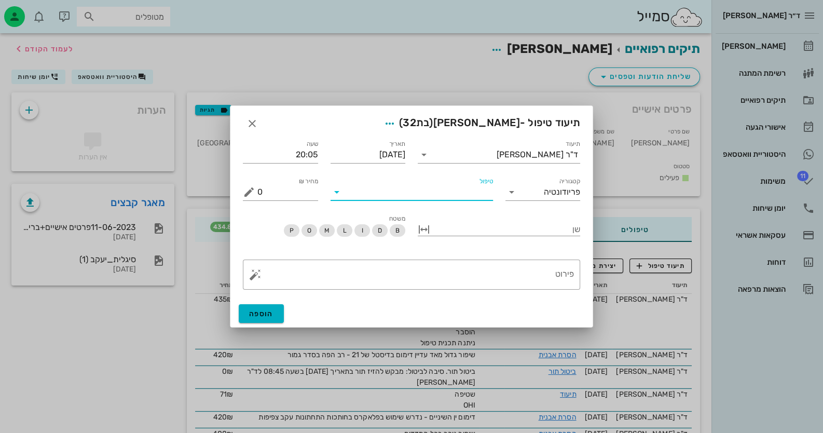
click at [430, 199] on input "טיפול" at bounding box center [419, 192] width 148 height 17
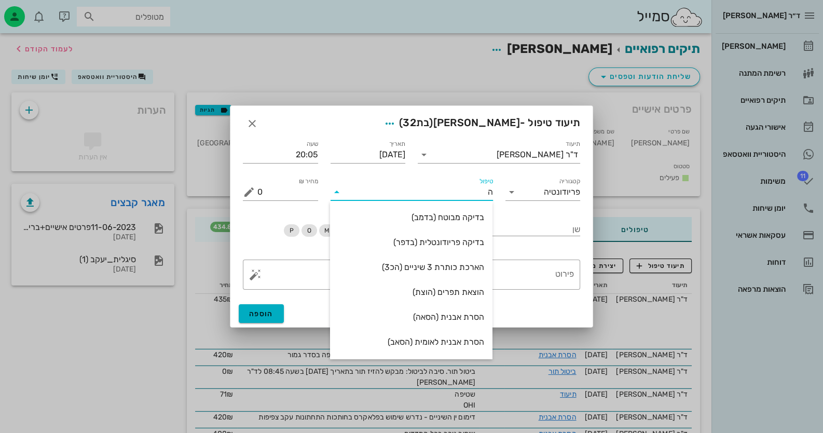
type input "[PERSON_NAME]"
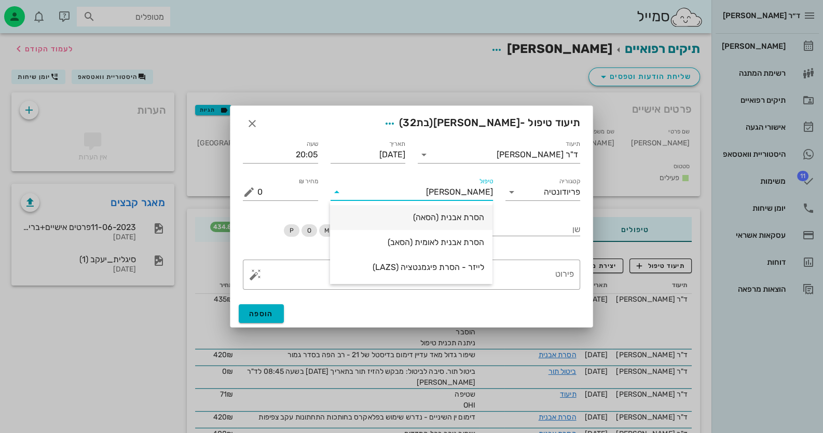
click at [444, 220] on div "הסרת אבנית (הסאה)" at bounding box center [411, 217] width 146 height 10
type input "435"
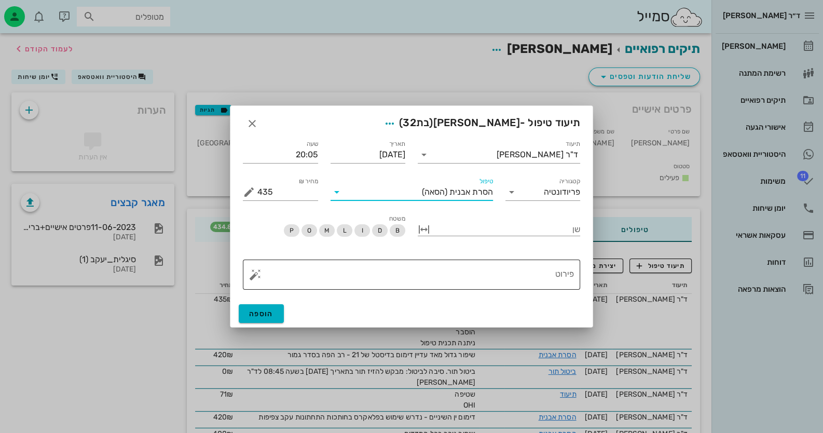
click at [519, 270] on textarea "פירוט" at bounding box center [415, 277] width 317 height 25
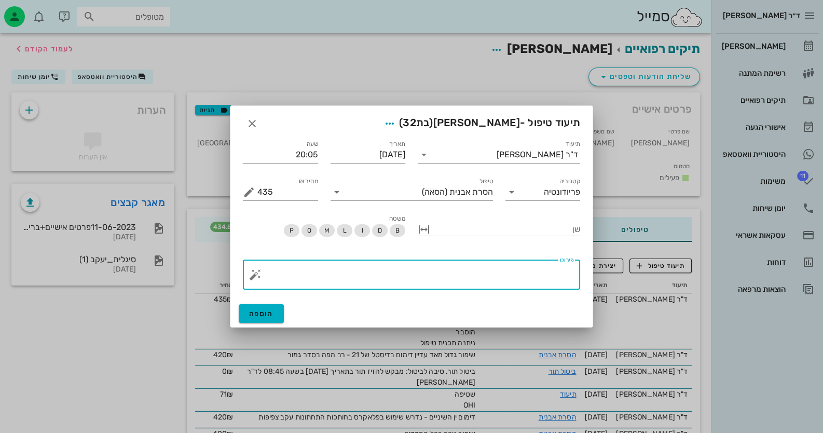
click at [249, 277] on button "button" at bounding box center [255, 274] width 12 height 12
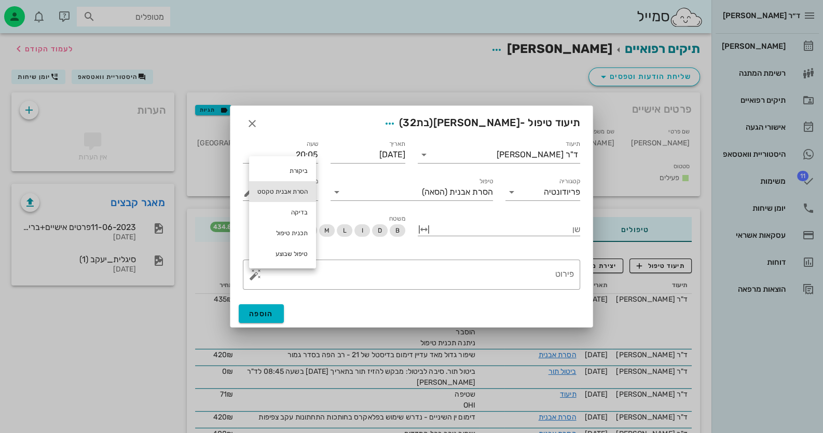
click at [290, 194] on div "הסרת אבנית טקסט" at bounding box center [282, 191] width 67 height 21
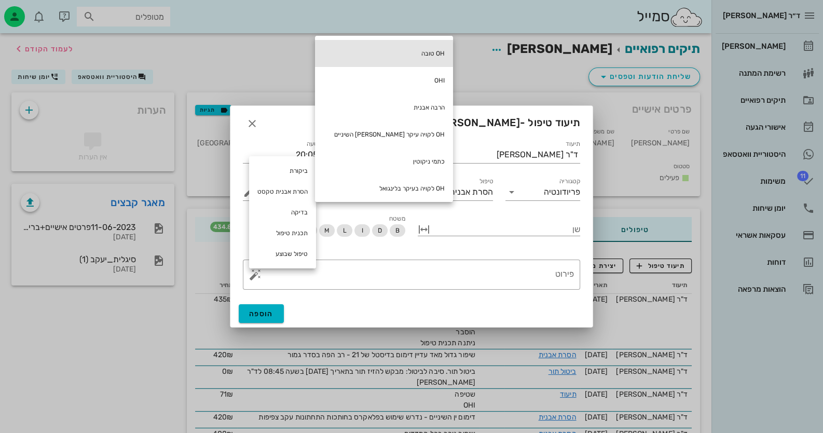
click at [381, 58] on div "OH טובה" at bounding box center [384, 53] width 138 height 27
type textarea "OH טובה"
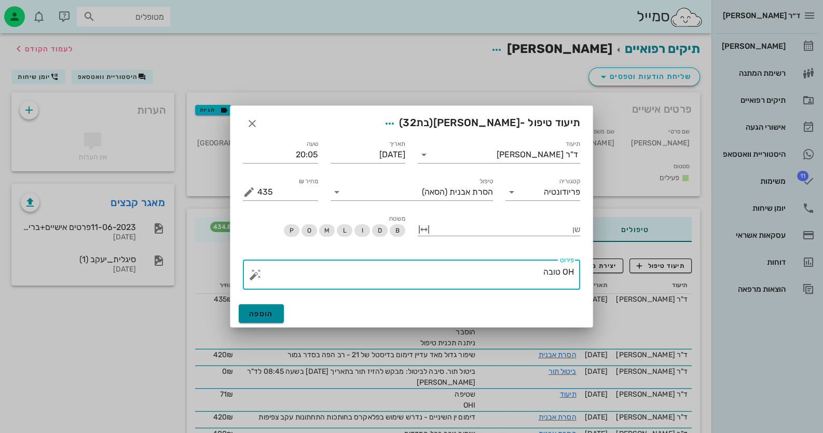
click at [257, 313] on span "הוספה" at bounding box center [261, 313] width 24 height 9
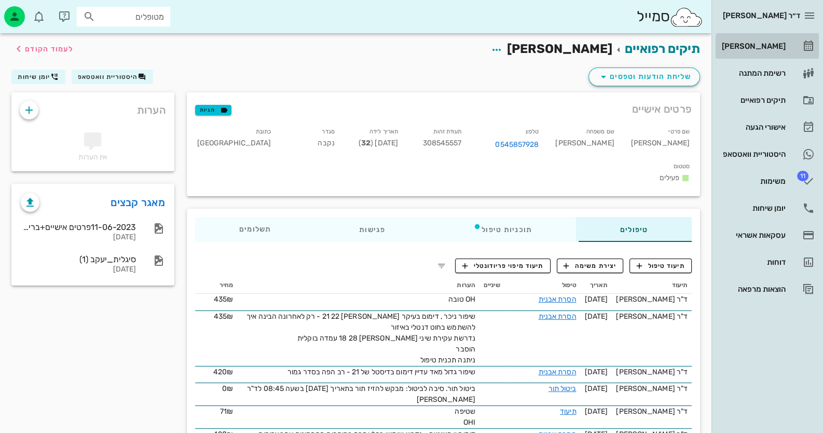
click at [781, 43] on div "[PERSON_NAME]" at bounding box center [753, 46] width 66 height 8
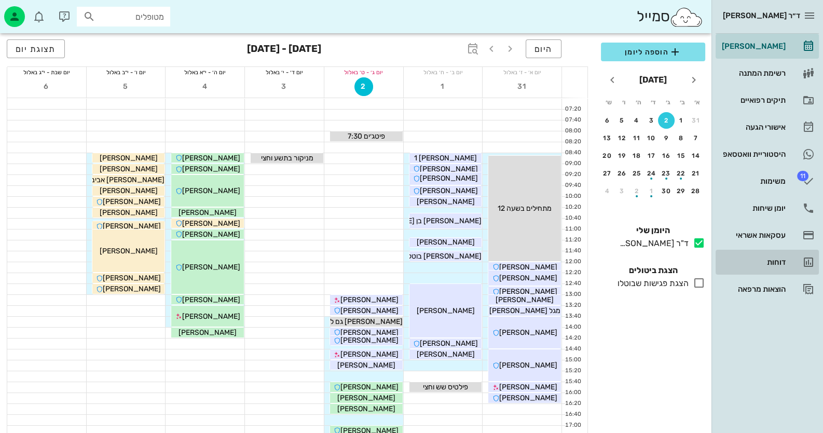
click at [753, 267] on div "דוחות" at bounding box center [753, 262] width 66 height 17
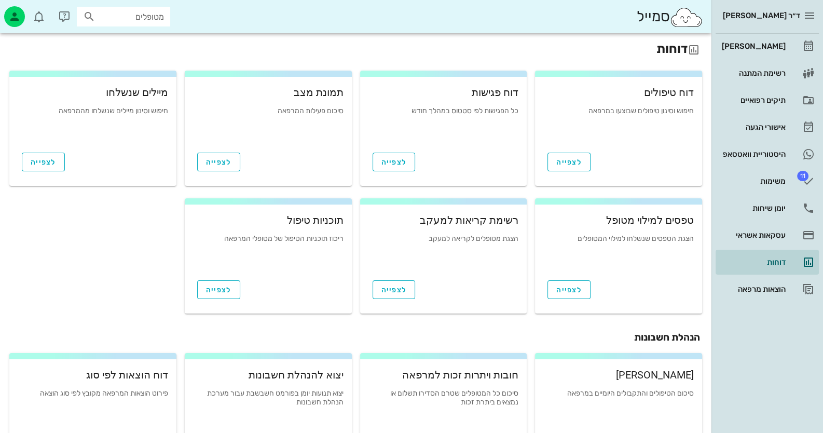
scroll to position [51, 0]
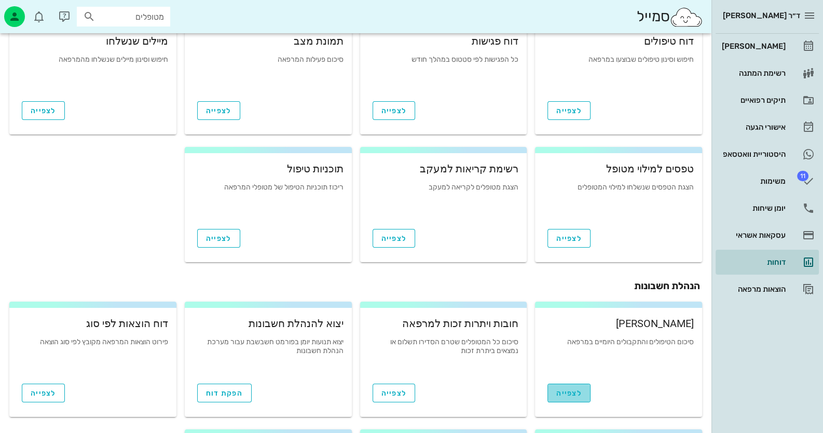
click at [584, 389] on link "לצפייה" at bounding box center [569, 393] width 43 height 19
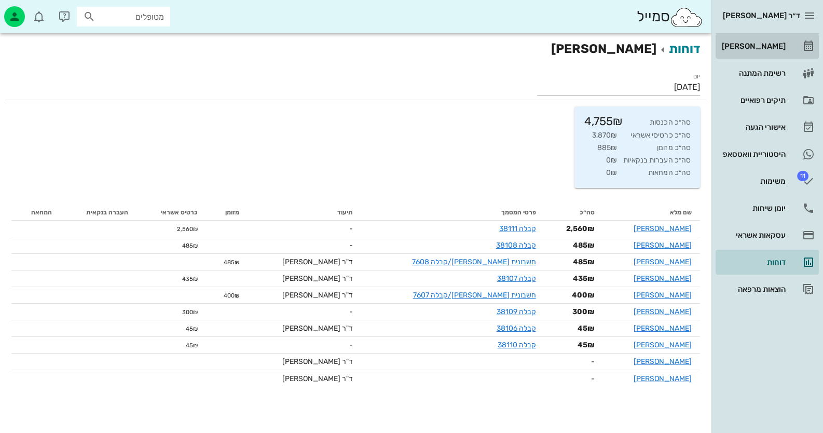
click at [769, 47] on div "[PERSON_NAME]" at bounding box center [753, 46] width 66 height 8
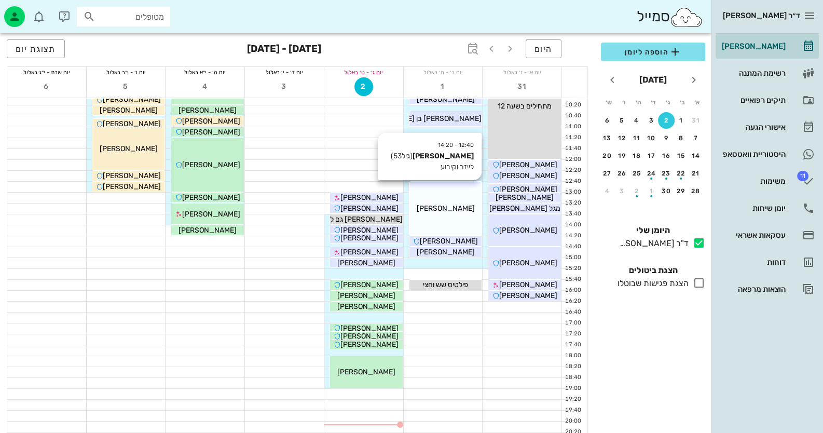
scroll to position [103, 0]
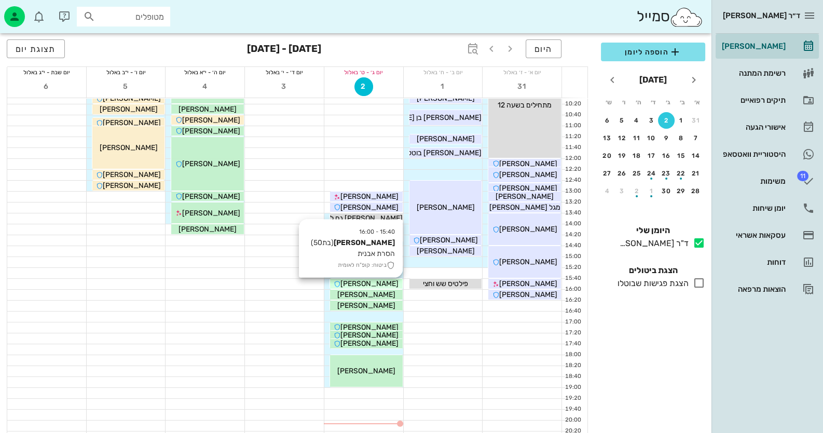
click at [389, 285] on span "[PERSON_NAME]" at bounding box center [369, 283] width 58 height 9
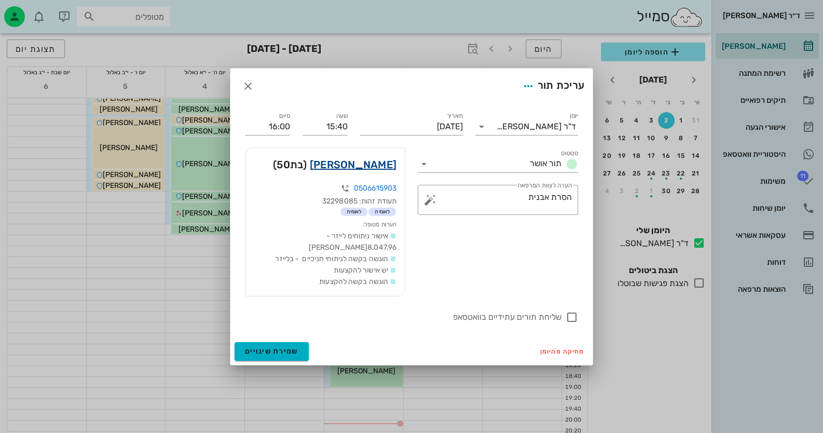
click at [385, 173] on link "[PERSON_NAME]" at bounding box center [353, 164] width 87 height 17
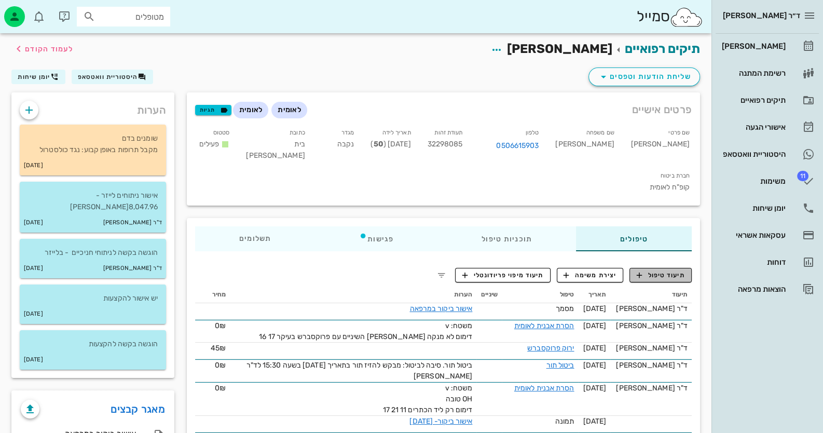
click at [673, 270] on span "תיעוד טיפול" at bounding box center [661, 274] width 48 height 9
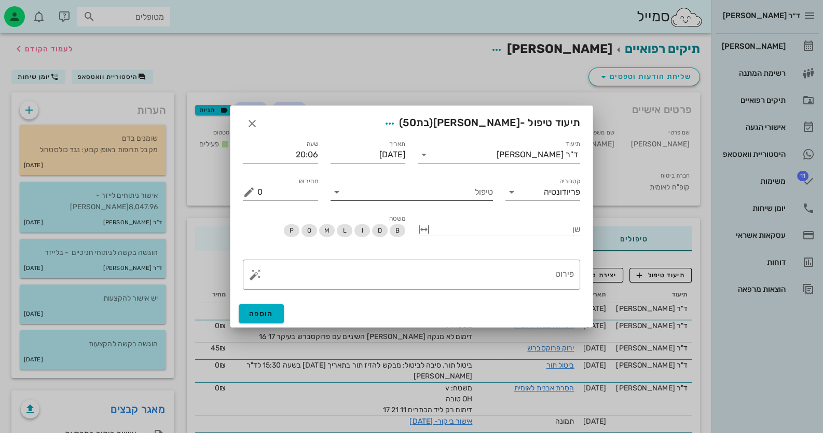
click at [439, 198] on input "טיפול" at bounding box center [419, 192] width 148 height 17
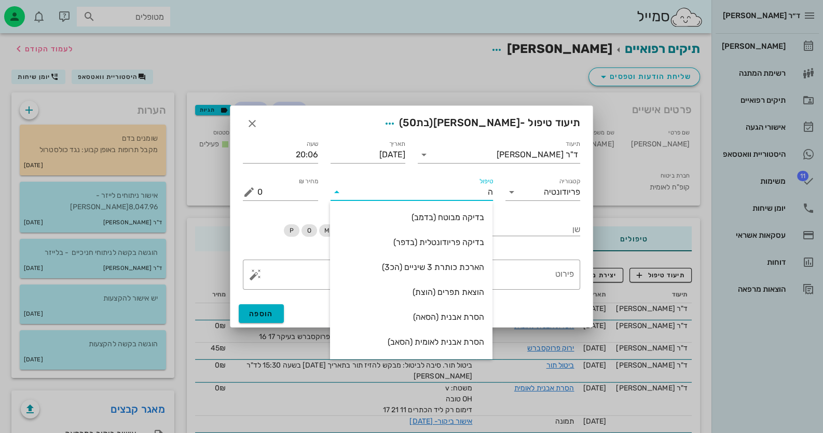
type input "[PERSON_NAME]"
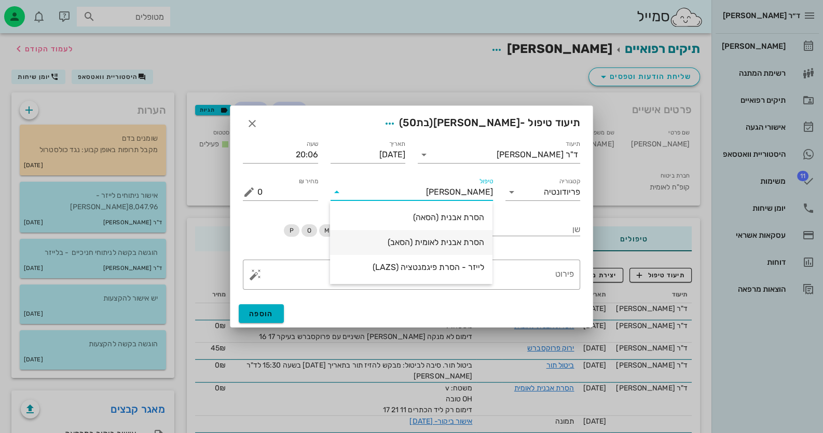
click at [441, 248] on div "הסרת אבנית לאומית (הסאב)" at bounding box center [411, 242] width 146 height 22
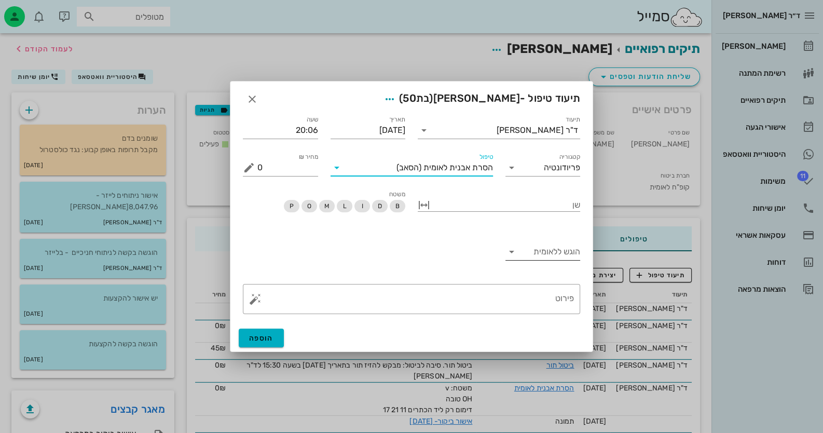
click at [570, 252] on input "הוגש ללאומית" at bounding box center [551, 251] width 59 height 17
click at [569, 267] on div "כן" at bounding box center [542, 260] width 59 height 22
click at [436, 297] on textarea "פירוט" at bounding box center [415, 301] width 317 height 25
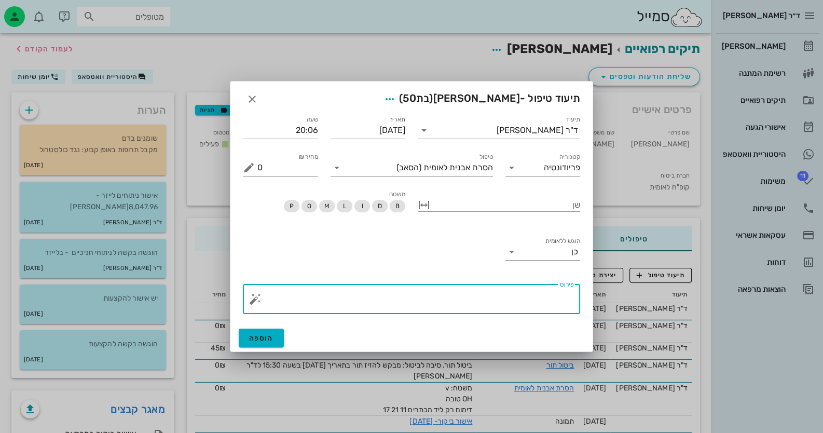
click at [260, 300] on button "button" at bounding box center [255, 299] width 12 height 12
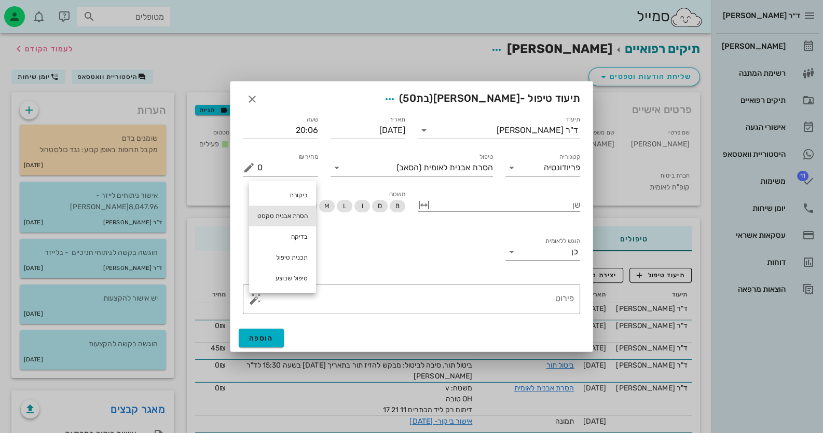
click at [296, 212] on div "הסרת אבנית טקסט" at bounding box center [282, 216] width 67 height 21
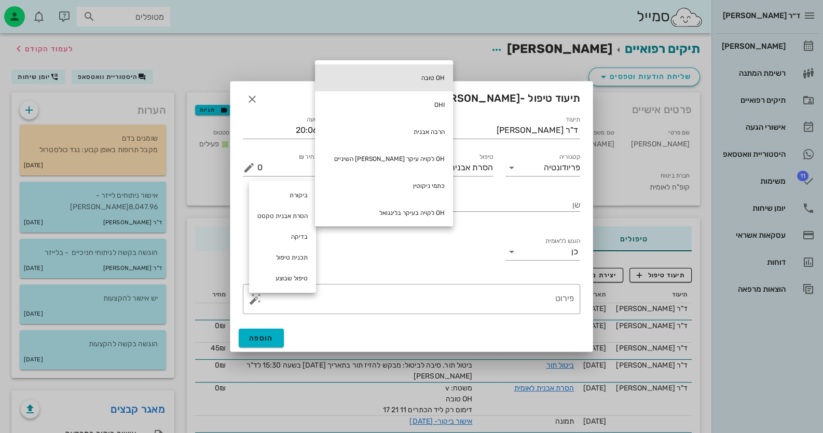
click at [386, 76] on div "OH טובה" at bounding box center [384, 77] width 138 height 27
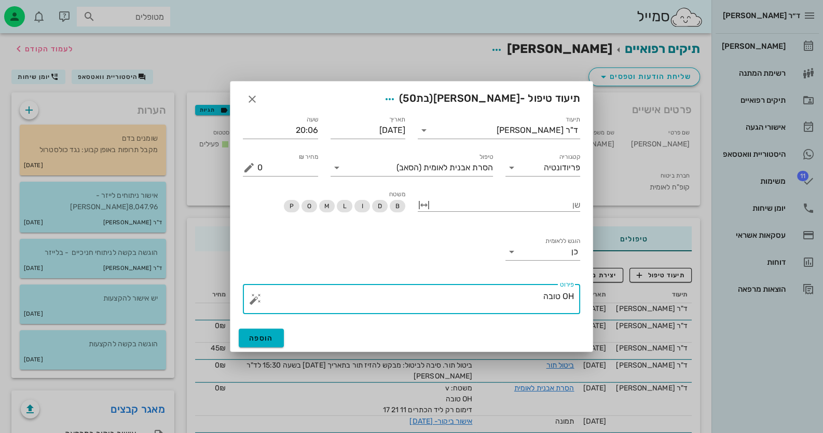
click at [543, 295] on textarea "OH טובה" at bounding box center [415, 301] width 317 height 25
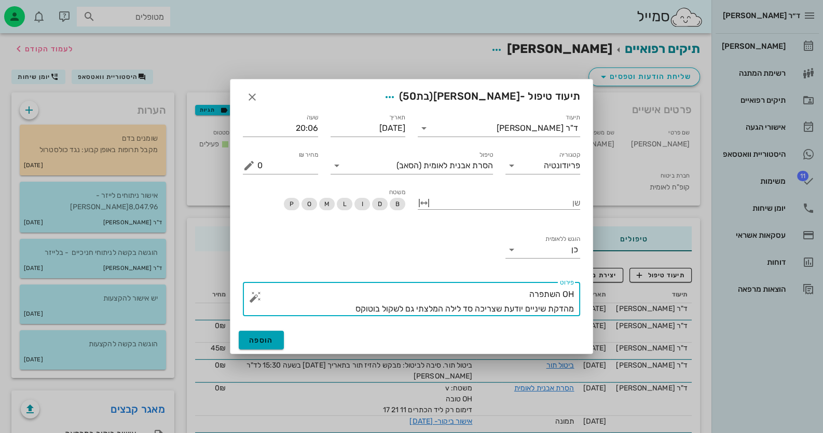
type textarea "OH השתפרה מהדקת שיניים יודעת שצריכה סד לילה המלצתי גם לשקול בוטוקס"
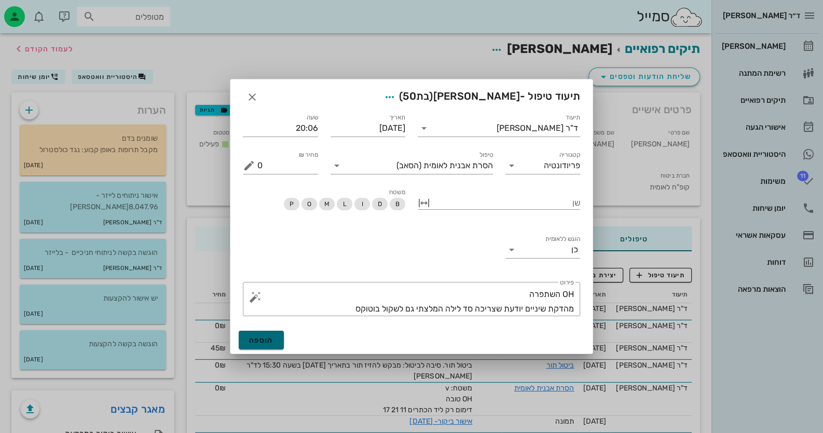
click at [263, 335] on button "הוספה" at bounding box center [261, 340] width 45 height 19
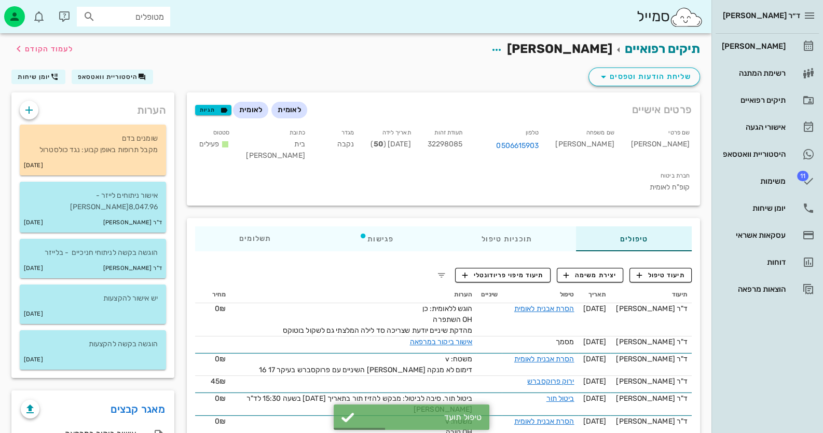
click at [463, 145] on span "32298085" at bounding box center [445, 144] width 35 height 9
copy span "32298085"
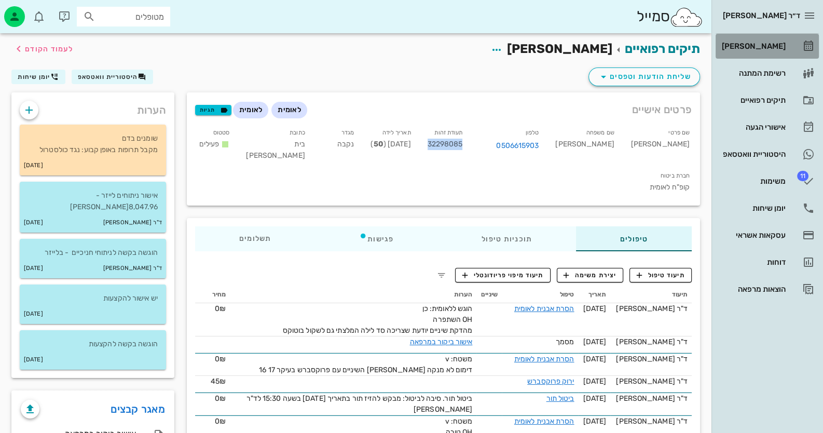
click at [765, 38] on div "[PERSON_NAME]" at bounding box center [753, 46] width 66 height 17
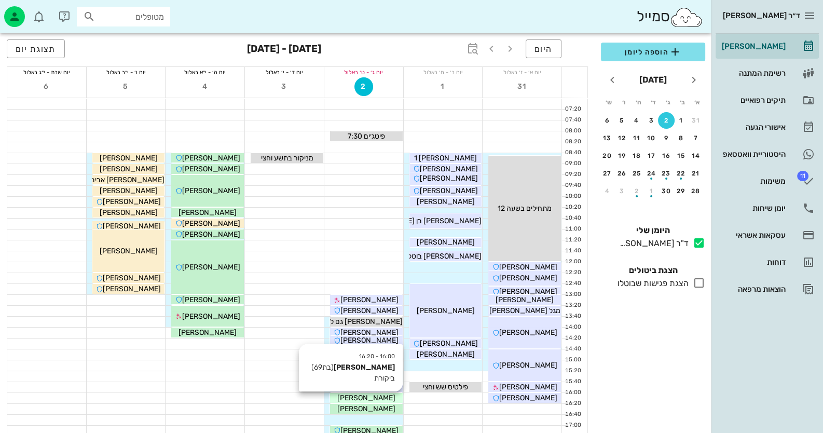
click at [380, 393] on div "[PERSON_NAME]" at bounding box center [366, 397] width 73 height 11
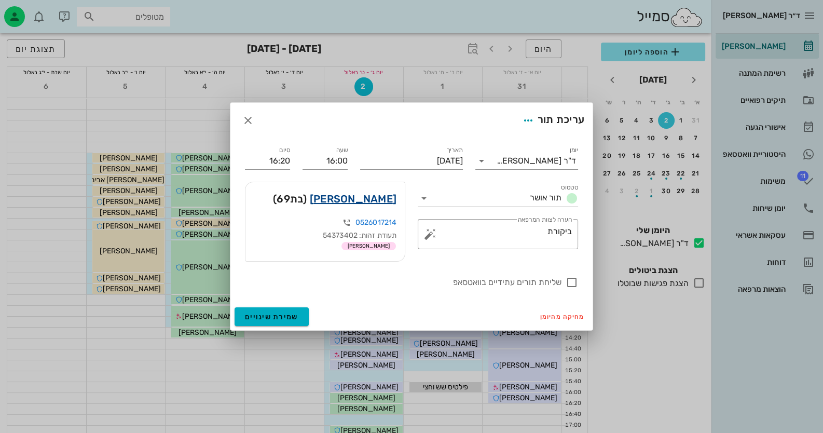
click at [367, 201] on link "[PERSON_NAME]" at bounding box center [353, 198] width 87 height 17
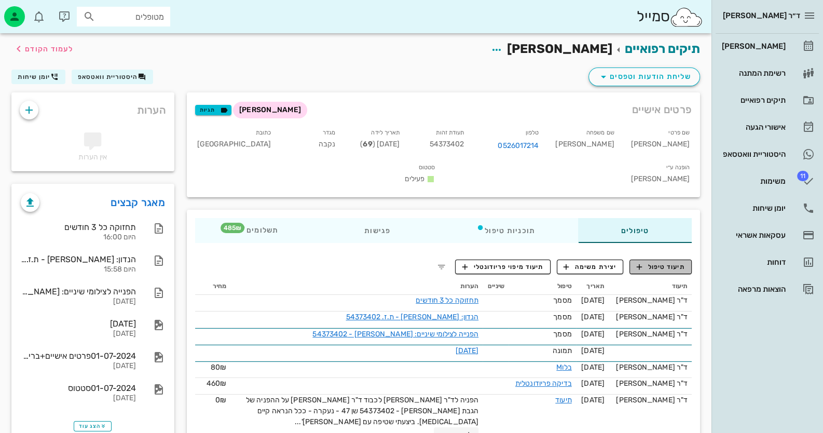
click at [686, 260] on button "תיעוד טיפול" at bounding box center [661, 267] width 62 height 15
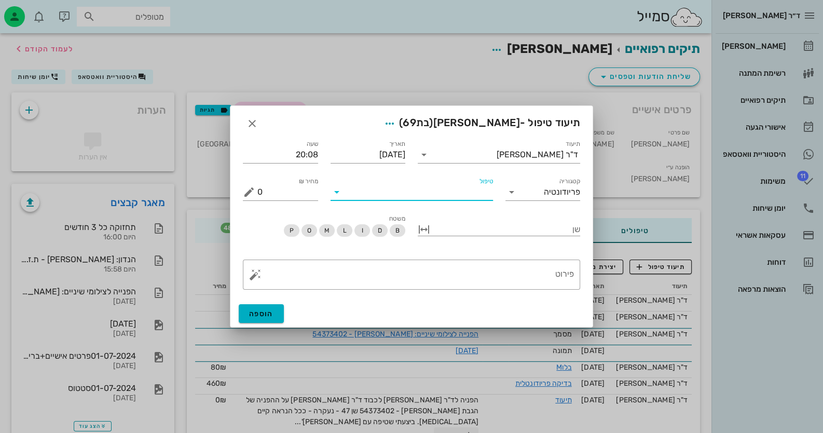
click at [442, 200] on div "טיפול" at bounding box center [412, 192] width 162 height 17
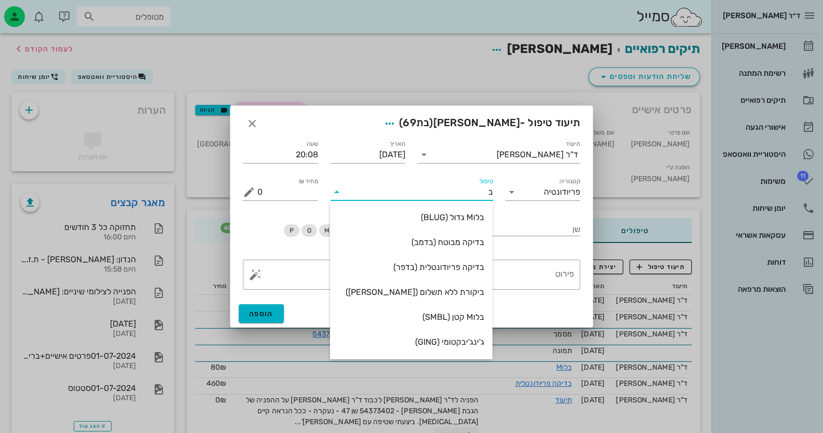
type input "בד"
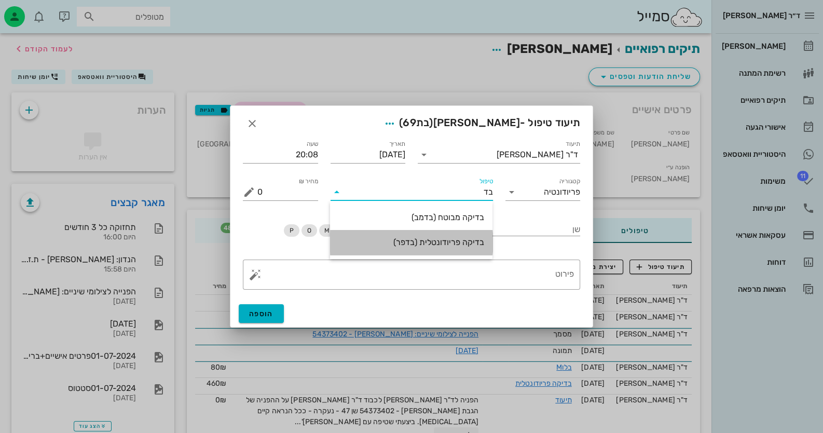
click at [453, 248] on div "בדיקה פריודונטלית (בדפר)" at bounding box center [411, 242] width 146 height 22
type input "485"
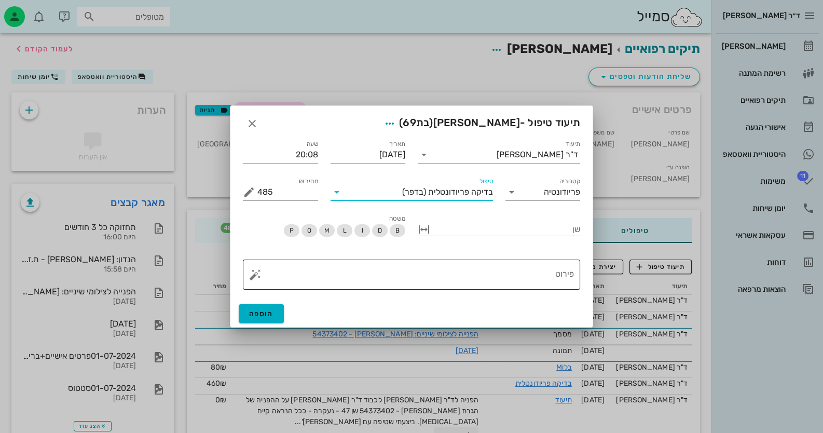
click at [260, 279] on button "button" at bounding box center [255, 274] width 12 height 12
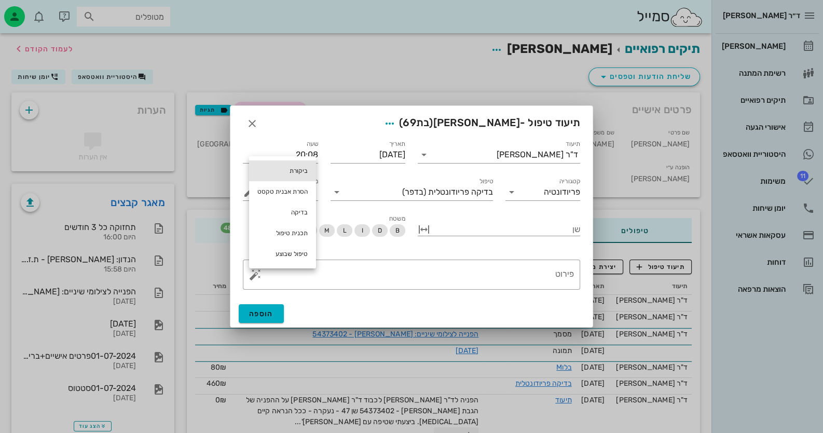
click at [301, 170] on div "ביקורת" at bounding box center [282, 170] width 67 height 21
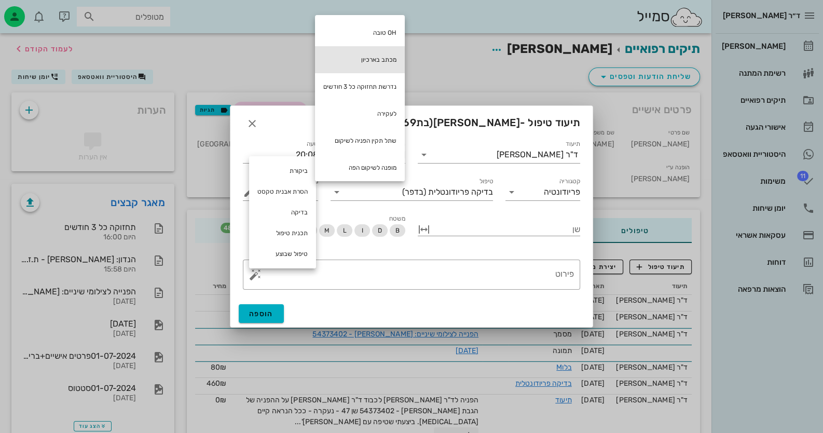
click at [385, 54] on div "מכתב בארכיון" at bounding box center [360, 59] width 90 height 27
type textarea "מכתב בארכיון"
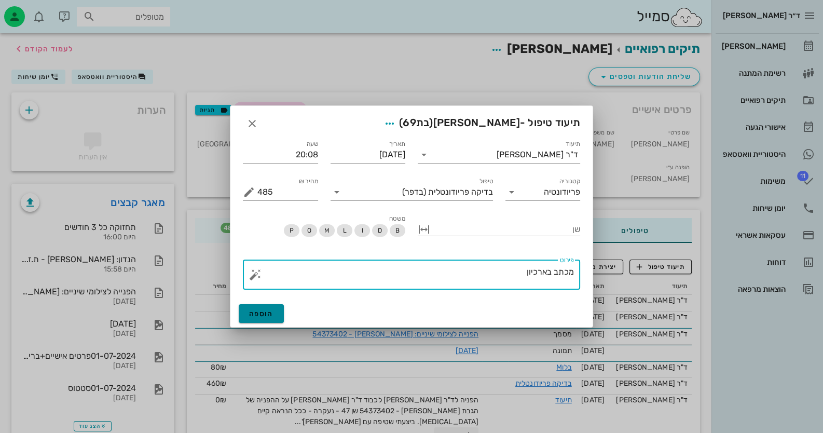
click at [265, 321] on button "הוספה" at bounding box center [261, 313] width 45 height 19
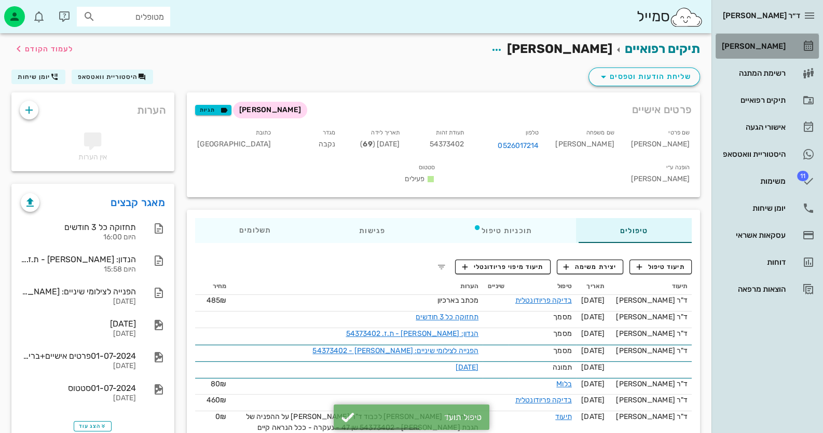
click at [792, 40] on link "[PERSON_NAME]" at bounding box center [767, 46] width 103 height 25
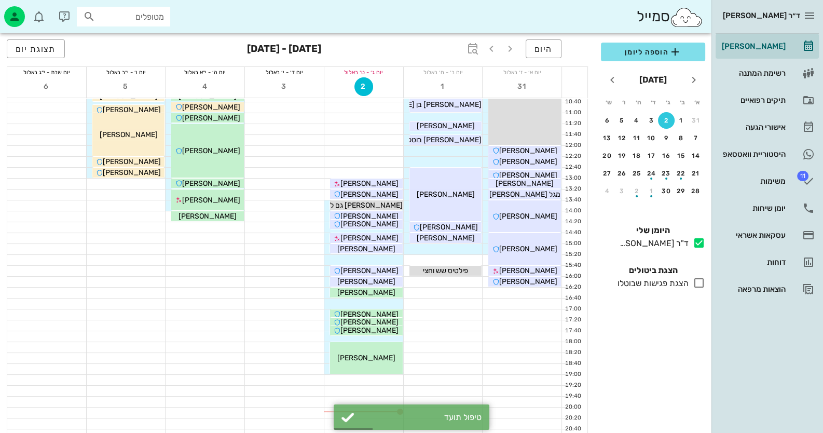
scroll to position [122, 0]
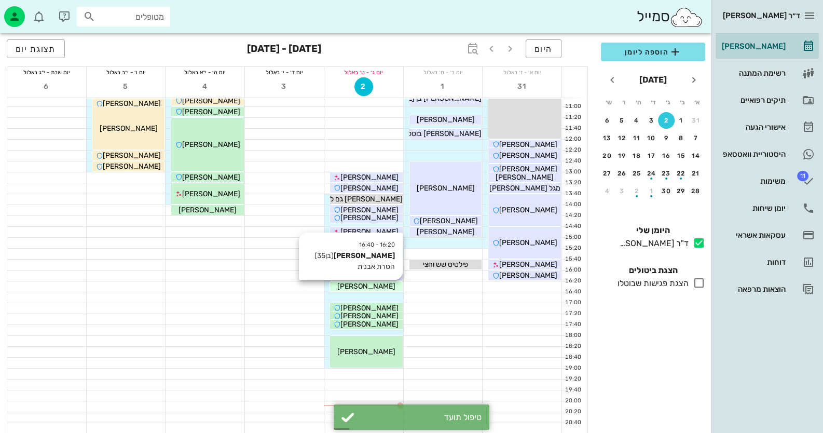
click at [388, 291] on div "16:20 - 16:40 [PERSON_NAME] (בן 35 ) הסרת אבנית [PERSON_NAME]" at bounding box center [367, 286] width 74 height 11
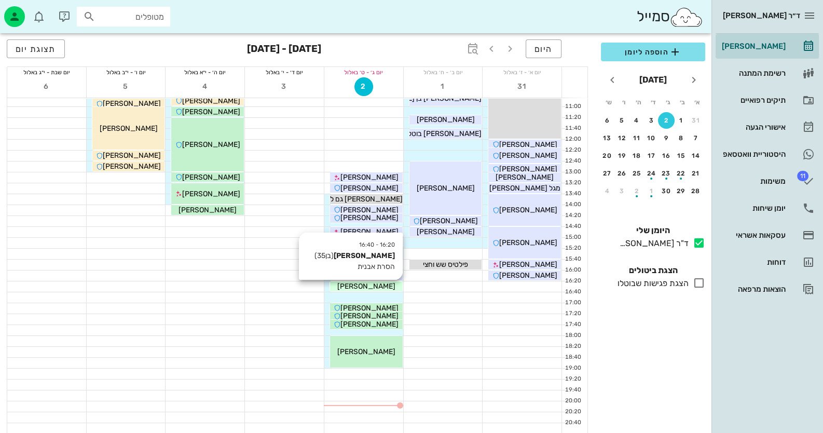
click at [388, 285] on div "[PERSON_NAME]" at bounding box center [366, 286] width 73 height 11
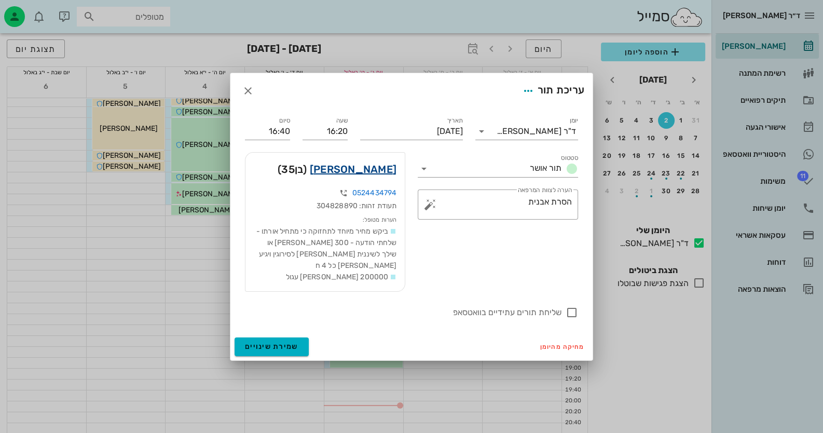
click at [379, 173] on link "[PERSON_NAME]" at bounding box center [353, 169] width 87 height 17
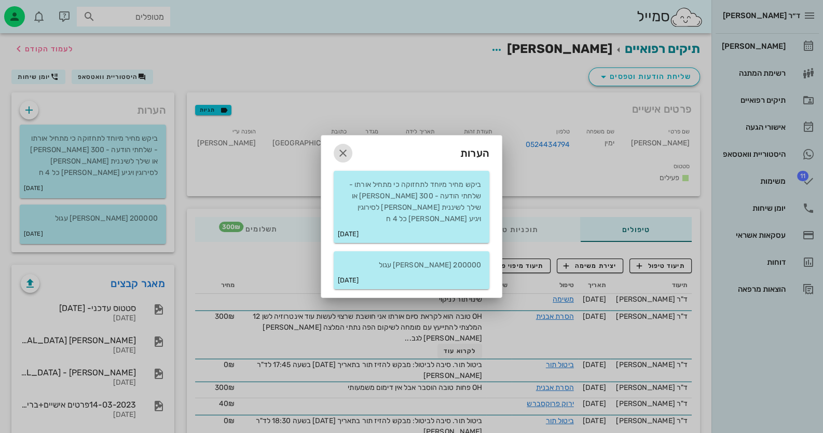
click at [345, 159] on icon "button" at bounding box center [343, 153] width 12 height 12
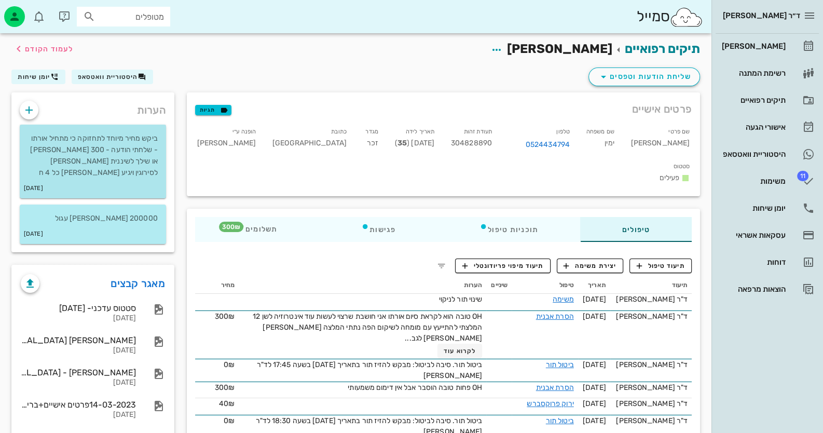
click at [114, 140] on p "ביקש מחיר מיוחד לתחזוקה כי מתחיל אורתו - שלחתי הודעה - 300 [PERSON_NAME] או שיל…" at bounding box center [93, 156] width 130 height 46
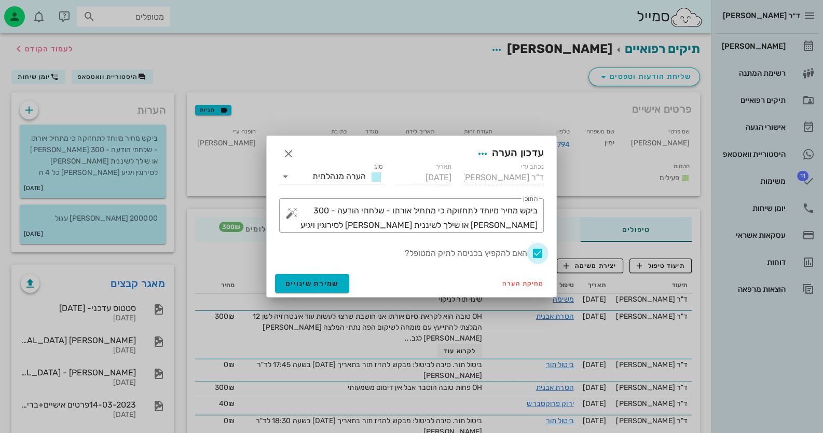
click at [542, 254] on div at bounding box center [538, 253] width 18 height 18
checkbox input "false"
click at [320, 288] on button "שמירת שינויים" at bounding box center [312, 283] width 74 height 19
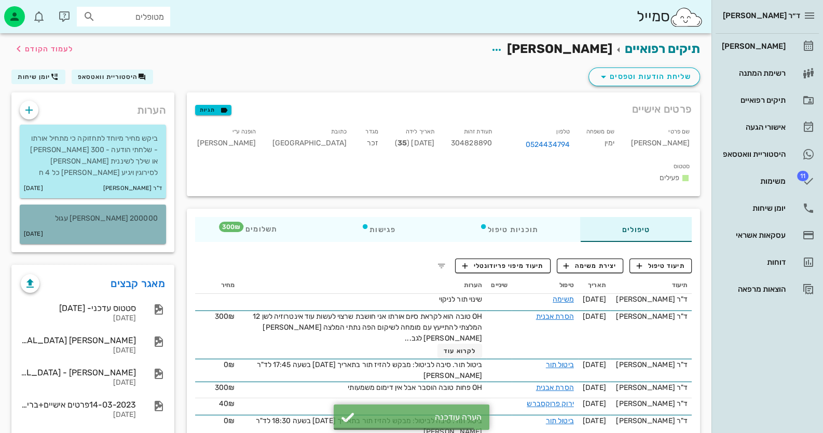
click at [150, 224] on div "[DATE]" at bounding box center [93, 234] width 146 height 20
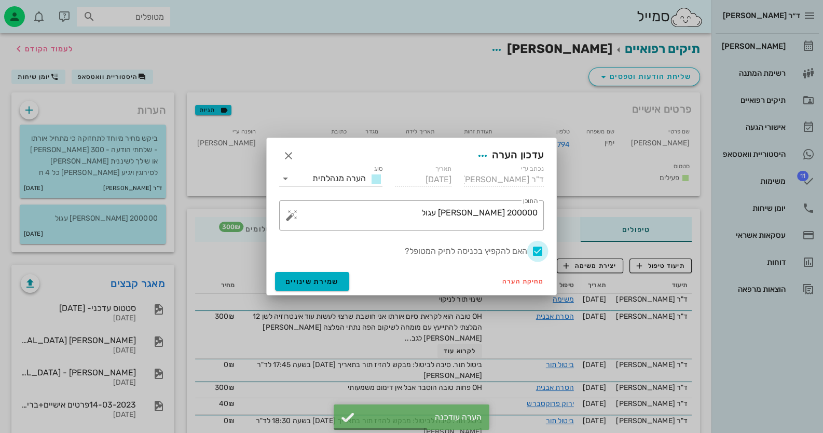
drag, startPoint x: 535, startPoint y: 252, endPoint x: 529, endPoint y: 252, distance: 5.7
click at [535, 252] on div at bounding box center [538, 251] width 18 height 18
checkbox input "false"
click at [293, 287] on button "שמירת שינויים" at bounding box center [312, 281] width 74 height 19
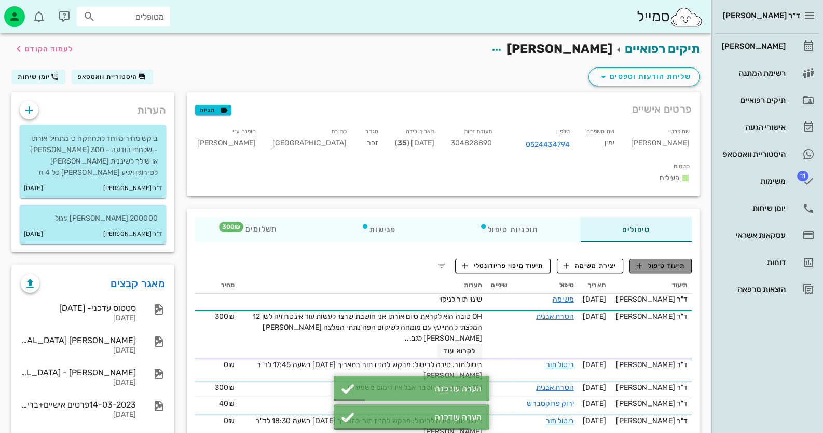
click at [666, 261] on span "תיעוד טיפול" at bounding box center [661, 265] width 48 height 9
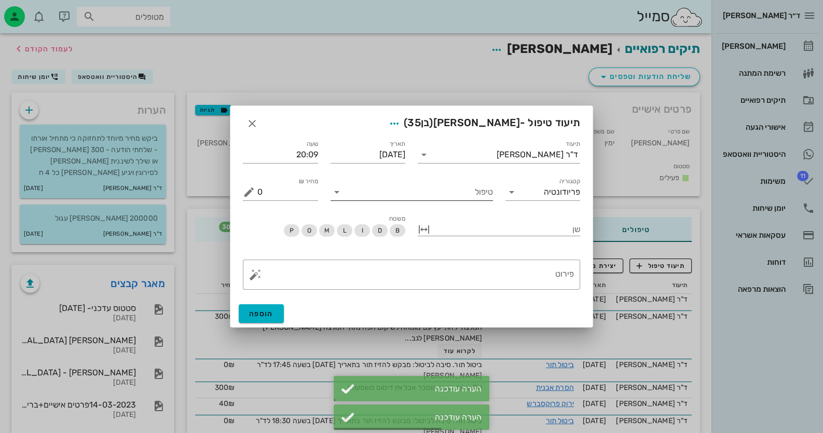
click at [429, 196] on input "טיפול" at bounding box center [419, 192] width 148 height 17
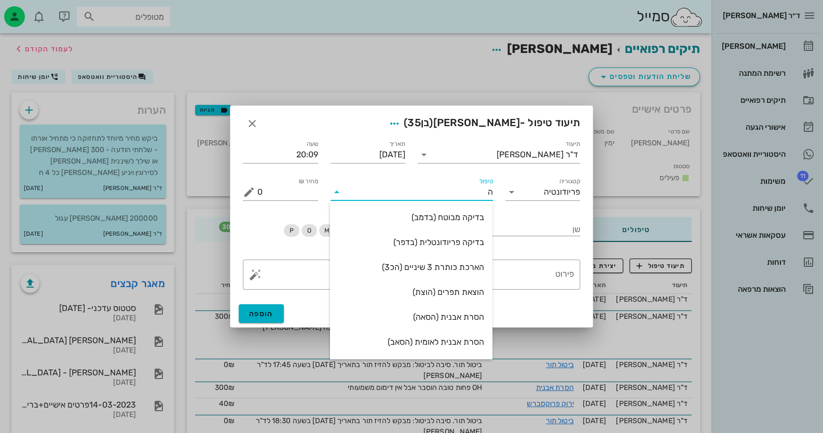
type input "[PERSON_NAME]"
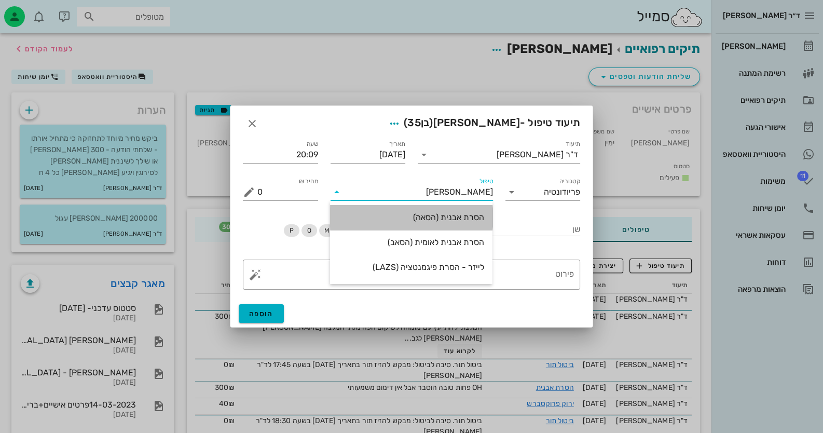
click at [436, 217] on div "הסרת אבנית (הסאה)" at bounding box center [411, 217] width 146 height 10
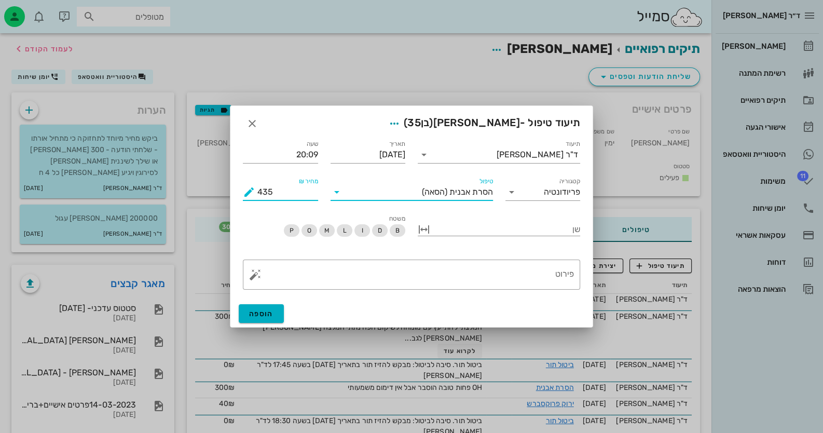
drag, startPoint x: 292, startPoint y: 196, endPoint x: 223, endPoint y: 194, distance: 68.5
type input "300"
click at [527, 269] on textarea "פירוט" at bounding box center [415, 277] width 317 height 25
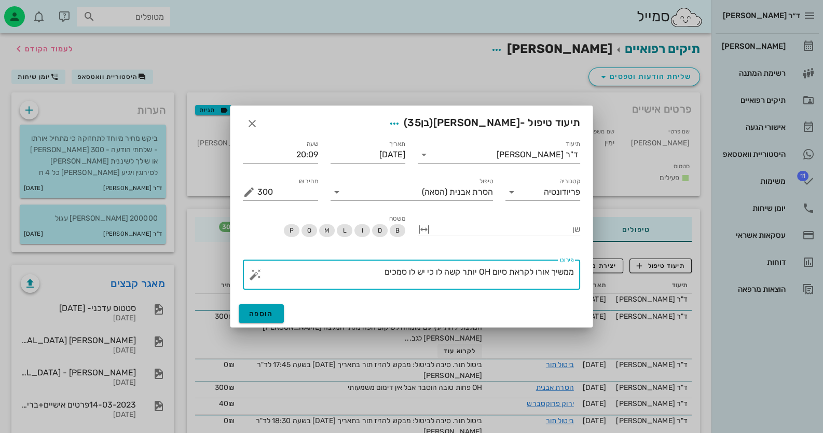
type textarea "ממשיך אורו לקראת סיום OH יותר קשה לו כי יש לו סמכים"
click at [277, 317] on button "הוספה" at bounding box center [261, 313] width 45 height 19
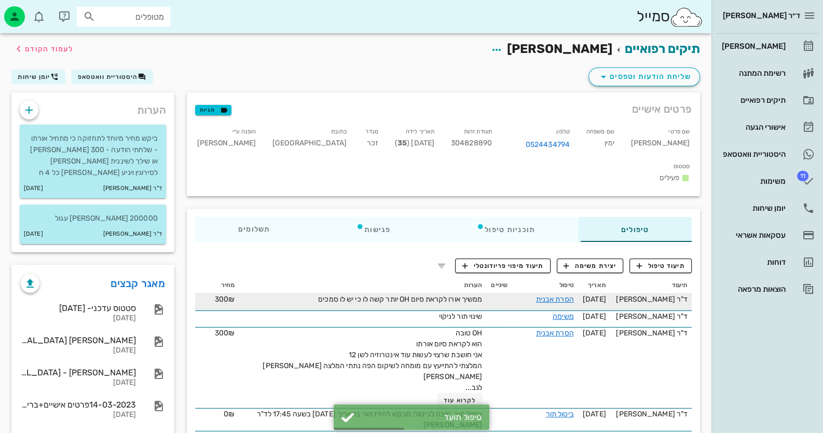
click at [437, 295] on span "ממשיך אורו לקראת סיום OH יותר קשה לו כי יש לו סמכים" at bounding box center [400, 299] width 164 height 9
click at [560, 295] on link "הסרת אבנית" at bounding box center [555, 299] width 38 height 9
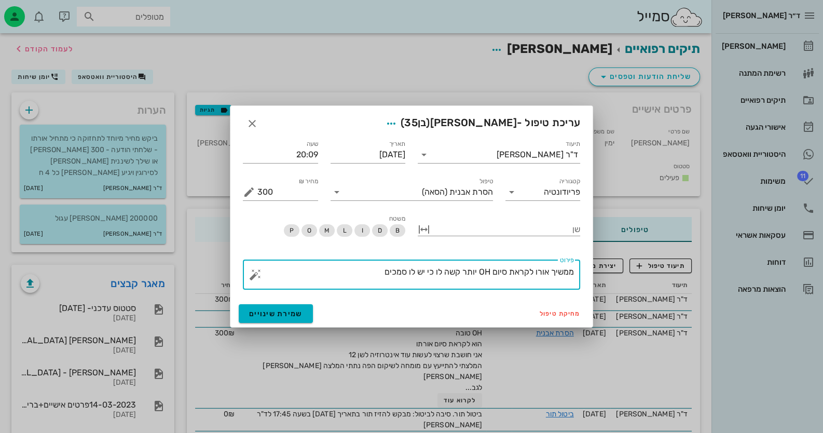
click at [536, 272] on textarea "ממשיך אורו לקראת סיום OH יותר קשה לו כי יש לו סמכים" at bounding box center [415, 277] width 317 height 25
click at [538, 270] on textarea "ממשיך אורו לקראת סיום OH יותר קשה לו כי יש לו סמכים" at bounding box center [415, 277] width 317 height 25
type textarea "ממשיך [DEMOGRAPHIC_DATA] לקראת סיום OH יותר קשה לו כי יש לו סמכים"
click at [285, 306] on button "שמירת שינויים" at bounding box center [276, 313] width 74 height 19
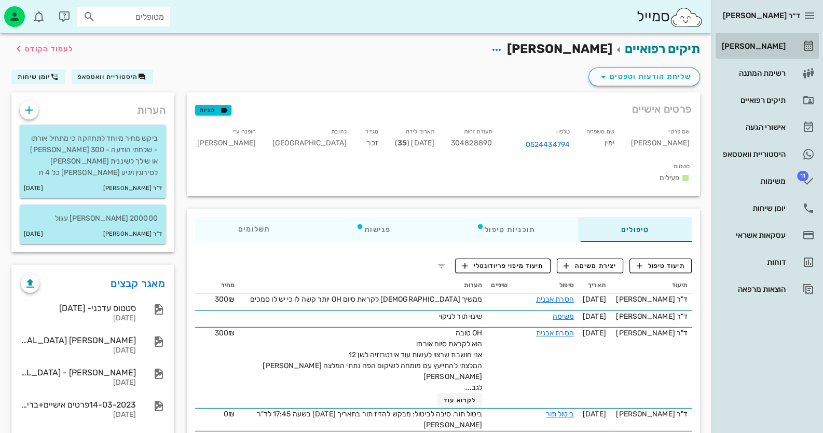
click at [781, 41] on div "[PERSON_NAME]" at bounding box center [753, 46] width 66 height 17
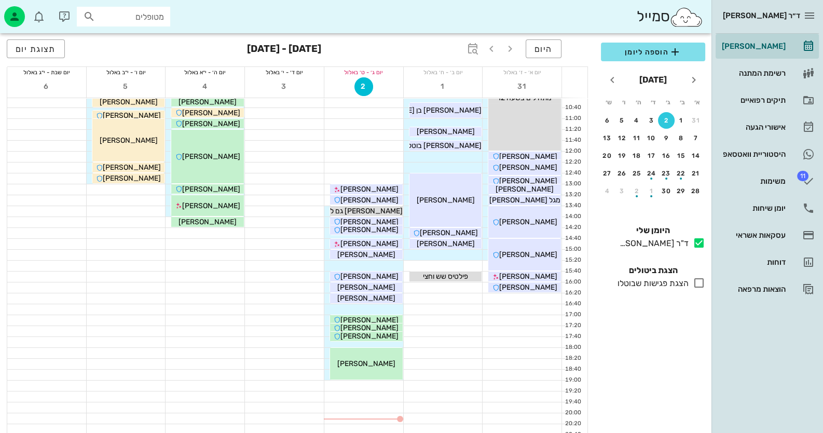
scroll to position [122, 0]
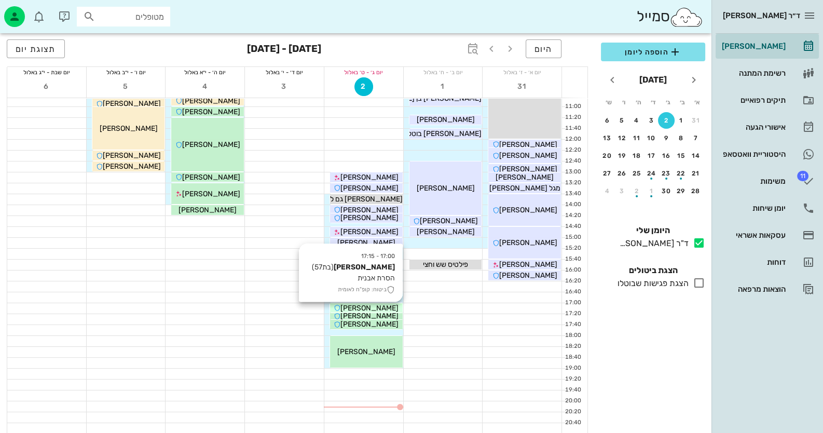
click at [373, 304] on span "[PERSON_NAME]" at bounding box center [369, 308] width 58 height 9
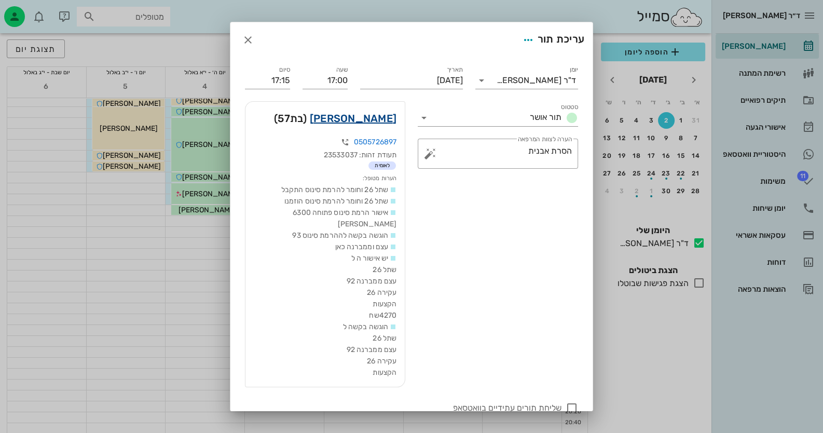
click at [396, 121] on link "[PERSON_NAME]" at bounding box center [353, 118] width 87 height 17
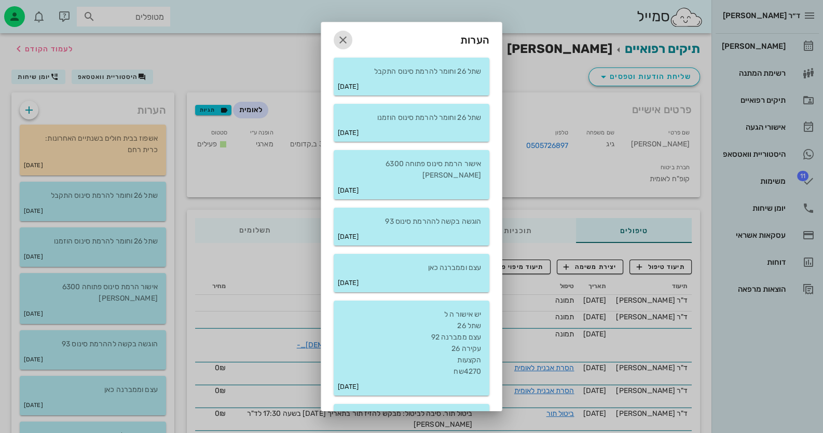
click at [348, 43] on icon "button" at bounding box center [343, 40] width 12 height 12
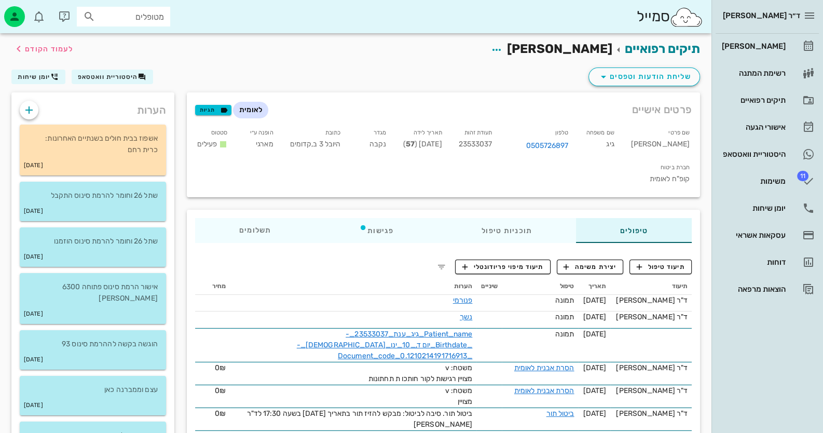
click at [676, 263] on span "תיעוד טיפול" at bounding box center [661, 266] width 48 height 9
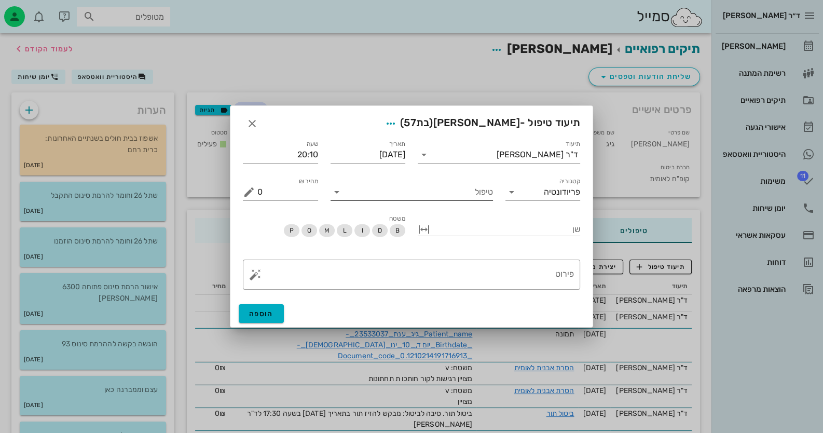
click at [441, 199] on div "טיפול" at bounding box center [412, 192] width 162 height 17
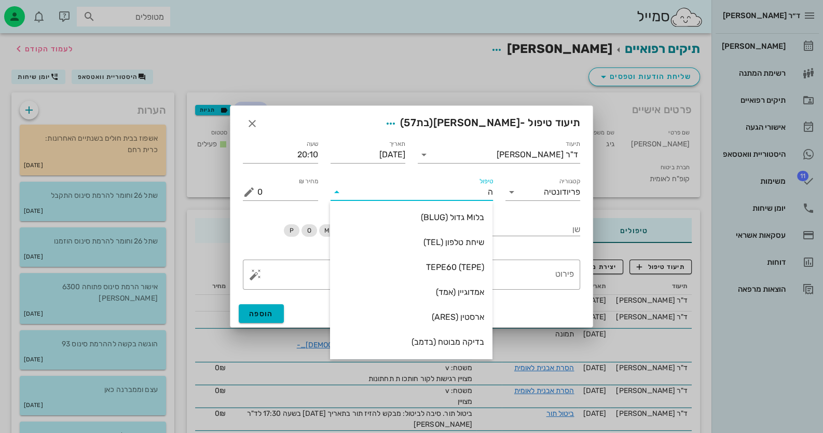
type input "[PERSON_NAME]"
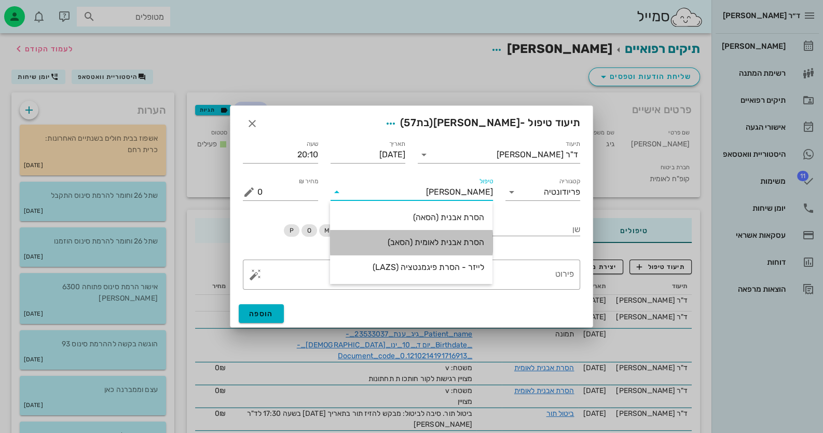
click at [455, 248] on div "הסרת אבנית לאומית (הסאב)" at bounding box center [411, 242] width 146 height 22
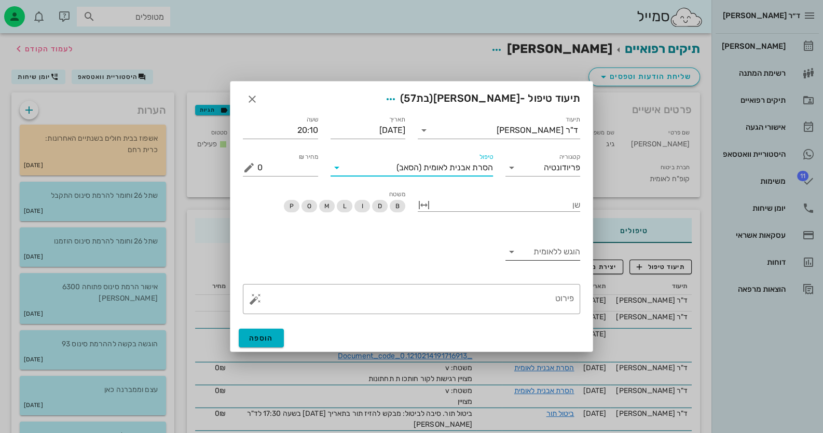
click at [533, 259] on div "הוגש ללאומית" at bounding box center [543, 251] width 75 height 17
click at [536, 256] on div "כן" at bounding box center [542, 260] width 59 height 10
click at [537, 291] on textarea "פירוט" at bounding box center [415, 301] width 317 height 25
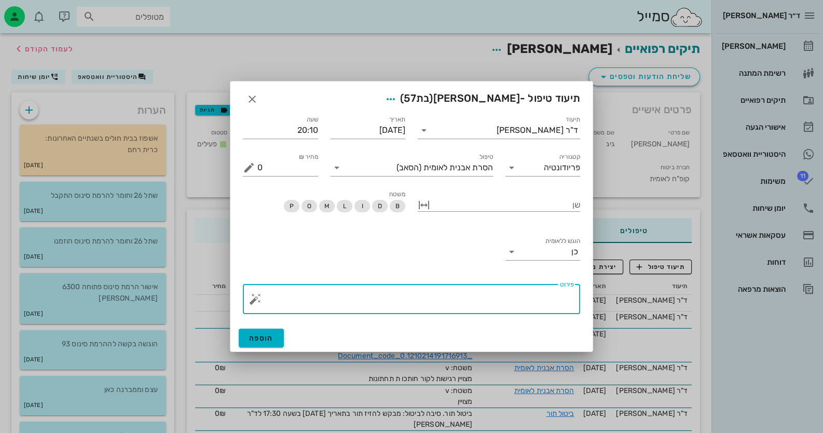
click at [252, 301] on button "button" at bounding box center [255, 299] width 12 height 12
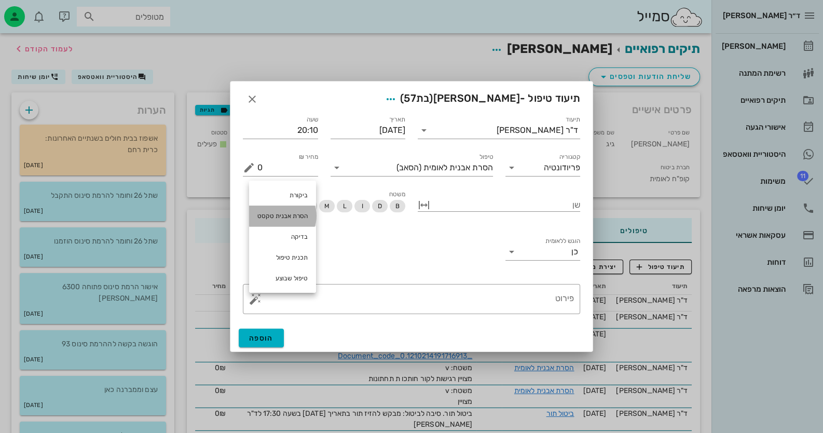
click at [293, 215] on div "הסרת אבנית טקסט" at bounding box center [282, 216] width 67 height 21
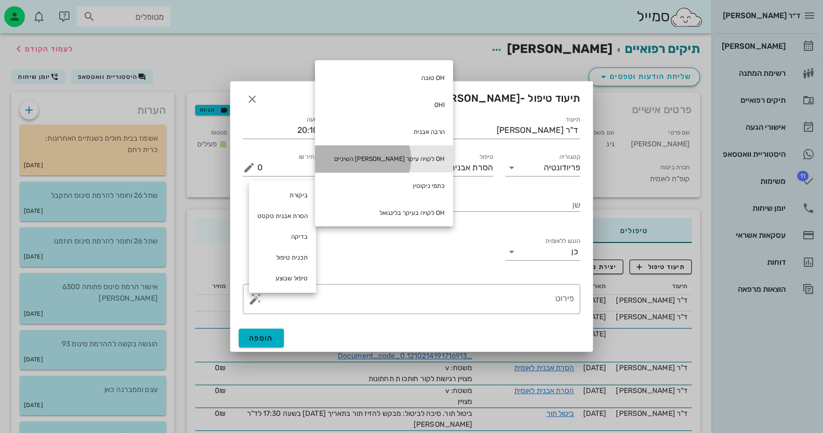
click at [392, 153] on div "OH לקויה עיקר [PERSON_NAME] השיניים" at bounding box center [384, 158] width 138 height 27
type textarea "OH לקויה עיקר [PERSON_NAME] השיניים"
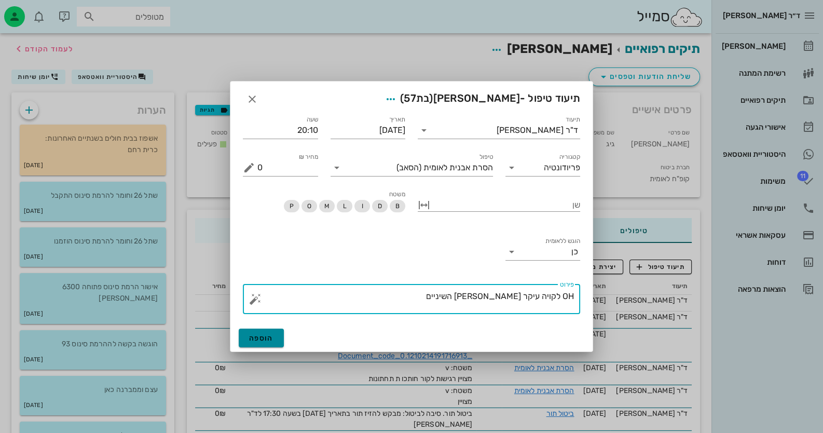
click at [280, 333] on button "הוספה" at bounding box center [261, 338] width 45 height 19
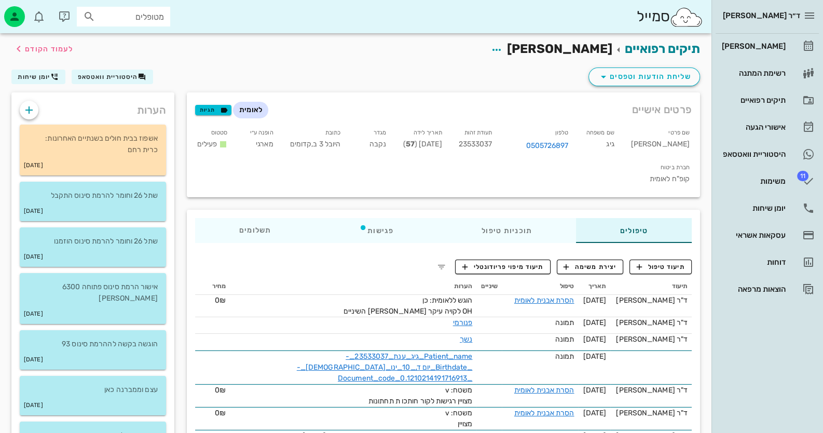
click at [491, 146] on span "23533037" at bounding box center [476, 144] width 34 height 9
copy span "23533037"
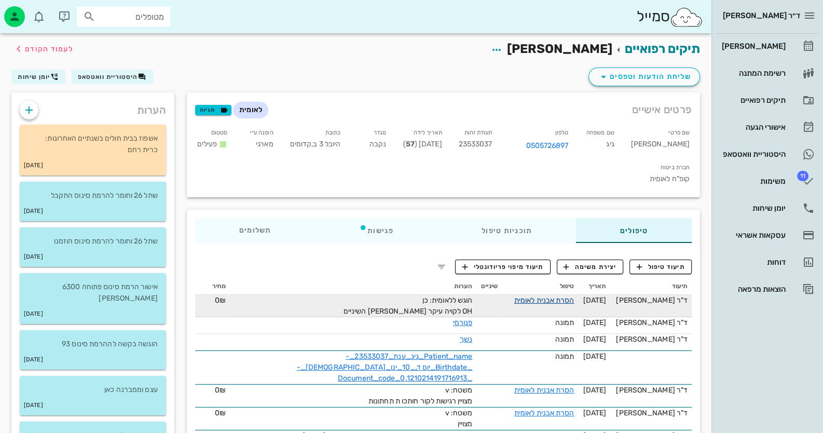
click at [567, 296] on link "הסרת אבנית לאומית" at bounding box center [544, 300] width 60 height 9
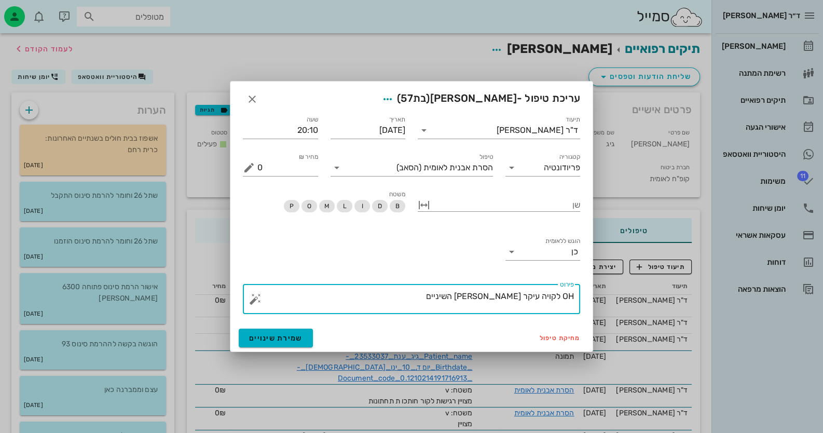
click at [476, 301] on textarea "OH לקויה עיקר [PERSON_NAME] השיניים" at bounding box center [415, 301] width 317 height 25
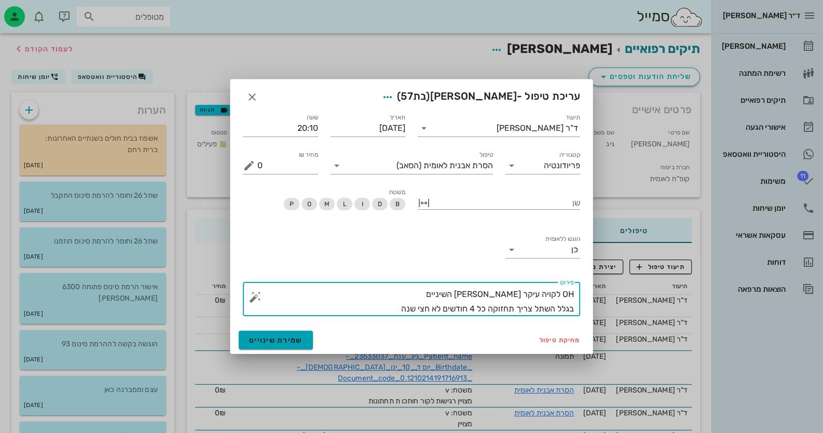
type textarea "OH לקויה עיקר [PERSON_NAME] השיניים בגלל השתל צריך תחזוקה כל 4 חודשים לא חצי שנה"
click at [288, 339] on span "שמירת שינויים" at bounding box center [275, 340] width 53 height 9
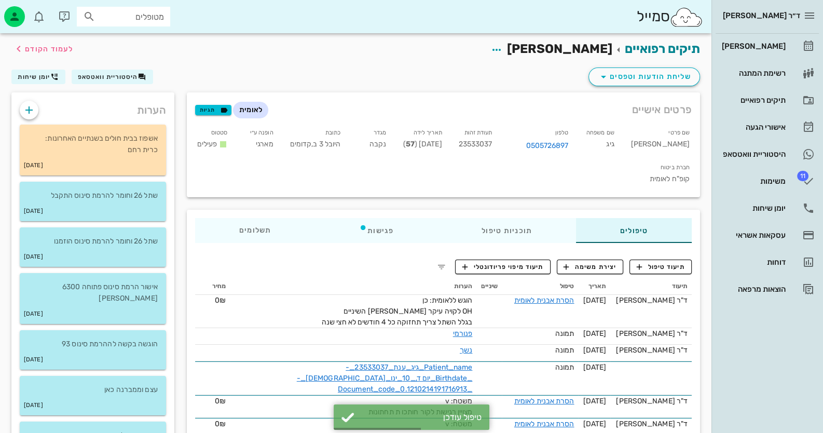
click at [493, 147] on span "23533037" at bounding box center [476, 144] width 34 height 9
copy span "23533037"
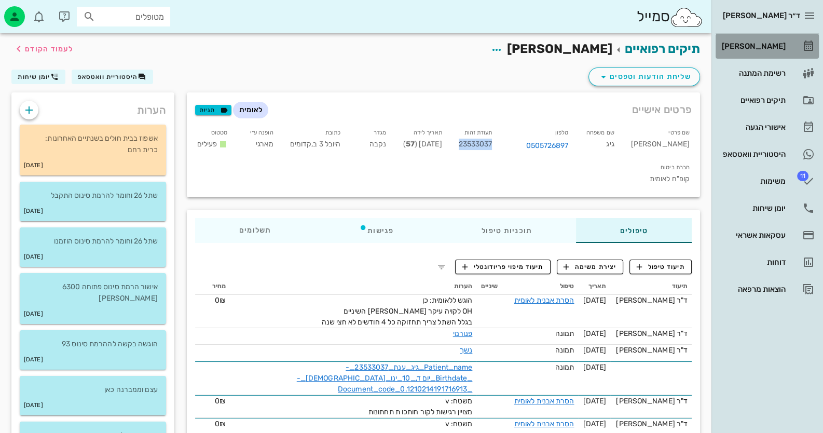
click at [792, 47] on link "[PERSON_NAME]" at bounding box center [767, 46] width 103 height 25
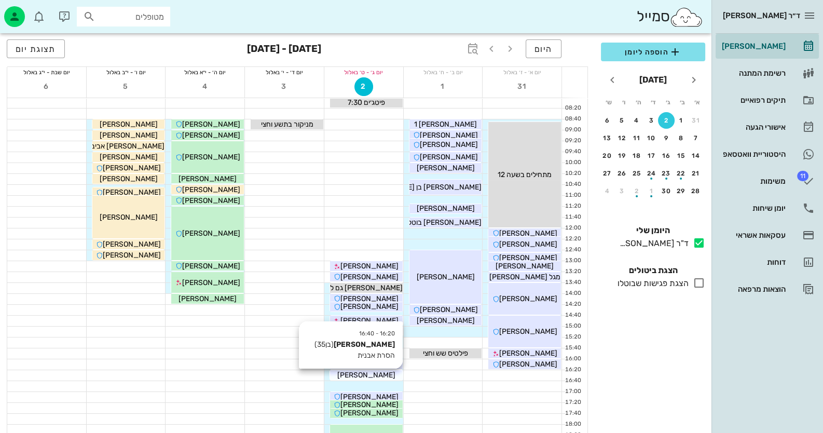
scroll to position [103, 0]
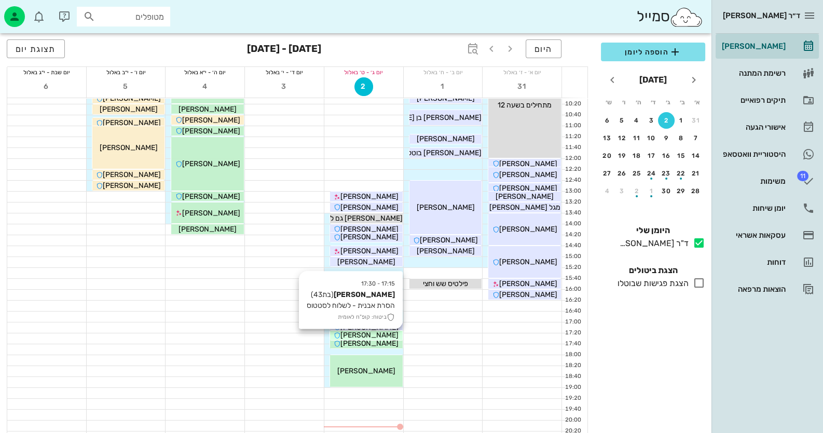
click at [369, 332] on span "[PERSON_NAME]" at bounding box center [369, 335] width 58 height 9
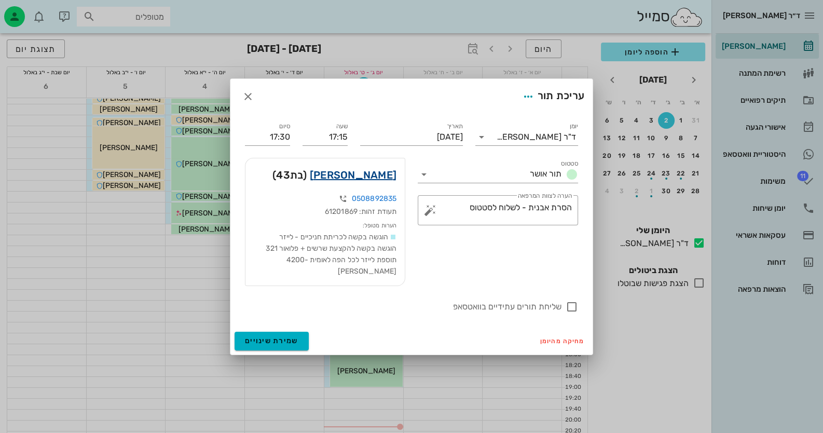
click at [372, 181] on link "[PERSON_NAME]" at bounding box center [353, 175] width 87 height 17
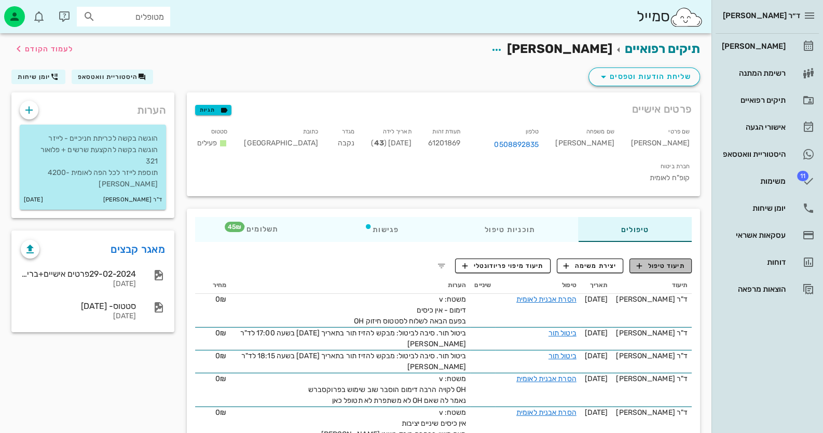
click at [650, 261] on span "תיעוד טיפול" at bounding box center [661, 265] width 48 height 9
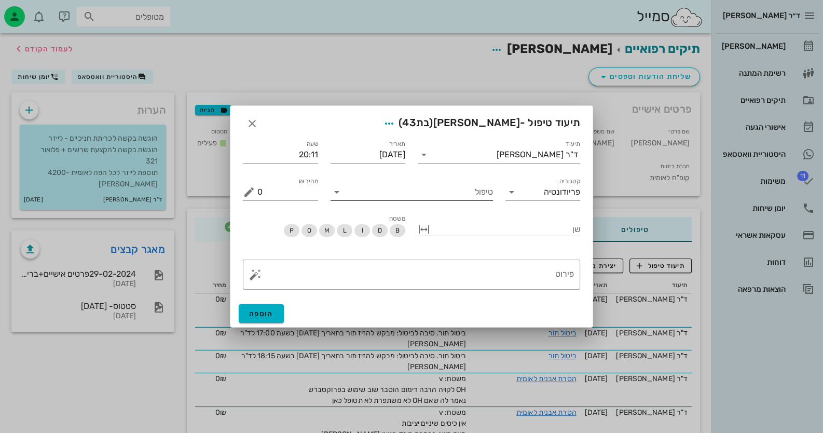
click at [454, 198] on input "טיפול" at bounding box center [419, 192] width 148 height 17
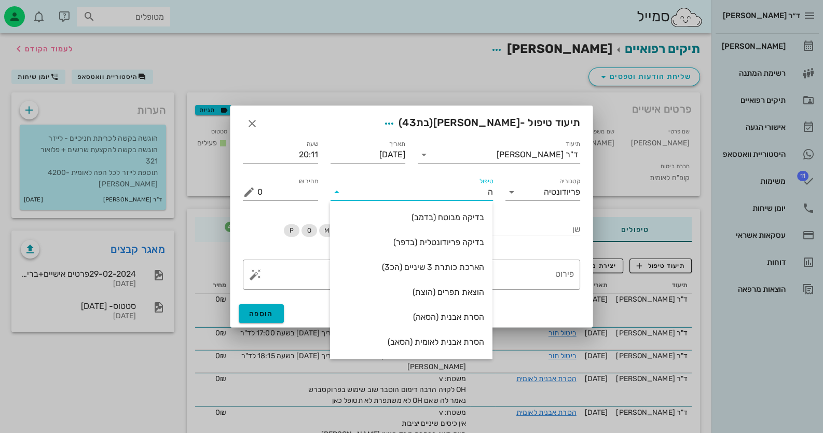
type input "[PERSON_NAME]"
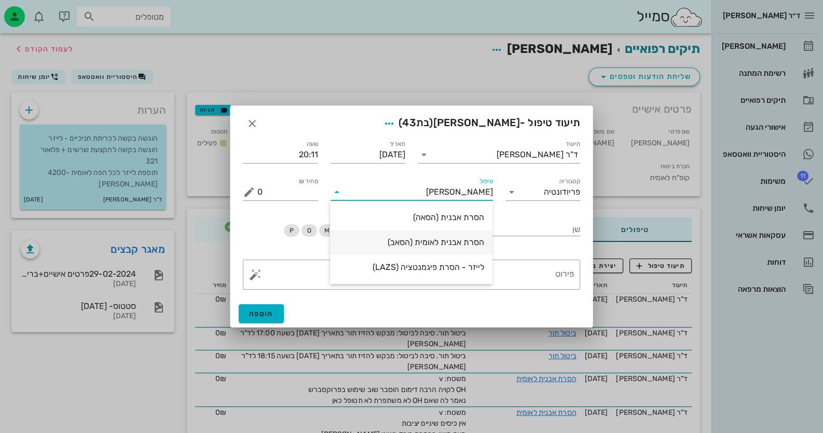
click at [471, 244] on div "הסרת אבנית לאומית (הסאב)" at bounding box center [411, 242] width 146 height 10
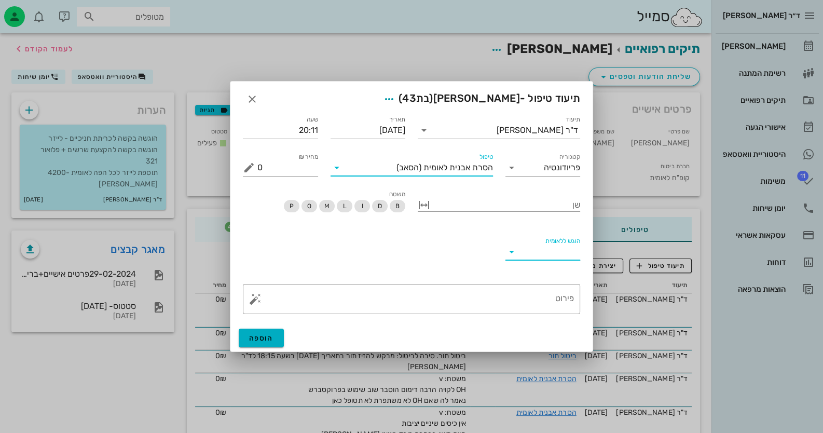
click at [545, 253] on input "הוגש ללאומית" at bounding box center [551, 251] width 59 height 17
click at [545, 252] on div "כן" at bounding box center [542, 260] width 59 height 22
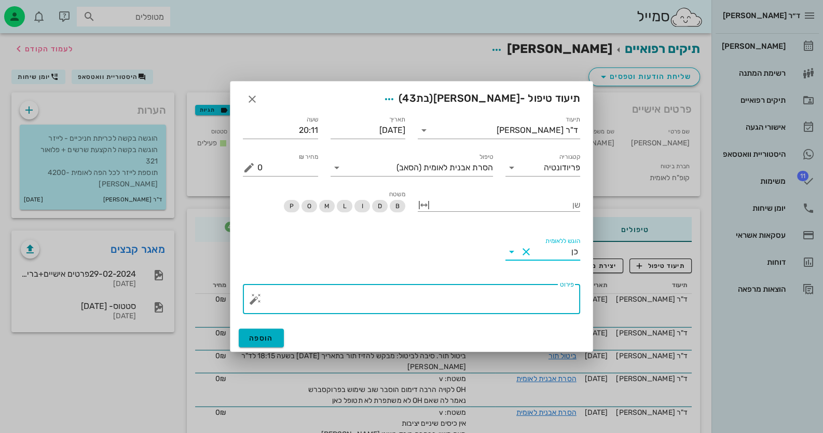
click at [557, 295] on textarea "פירוט" at bounding box center [415, 301] width 317 height 25
click at [254, 302] on button "button" at bounding box center [255, 299] width 12 height 12
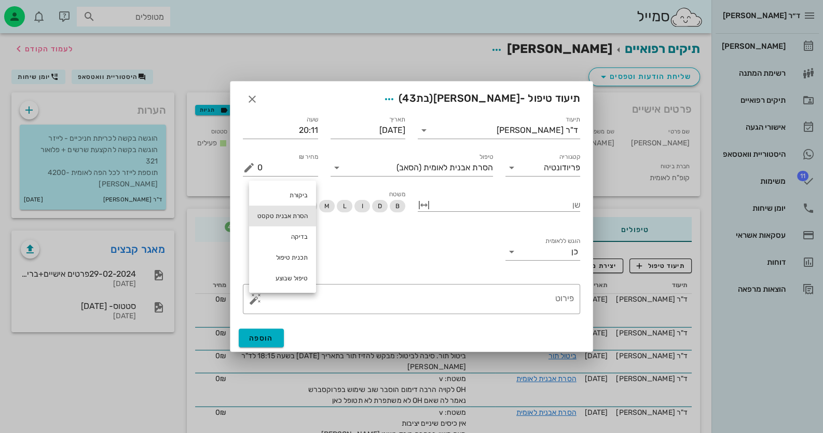
click at [287, 217] on div "הסרת אבנית טקסט" at bounding box center [282, 216] width 67 height 21
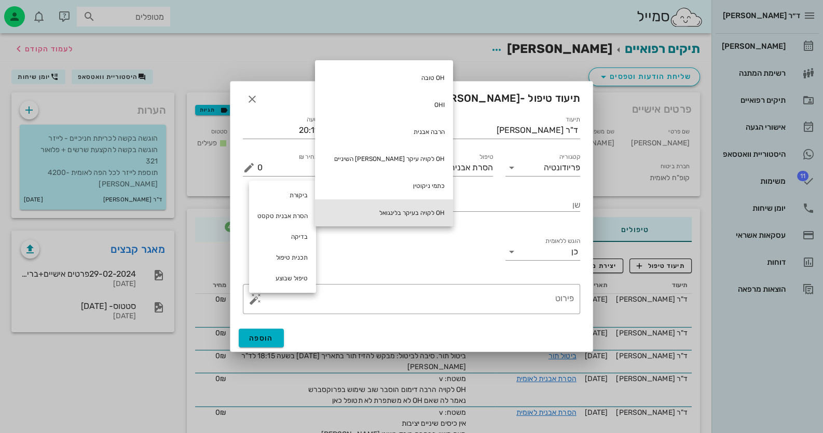
click at [394, 208] on div "OH לקויה בעיקר בלינגואל" at bounding box center [384, 212] width 138 height 27
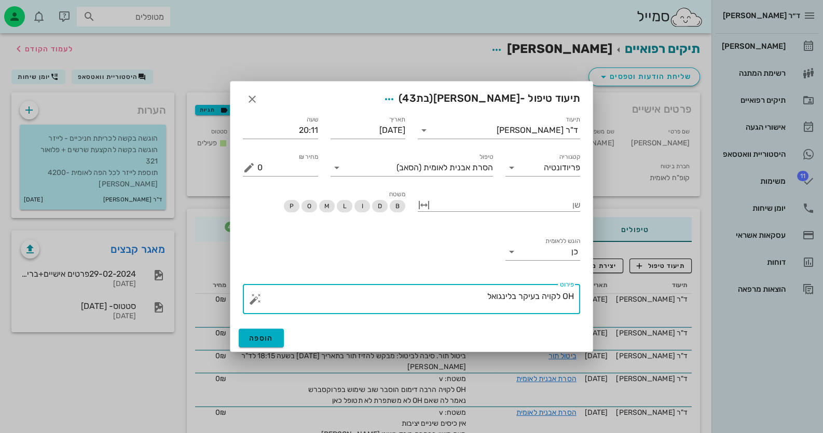
drag, startPoint x: 539, startPoint y: 297, endPoint x: 440, endPoint y: 295, distance: 99.2
click at [442, 299] on textarea "OH לקויה בעיקר בלינגואל" at bounding box center [415, 301] width 317 height 25
type textarea "OH לקויה מאד בכל האיזורים - OHI שלחתי לצילום"
click at [275, 338] on button "הוספה" at bounding box center [261, 338] width 45 height 19
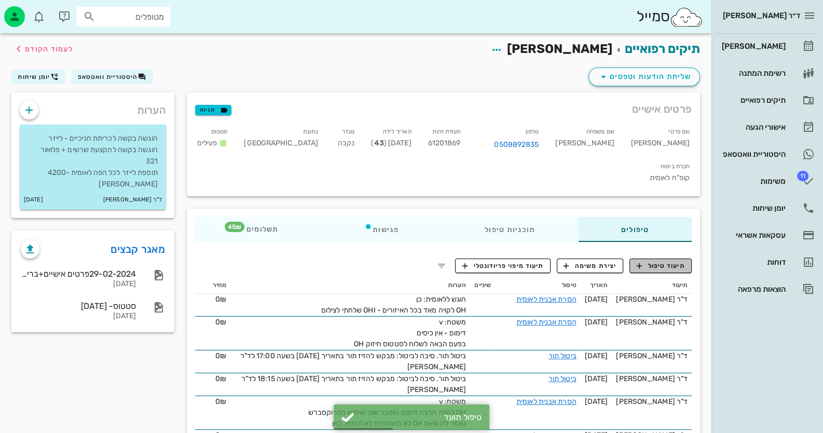
click at [654, 261] on span "תיעוד טיפול" at bounding box center [661, 265] width 48 height 9
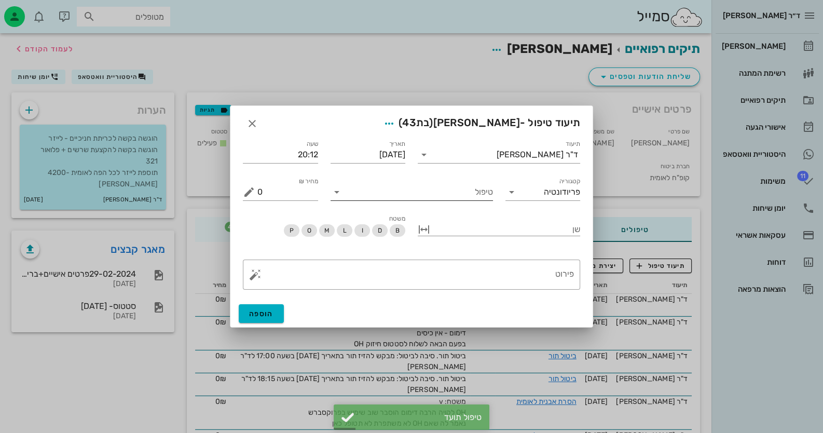
click at [382, 195] on input "טיפול" at bounding box center [419, 192] width 148 height 17
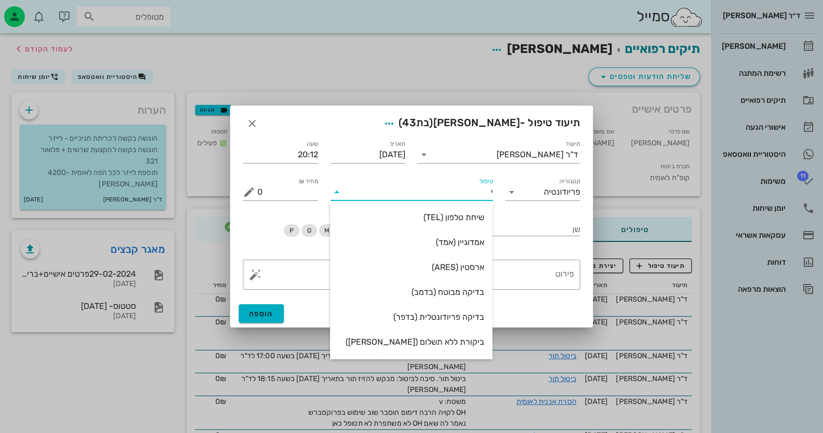
type input "יר"
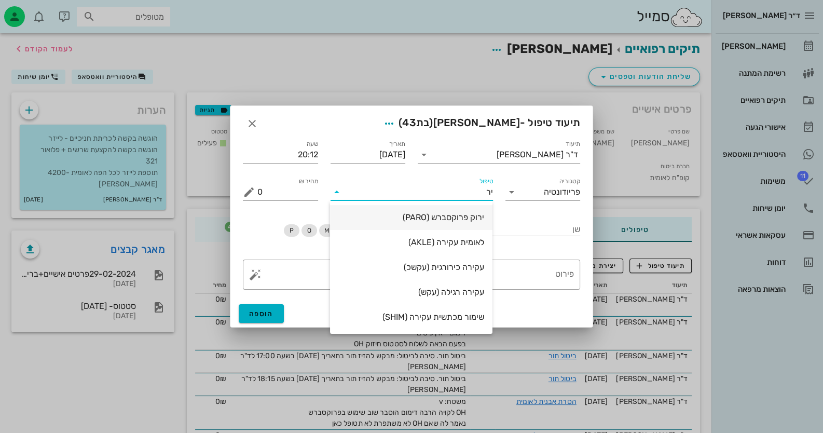
click at [391, 210] on div "ירוק פרוקסברש (PARO)" at bounding box center [411, 217] width 146 height 22
type input "45"
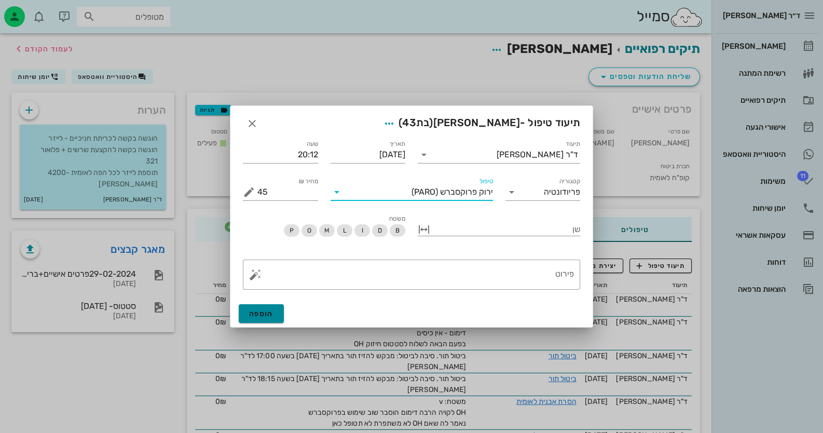
click at [262, 312] on span "הוספה" at bounding box center [261, 313] width 24 height 9
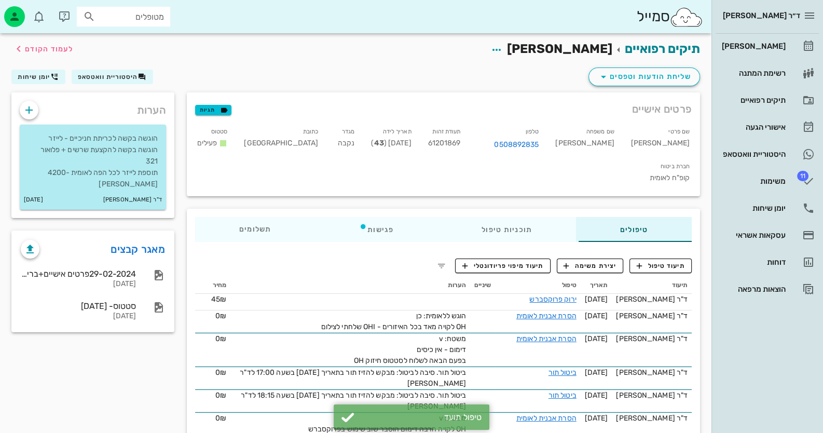
click at [461, 145] on span "61201869" at bounding box center [444, 143] width 33 height 9
copy span "61201869"
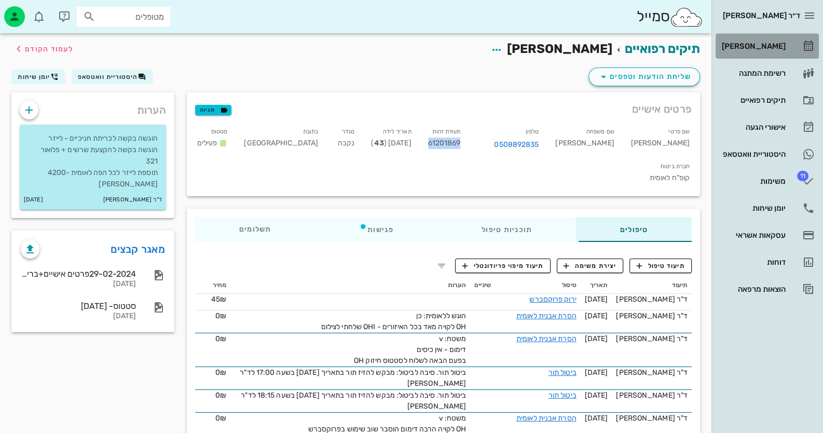
click at [804, 42] on icon at bounding box center [808, 46] width 12 height 12
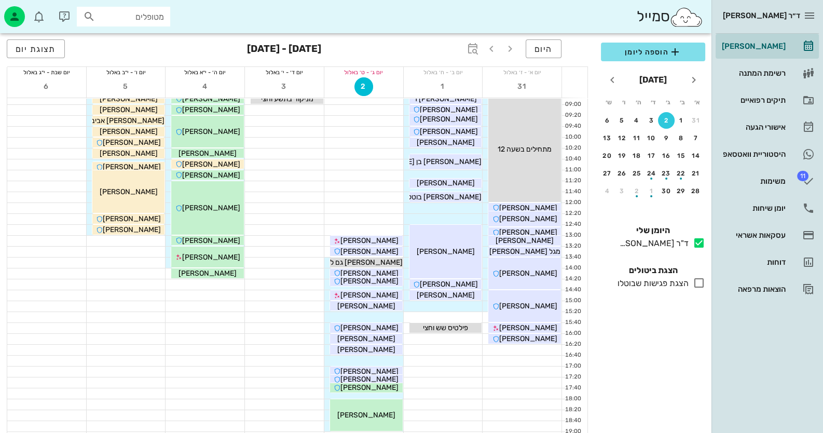
scroll to position [122, 0]
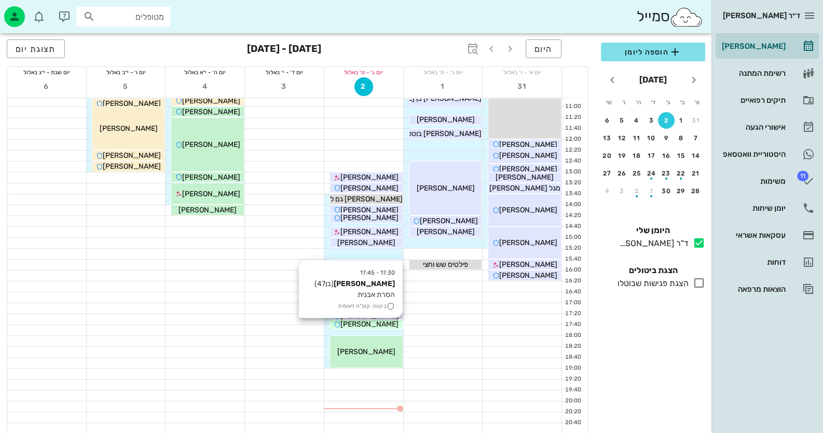
click at [381, 324] on span "[PERSON_NAME]" at bounding box center [369, 324] width 58 height 9
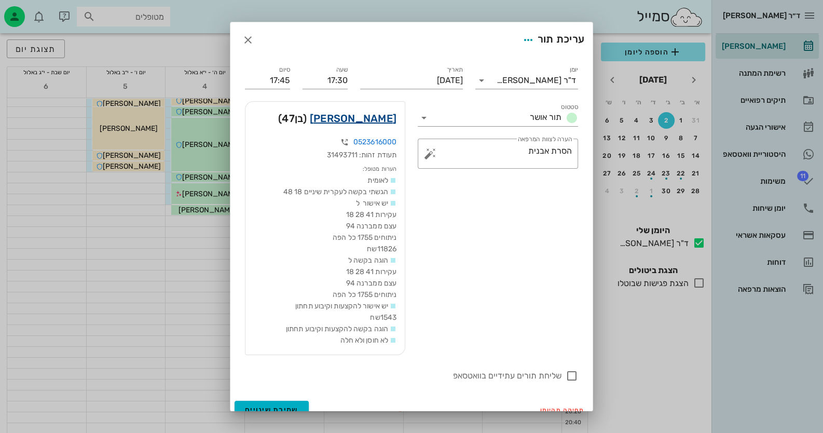
click at [378, 124] on link "[PERSON_NAME]" at bounding box center [353, 118] width 87 height 17
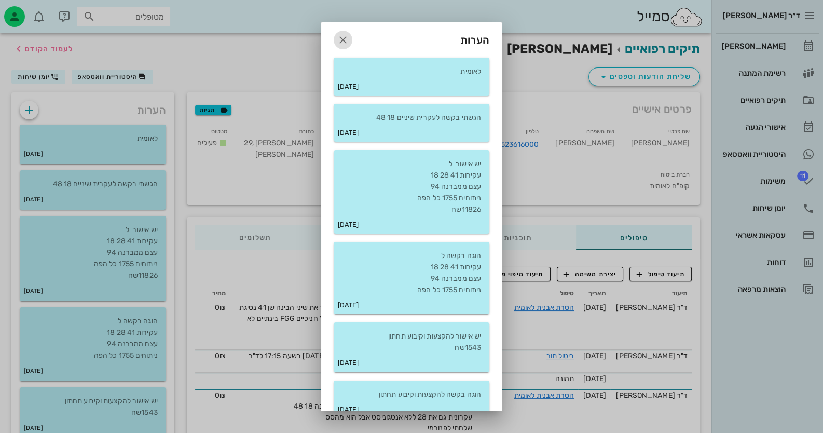
click at [349, 40] on icon "button" at bounding box center [343, 40] width 12 height 12
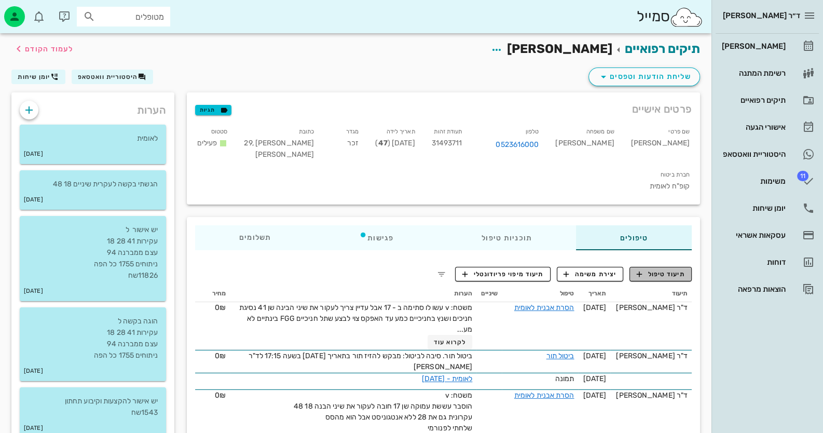
click at [653, 269] on span "תיעוד טיפול" at bounding box center [661, 273] width 48 height 9
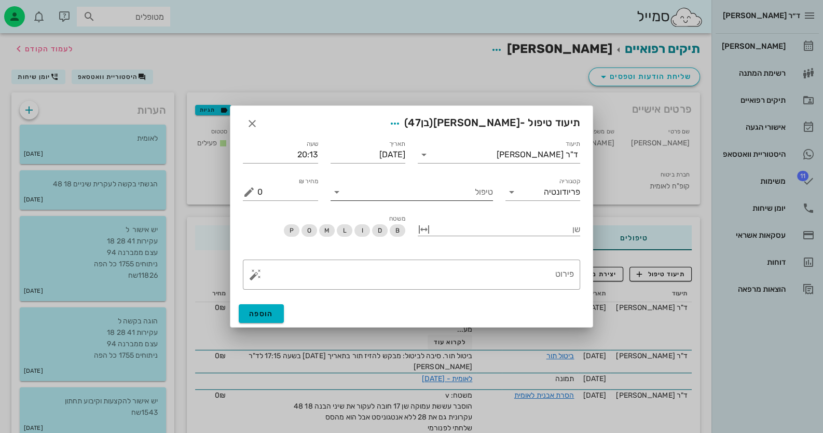
click at [445, 192] on input "טיפול" at bounding box center [419, 192] width 148 height 17
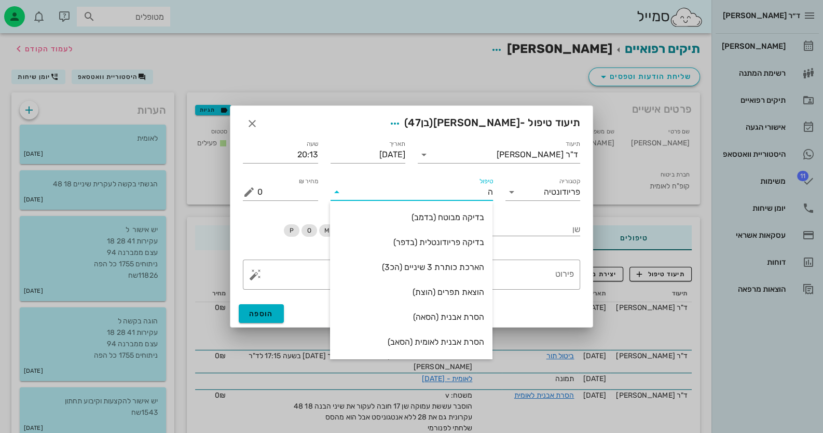
type input "[PERSON_NAME]"
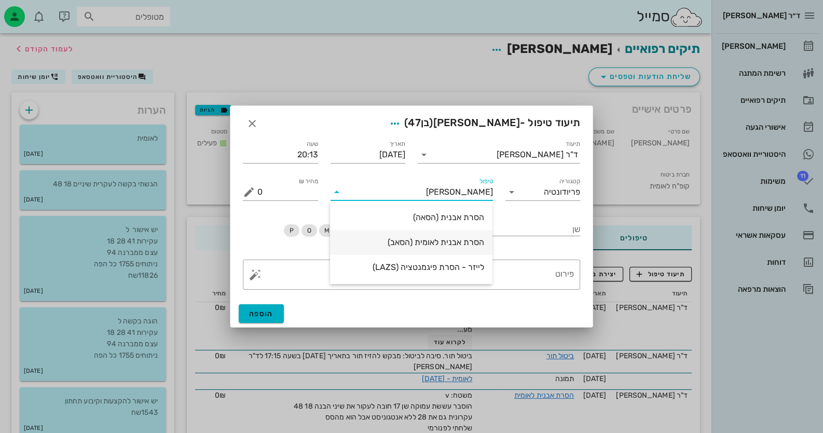
click at [446, 246] on div "הסרת אבנית לאומית (הסאב)" at bounding box center [411, 242] width 146 height 10
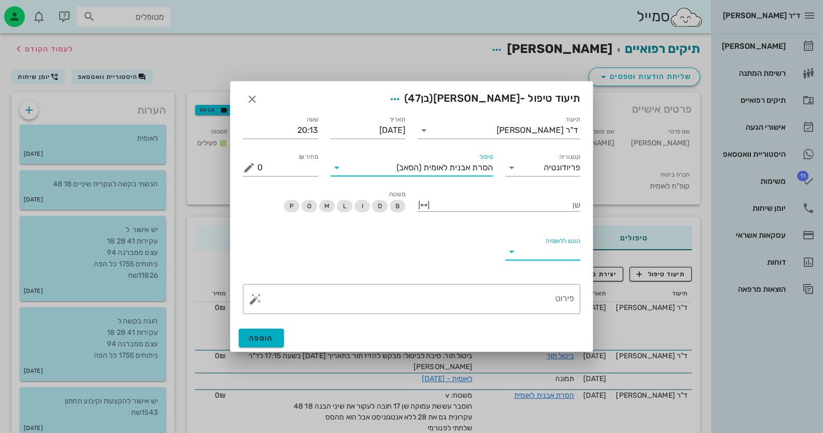
click at [566, 251] on input "הוגש ללאומית" at bounding box center [551, 251] width 59 height 17
click at [567, 251] on div "כן" at bounding box center [542, 260] width 59 height 22
click at [552, 299] on textarea "פירוט" at bounding box center [415, 301] width 317 height 25
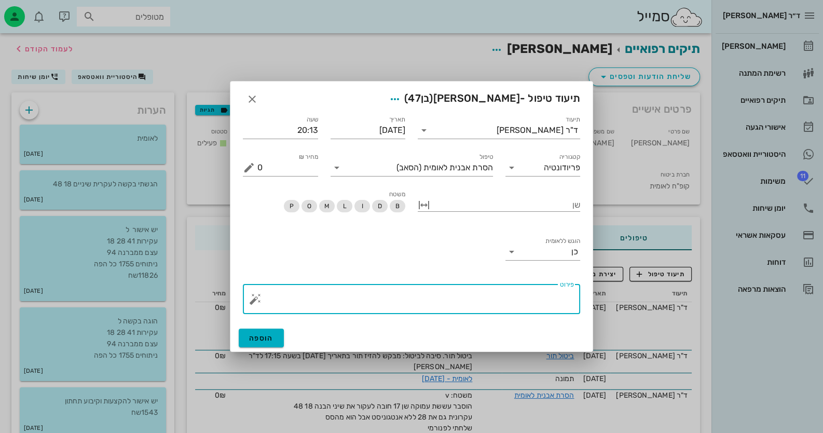
click at [254, 300] on button "button" at bounding box center [255, 299] width 12 height 12
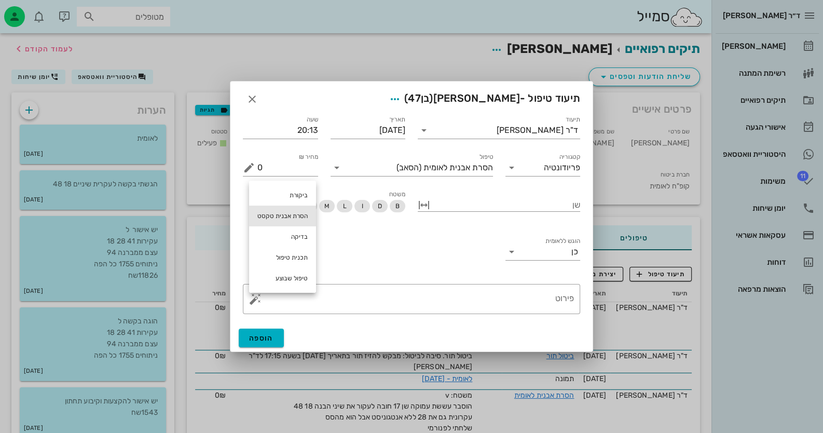
click at [295, 220] on div "הסרת אבנית טקסט" at bounding box center [282, 216] width 67 height 21
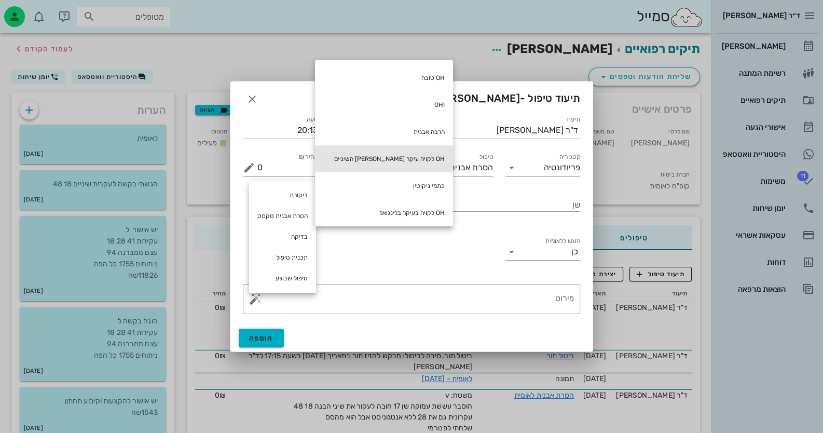
click at [389, 163] on div "OH לקויה עיקר [PERSON_NAME] השיניים" at bounding box center [384, 158] width 138 height 27
type textarea "OH לקויה עיקר [PERSON_NAME] השיניים"
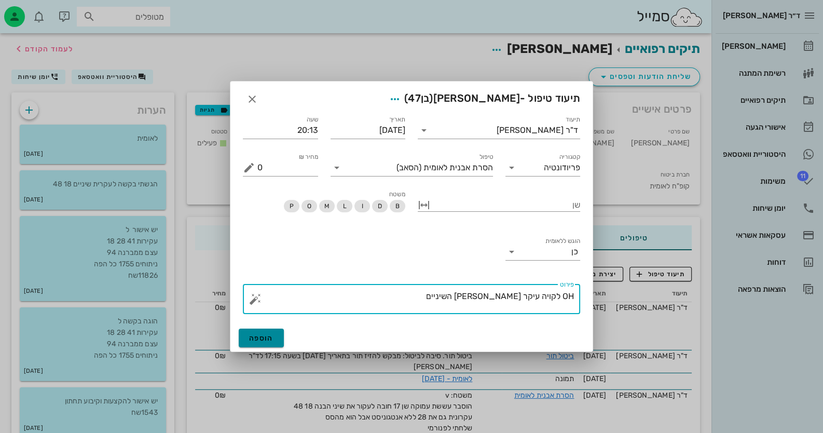
click at [272, 342] on button "הוספה" at bounding box center [261, 338] width 45 height 19
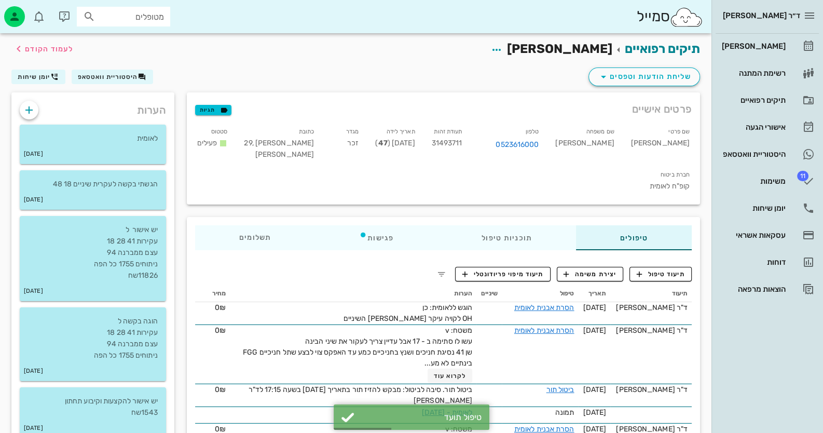
click at [462, 143] on span "31493711" at bounding box center [447, 143] width 31 height 9
copy span "31493711"
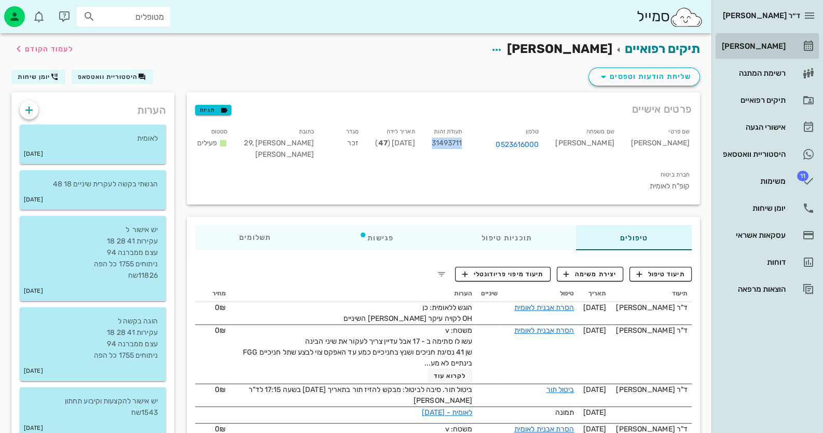
click at [791, 41] on link "[PERSON_NAME]" at bounding box center [767, 46] width 103 height 25
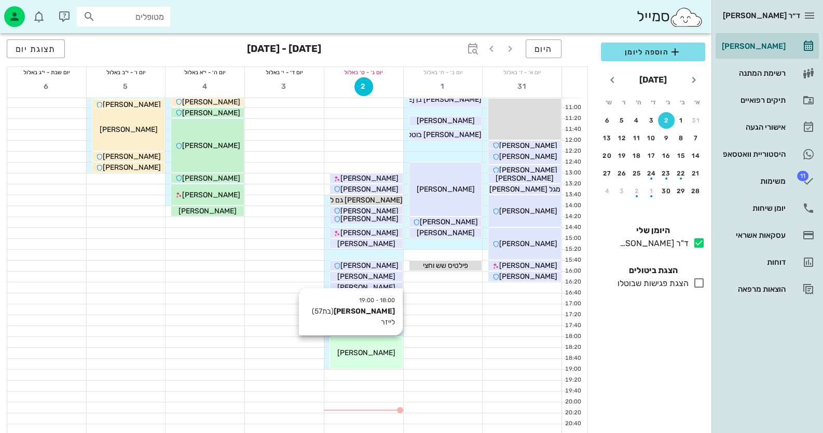
scroll to position [122, 0]
click at [344, 344] on div "18:00 - 19:00 [PERSON_NAME] (בת 57 ) לייזר [PERSON_NAME]" at bounding box center [366, 352] width 73 height 32
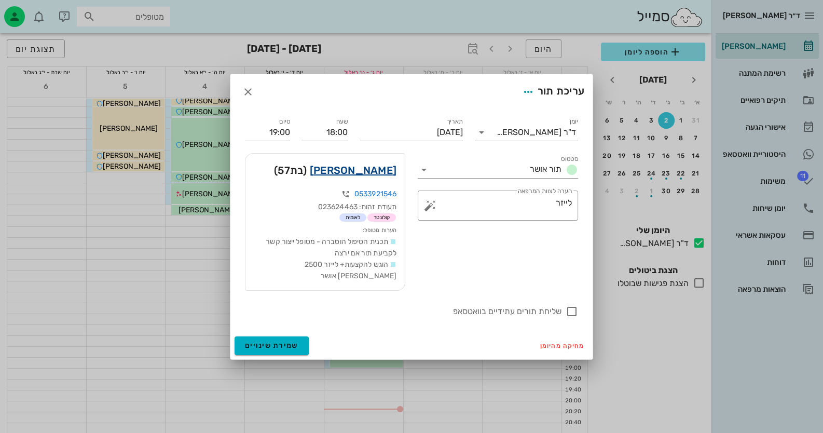
click at [366, 171] on link "[PERSON_NAME]" at bounding box center [353, 170] width 87 height 17
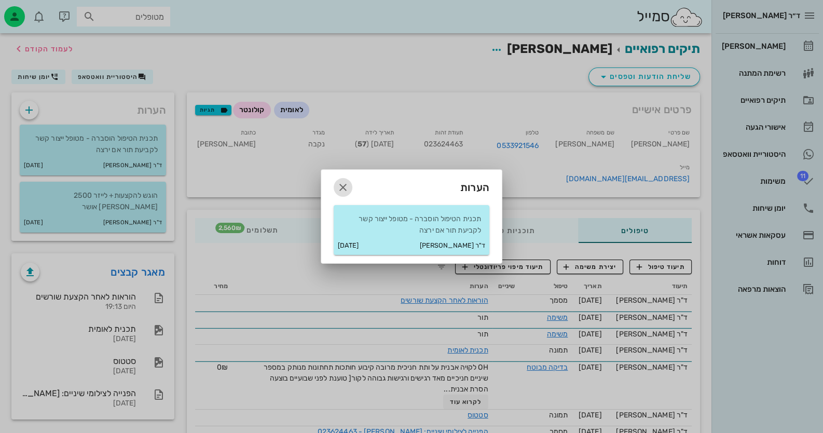
click at [342, 184] on icon "button" at bounding box center [343, 187] width 12 height 12
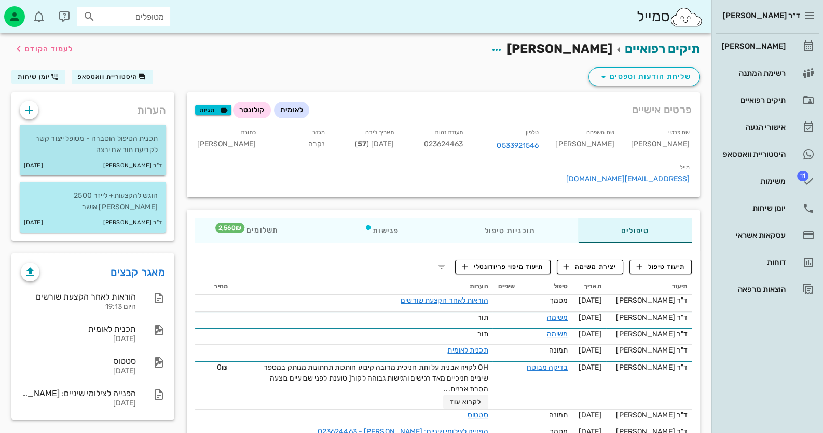
click at [138, 157] on div "ד"ר [PERSON_NAME] [DATE]" at bounding box center [93, 166] width 146 height 20
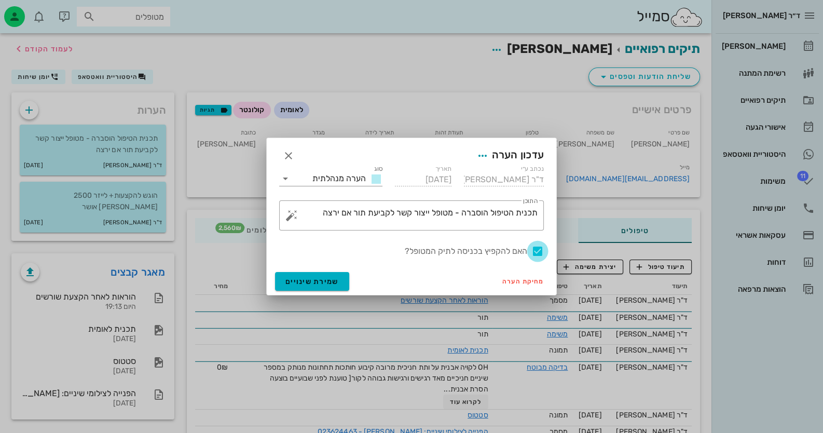
click at [538, 249] on div at bounding box center [538, 251] width 18 height 18
checkbox input "false"
click at [293, 280] on span "שמירת שינויים" at bounding box center [311, 281] width 53 height 9
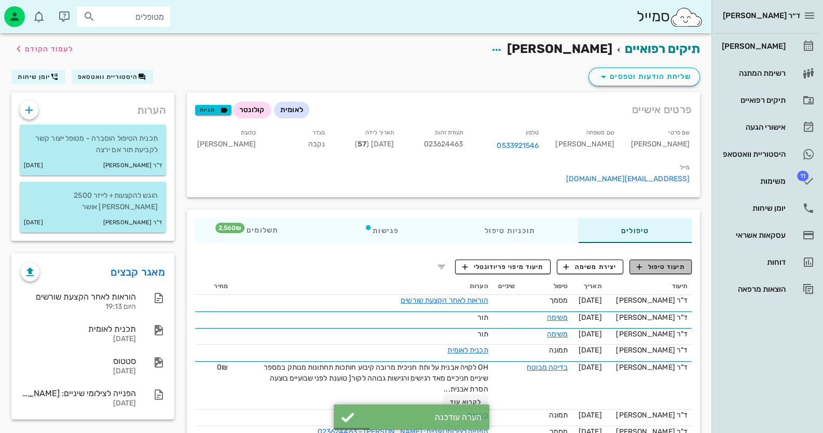
click at [672, 262] on span "תיעוד טיפול" at bounding box center [661, 266] width 48 height 9
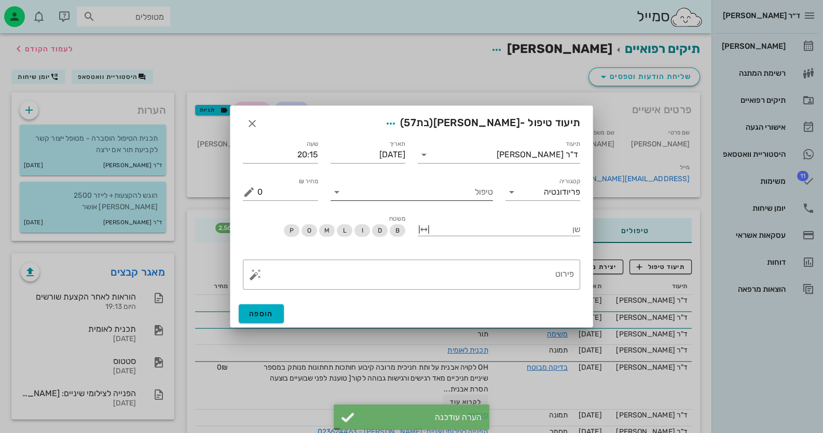
click at [465, 195] on input "טיפול" at bounding box center [419, 192] width 148 height 17
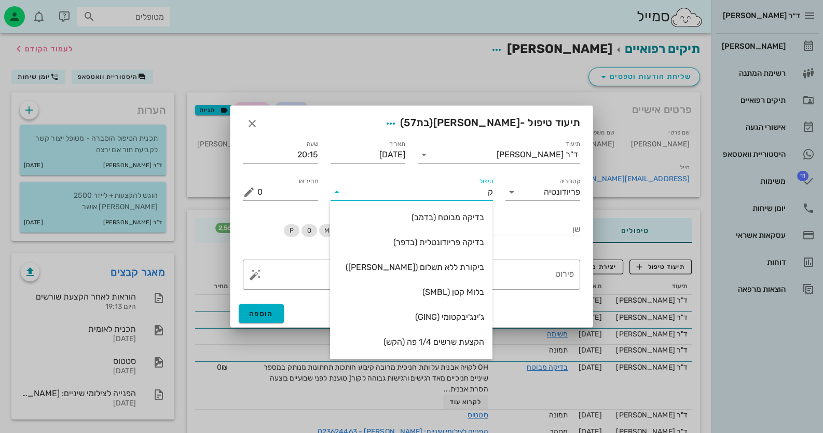
type input "קי"
click at [474, 337] on div "קיסם (KISM)" at bounding box center [411, 342] width 146 height 10
type input "60"
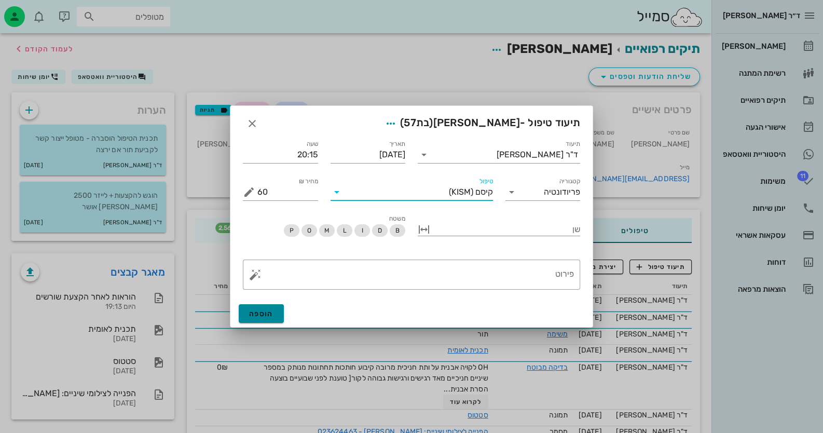
click at [252, 307] on button "הוספה" at bounding box center [261, 313] width 45 height 19
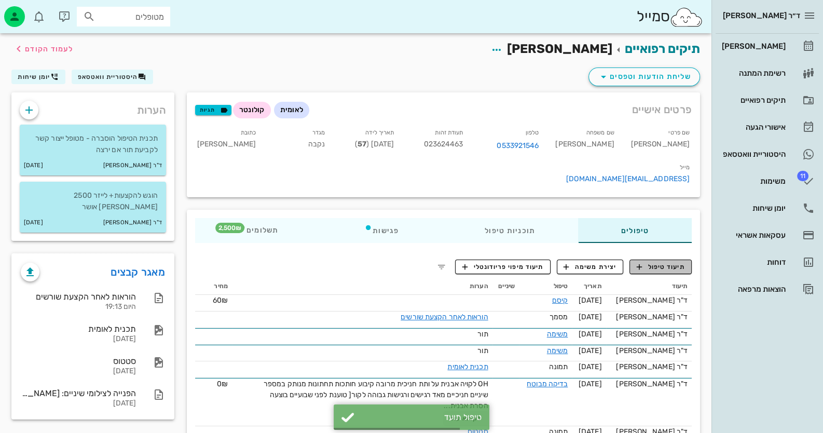
click at [688, 260] on button "תיעוד טיפול" at bounding box center [661, 267] width 62 height 15
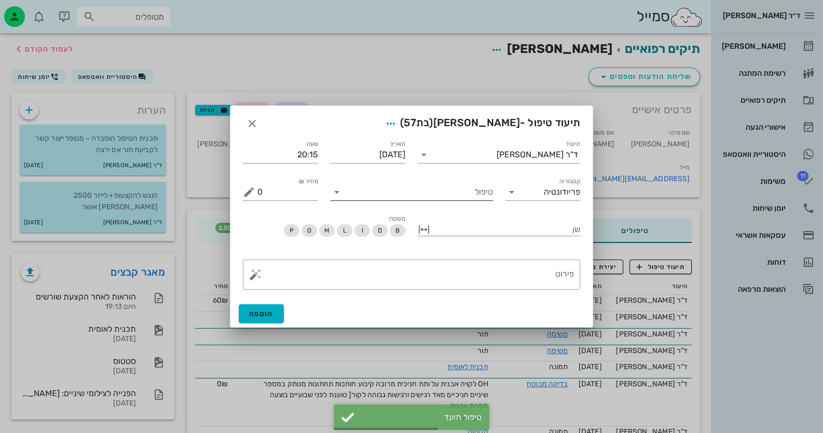
click at [439, 192] on input "טיפול" at bounding box center [419, 192] width 148 height 17
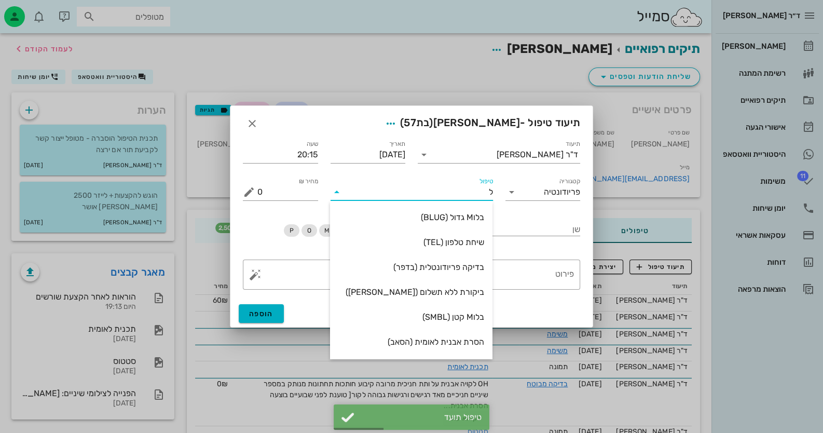
type input "[PERSON_NAME]"
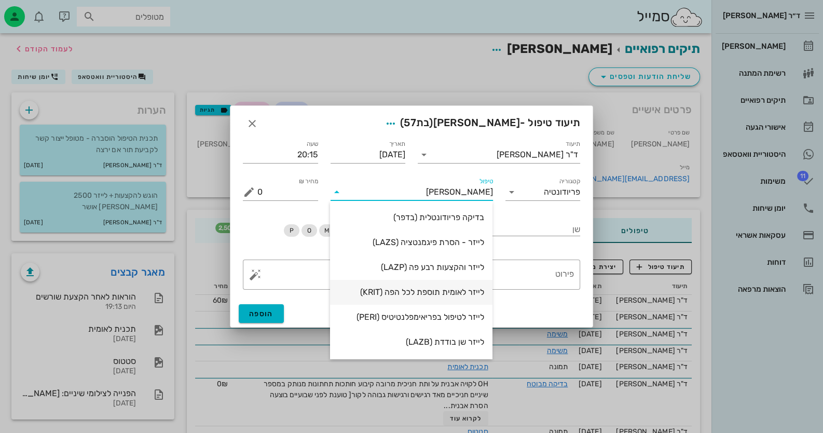
click at [444, 287] on div "לייזר לאומית תוספת לכל הפה (KRIT)" at bounding box center [411, 292] width 146 height 10
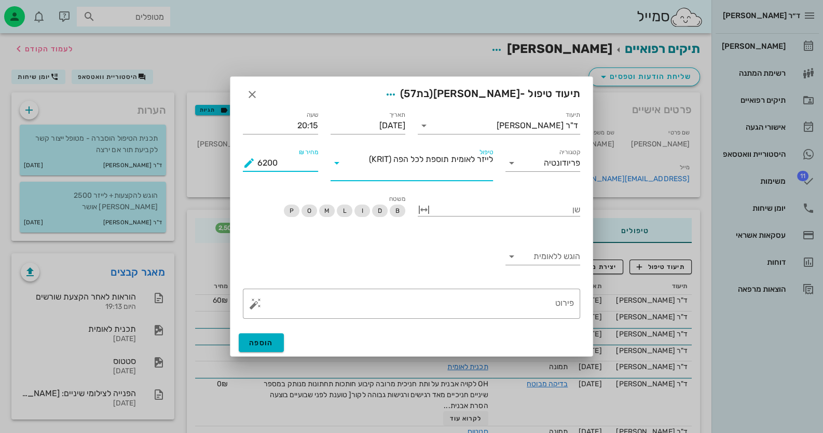
drag, startPoint x: 283, startPoint y: 163, endPoint x: 248, endPoint y: 163, distance: 35.3
click at [248, 163] on div "מחיר ₪ 6200" at bounding box center [280, 163] width 75 height 17
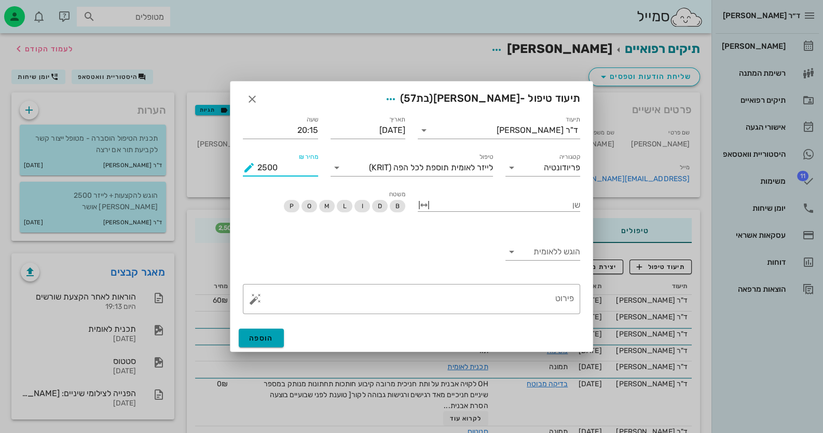
type input "2500"
click at [270, 336] on span "הוספה" at bounding box center [261, 338] width 24 height 9
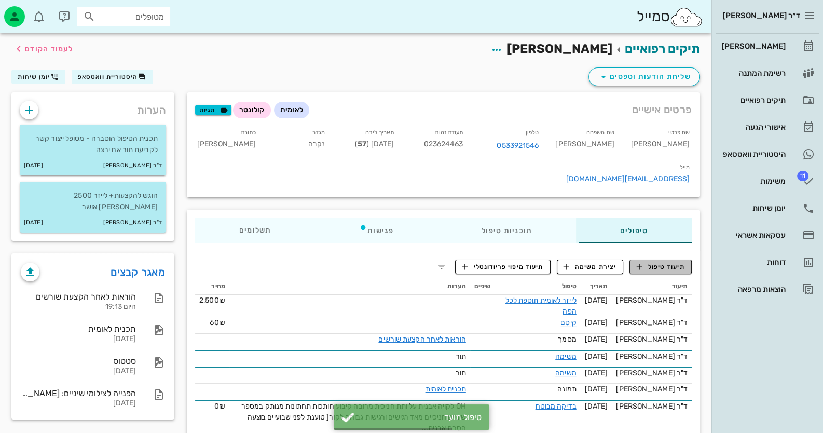
click at [641, 262] on icon "button" at bounding box center [639, 266] width 9 height 9
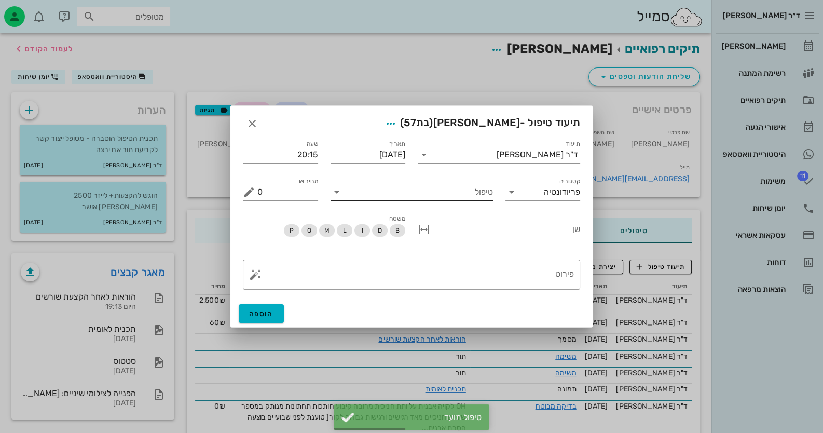
click at [423, 197] on input "טיפול" at bounding box center [419, 192] width 148 height 17
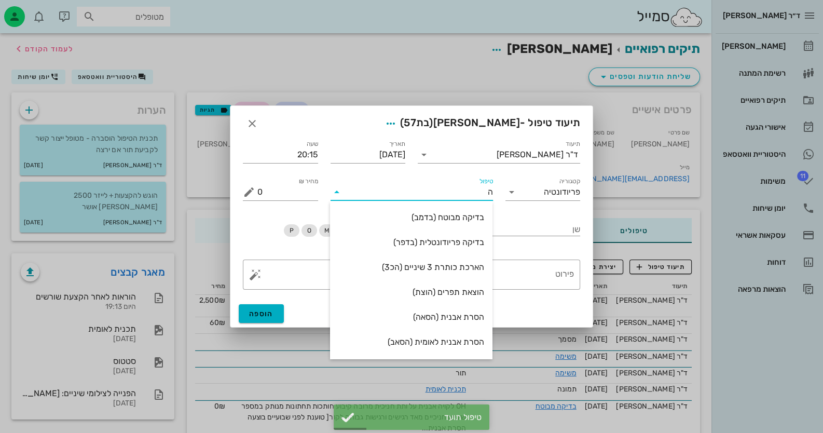
type input "הק"
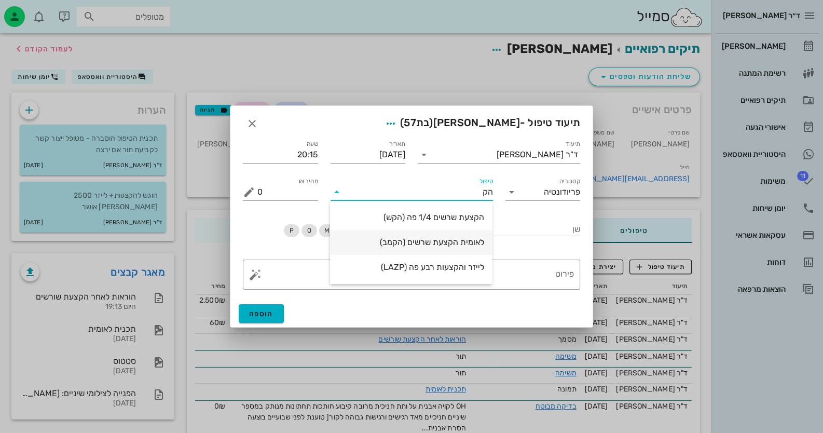
click at [426, 241] on div "לאומית הקצעת שרשים (הקמב)" at bounding box center [411, 242] width 146 height 10
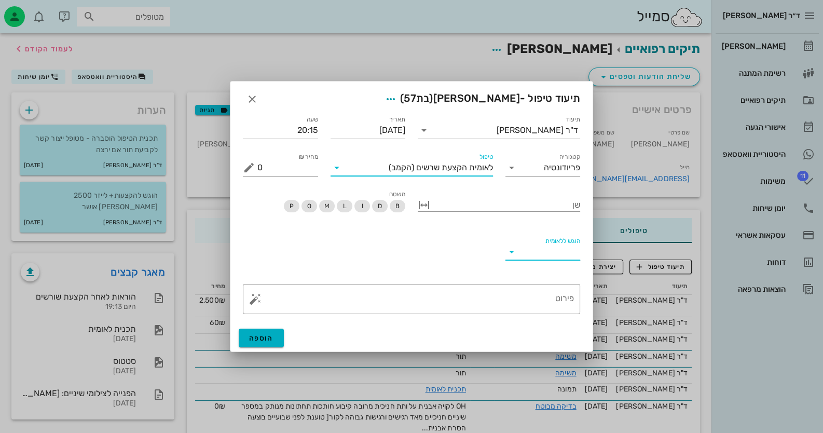
click at [561, 254] on input "הוגש ללאומית" at bounding box center [551, 251] width 59 height 17
click at [561, 253] on div "כן" at bounding box center [542, 260] width 59 height 22
click at [254, 345] on button "הוספה" at bounding box center [261, 338] width 45 height 19
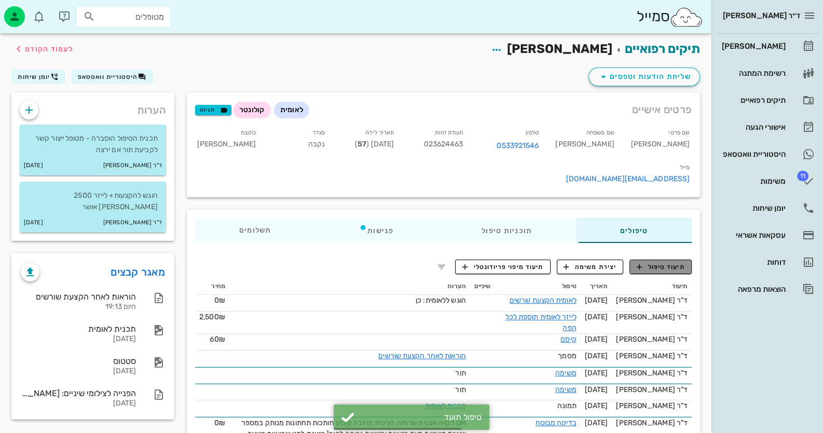
click at [672, 260] on button "תיעוד טיפול" at bounding box center [661, 267] width 62 height 15
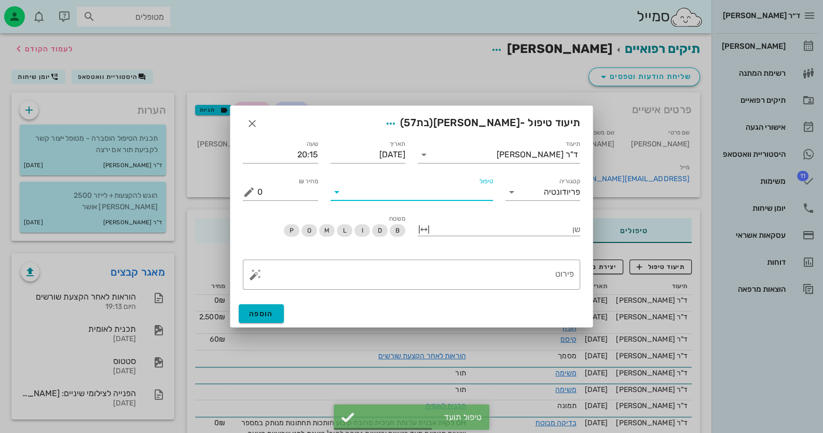
click at [470, 198] on input "טיפול" at bounding box center [419, 192] width 148 height 17
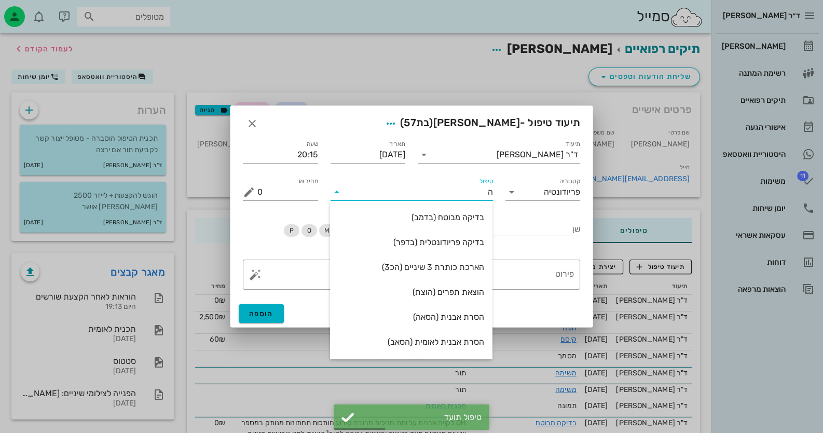
type input "[PERSON_NAME]"
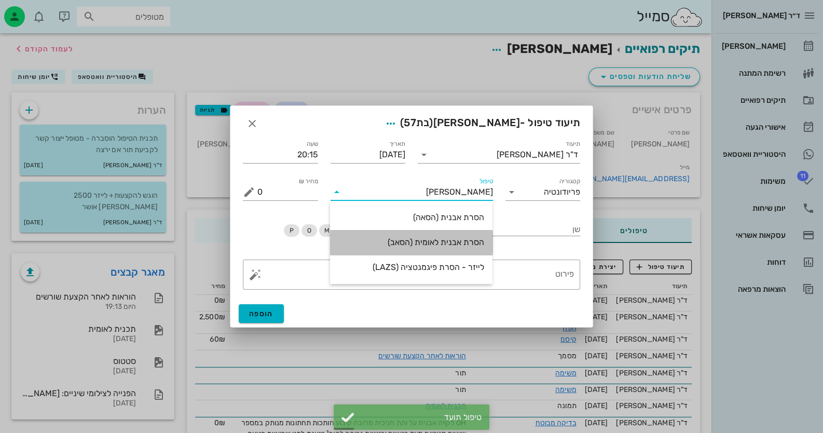
click at [457, 239] on div "הסרת אבנית לאומית (הסאב)" at bounding box center [411, 242] width 146 height 10
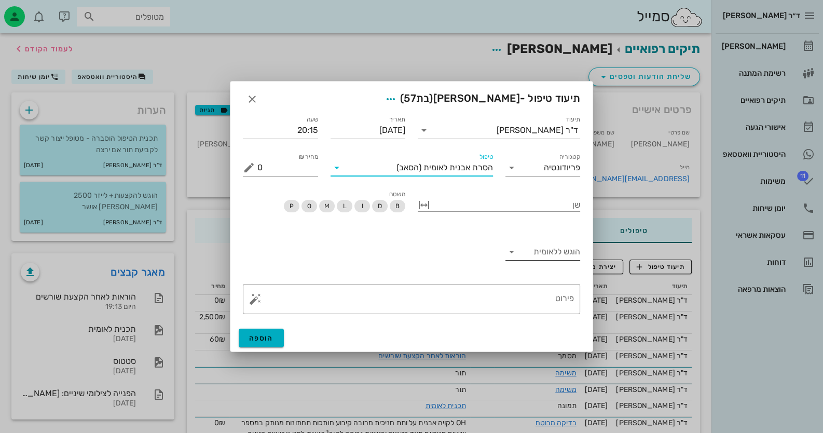
click at [533, 247] on input "הוגש ללאומית" at bounding box center [551, 251] width 59 height 17
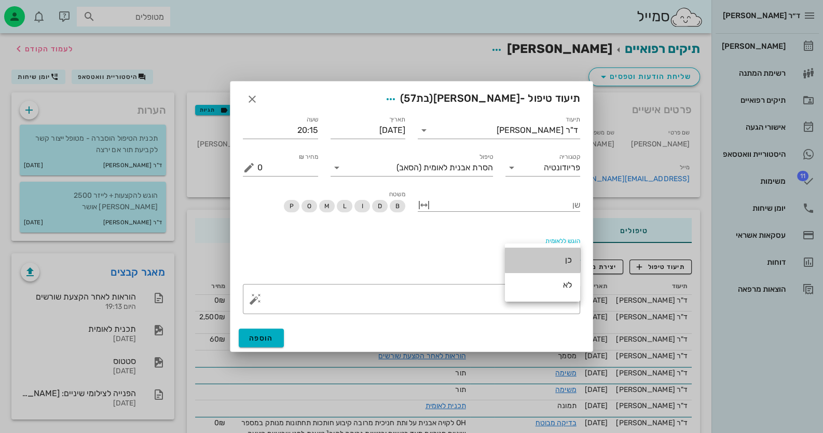
click at [534, 248] on div "כן" at bounding box center [542, 260] width 75 height 25
click at [284, 337] on div "הוספה" at bounding box center [411, 337] width 362 height 27
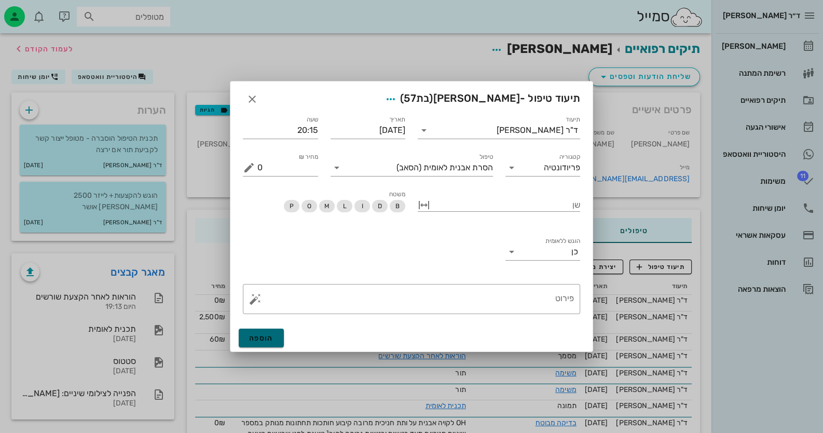
click at [271, 340] on span "הוספה" at bounding box center [261, 338] width 24 height 9
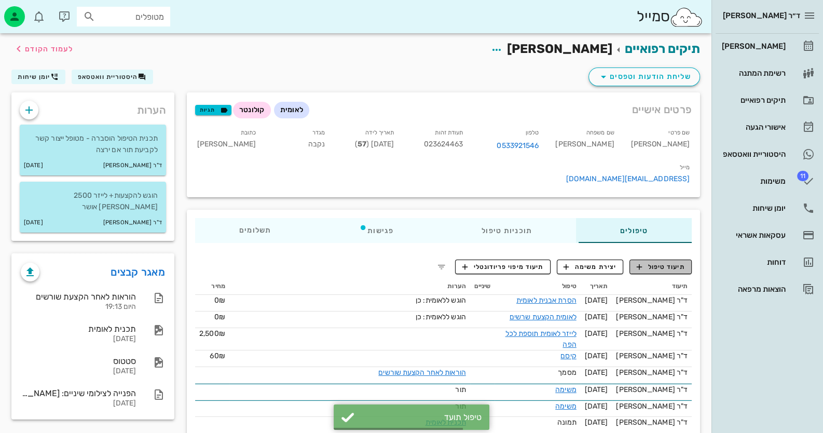
click at [646, 262] on span "תיעוד טיפול" at bounding box center [661, 266] width 48 height 9
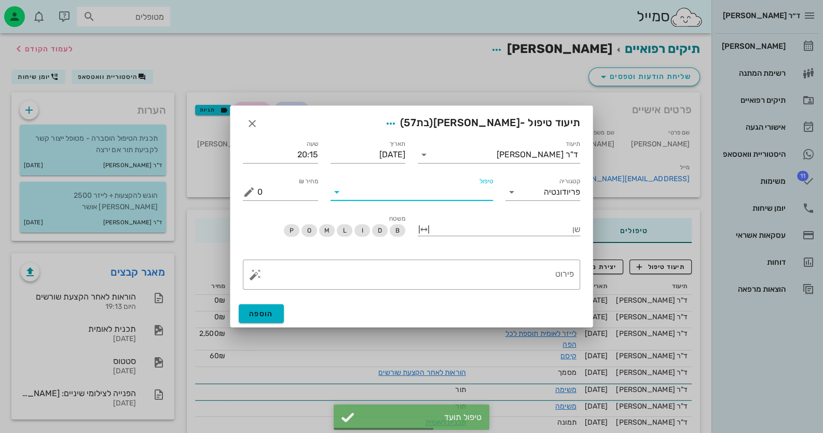
click at [469, 195] on input "טיפול" at bounding box center [419, 192] width 148 height 17
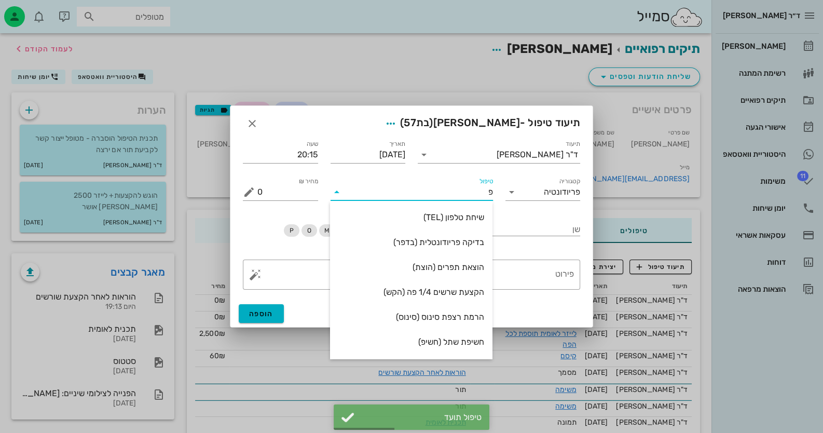
type input "פל"
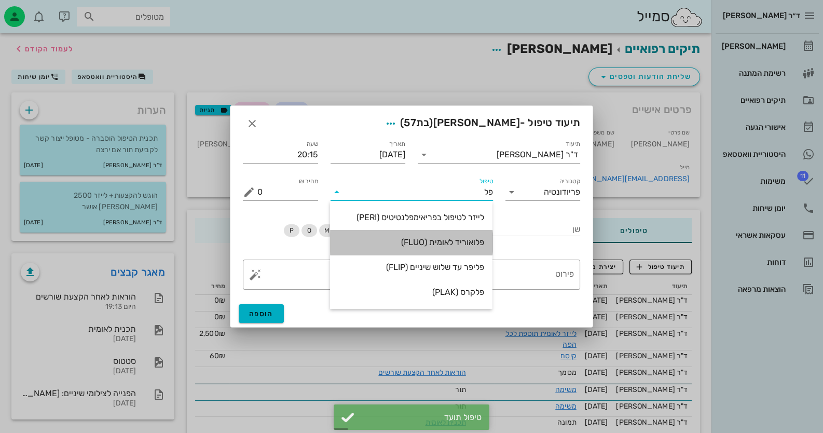
click at [474, 236] on div "פלואוריד לאומית (FLUO)" at bounding box center [411, 242] width 146 height 22
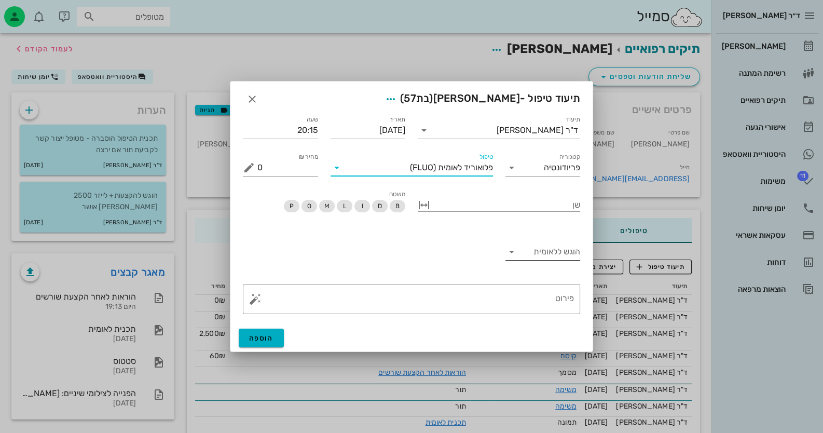
click at [555, 257] on input "הוגש ללאומית" at bounding box center [551, 251] width 59 height 17
click at [556, 256] on div "כן" at bounding box center [542, 260] width 59 height 10
click at [269, 334] on span "הוספה" at bounding box center [261, 338] width 24 height 9
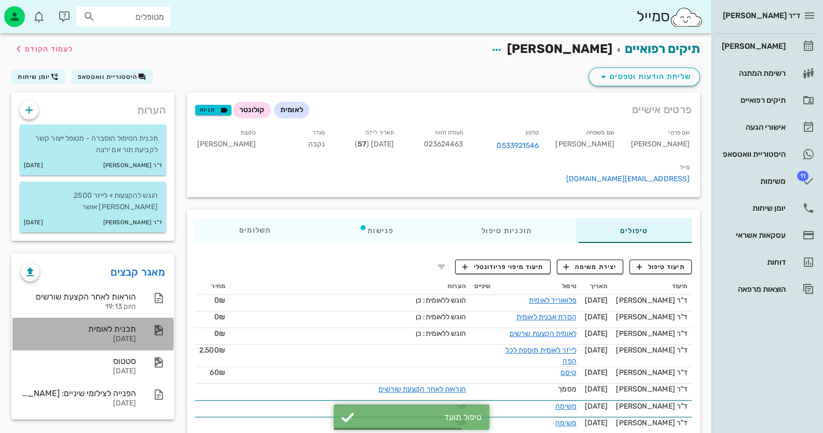
click at [91, 335] on div "[DATE]" at bounding box center [78, 339] width 115 height 9
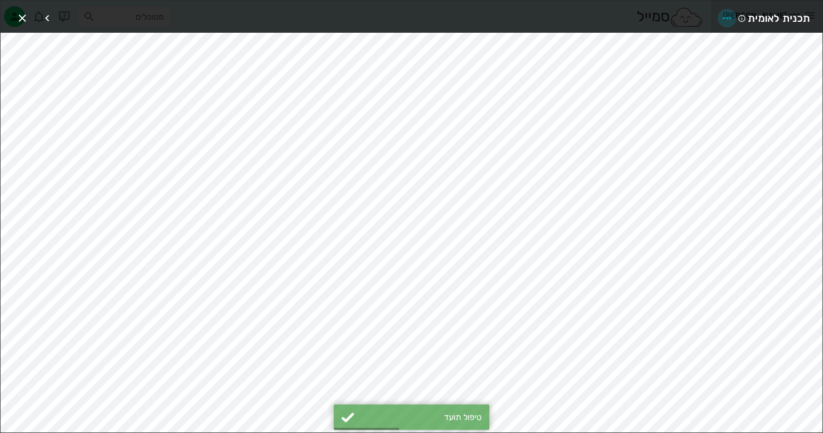
click at [721, 19] on icon "button" at bounding box center [727, 18] width 12 height 12
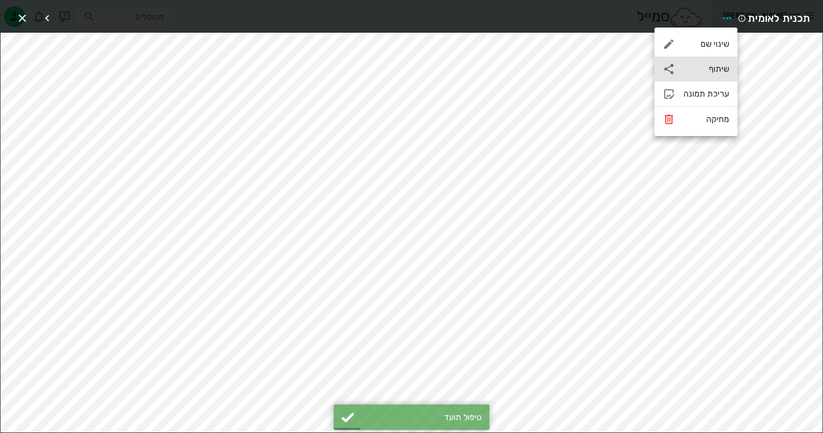
click at [710, 63] on div "שיתוף" at bounding box center [695, 69] width 83 height 25
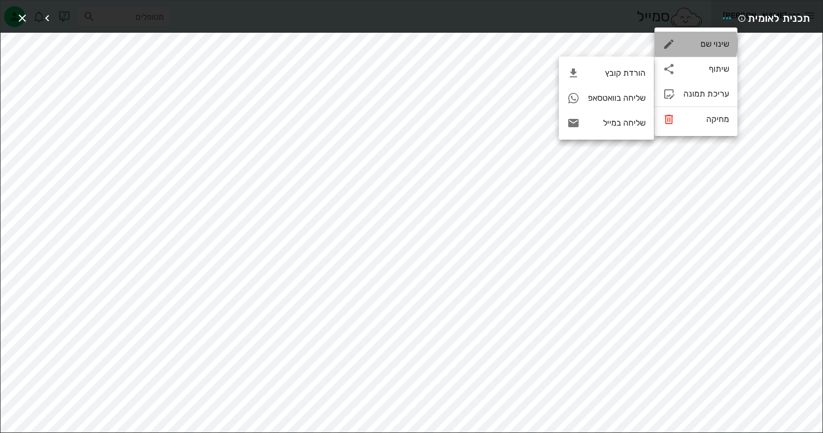
click at [716, 37] on div "שינוי שם" at bounding box center [695, 44] width 83 height 25
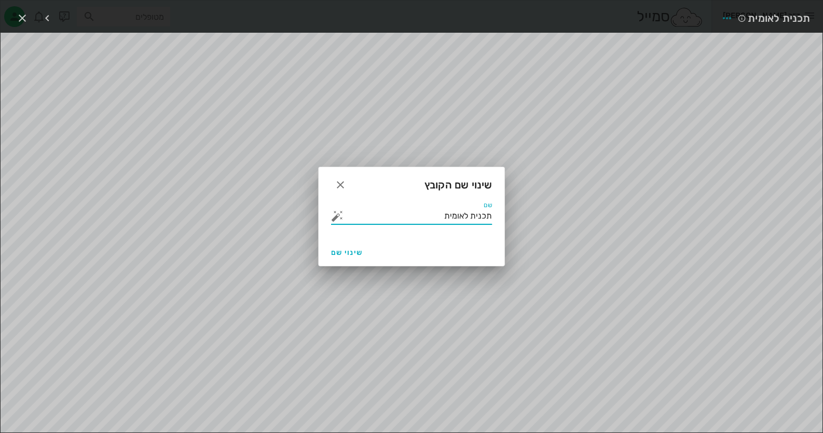
click at [432, 222] on input "תכנית לאומית" at bounding box center [419, 216] width 146 height 17
click at [339, 217] on button "button" at bounding box center [337, 216] width 12 height 12
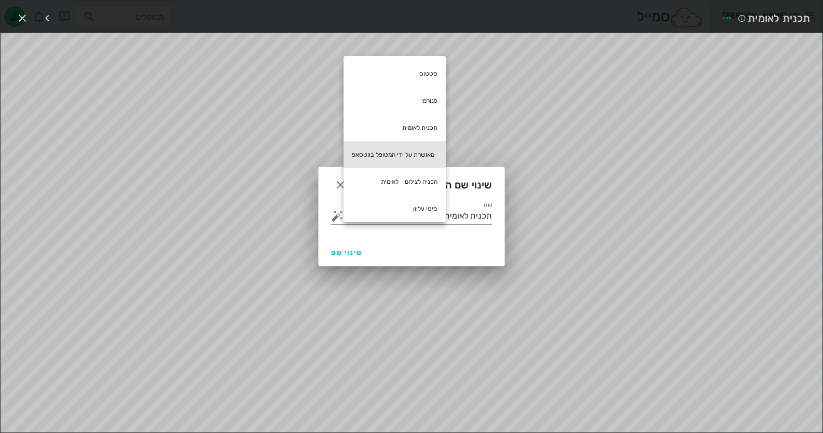
click at [405, 158] on div "-מאושרת על ידי המטופל בווטסאפ" at bounding box center [395, 154] width 102 height 27
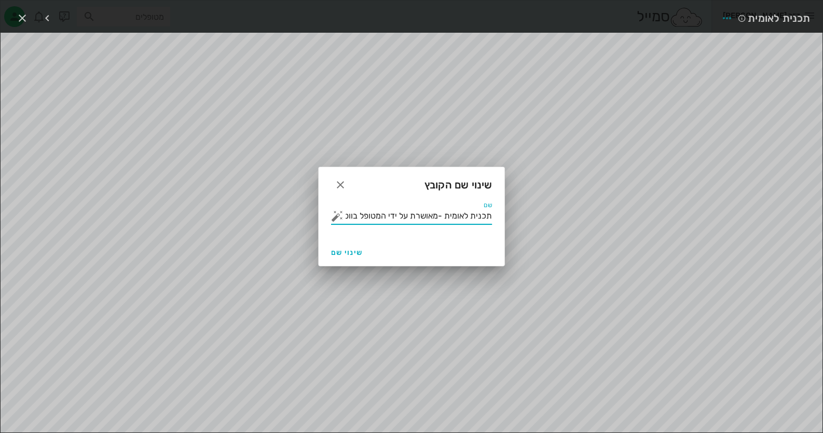
scroll to position [0, -15]
drag, startPoint x: 373, startPoint y: 216, endPoint x: 340, endPoint y: 216, distance: 32.7
click at [340, 216] on div "שם תכנית לאומית -מאושרת על ידי המטופל בווטסאפ" at bounding box center [411, 216] width 161 height 17
type input "תכנית לאומית -מאושרת על ידי המטופל"
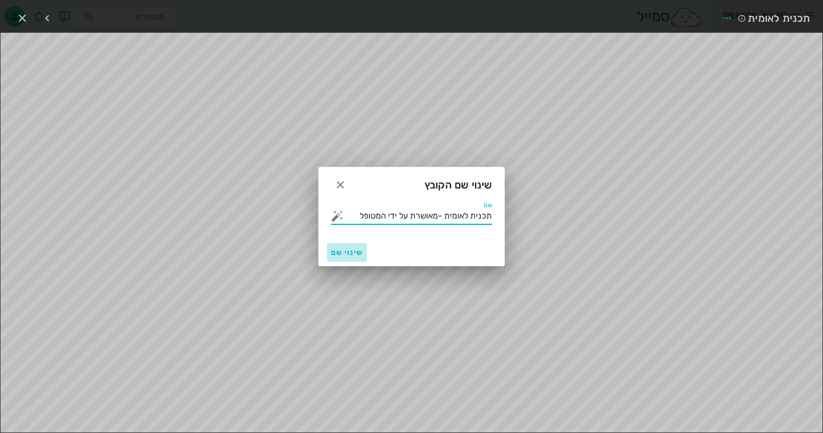
click at [346, 251] on span "שינוי שם" at bounding box center [347, 252] width 32 height 9
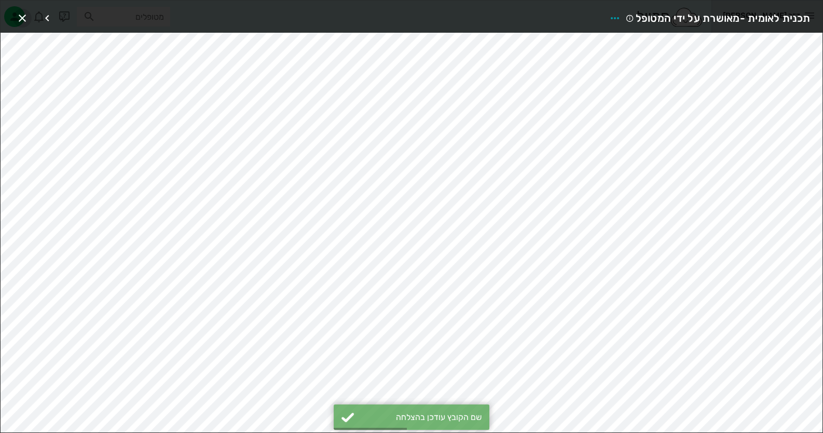
click at [29, 15] on span "button" at bounding box center [22, 18] width 19 height 12
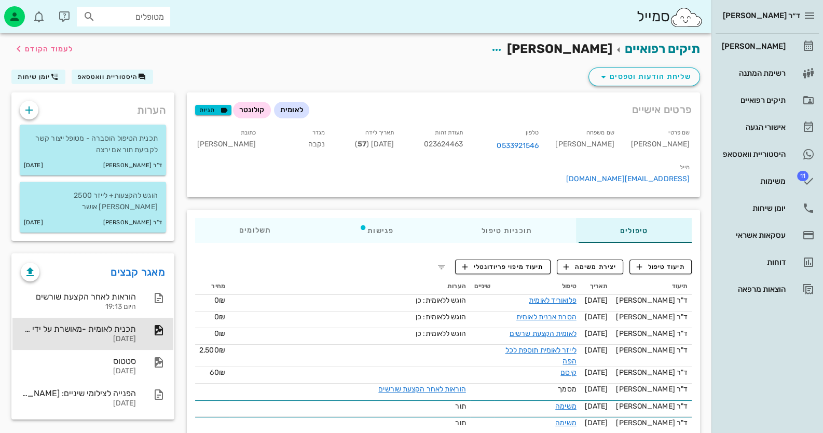
click at [463, 144] on span "023624463" at bounding box center [443, 144] width 39 height 9
copy span "023624463"
click at [773, 42] on div "[PERSON_NAME]" at bounding box center [753, 46] width 66 height 8
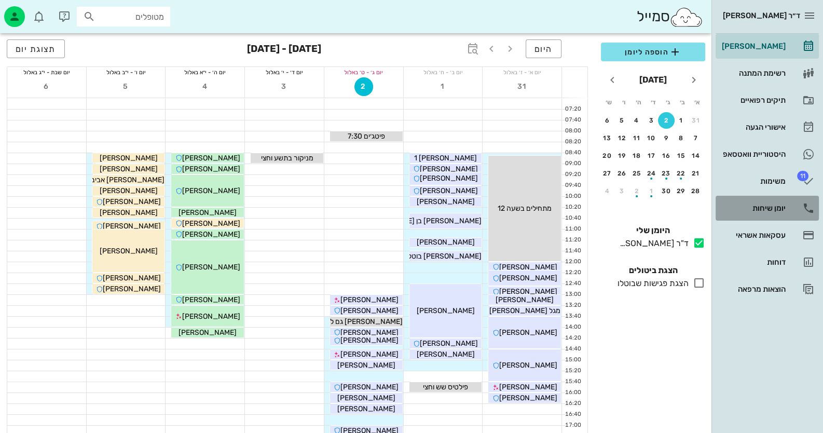
click at [772, 196] on link "יומן שיחות" at bounding box center [767, 208] width 103 height 25
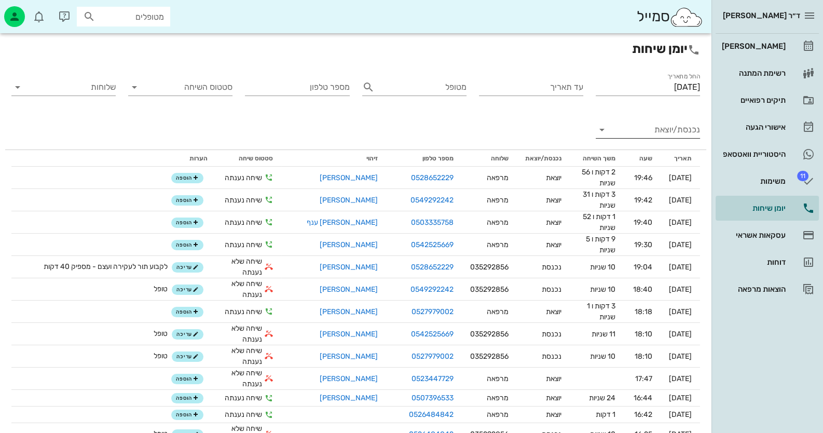
click at [615, 129] on input "נכנסת/יוצאת" at bounding box center [656, 129] width 88 height 17
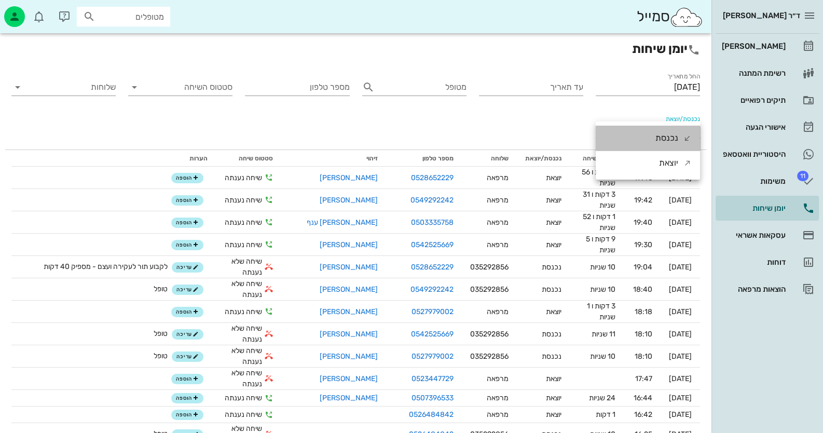
click at [635, 138] on div "נכנסת" at bounding box center [648, 138] width 104 height 25
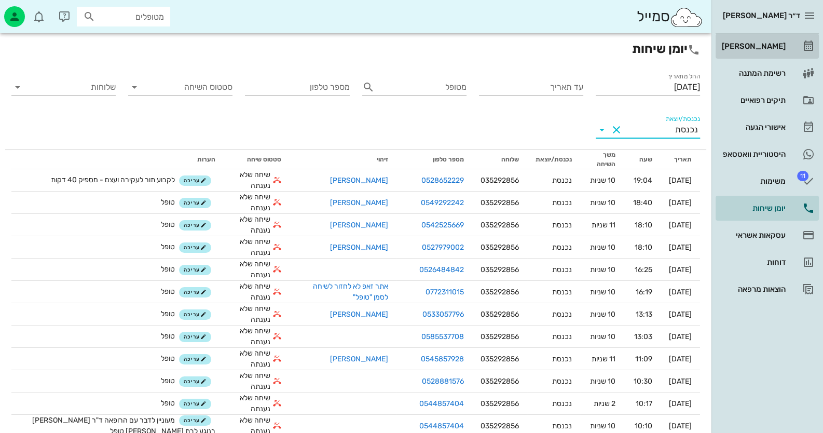
click at [787, 56] on link "[PERSON_NAME]" at bounding box center [767, 46] width 103 height 25
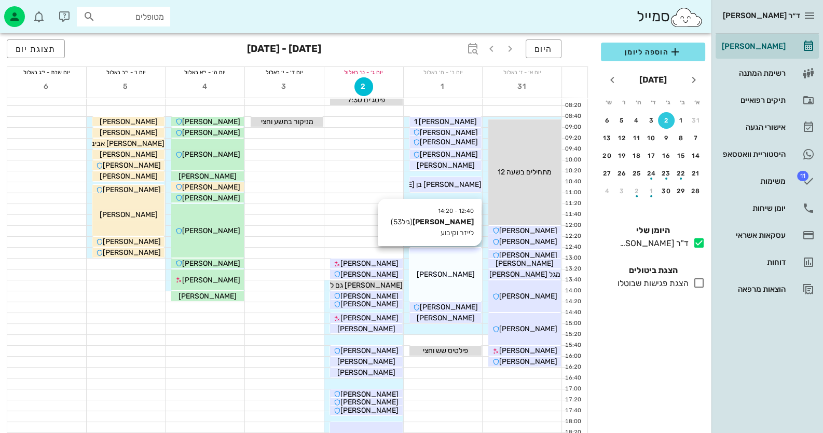
scroll to position [51, 0]
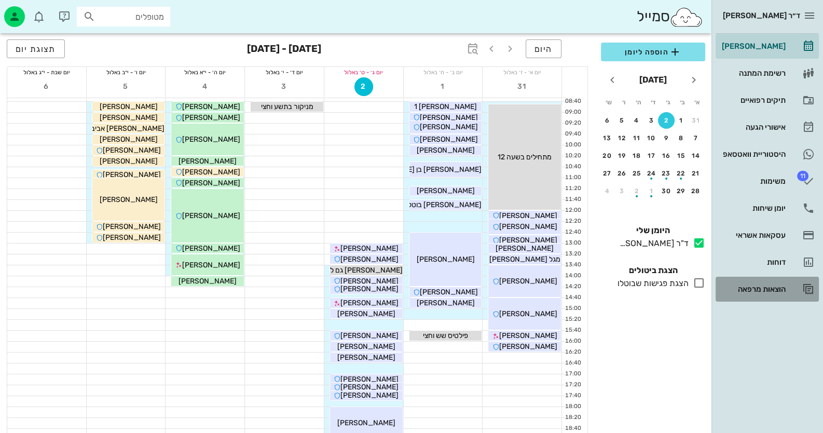
click at [761, 289] on div "הוצאות מרפאה" at bounding box center [753, 289] width 66 height 8
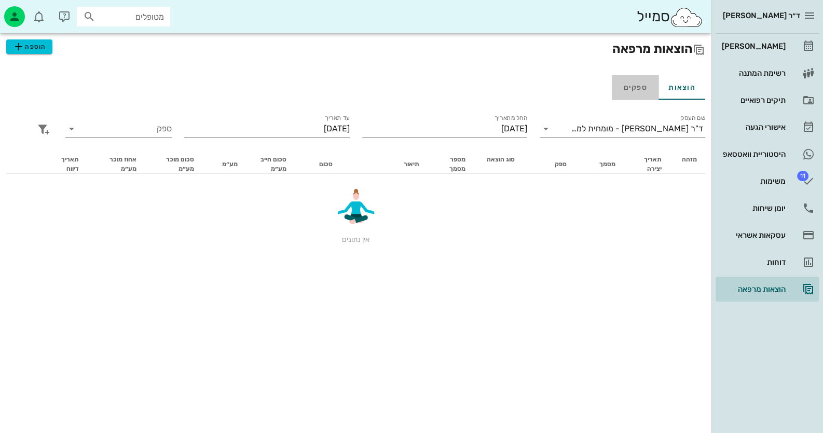
click at [643, 93] on link "ספקים" at bounding box center [635, 87] width 47 height 25
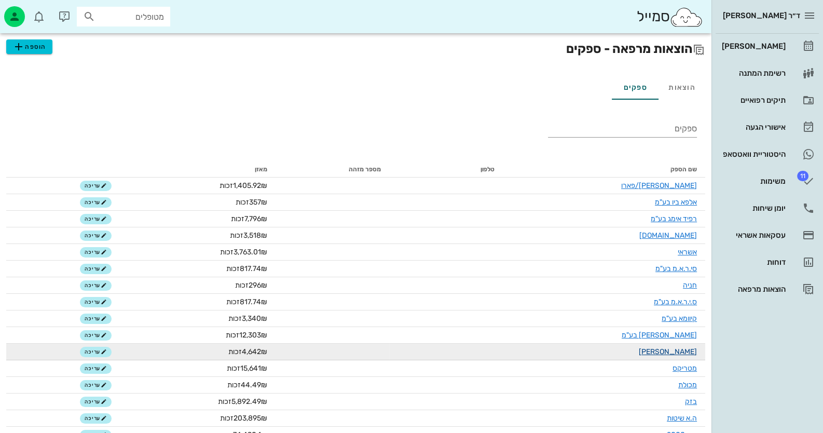
click at [685, 350] on link "[PERSON_NAME]" at bounding box center [668, 351] width 58 height 9
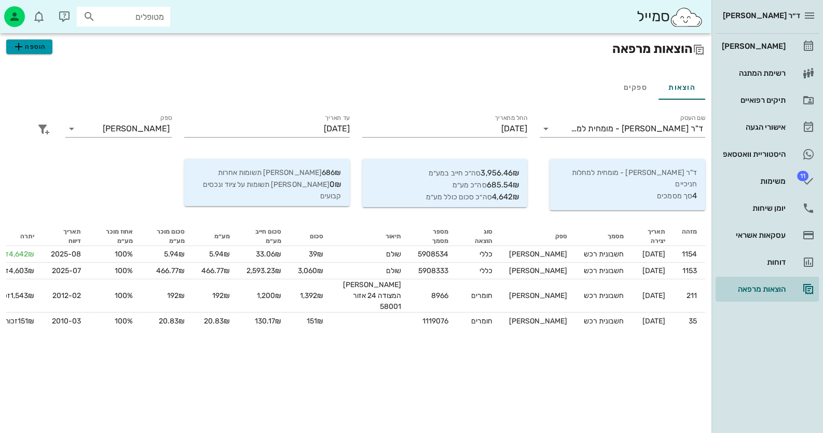
click at [42, 51] on span "הוספה" at bounding box center [28, 46] width 33 height 12
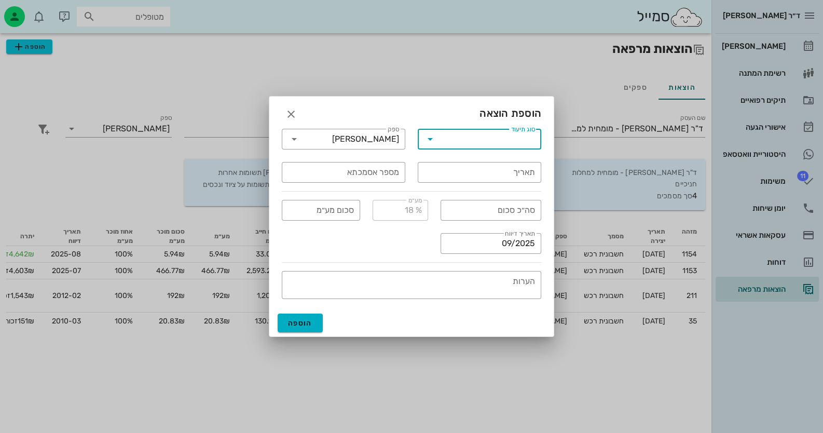
click at [506, 147] on input "סוג תיעוד" at bounding box center [487, 139] width 97 height 17
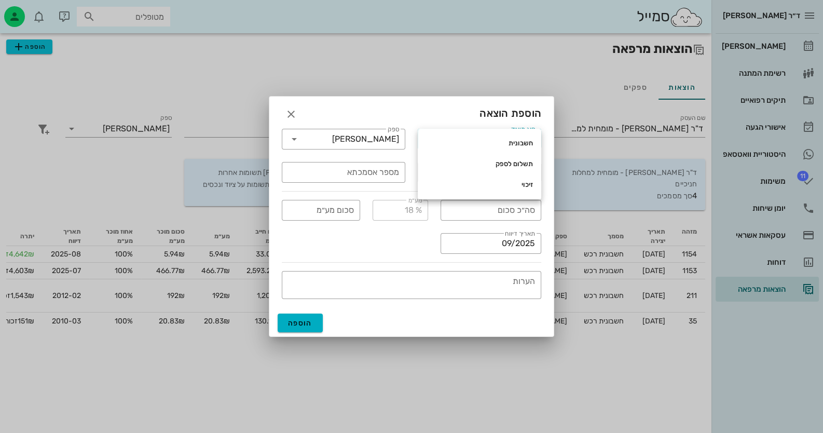
click at [506, 147] on div "חשבונית" at bounding box center [479, 143] width 107 height 8
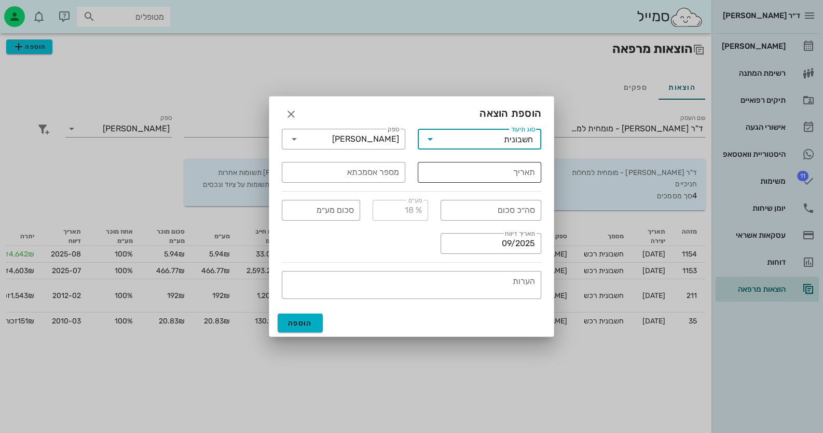
click at [524, 177] on input "תאריך" at bounding box center [479, 172] width 111 height 17
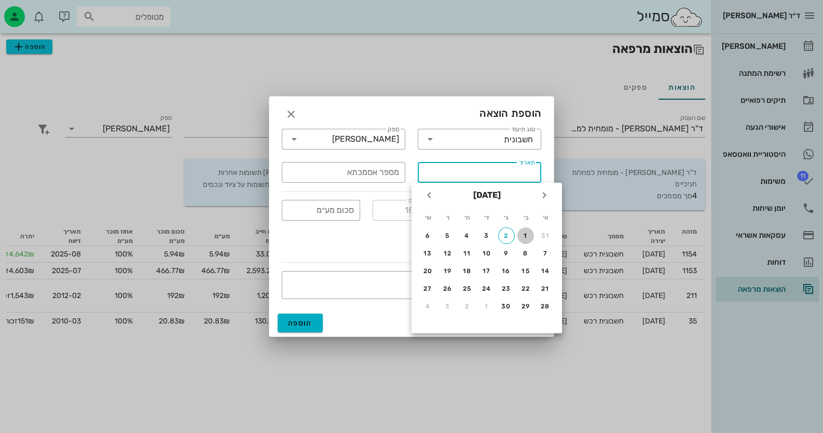
click at [522, 233] on div "1" at bounding box center [525, 235] width 17 height 7
type input "[DATE]"
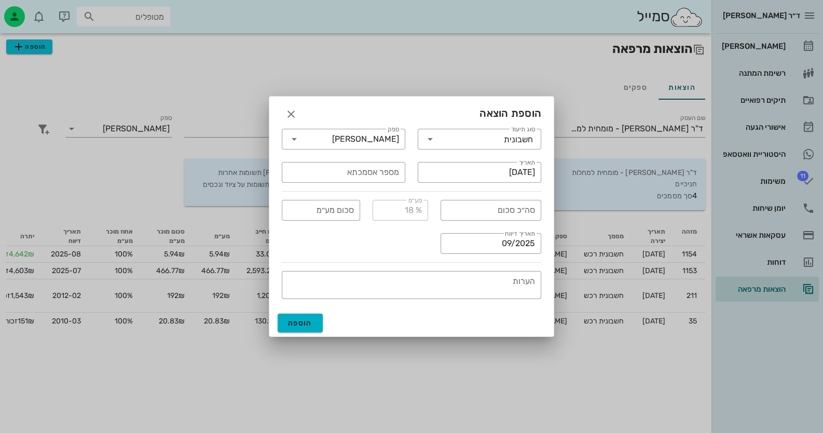
click at [384, 184] on div "​ מספר אסמכתא" at bounding box center [344, 172] width 136 height 33
click at [384, 179] on input "מספר אסמכתא" at bounding box center [343, 172] width 111 height 17
type input "5910219"
click at [497, 212] on input "סה״כ סכום" at bounding box center [491, 210] width 88 height 17
type input "1844"
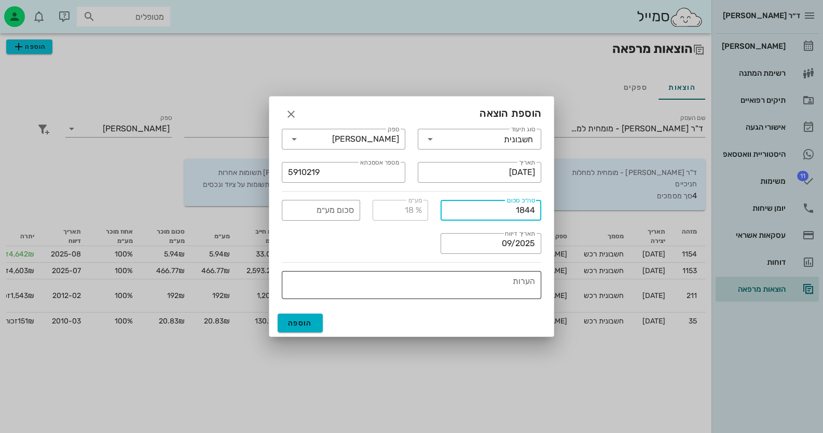
type input "281.28"
click at [524, 277] on div "הערות" at bounding box center [408, 285] width 253 height 28
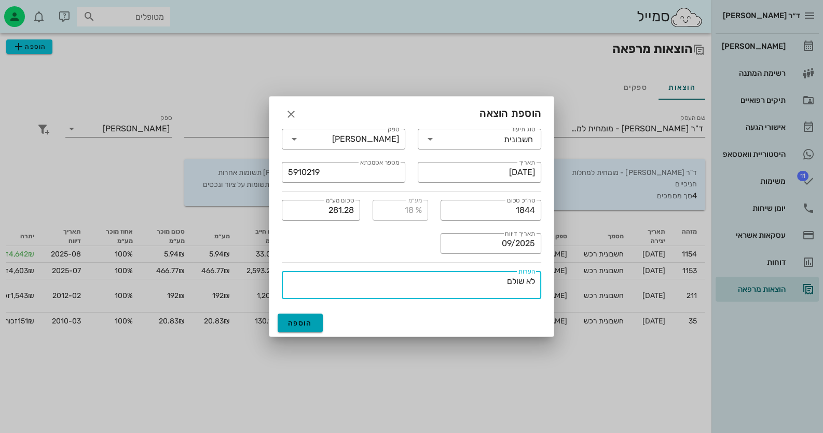
type textarea "לא שולם"
click at [292, 321] on span "הוספה" at bounding box center [300, 323] width 24 height 9
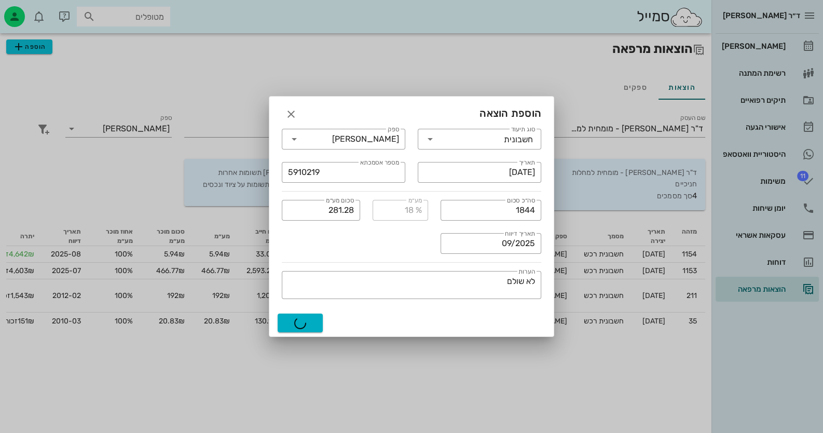
click at [622, 116] on div at bounding box center [411, 216] width 823 height 433
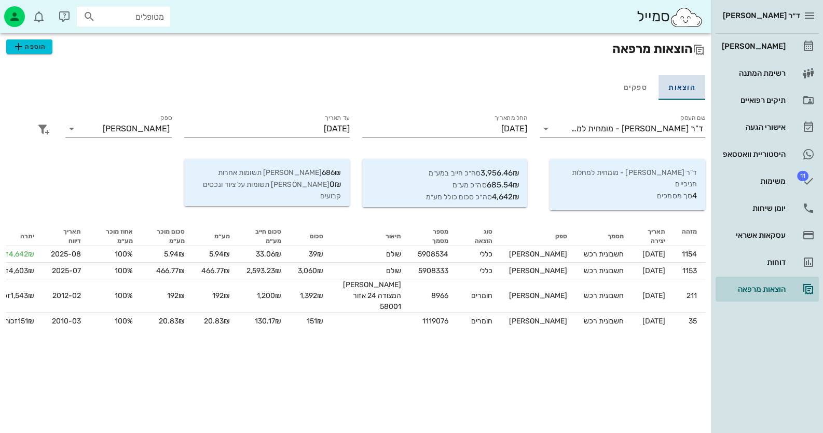
click at [690, 89] on link "הוצאות" at bounding box center [682, 87] width 47 height 25
click at [640, 90] on link "ספקים" at bounding box center [635, 87] width 47 height 25
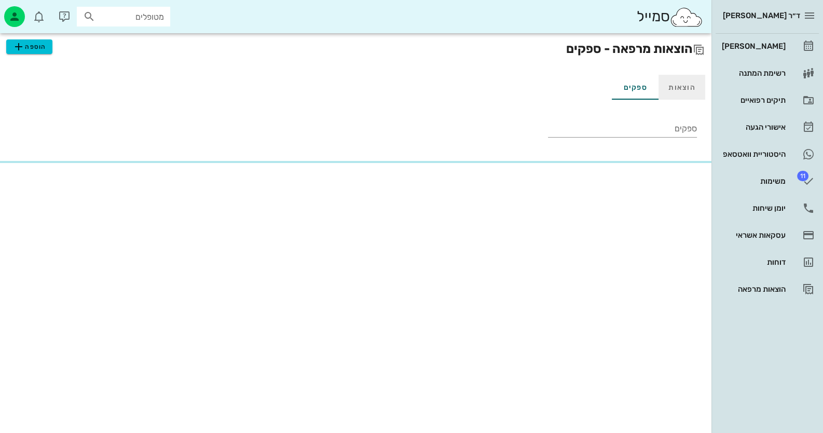
click at [687, 91] on link "הוצאות" at bounding box center [682, 87] width 47 height 25
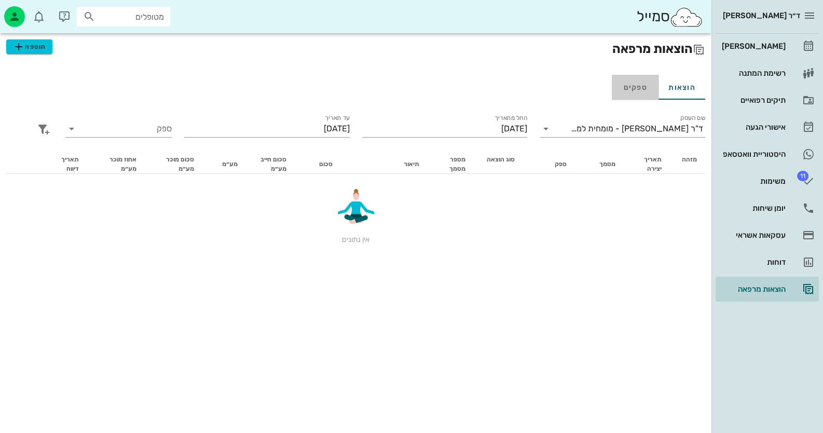
click at [631, 94] on link "ספקים" at bounding box center [635, 87] width 47 height 25
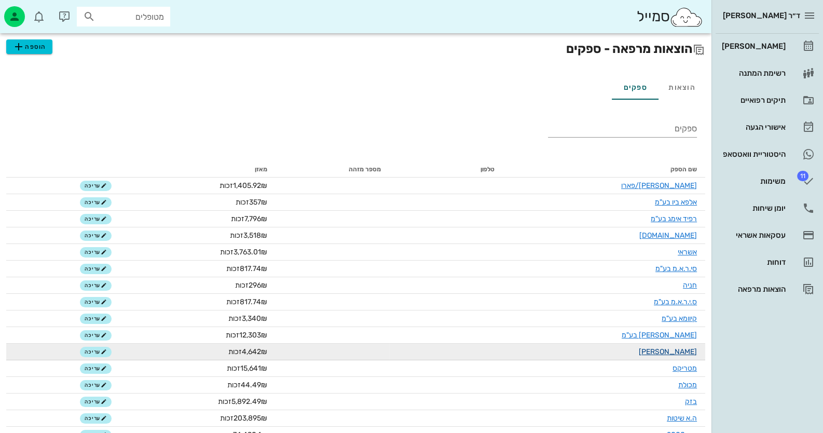
click at [695, 353] on link "[PERSON_NAME]" at bounding box center [668, 351] width 58 height 9
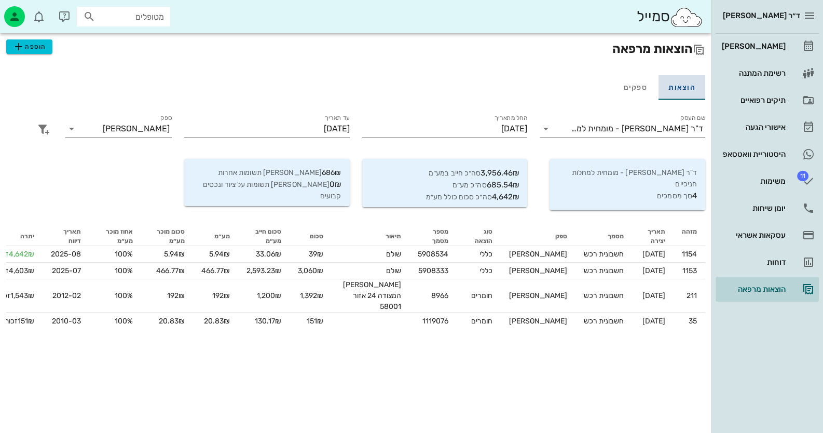
click at [673, 88] on link "הוצאות" at bounding box center [682, 87] width 47 height 25
click at [764, 283] on div "הוצאות מרפאה" at bounding box center [753, 289] width 66 height 17
click at [769, 268] on div "דוחות" at bounding box center [753, 262] width 66 height 17
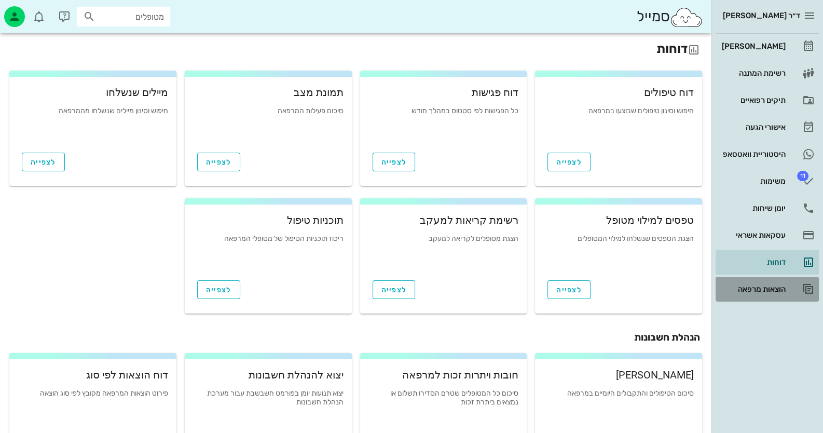
click at [770, 283] on div "הוצאות מרפאה" at bounding box center [753, 289] width 66 height 17
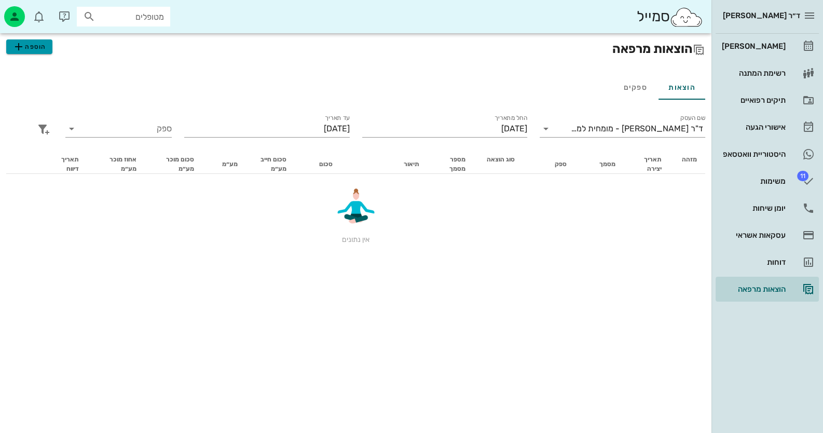
click at [26, 49] on span "הוספה" at bounding box center [28, 46] width 33 height 12
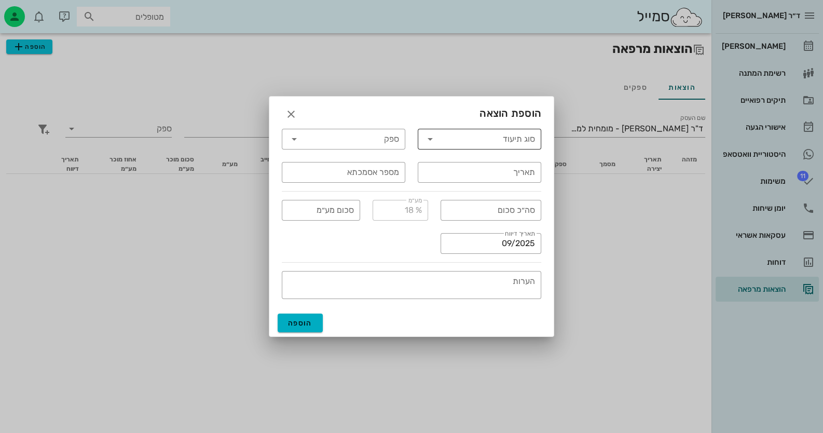
click at [509, 137] on input "סוג תיעוד" at bounding box center [487, 139] width 97 height 17
click at [514, 145] on div "חשבונית" at bounding box center [479, 143] width 107 height 8
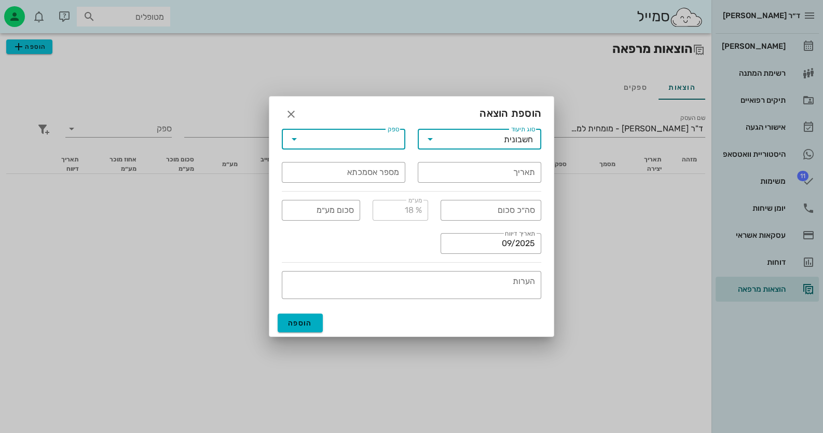
click at [398, 146] on input "ספק" at bounding box center [351, 139] width 97 height 17
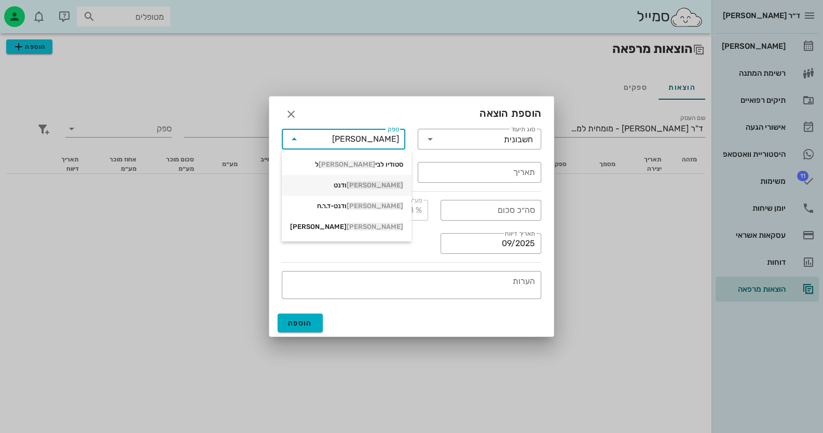
click at [385, 189] on div "[PERSON_NAME] ודנט" at bounding box center [346, 185] width 113 height 8
type input "[PERSON_NAME]"
click at [453, 173] on input "תאריך" at bounding box center [479, 172] width 111 height 17
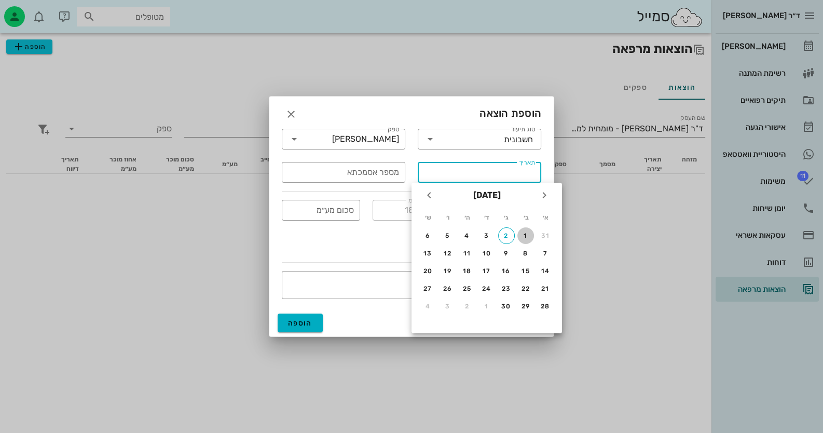
click at [521, 230] on button "1" at bounding box center [525, 235] width 17 height 17
type input "[DATE]"
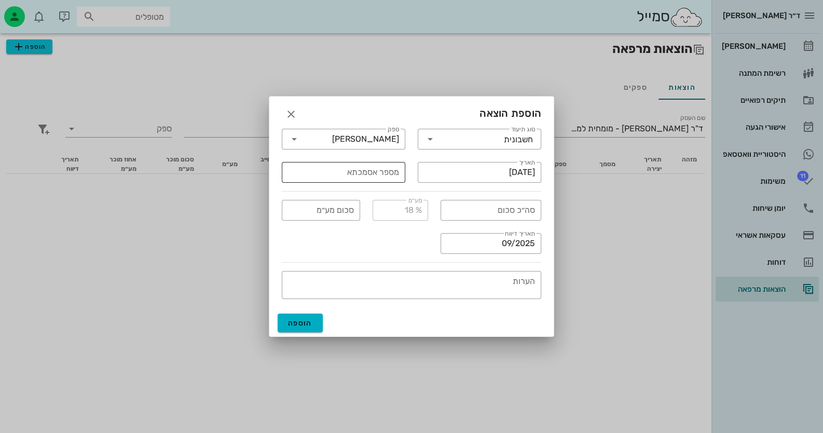
click at [358, 172] on input "מספר אסמכתא" at bounding box center [343, 172] width 111 height 17
type input "5910219"
click at [482, 212] on input "סה״כ סכום" at bounding box center [491, 210] width 88 height 17
type input "1844"
type input "281.28"
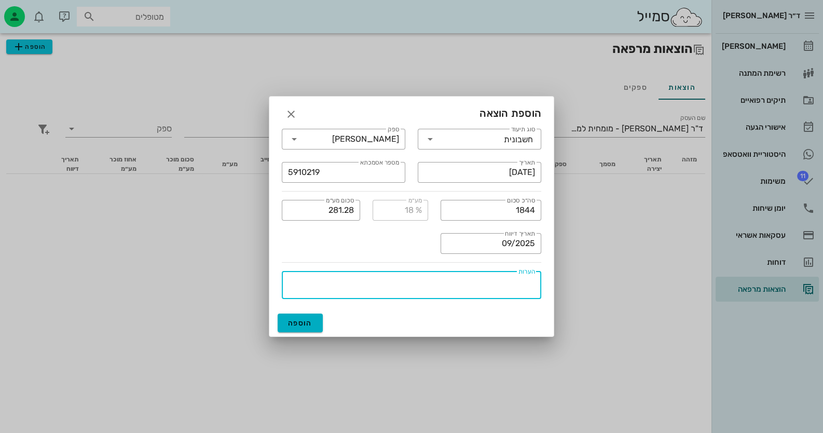
click at [479, 281] on textarea "הערות" at bounding box center [408, 286] width 253 height 25
type textarea "לא שולם"
click at [302, 324] on span "הוספה" at bounding box center [300, 323] width 24 height 9
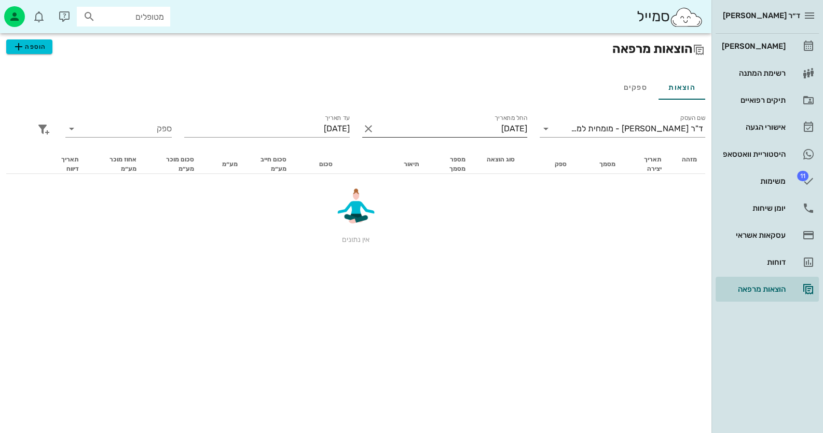
click at [502, 129] on input "01/09/2025" at bounding box center [452, 128] width 151 height 17
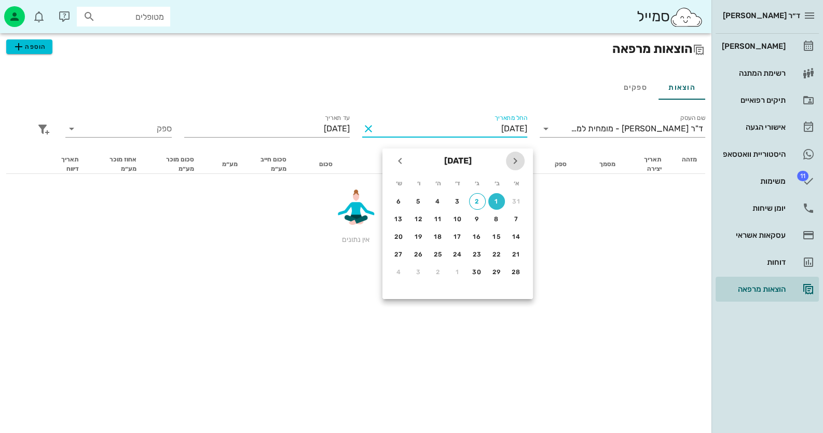
click at [513, 156] on icon "חודש שעבר" at bounding box center [515, 161] width 12 height 12
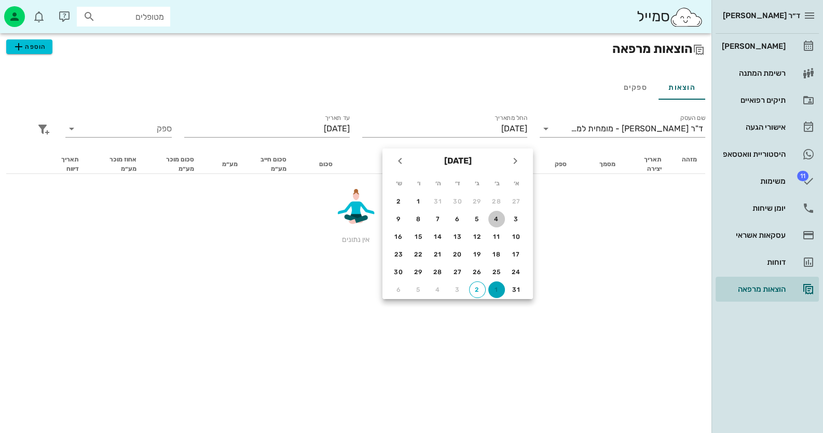
click at [499, 212] on button "4" at bounding box center [496, 219] width 17 height 17
type input "04/08/2025"
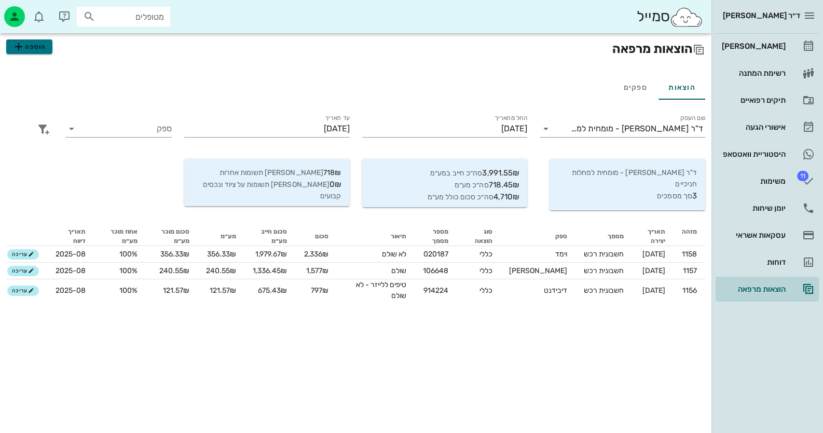
click at [36, 44] on span "הוספה" at bounding box center [28, 46] width 33 height 12
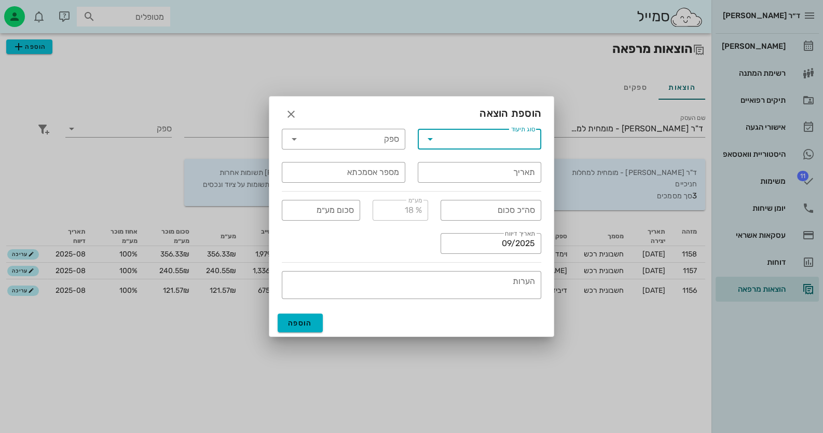
click at [464, 145] on input "סוג תיעוד" at bounding box center [487, 139] width 97 height 17
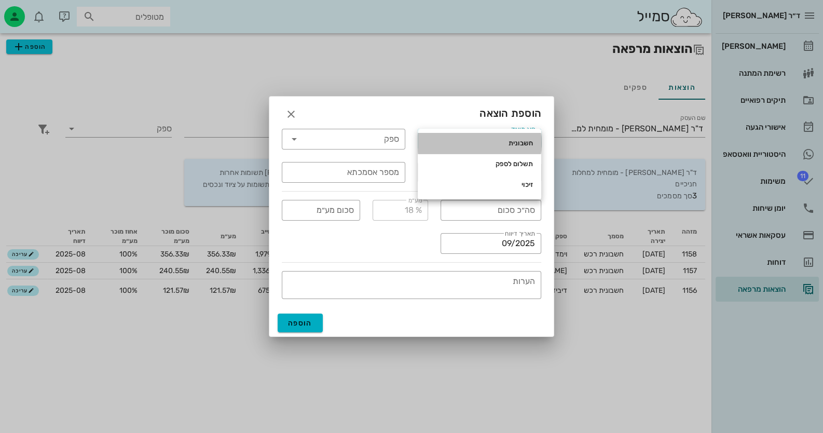
click at [467, 149] on div "חשבונית" at bounding box center [479, 143] width 107 height 17
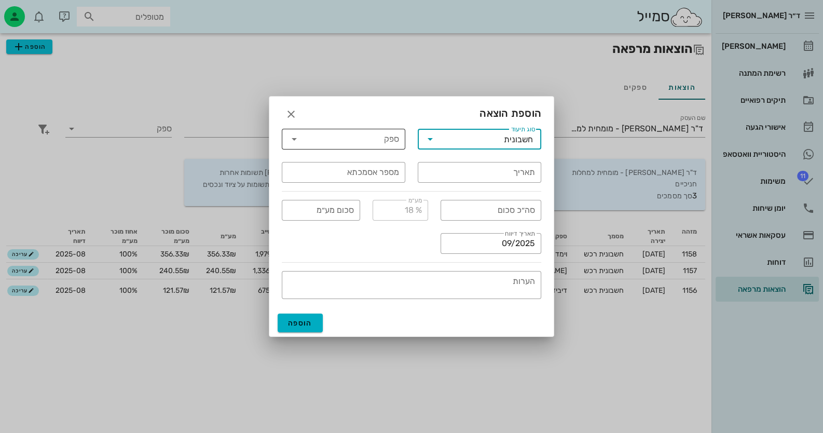
click at [392, 147] on div "ספק" at bounding box center [343, 139] width 111 height 21
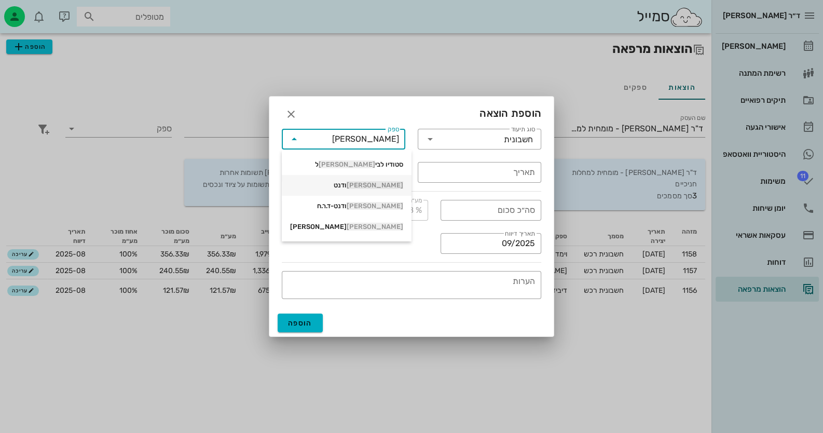
click at [384, 182] on div "[PERSON_NAME] ודנט" at bounding box center [346, 185] width 113 height 8
click at [294, 137] on icon at bounding box center [294, 139] width 12 height 12
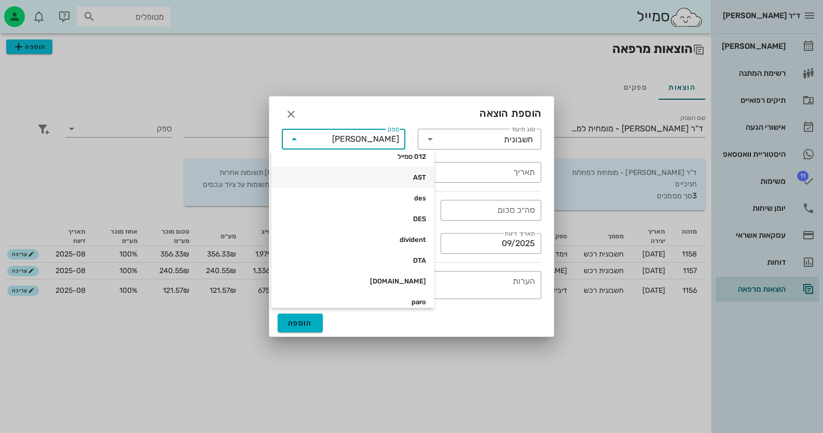
scroll to position [103, 0]
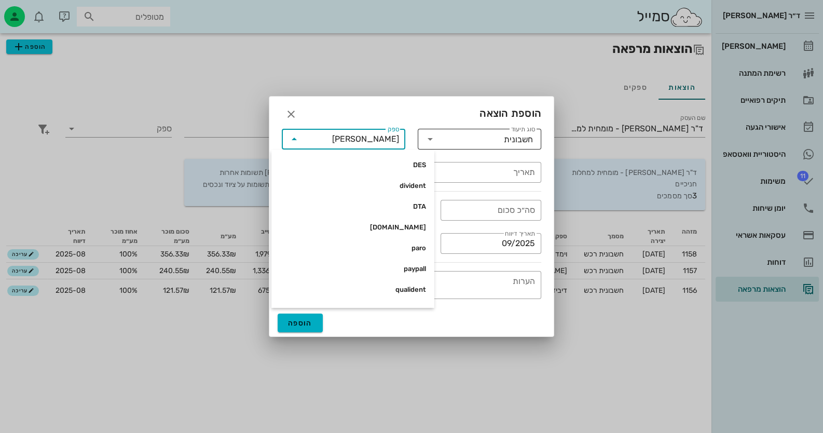
drag, startPoint x: 368, startPoint y: 138, endPoint x: 462, endPoint y: 148, distance: 95.0
click at [462, 148] on div "​ סוג תיעוד חשבונית ​ ספק שוודנט ​ תאריך ​ מספר אסמכתא" at bounding box center [412, 155] width 272 height 66
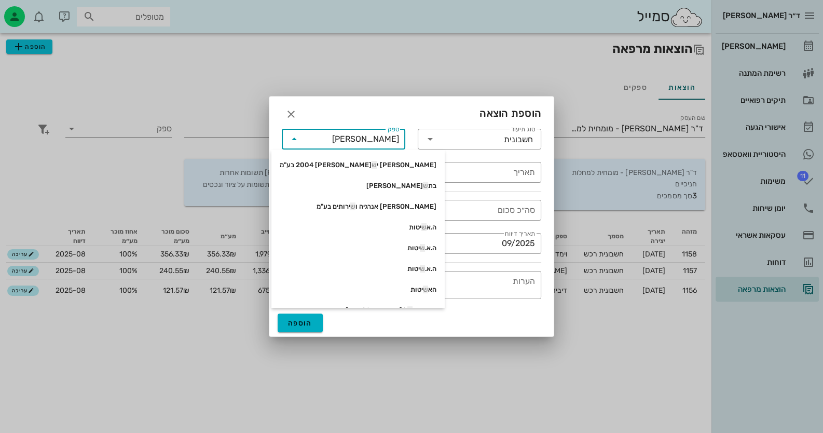
scroll to position [0, 0]
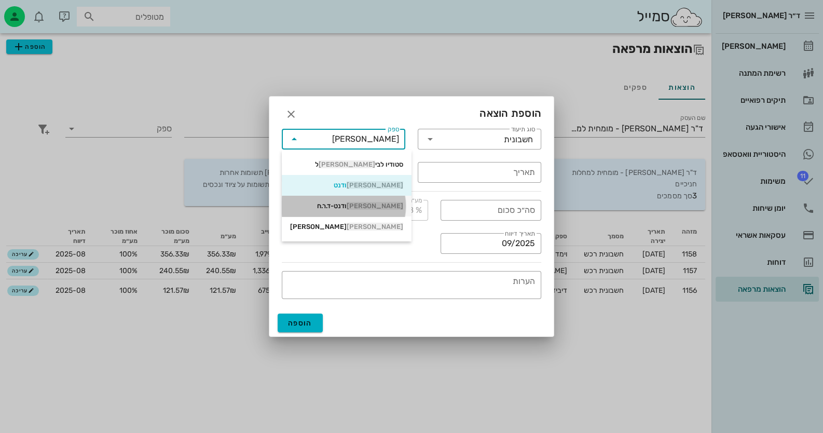
click at [363, 208] on div "שו ודנט-ד.ר.ח" at bounding box center [346, 206] width 113 height 8
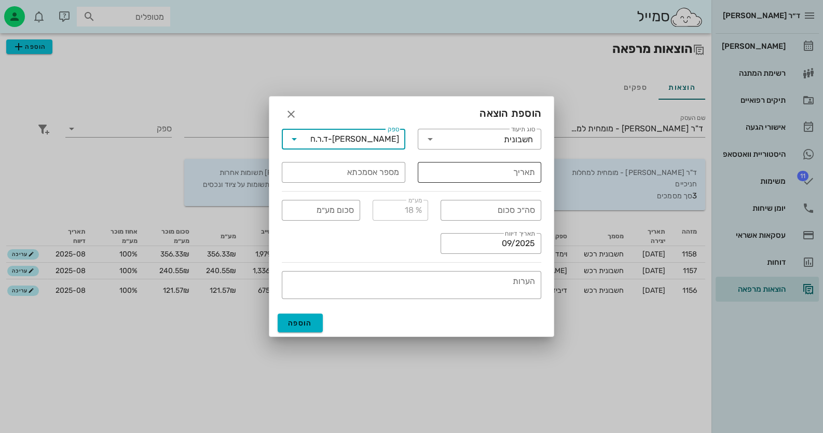
type input "[PERSON_NAME]-ד.ר.ח"
click at [523, 181] on div "תאריך" at bounding box center [479, 172] width 111 height 21
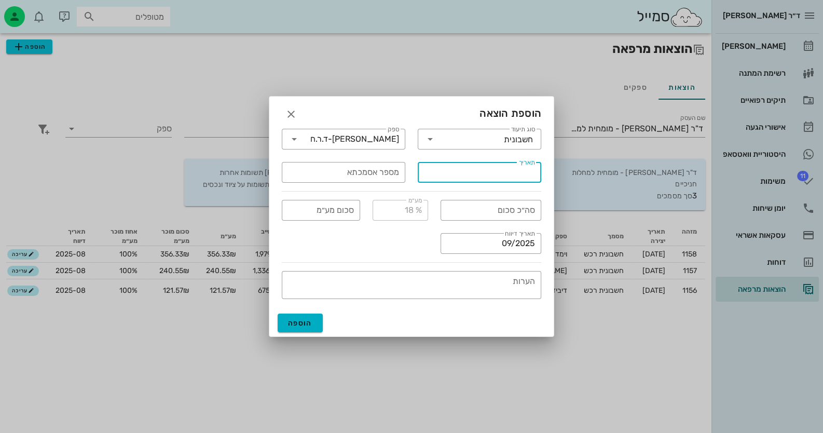
click at [522, 170] on input "תאריך" at bounding box center [479, 172] width 111 height 17
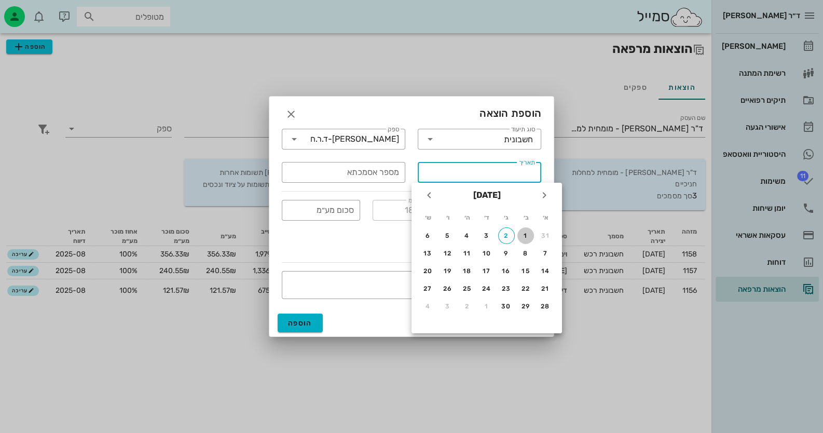
click at [524, 232] on div "1" at bounding box center [525, 235] width 17 height 7
type input "[DATE]"
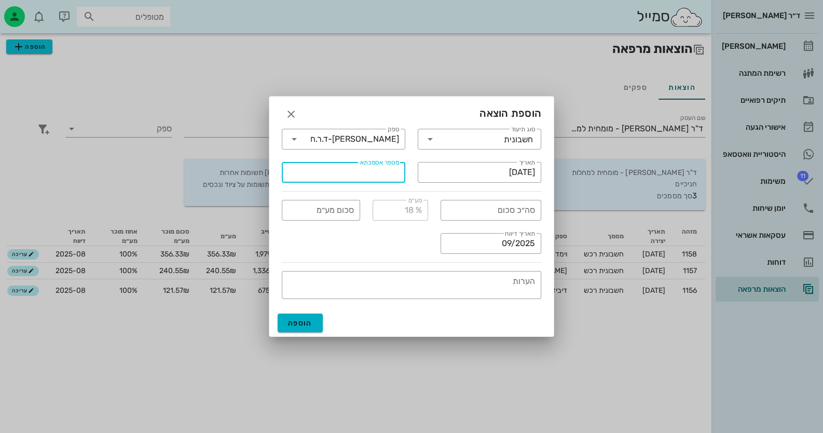
click at [366, 173] on input "מספר אסמכתא" at bounding box center [343, 172] width 111 height 17
type input "5910219"
click at [463, 210] on input "סה״כ סכום" at bounding box center [491, 210] width 88 height 17
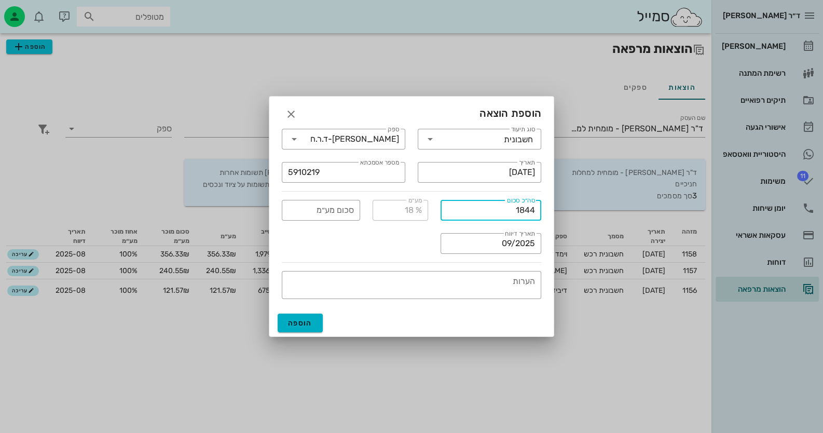
type input "1844"
type input "281.28"
click at [397, 265] on div "​ הערות" at bounding box center [412, 285] width 272 height 40
click at [416, 278] on textarea "הערות" at bounding box center [408, 286] width 253 height 25
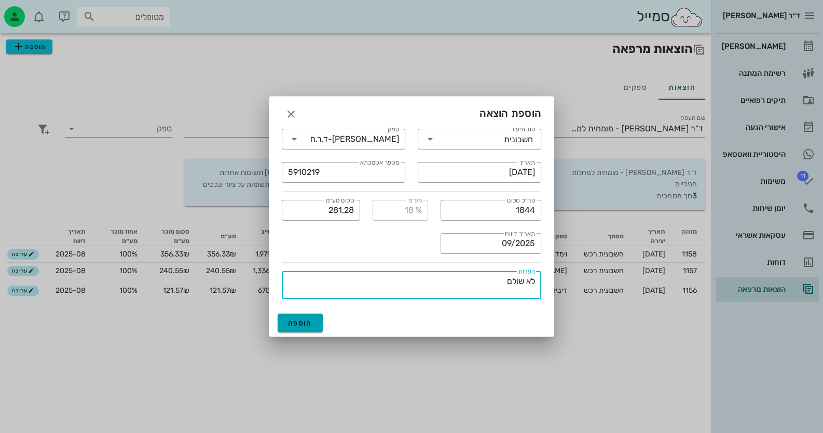
type textarea "לא שולם"
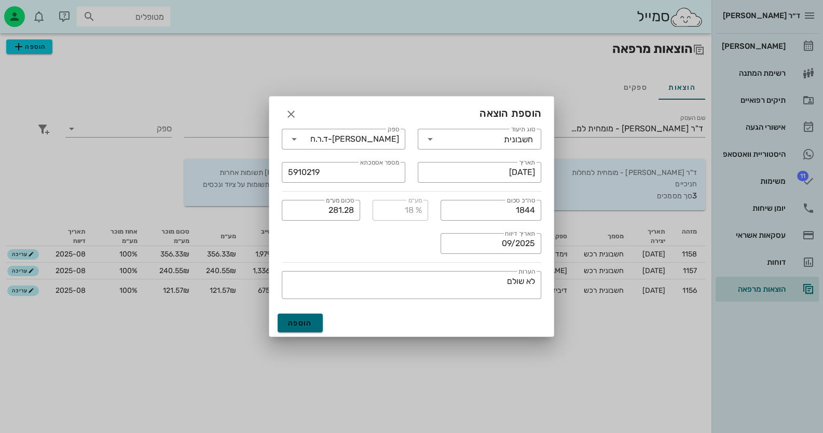
click at [304, 321] on span "הוספה" at bounding box center [300, 323] width 24 height 9
click at [293, 115] on icon "button" at bounding box center [291, 114] width 12 height 12
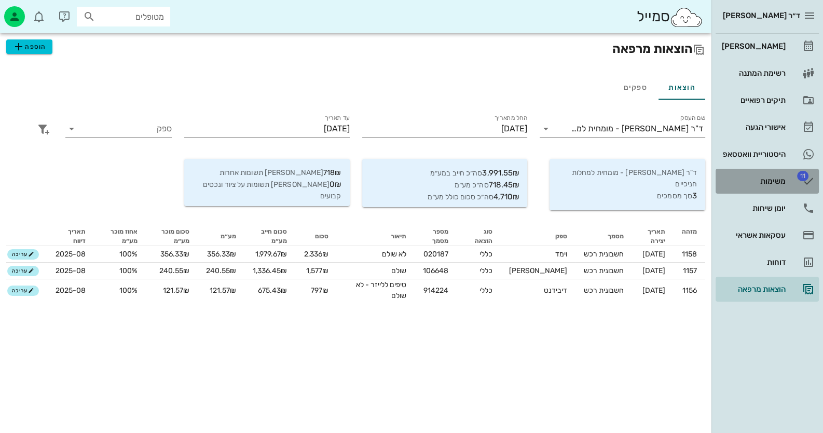
click at [776, 173] on div "משימות" at bounding box center [753, 181] width 66 height 17
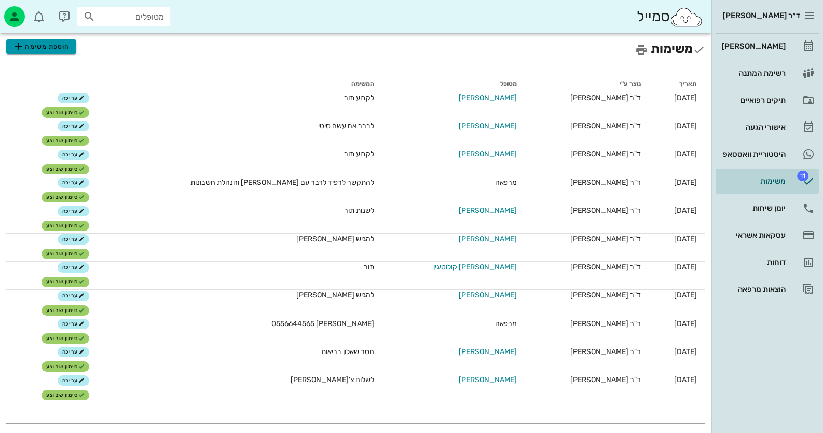
click at [13, 49] on icon "button" at bounding box center [18, 46] width 12 height 12
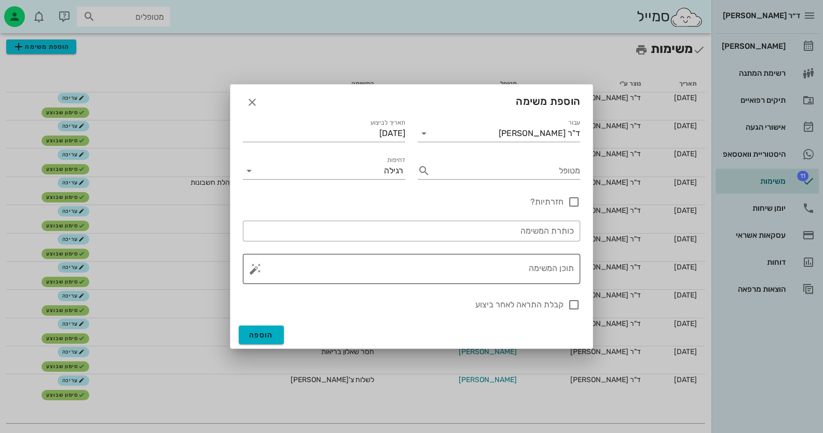
click at [549, 275] on textarea "תוכן המשימה" at bounding box center [415, 271] width 317 height 25
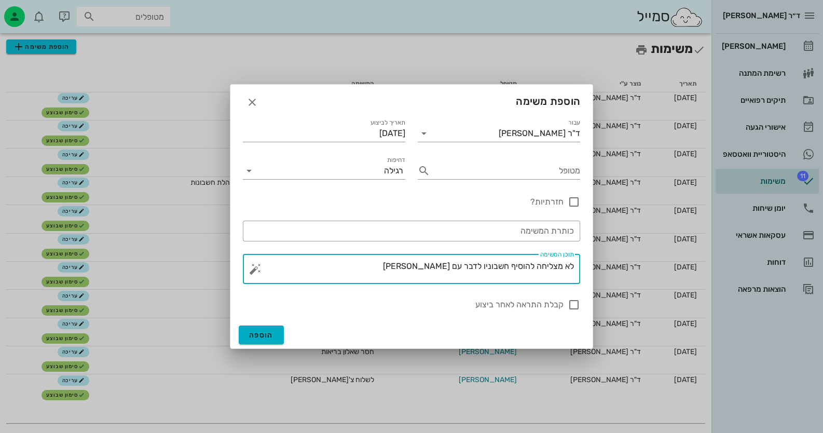
click at [485, 264] on textarea "לא מצליחה להוסיף חשבוניו לדבר עם יניב" at bounding box center [415, 271] width 317 height 25
click at [484, 264] on textarea "לא מצליחה להוסיף חשבוניו לדבר עם יניב" at bounding box center [415, 271] width 317 height 25
type textarea "לא מצליחה להוסיף חשבוניות לדבר עם יניב"
click at [265, 339] on button "הוספה" at bounding box center [261, 334] width 45 height 19
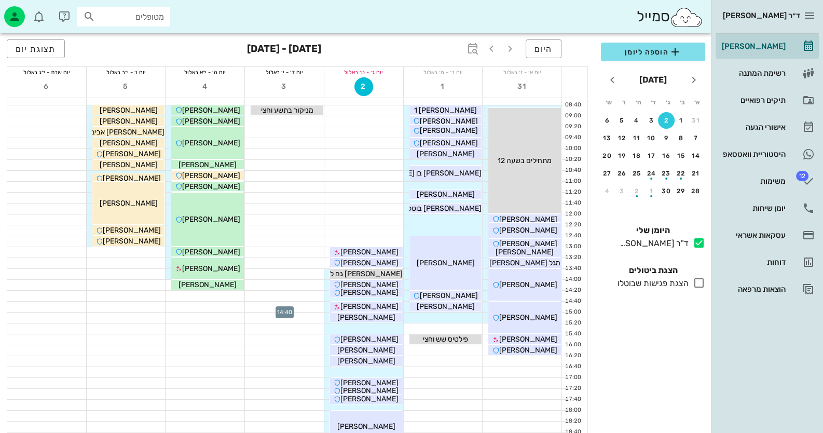
scroll to position [103, 0]
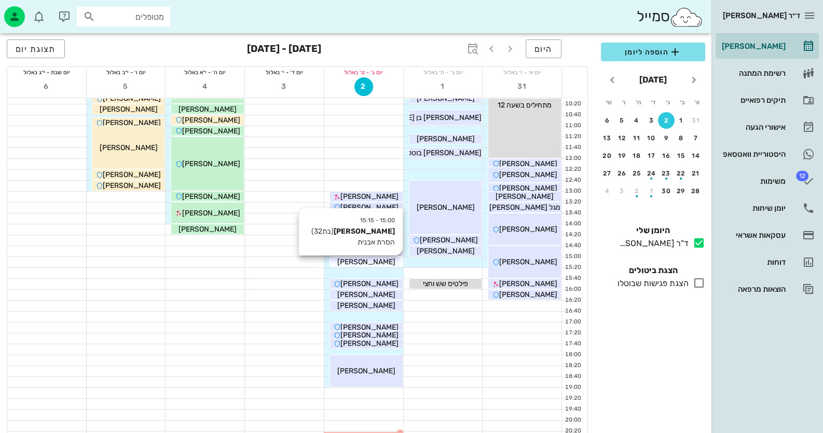
click at [388, 262] on div "[PERSON_NAME]" at bounding box center [366, 261] width 73 height 11
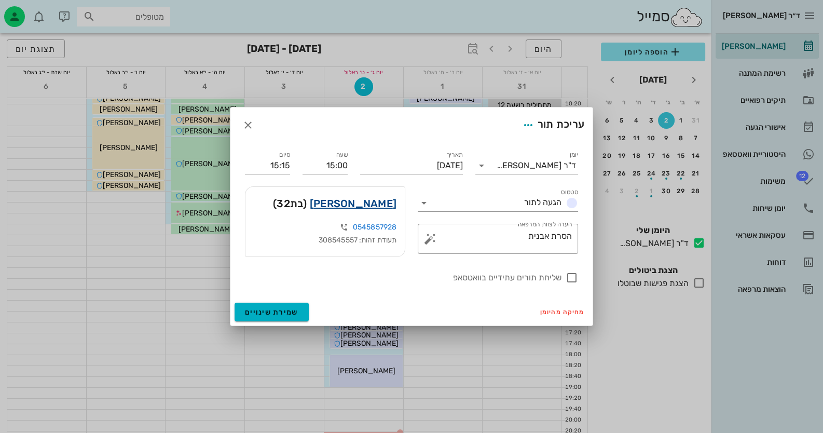
click at [379, 203] on link "[PERSON_NAME]" at bounding box center [353, 203] width 87 height 17
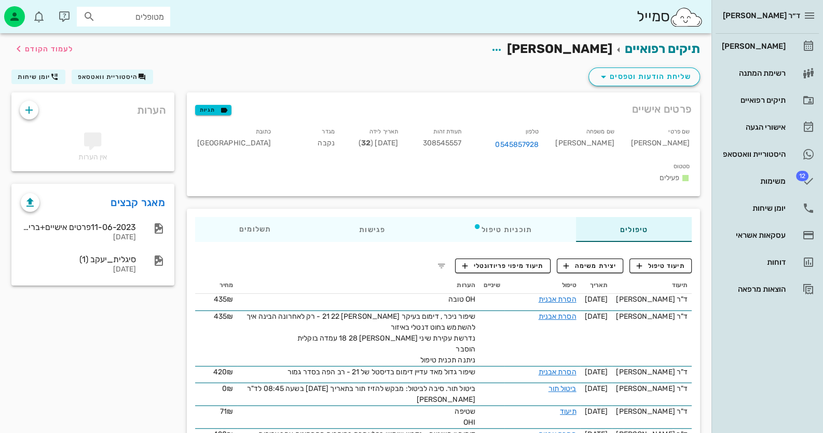
click at [461, 141] on span "308545557" at bounding box center [441, 143] width 39 height 9
copy span "308545557"
click at [538, 149] on link "0545857928" at bounding box center [517, 144] width 44 height 11
click at [503, 49] on icon "button" at bounding box center [496, 50] width 12 height 12
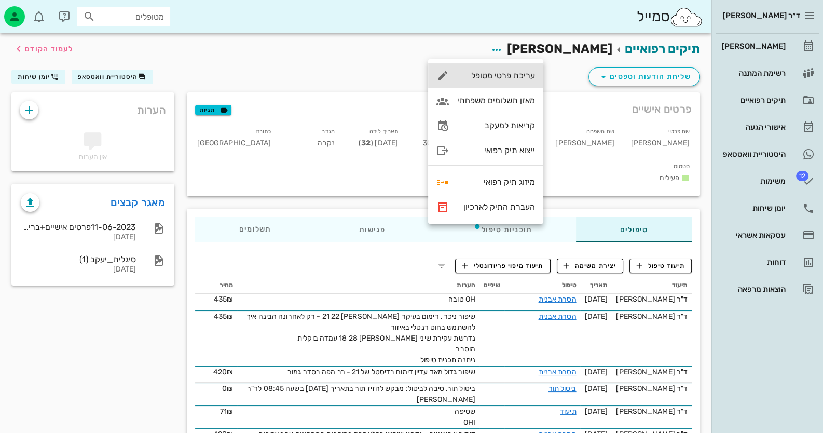
click at [519, 81] on div "עריכת פרטי מטופל" at bounding box center [485, 75] width 115 height 25
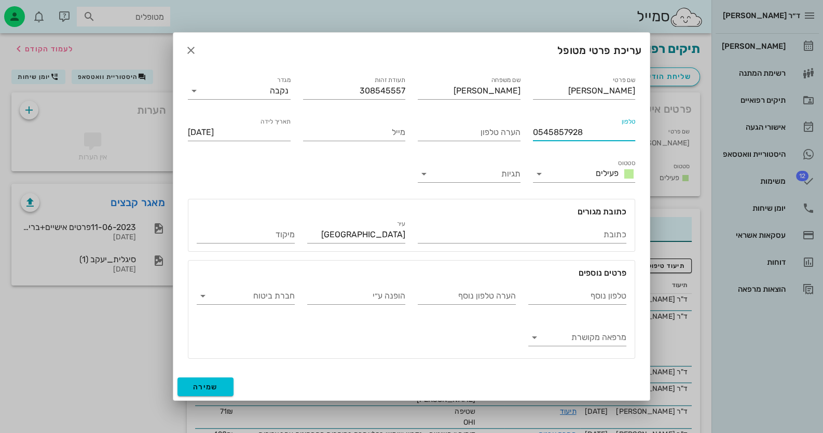
click at [555, 132] on input "0545857928" at bounding box center [584, 132] width 103 height 17
click at [196, 54] on icon "button" at bounding box center [191, 50] width 12 height 12
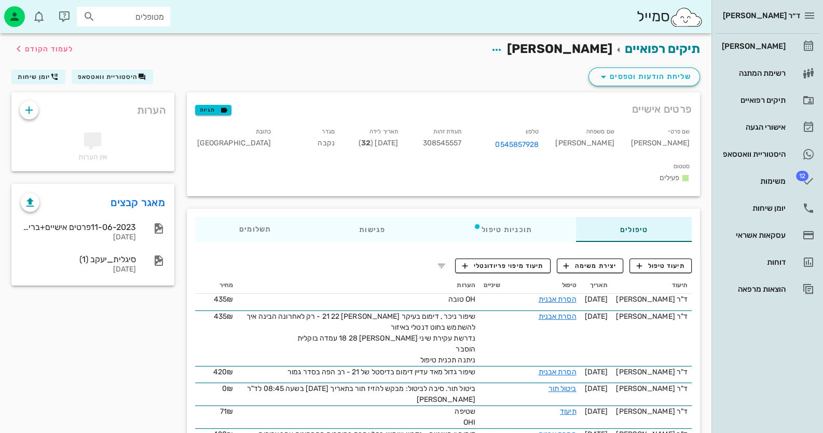
click at [80, 402] on div "הערות אין הערות מאגר קבצים 11-06-2023פרטים אישיים+בריאות 11-06-2023 סיגלית_יעקב…" at bounding box center [92, 404] width 175 height 624
click at [785, 39] on div "[PERSON_NAME]" at bounding box center [753, 46] width 66 height 17
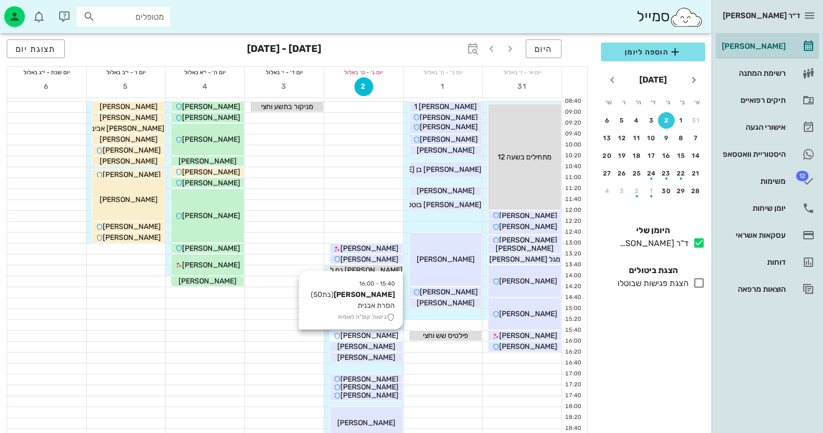
scroll to position [51, 0]
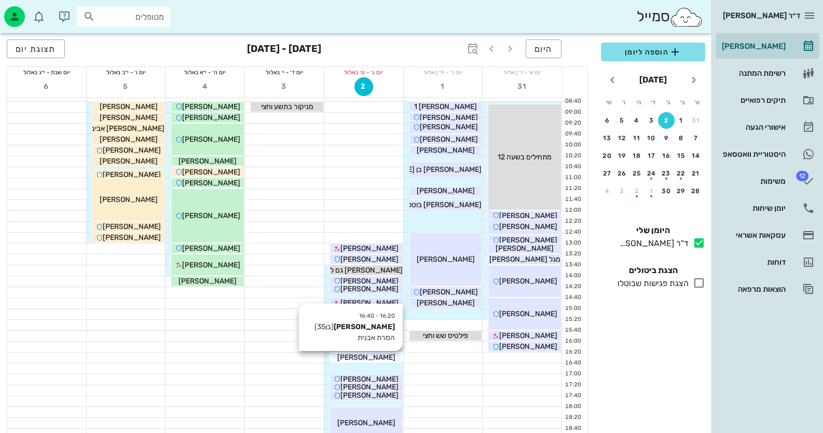
click at [397, 352] on div "[PERSON_NAME]" at bounding box center [366, 357] width 73 height 11
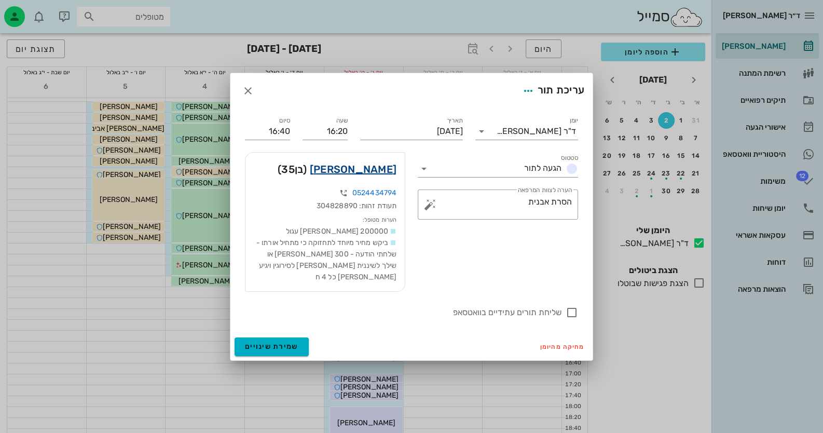
click at [385, 176] on link "[PERSON_NAME]" at bounding box center [353, 169] width 87 height 17
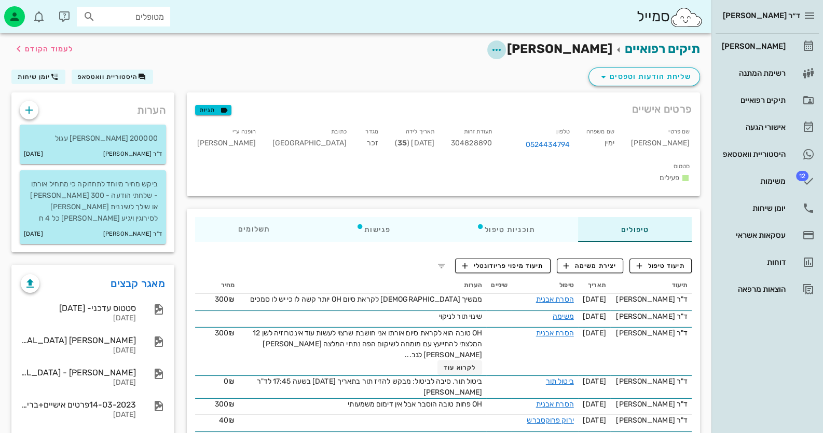
click at [503, 44] on icon "button" at bounding box center [496, 50] width 12 height 12
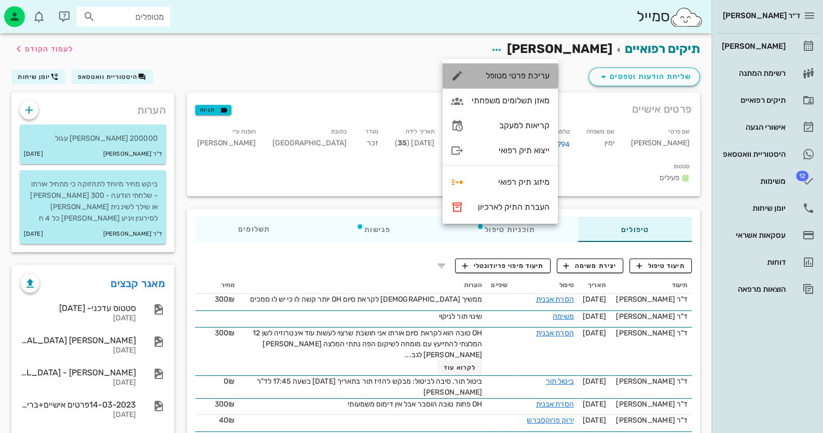
click at [541, 75] on div "עריכת פרטי מטופל" at bounding box center [511, 76] width 78 height 10
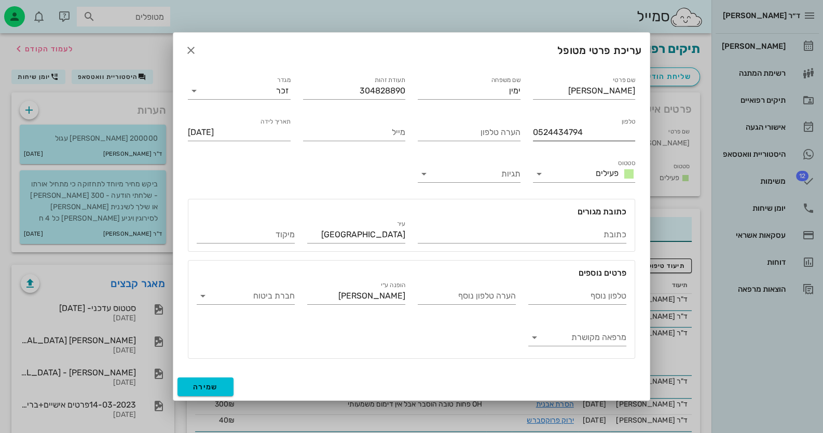
click at [558, 132] on input "0524434794" at bounding box center [584, 132] width 103 height 17
click at [187, 48] on icon "button" at bounding box center [191, 50] width 12 height 12
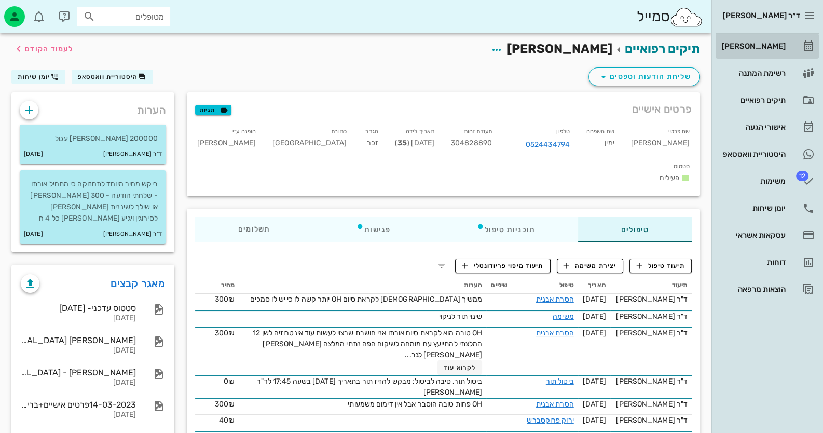
click at [788, 51] on link "[PERSON_NAME]" at bounding box center [767, 46] width 103 height 25
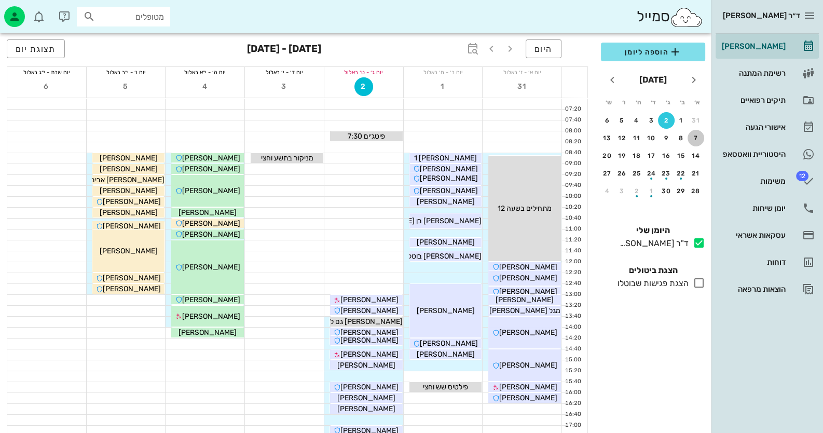
click at [694, 132] on button "7" at bounding box center [696, 138] width 17 height 17
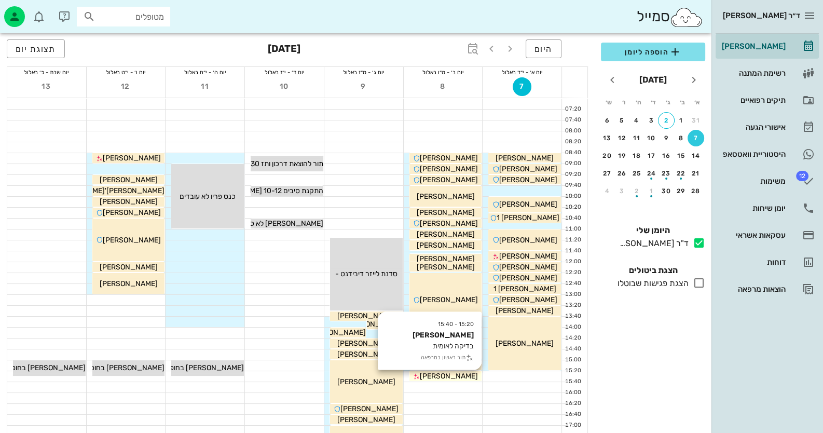
click at [452, 380] on span "[PERSON_NAME]" at bounding box center [449, 376] width 58 height 9
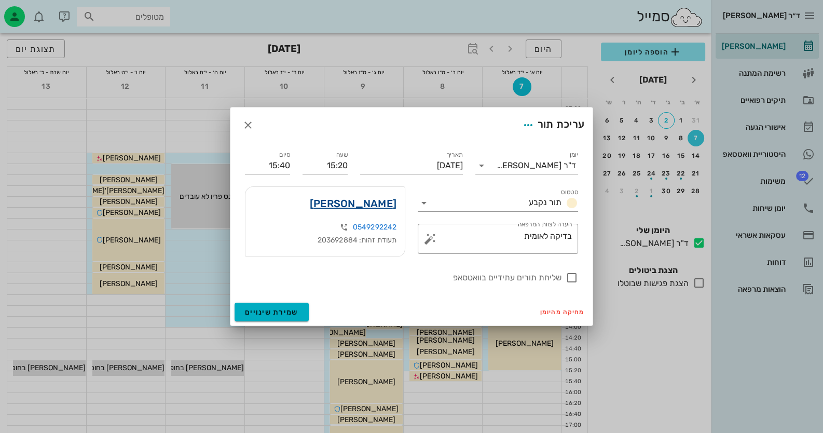
click at [374, 202] on link "ענבר חן" at bounding box center [353, 203] width 87 height 17
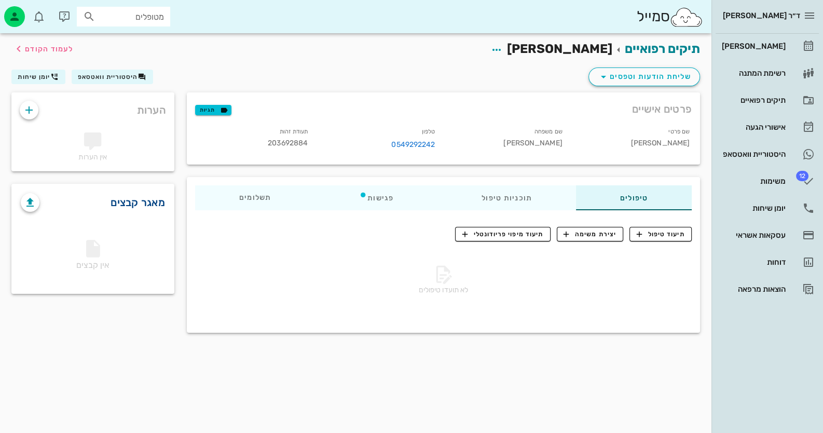
click at [144, 199] on link "מאגר קבצים" at bounding box center [138, 202] width 54 height 17
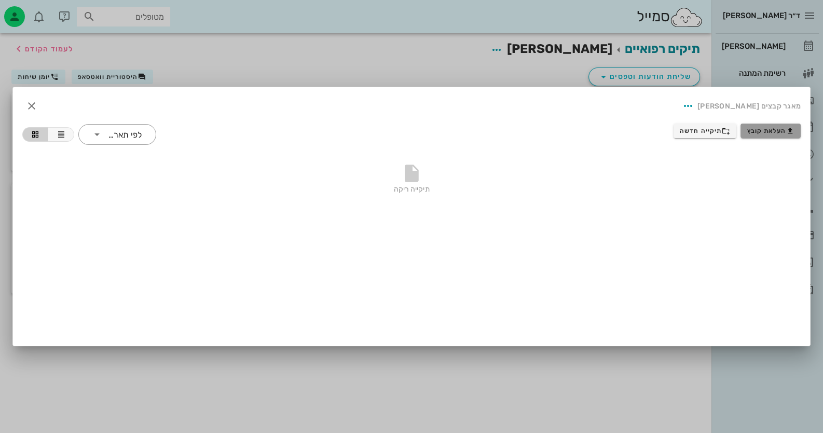
click at [797, 133] on button "העלאת קובץ" at bounding box center [771, 131] width 60 height 15
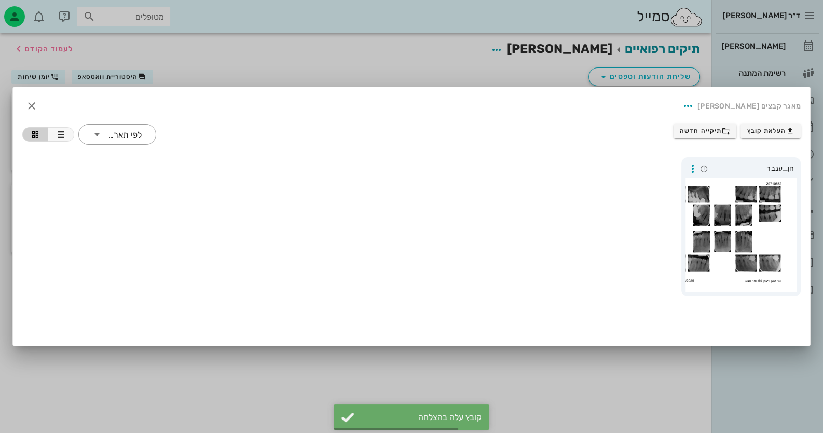
click at [786, 159] on div "חן_ענבר" at bounding box center [740, 226] width 119 height 139
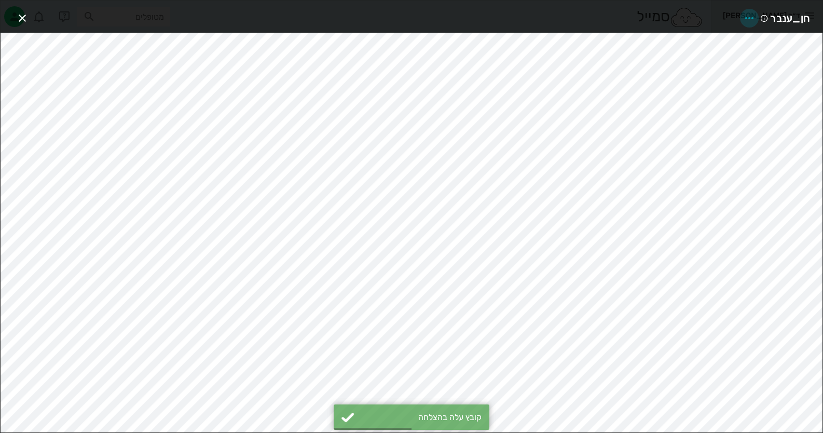
click at [751, 18] on icon "button" at bounding box center [749, 18] width 12 height 12
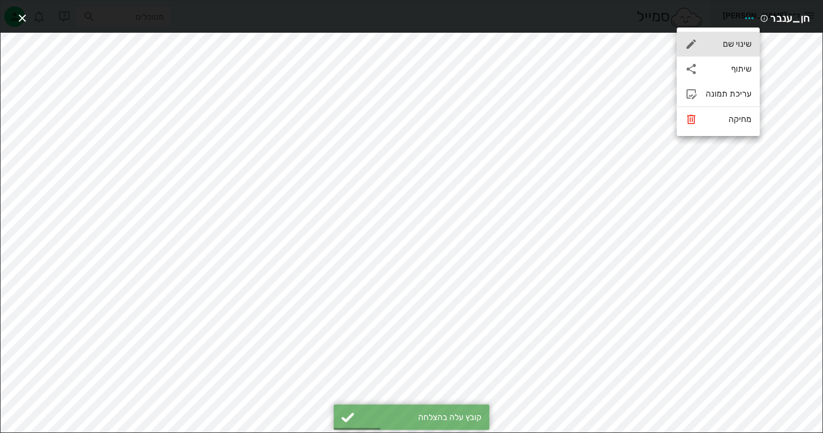
click at [732, 42] on div "שינוי שם" at bounding box center [729, 44] width 46 height 10
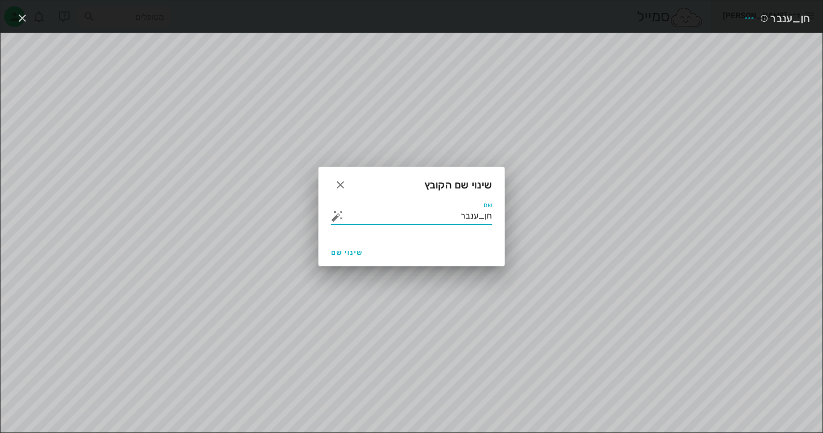
drag, startPoint x: 440, startPoint y: 222, endPoint x: 577, endPoint y: 223, distance: 137.5
click at [577, 223] on div "ד״ר חיה מאיר יומן מרפאה רשימת המתנה תיקים רפואיים אישורי הגעה היסטוריית וואטסאפ…" at bounding box center [411, 216] width 823 height 433
click at [333, 211] on button "button" at bounding box center [337, 216] width 12 height 12
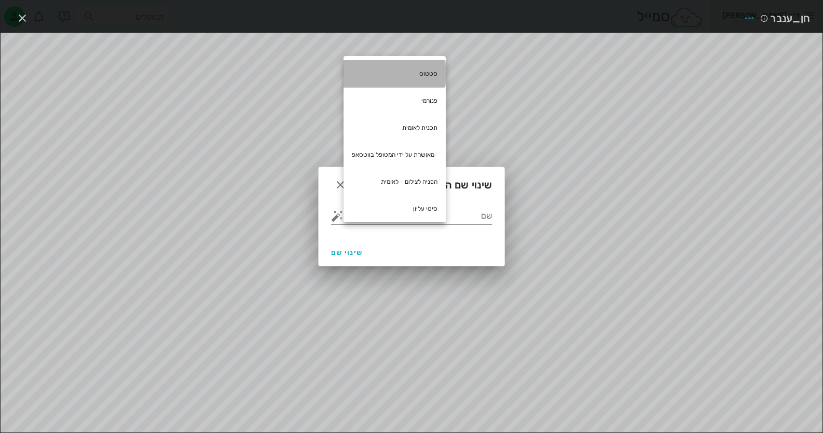
click at [426, 67] on div "סטטוס" at bounding box center [395, 73] width 102 height 27
type input "סטטוס"
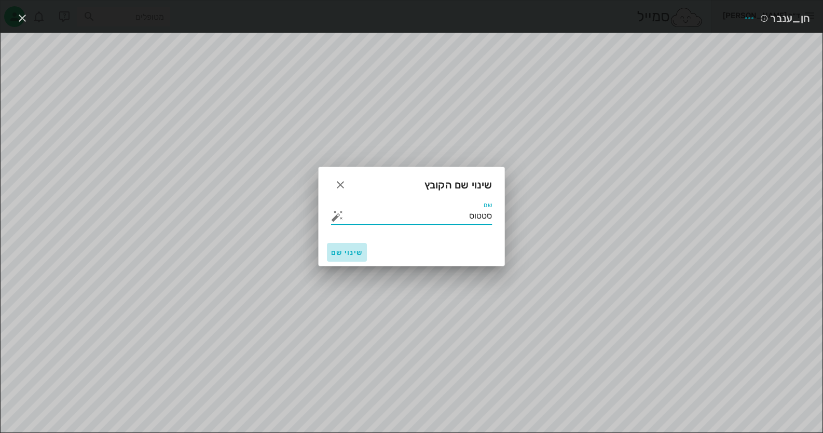
click at [346, 243] on button "שינוי שם" at bounding box center [347, 252] width 40 height 19
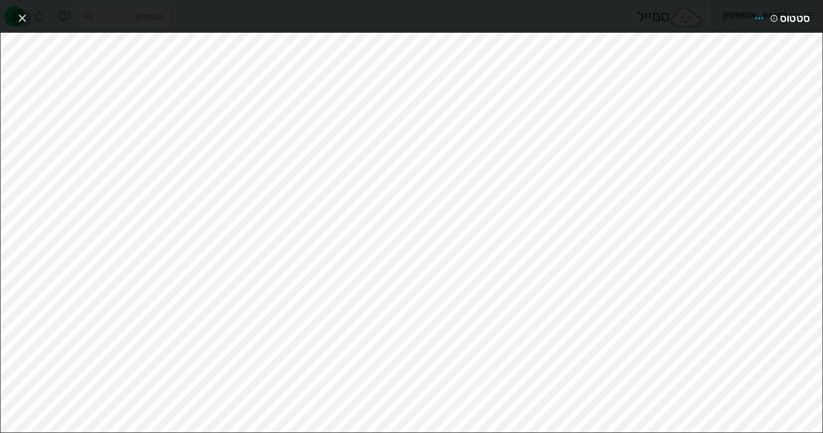
click at [18, 17] on icon "button" at bounding box center [22, 18] width 12 height 12
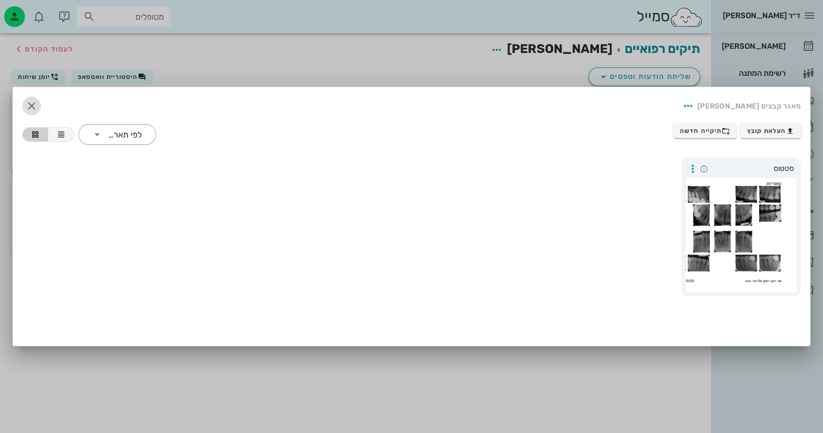
click at [34, 104] on icon "button" at bounding box center [31, 106] width 12 height 12
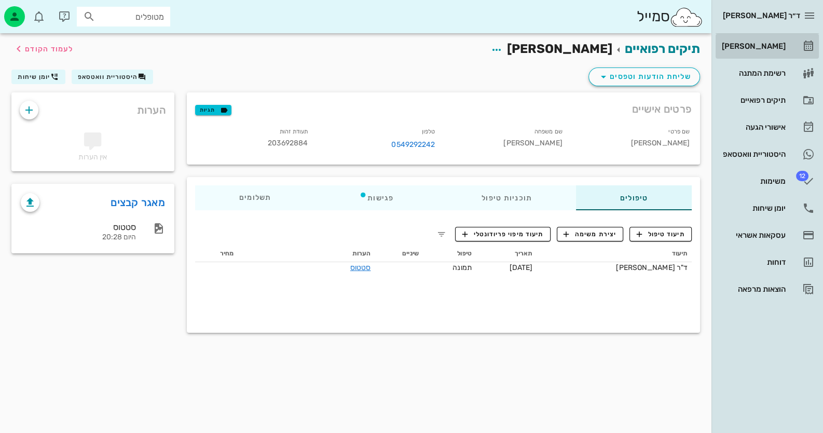
click at [807, 44] on icon at bounding box center [808, 46] width 12 height 12
